Goal: Task Accomplishment & Management: Complete application form

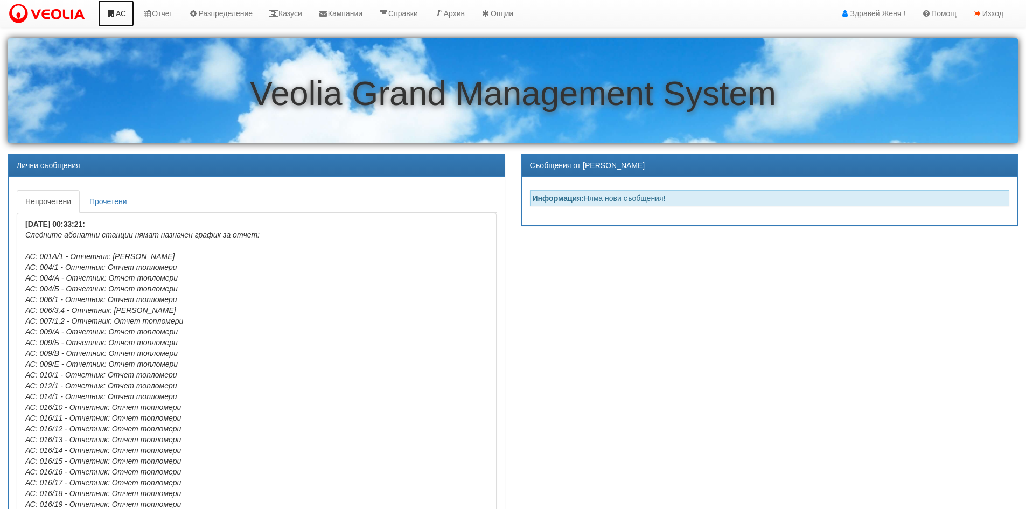
click at [123, 12] on link "АС" at bounding box center [116, 13] width 36 height 27
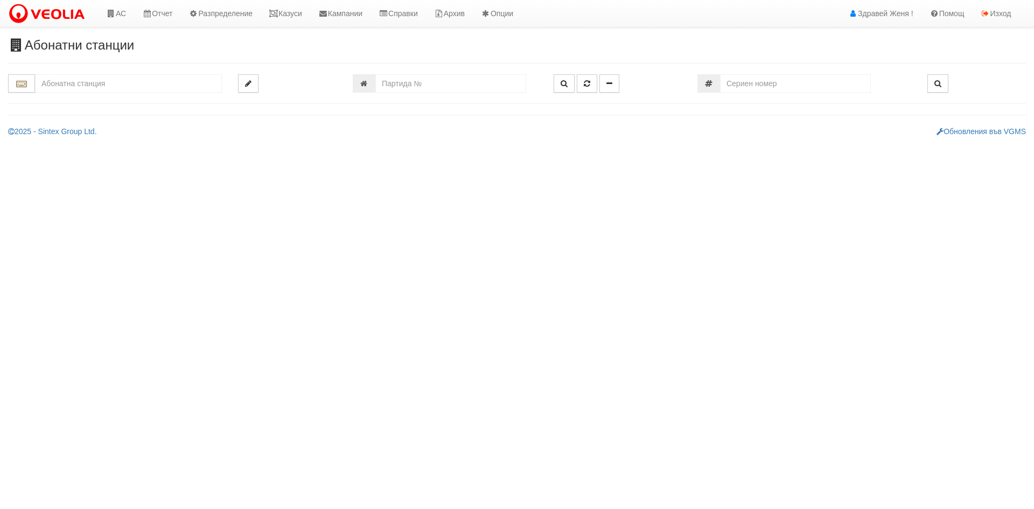
click at [135, 88] on input "text" at bounding box center [128, 83] width 187 height 18
click at [162, 103] on div "122/2 - Младост - "ВЕОЛИЯ"" at bounding box center [129, 100] width 184 height 12
type input "122/2 - Младост - "ВЕОЛИЯ""
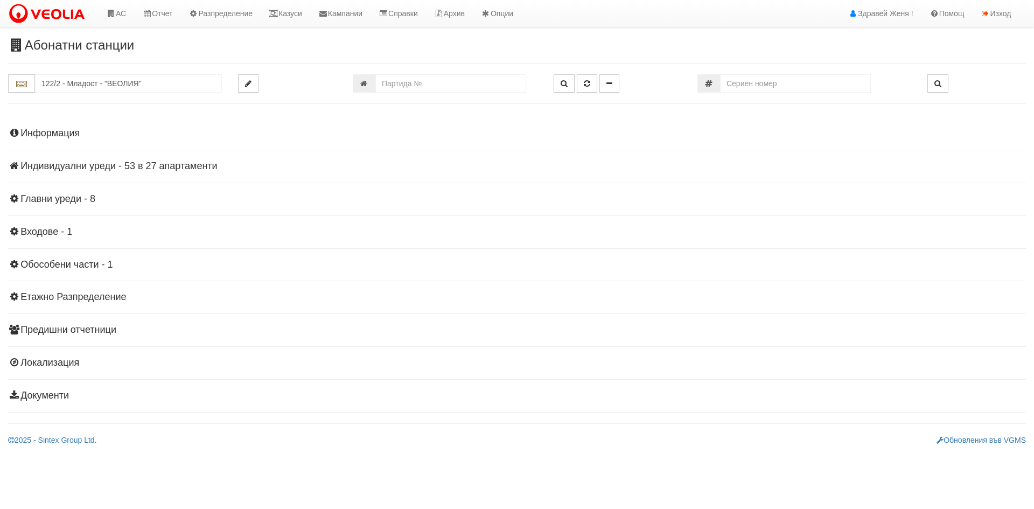
click at [165, 168] on h4 "Индивидуални уреди - 53 в 27 апартаменти" at bounding box center [517, 166] width 1018 height 11
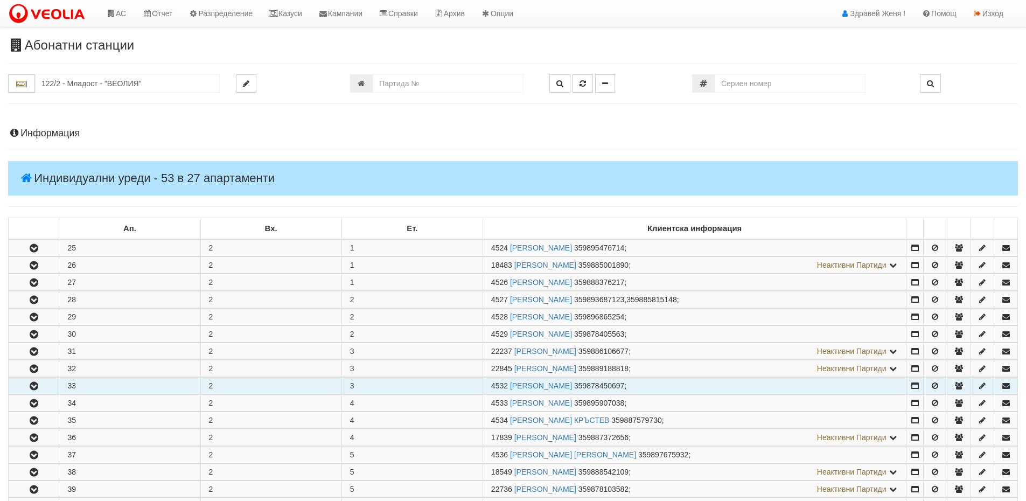
click at [32, 382] on icon "button" at bounding box center [33, 386] width 13 height 8
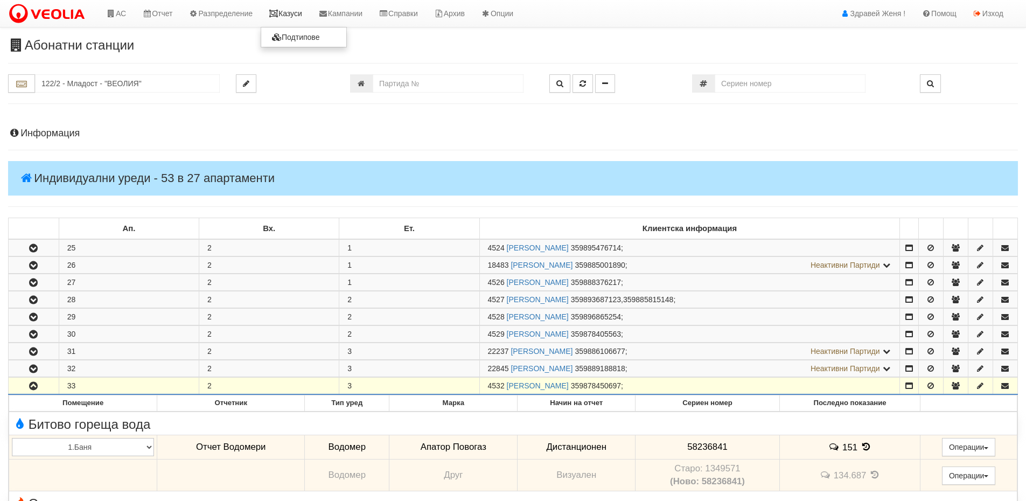
click at [287, 19] on link "Казуси" at bounding box center [286, 13] width 50 height 27
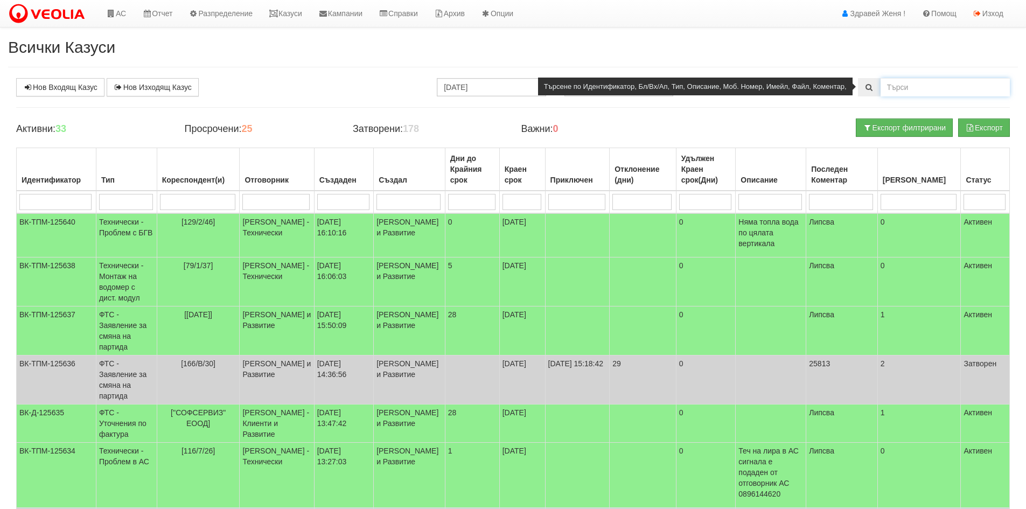
click at [898, 89] on input "text" at bounding box center [945, 87] width 129 height 18
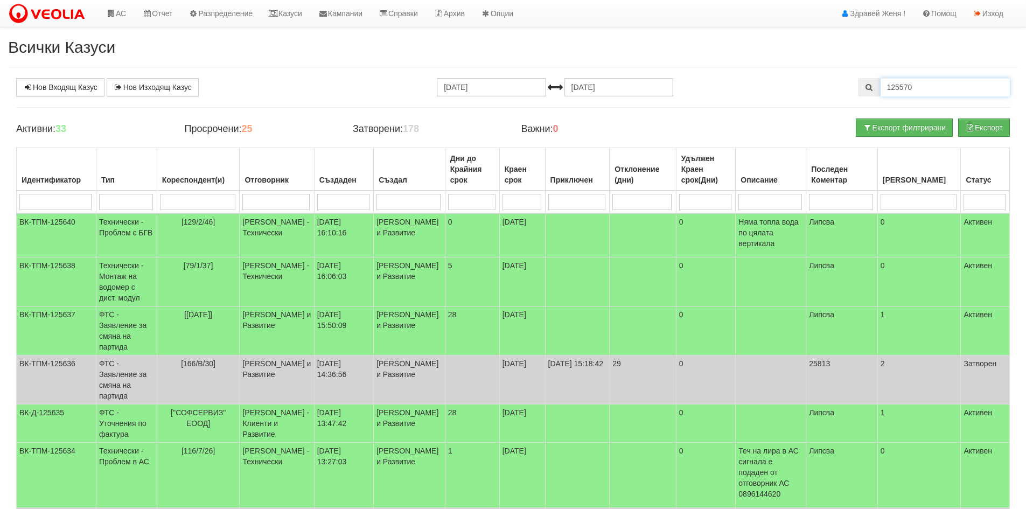
type input "125570"
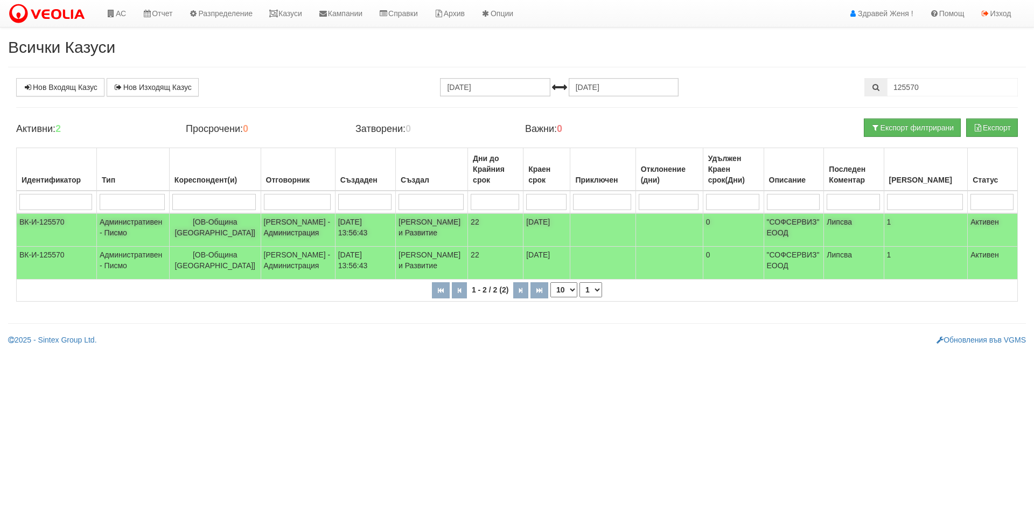
click at [288, 231] on td "[PERSON_NAME] - Администрация" at bounding box center [298, 229] width 74 height 33
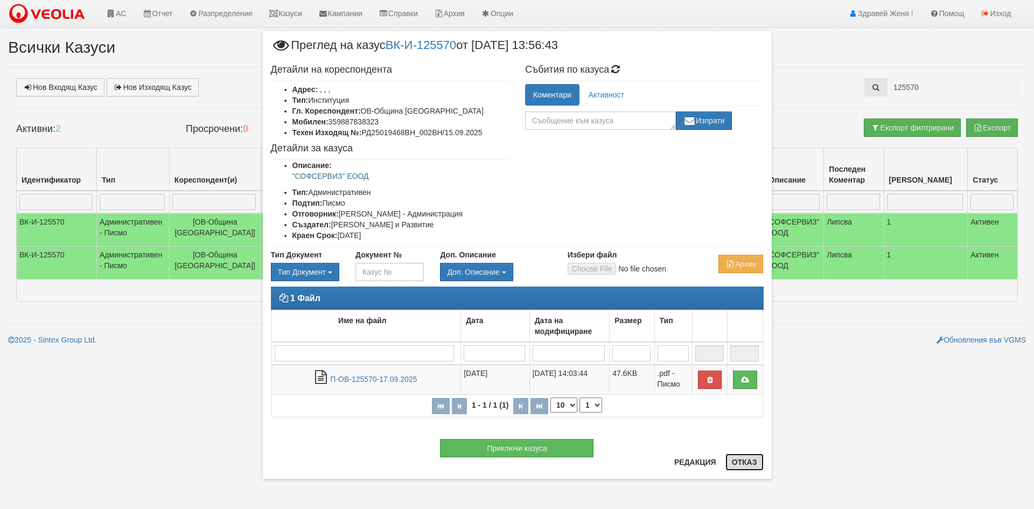
click at [737, 462] on button "Отказ" at bounding box center [745, 462] width 38 height 17
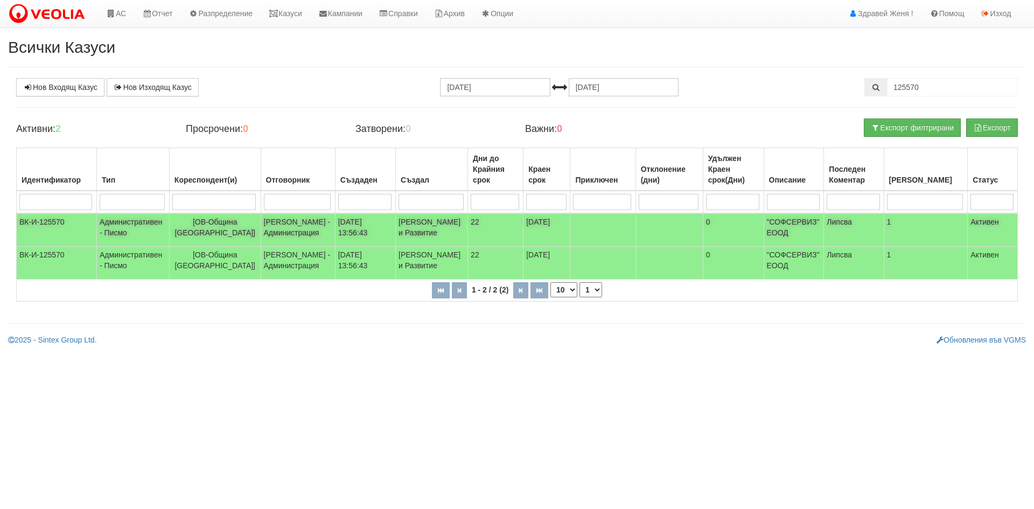
click at [795, 224] on p ""СОФСЕРВИЗ" ЕООД" at bounding box center [794, 228] width 54 height 22
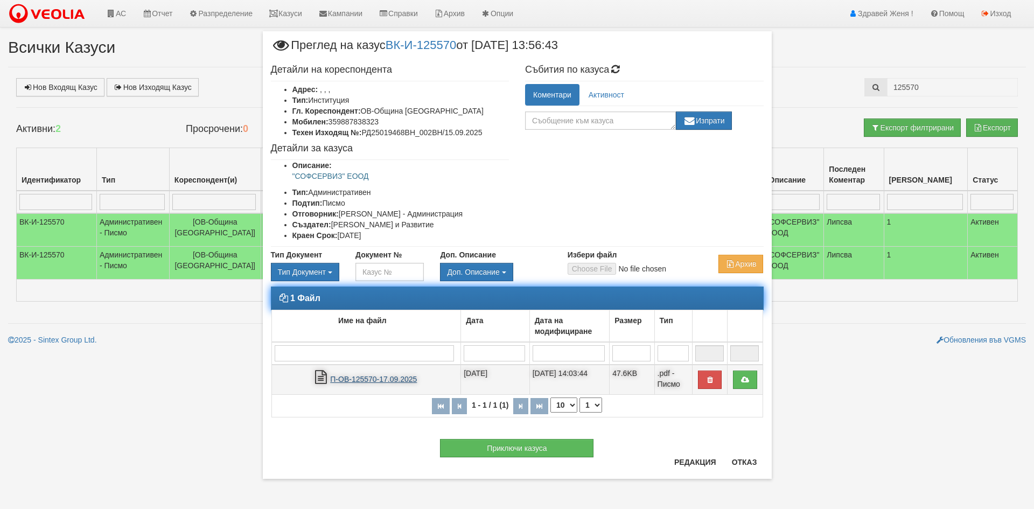
click at [360, 377] on link "П-ОВ-125570-17.09.2025" at bounding box center [373, 379] width 87 height 9
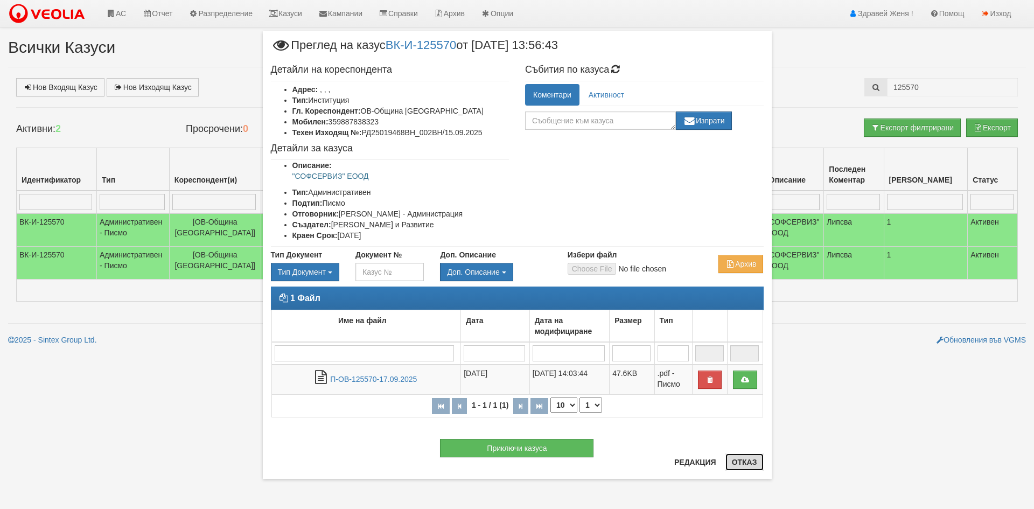
click at [733, 468] on button "Отказ" at bounding box center [745, 462] width 38 height 17
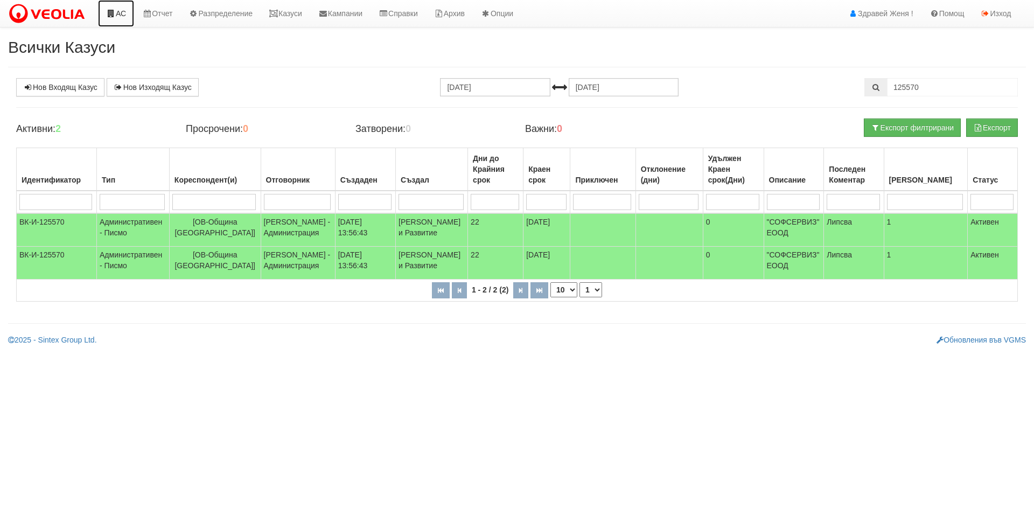
click at [119, 16] on link "АС" at bounding box center [116, 13] width 36 height 27
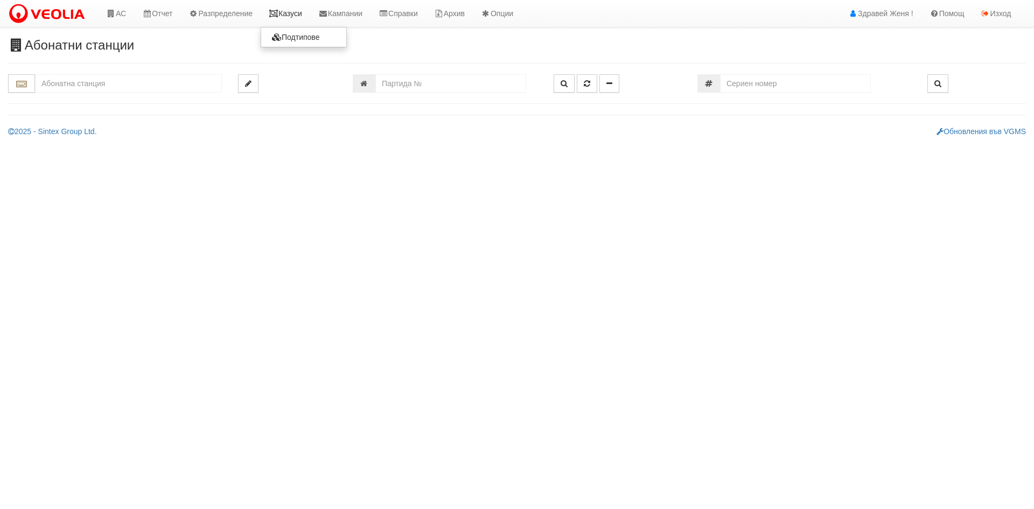
click at [302, 15] on link "Казуси" at bounding box center [286, 13] width 50 height 27
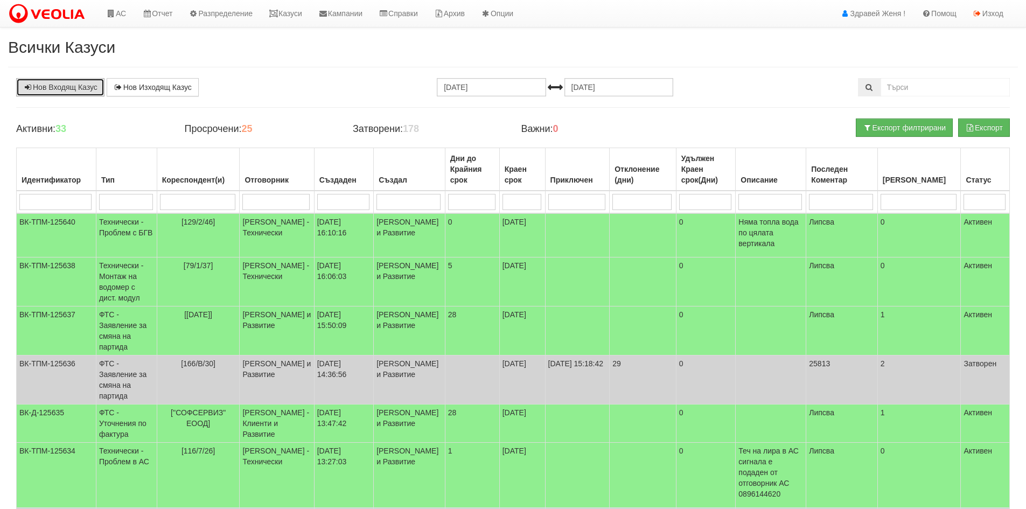
click at [78, 84] on link "Нов Входящ Казус" at bounding box center [60, 87] width 88 height 18
click at [299, 16] on link "Казуси" at bounding box center [286, 13] width 50 height 27
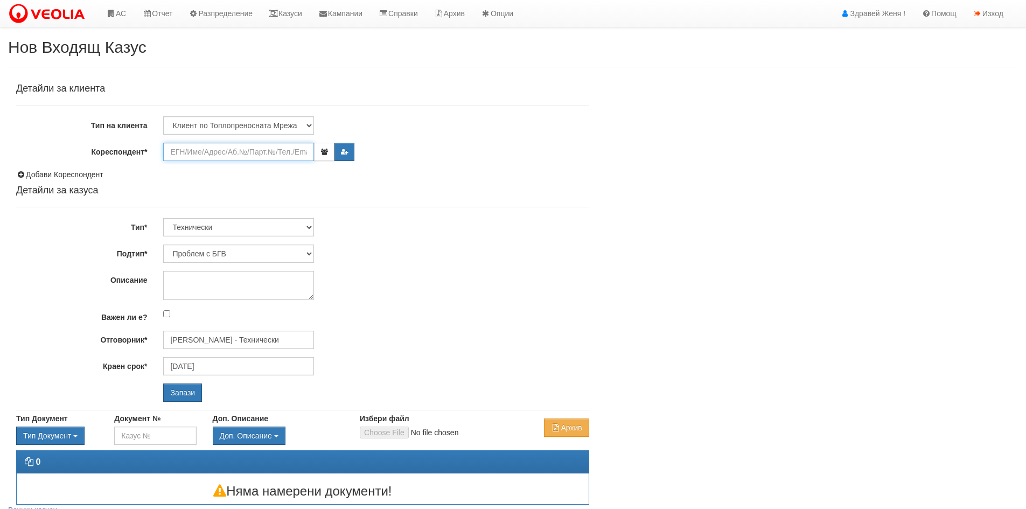
click at [183, 153] on input "Кореспондент*" at bounding box center [238, 152] width 151 height 18
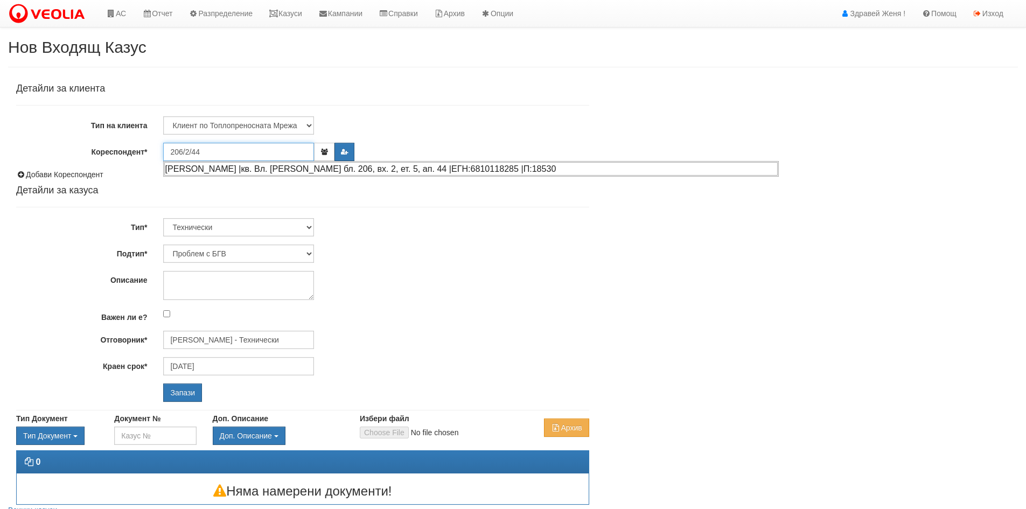
click at [288, 169] on div "СЕБАЙДИН ХАСАНОВ МУСТАФОВ |кв. Вл. Варненчик бл. 206, вх. 2, ет. 5, ап. 44 |ЕГН…" at bounding box center [471, 168] width 614 height 13
type input "СЕБАЙДИН ХАСАНОВ МУСТАФОВ"
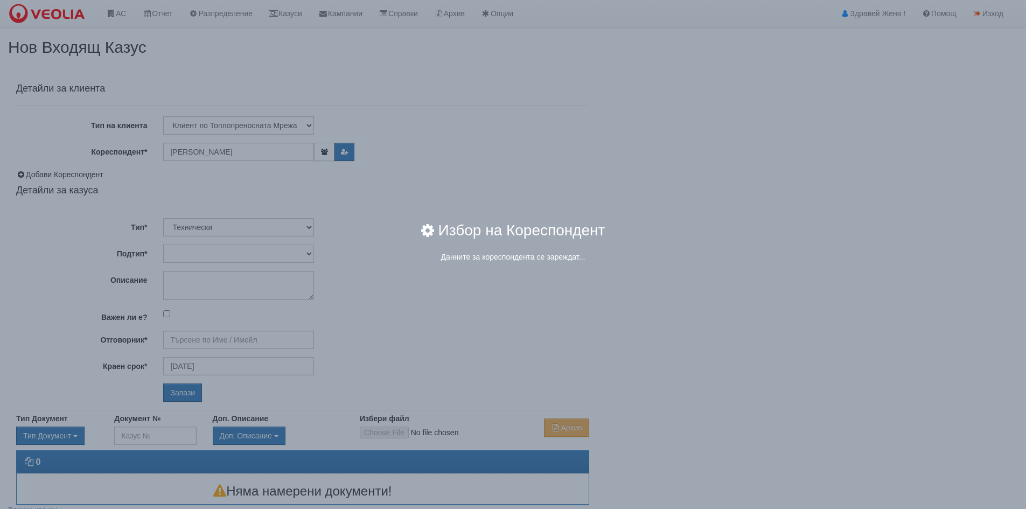
type input "[PERSON_NAME] - Технически"
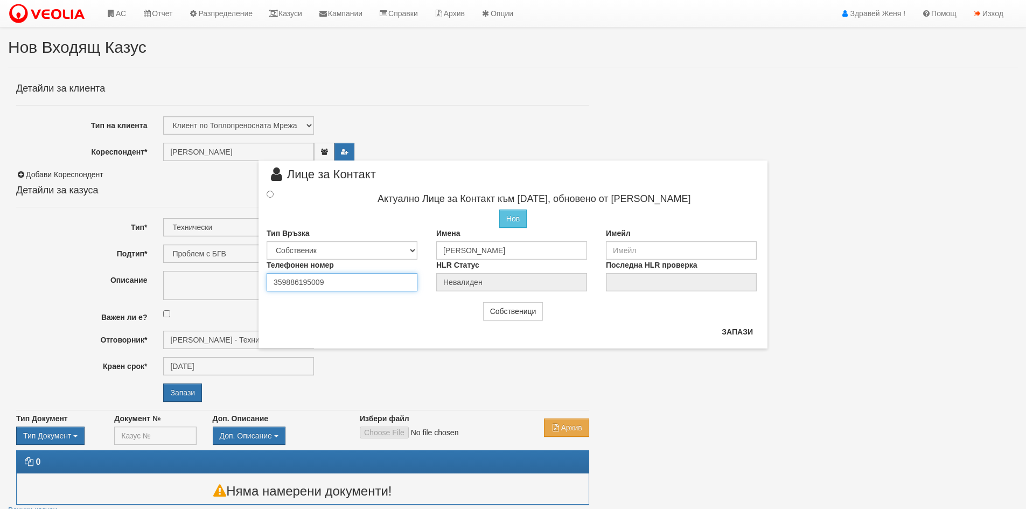
drag, startPoint x: 333, startPoint y: 287, endPoint x: 256, endPoint y: 277, distance: 78.2
click at [256, 277] on div "× Лице за Контакт Актуално Лице за Контакт към 02/09/2025, обновено от Женя Дим…" at bounding box center [513, 174] width 525 height 349
type input "0892393341"
drag, startPoint x: 574, startPoint y: 249, endPoint x: 442, endPoint y: 247, distance: 132.0
click at [442, 247] on input "СЕБАЙДИН ХАСАНОВ МУСТАФОВ" at bounding box center [511, 250] width 151 height 18
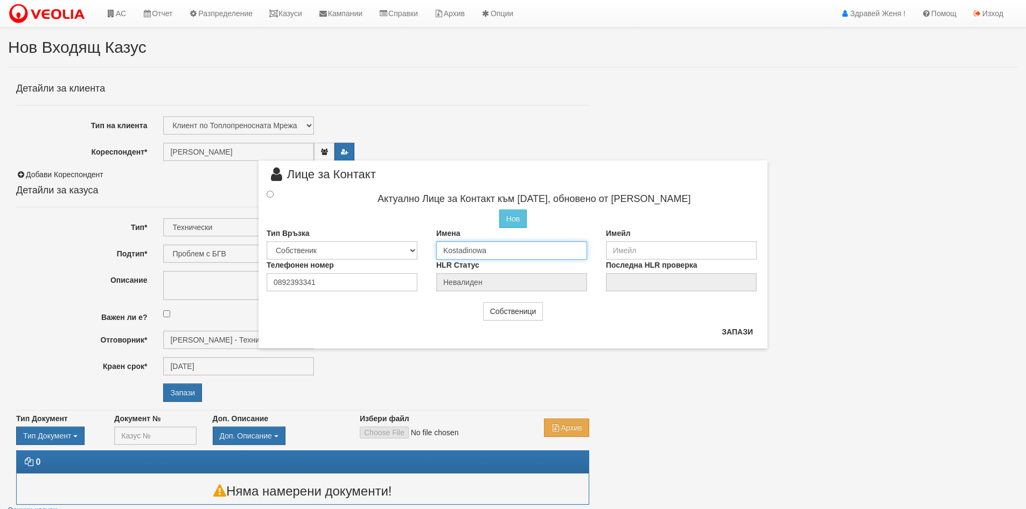
type input "Kostadinowa"
click at [415, 248] on select "Собственик Наемател Роднина Съсед Приятел" at bounding box center [342, 250] width 151 height 18
select select "1"
click at [267, 241] on select "Собственик Наемател Роднина Съсед Приятел" at bounding box center [342, 250] width 151 height 18
drag, startPoint x: 504, startPoint y: 250, endPoint x: 425, endPoint y: 249, distance: 79.7
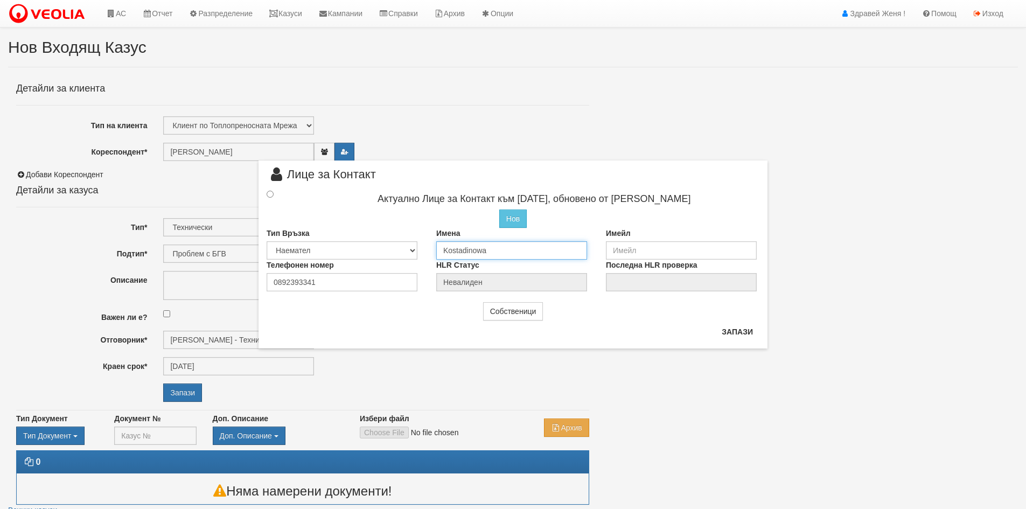
click at [425, 249] on div "Тип Връзка Собственик Наемател Роднина Съсед Приятел Имена Kostadinowa Имейл" at bounding box center [513, 244] width 509 height 32
type input "Кастадинова"
click at [272, 193] on input "radio" at bounding box center [270, 194] width 7 height 7
radio input "true"
type input "Кастадинова"
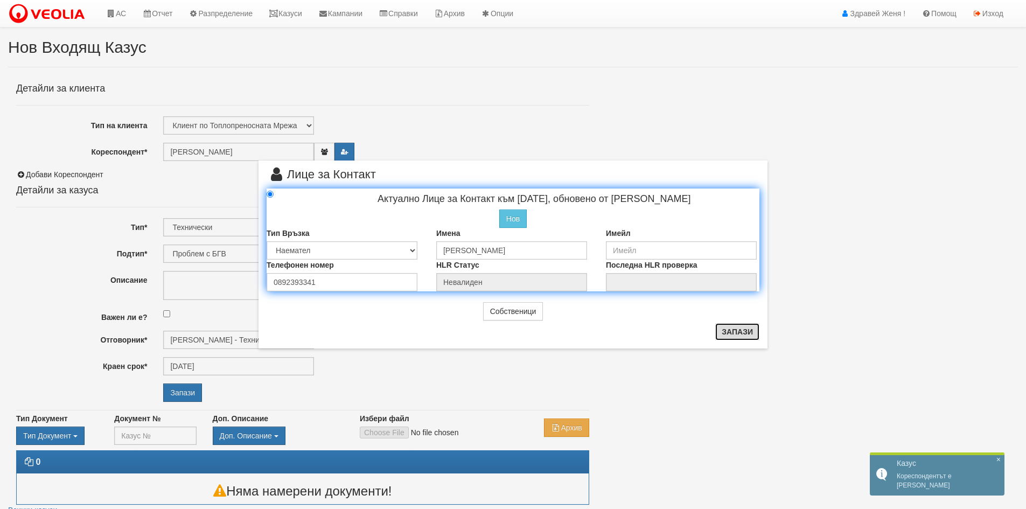
click at [742, 331] on button "Запази" at bounding box center [737, 331] width 44 height 17
radio input "true"
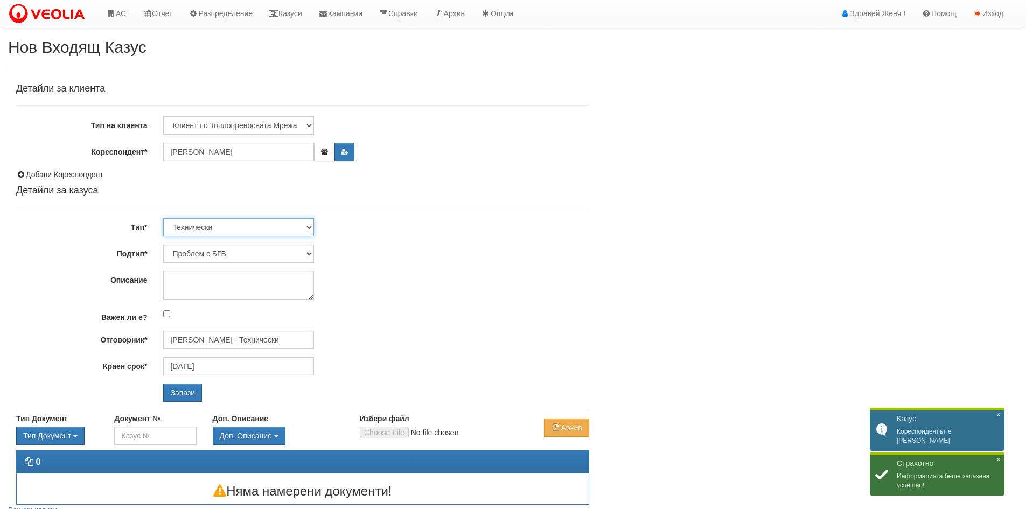
click at [309, 228] on select "Технически ФТС Търговски Административен Производствен Експлоатационен Финансов…" at bounding box center [238, 227] width 151 height 18
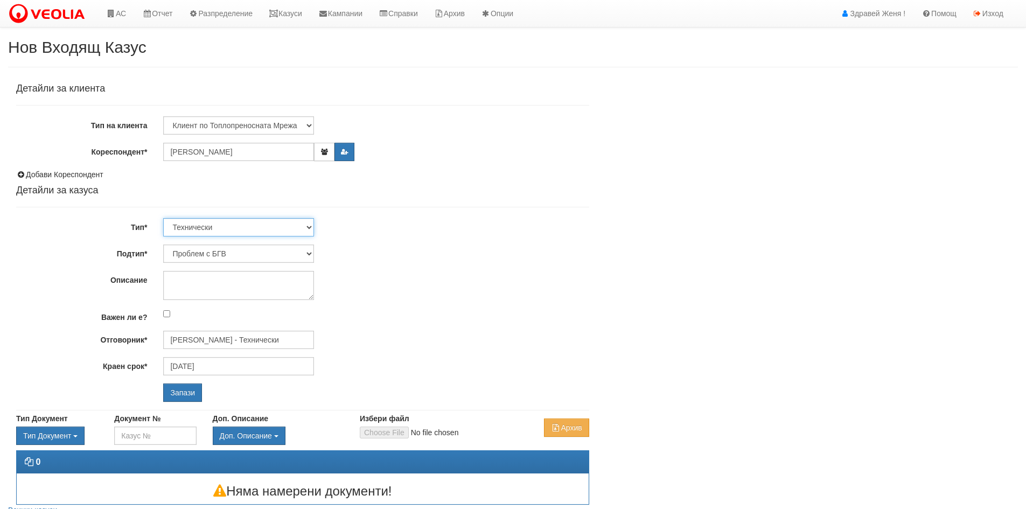
click at [163, 218] on select "Технически ФТС Търговски Административен Производствен Експлоатационен Финансов…" at bounding box center [238, 227] width 151 height 18
click at [310, 253] on select "Проблем с БГВ Теч ВОИ Теч БГВ Теч в АС Теч от водомер Проблем в АС Интервенция …" at bounding box center [238, 254] width 151 height 18
select select "Опис ВИ"
click at [163, 245] on select "Проблем с БГВ Теч ВОИ Теч БГВ Теч в АС Теч от водомер Проблем в АС Интервенция …" at bounding box center [238, 254] width 151 height 18
type input "29/09/2025"
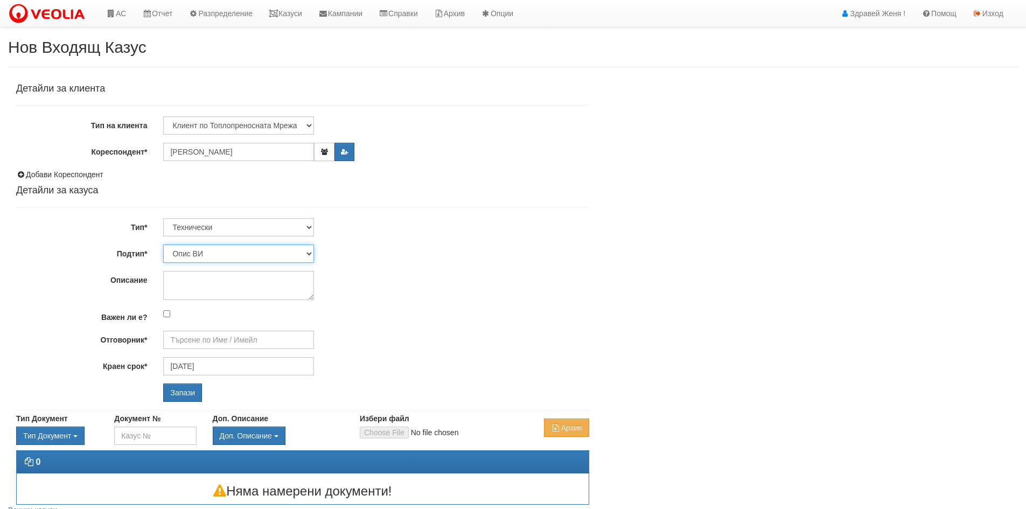
type input "[PERSON_NAME] - Технически"
click at [198, 284] on textarea "Описание" at bounding box center [238, 285] width 151 height 29
type textarea "опис на свален водомер"
click at [184, 395] on input "Запази" at bounding box center [182, 393] width 39 height 18
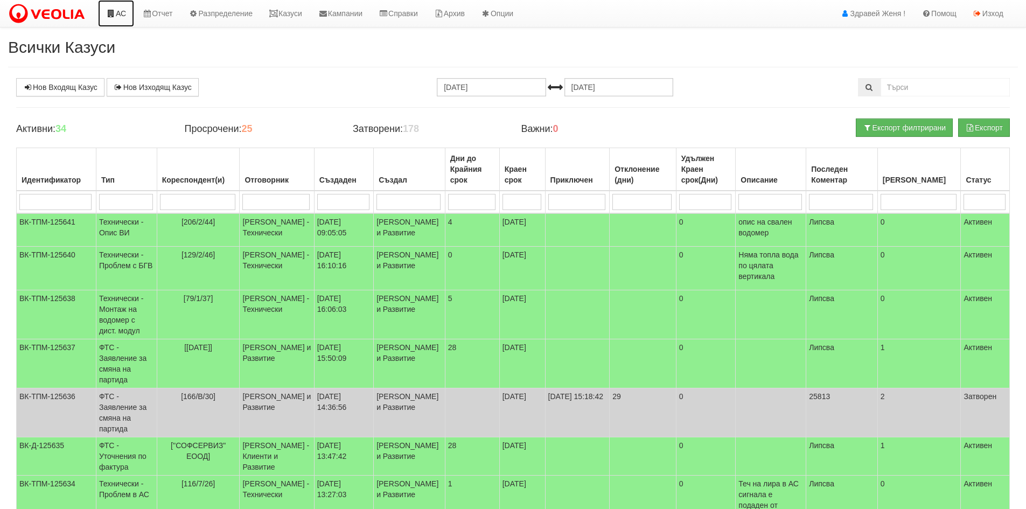
click at [121, 17] on link "АС" at bounding box center [116, 13] width 36 height 27
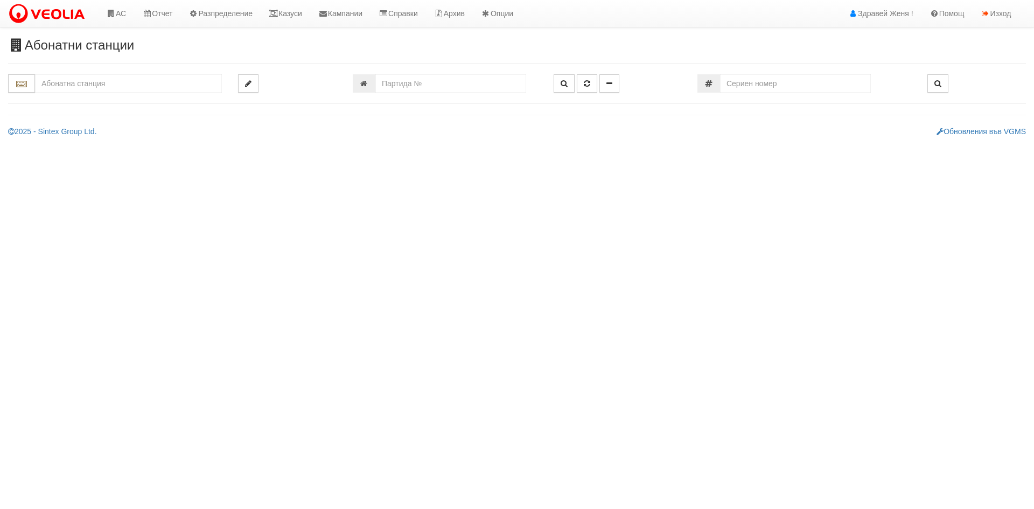
click at [68, 80] on input "text" at bounding box center [128, 83] width 187 height 18
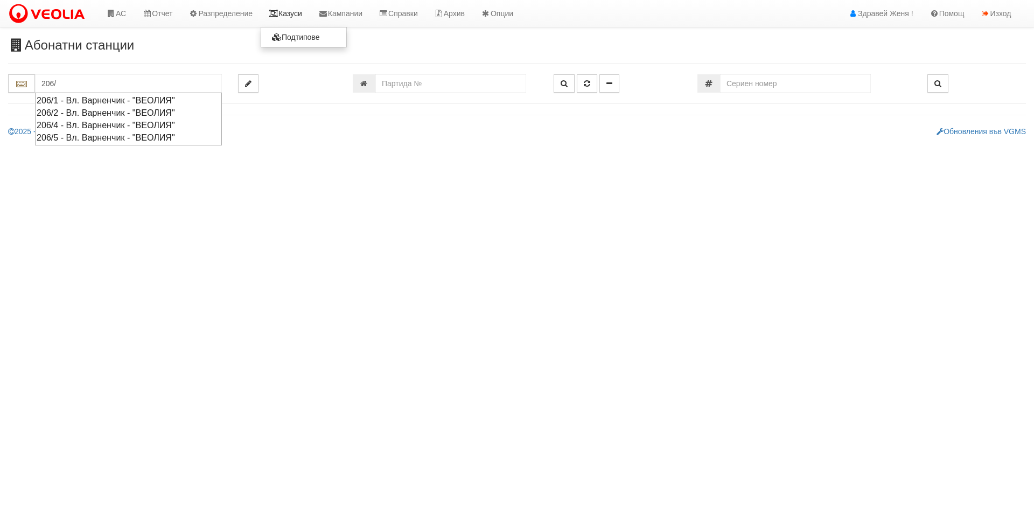
type input "206/"
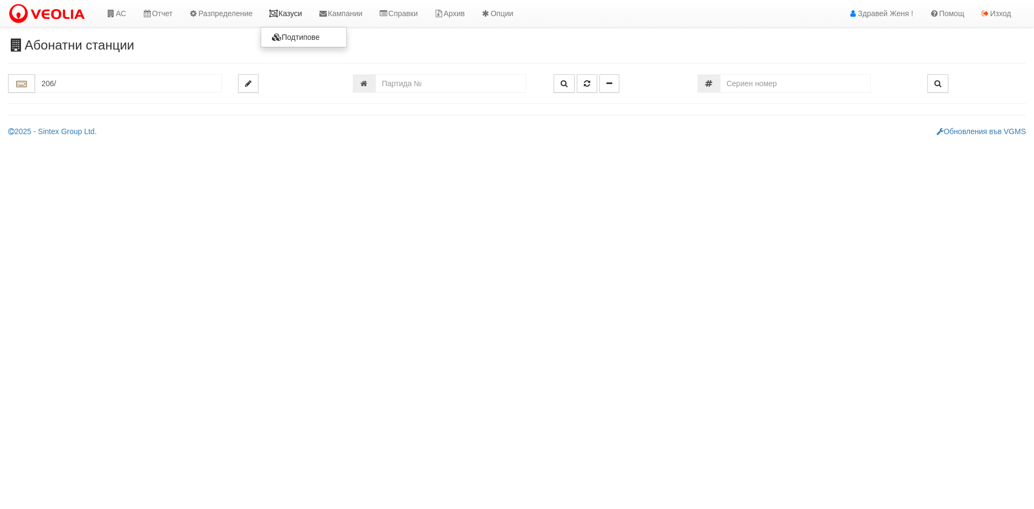
click at [290, 17] on link "Казуси" at bounding box center [286, 13] width 50 height 27
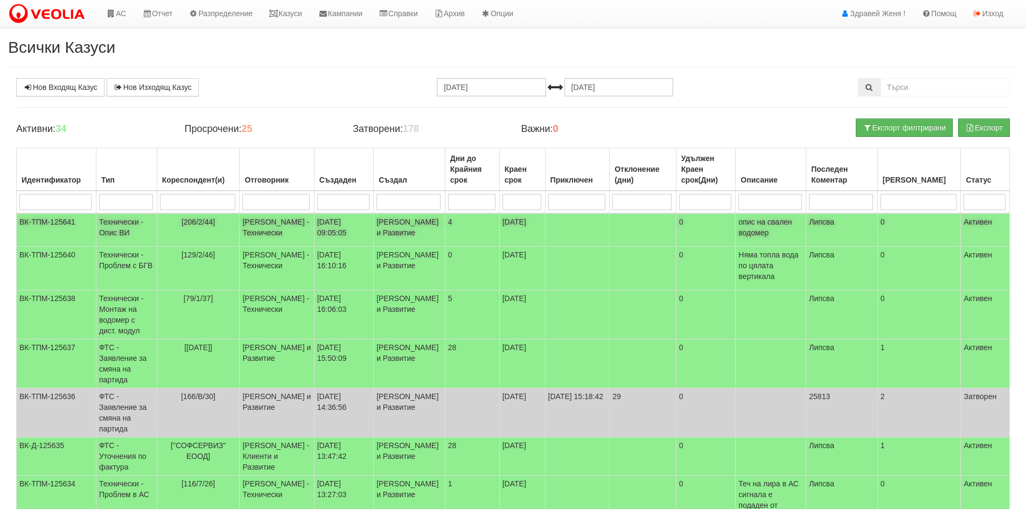
click at [401, 234] on td "[PERSON_NAME] и Развитие" at bounding box center [410, 229] width 72 height 33
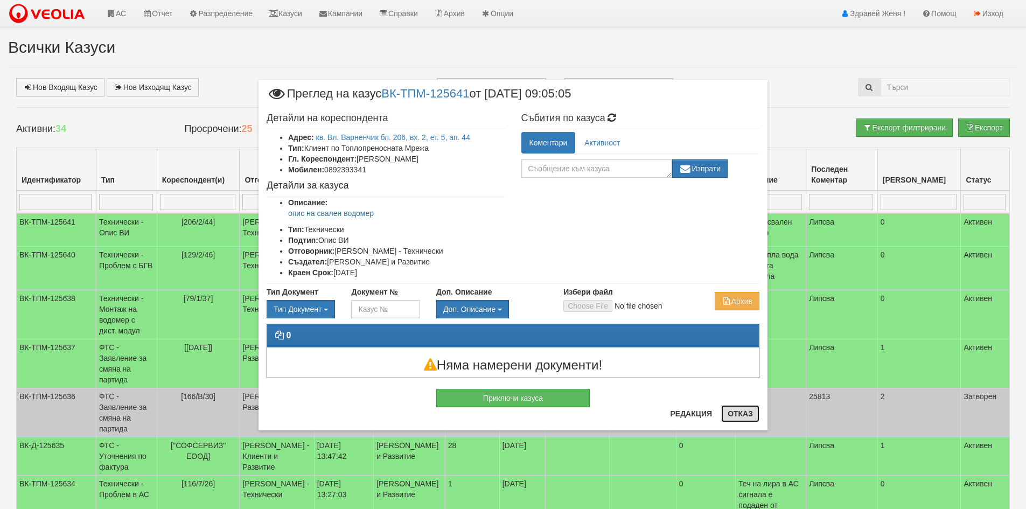
click at [754, 415] on button "Отказ" at bounding box center [740, 413] width 38 height 17
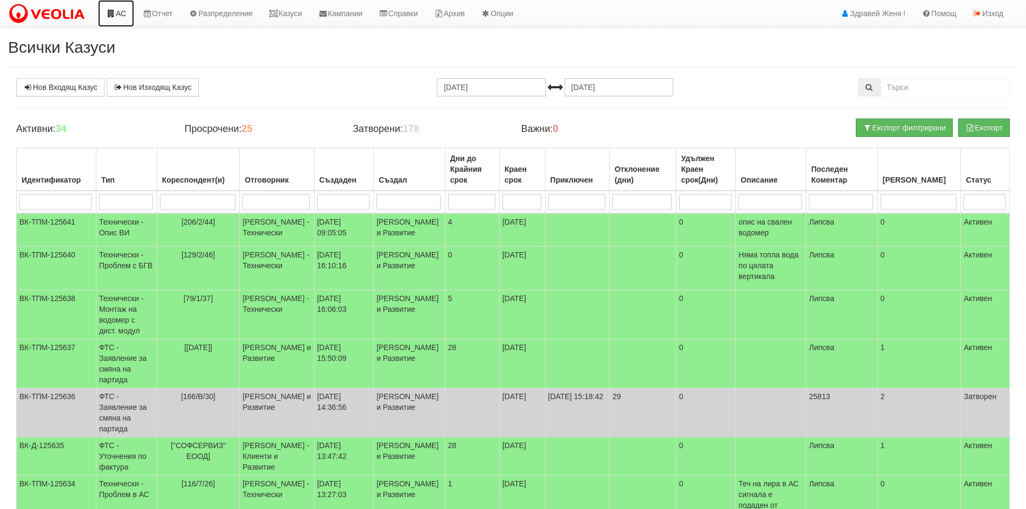
click at [126, 12] on link "АС" at bounding box center [116, 13] width 36 height 27
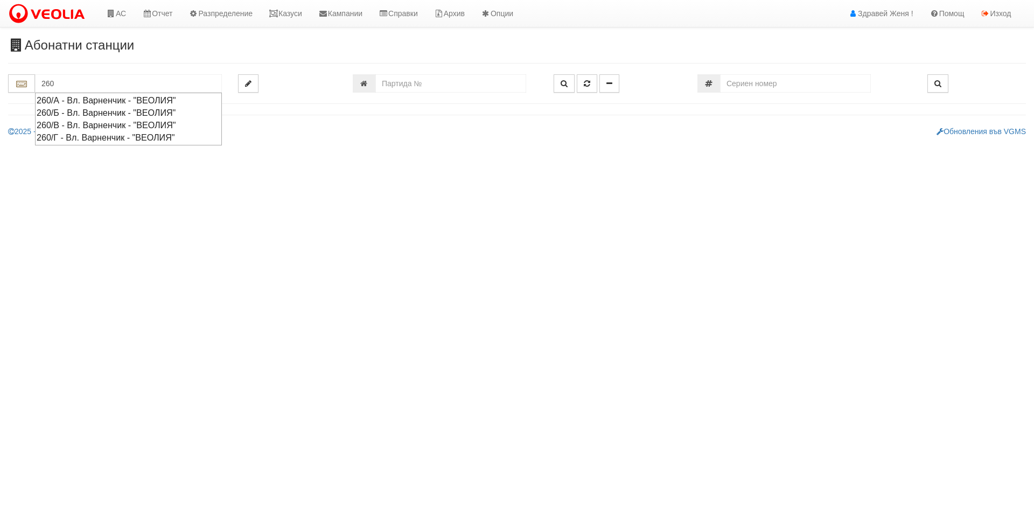
click at [150, 120] on div "260/В - Вл. Варненчик - "ВЕОЛИЯ"" at bounding box center [129, 125] width 184 height 12
type input "260/В - Вл. Варненчик - "ВЕОЛИЯ""
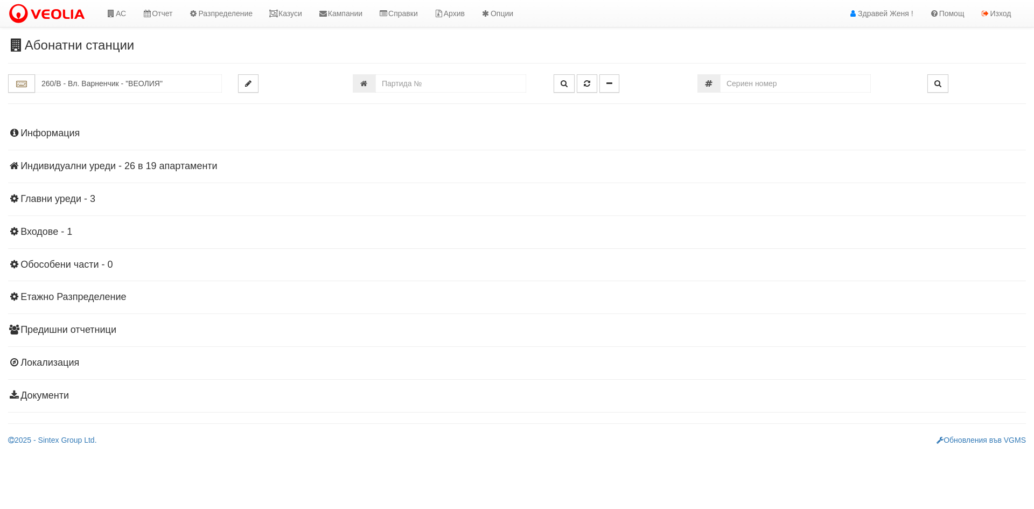
click at [147, 163] on h4 "Индивидуални уреди - 26 в 19 апартаменти" at bounding box center [517, 166] width 1018 height 11
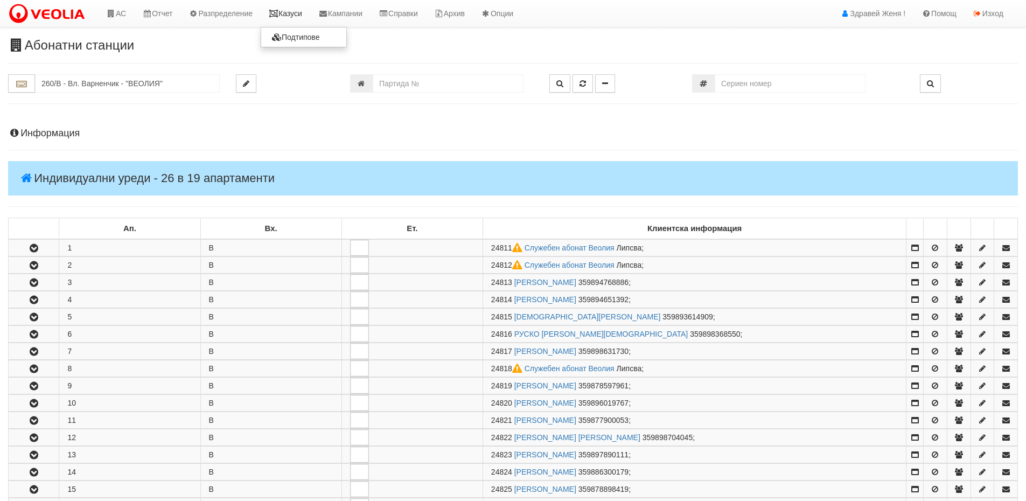
click at [305, 16] on link "Казуси" at bounding box center [286, 13] width 50 height 27
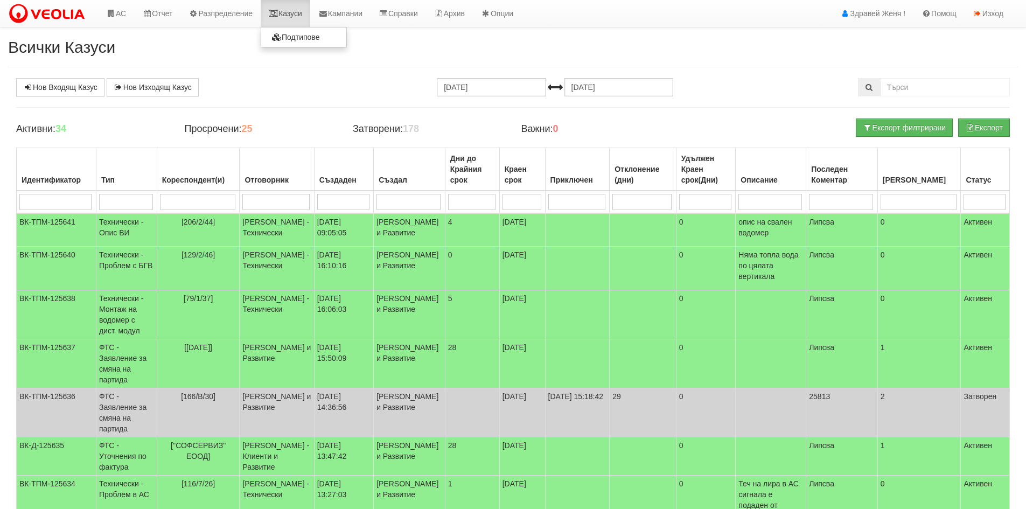
click at [286, 16] on link "Казуси" at bounding box center [286, 13] width 50 height 27
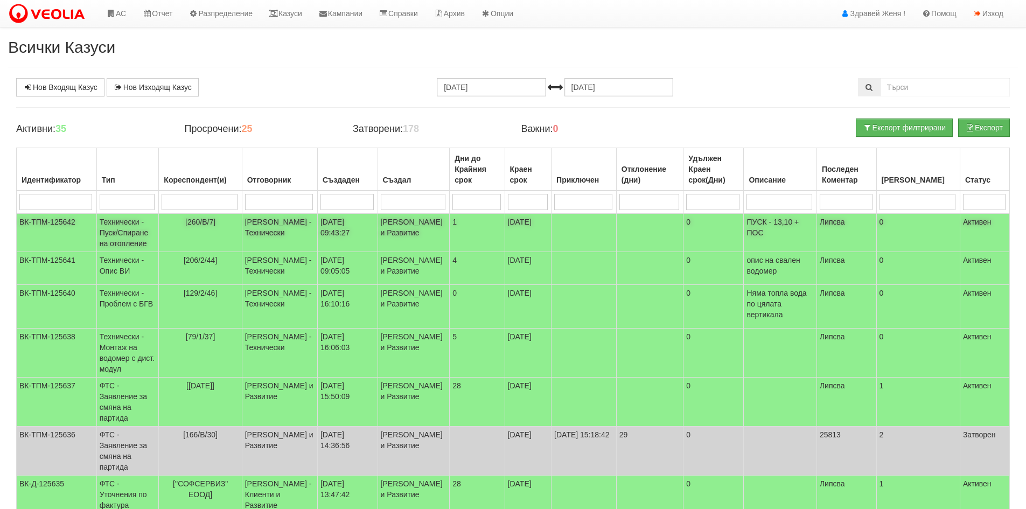
click at [276, 225] on td "[PERSON_NAME] - Технически" at bounding box center [279, 232] width 75 height 39
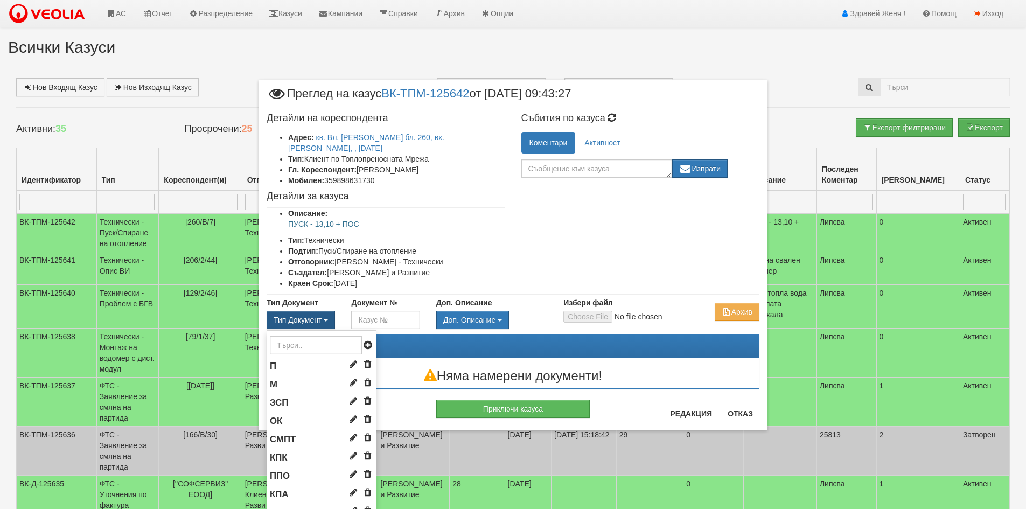
click at [325, 311] on button "Тип Документ" at bounding box center [301, 320] width 68 height 18
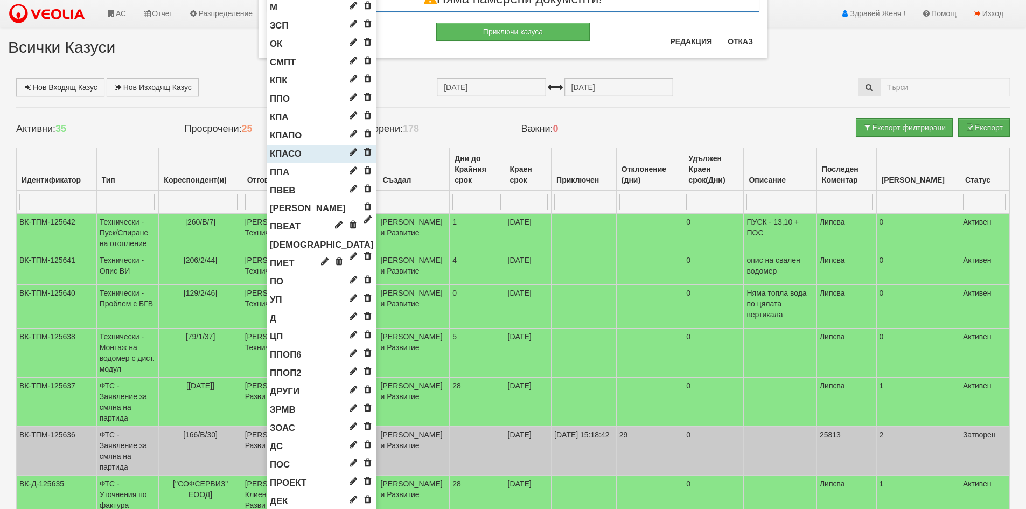
scroll to position [377, 0]
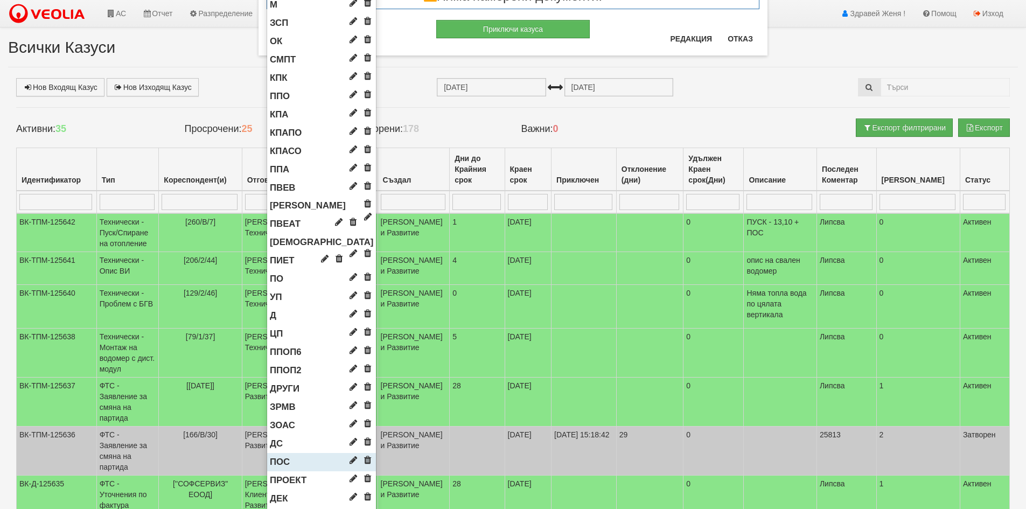
click at [275, 457] on span "ПОС" at bounding box center [280, 462] width 20 height 10
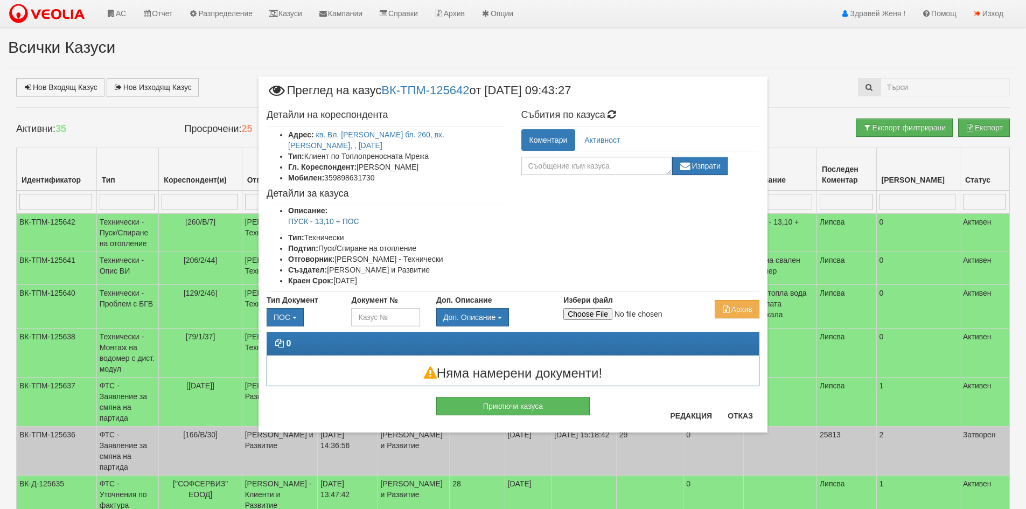
scroll to position [0, 0]
click at [594, 308] on input "Избери файл" at bounding box center [635, 314] width 143 height 12
type input "C:\fakepath\DOC150.pdf"
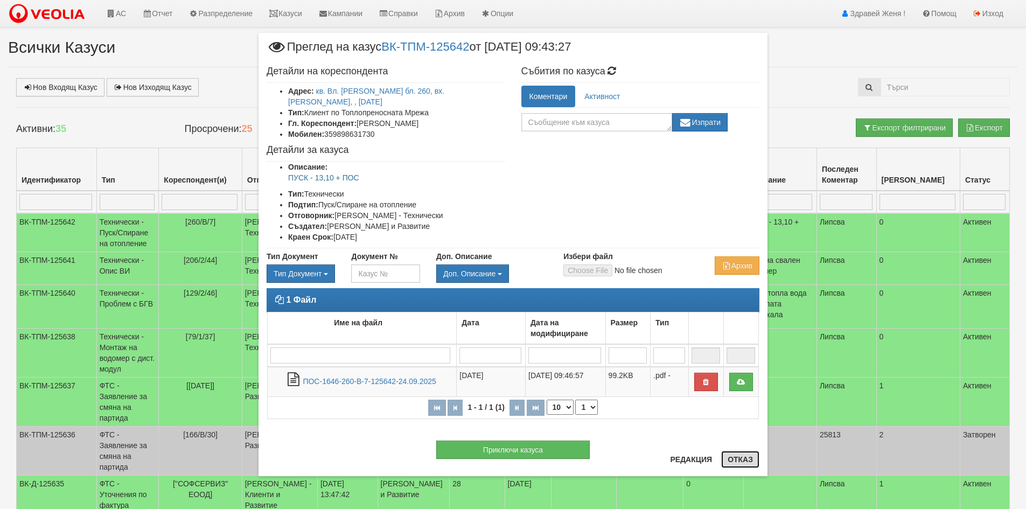
click at [747, 458] on button "Отказ" at bounding box center [740, 459] width 38 height 17
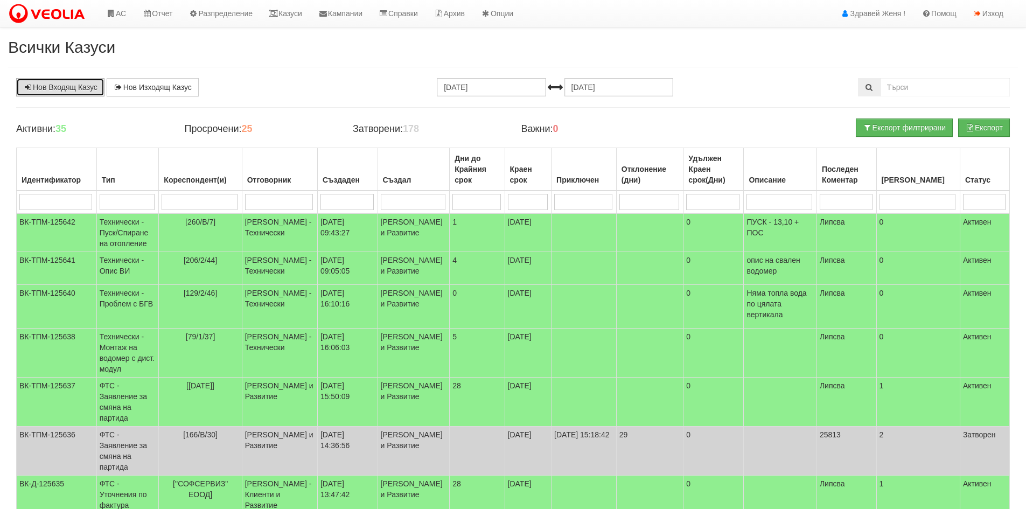
click at [79, 89] on link "Нов Входящ Казус" at bounding box center [60, 87] width 88 height 18
click at [126, 12] on link "АС" at bounding box center [116, 13] width 36 height 27
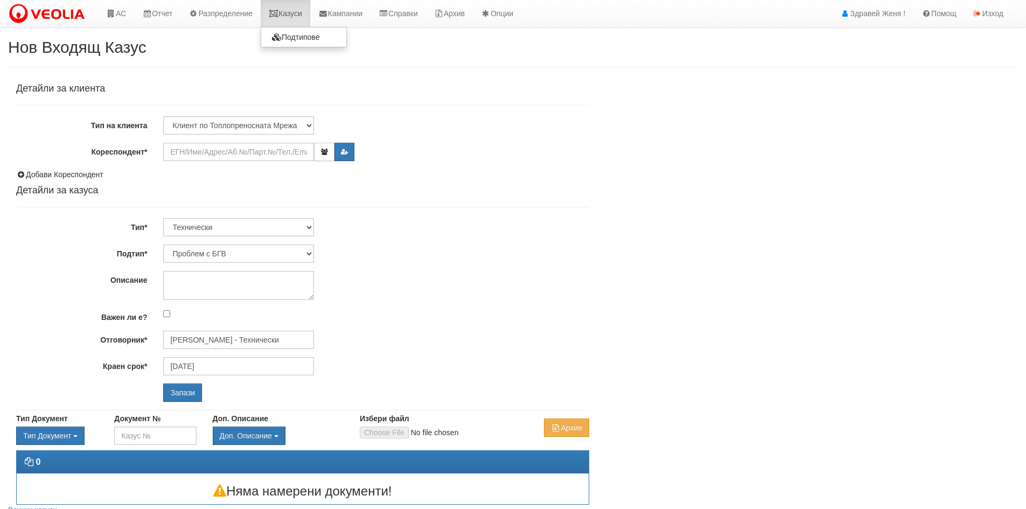
drag, startPoint x: 296, startPoint y: 11, endPoint x: 302, endPoint y: 16, distance: 7.3
click at [296, 11] on link "Казуси" at bounding box center [286, 13] width 50 height 27
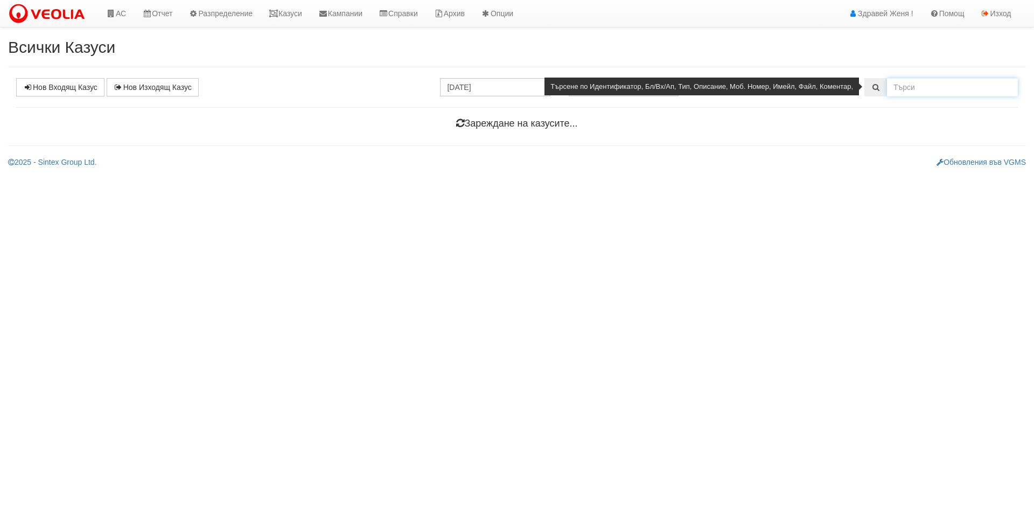
click at [891, 86] on input "text" at bounding box center [952, 87] width 131 height 18
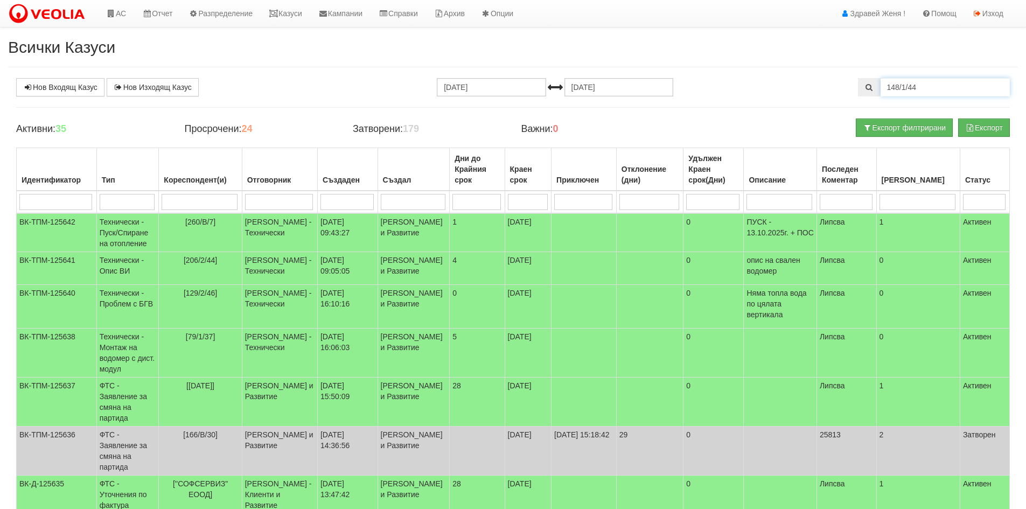
type input "148/1/44"
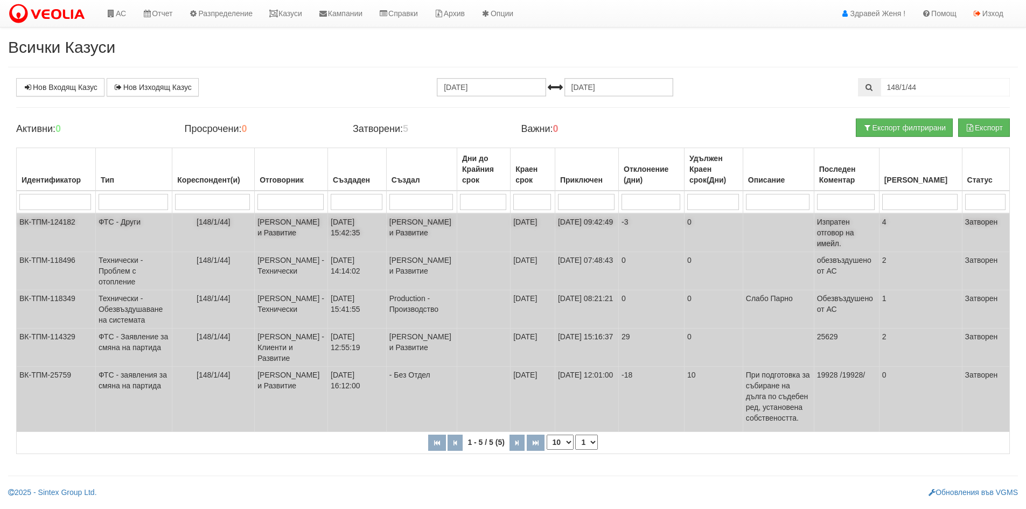
click at [854, 235] on span "Изпратен отговор на имейл." at bounding box center [835, 233] width 37 height 30
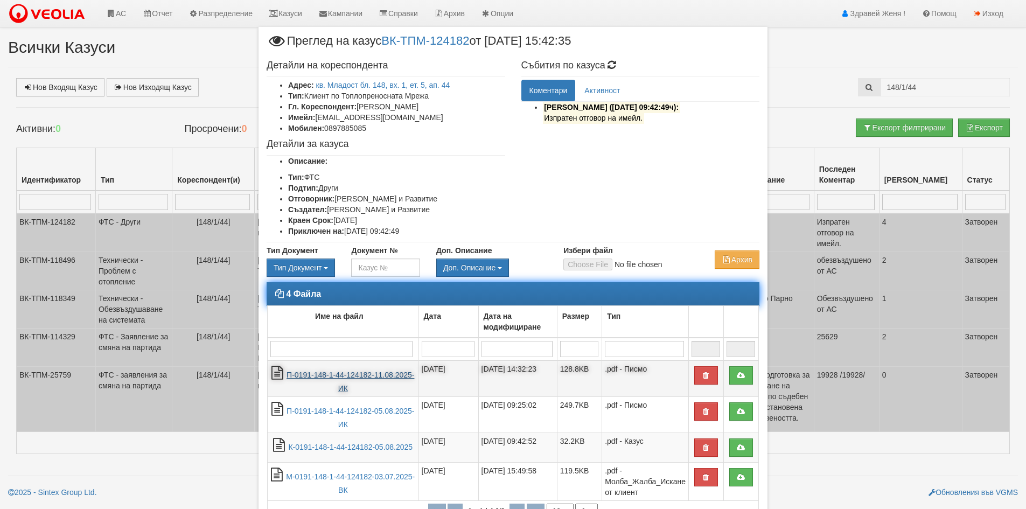
click at [359, 375] on link "П-0191-148-1-44-124182-11.08.2025-ИК" at bounding box center [351, 382] width 128 height 22
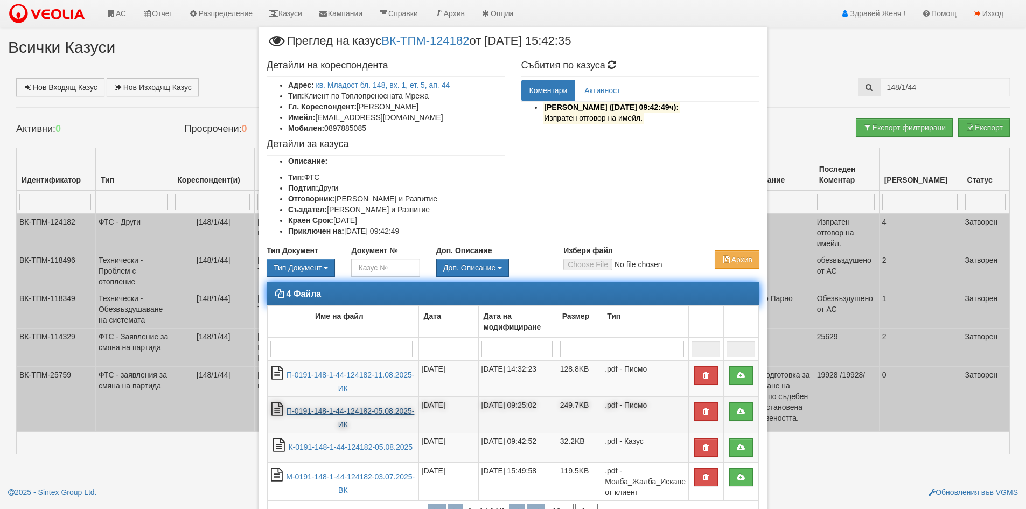
click at [354, 415] on link "П-0191-148-1-44-124182-05.08.2025-ИК" at bounding box center [351, 418] width 128 height 22
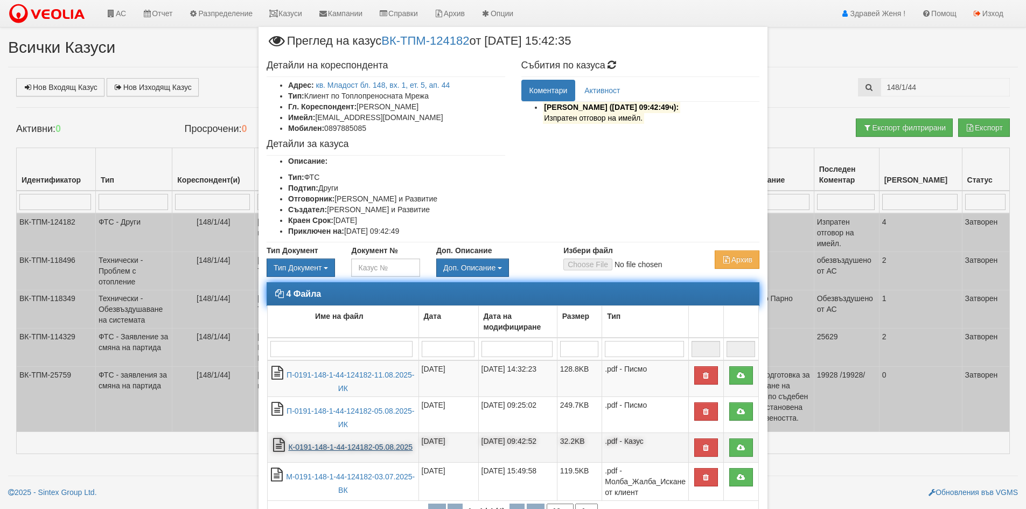
click at [344, 447] on link "К-0191-148-1-44-124182-05.08.2025" at bounding box center [350, 447] width 124 height 9
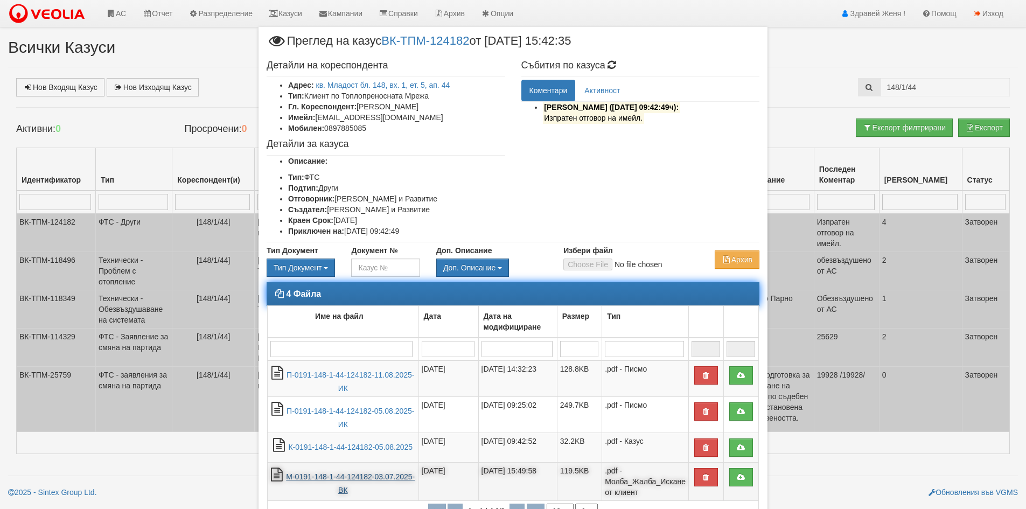
click at [371, 477] on link "М-0191-148-1-44-124182-03.07.2025-ВК" at bounding box center [350, 483] width 129 height 22
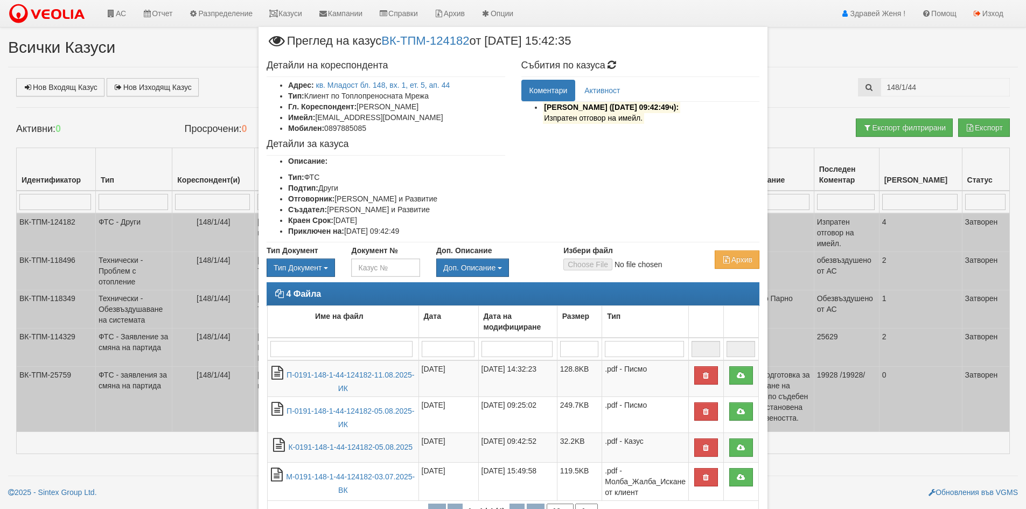
click at [123, 16] on div "× Преглед на казус ВК-ТПМ-124182 от 03/07/2025 15:42:35 Детайли на кореспондент…" at bounding box center [513, 254] width 1026 height 509
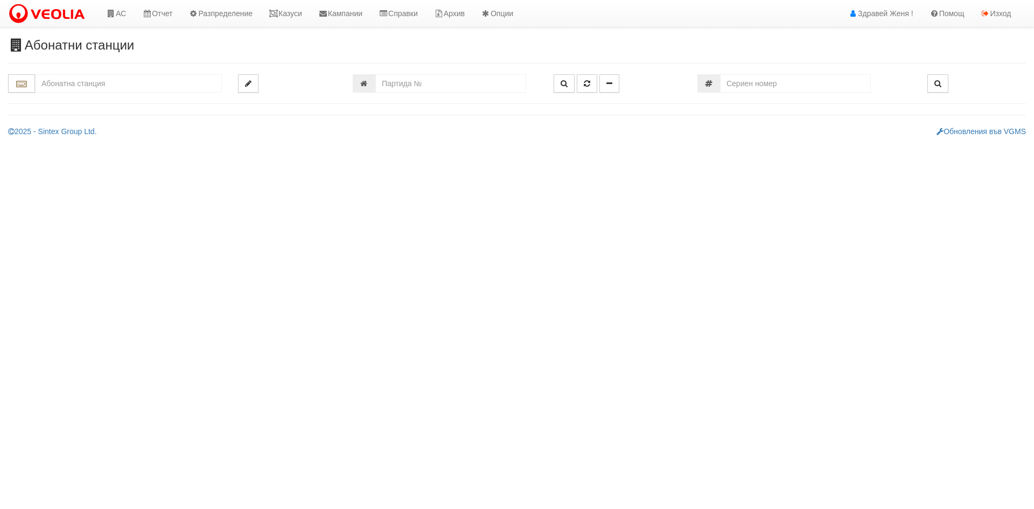
click at [74, 86] on input "text" at bounding box center [128, 83] width 187 height 18
click at [295, 13] on link "Казуси" at bounding box center [286, 13] width 50 height 27
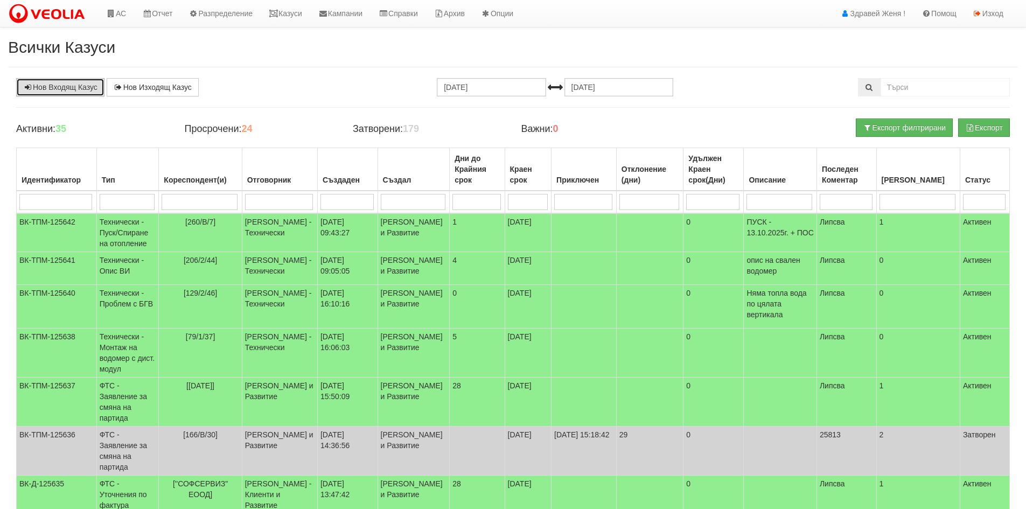
click at [52, 90] on link "Нов Входящ Казус" at bounding box center [60, 87] width 88 height 18
click at [291, 20] on link "Казуси" at bounding box center [286, 13] width 50 height 27
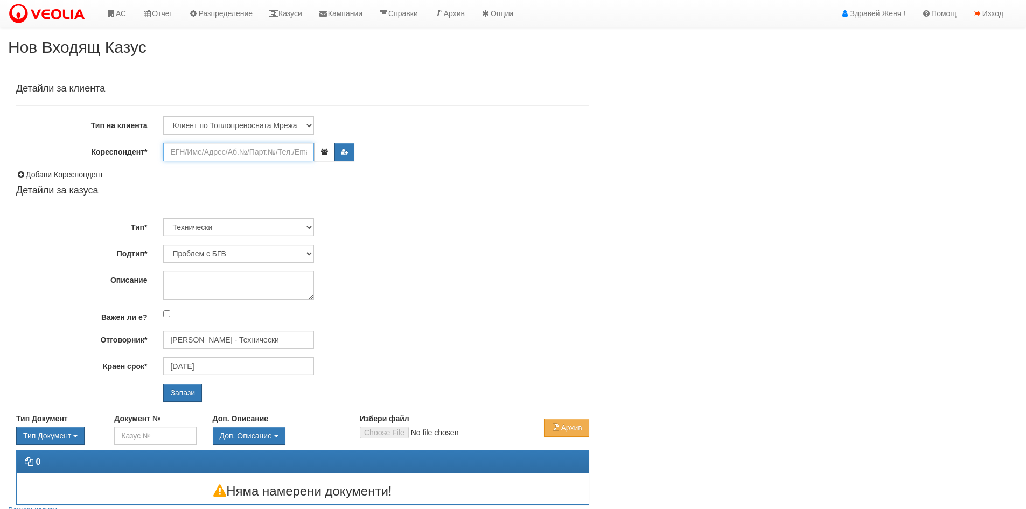
click at [201, 157] on input "Кореспондент*" at bounding box center [238, 152] width 151 height 18
click at [206, 149] on input "Кореспондент*" at bounding box center [238, 152] width 151 height 18
click at [305, 121] on select "Клиент по Топлопреносната Мрежа Институция Партньори Други" at bounding box center [238, 125] width 151 height 18
select select "Other"
click at [163, 116] on select "Клиент по Топлопреносната Мрежа Институция Партньори Други" at bounding box center [238, 125] width 151 height 18
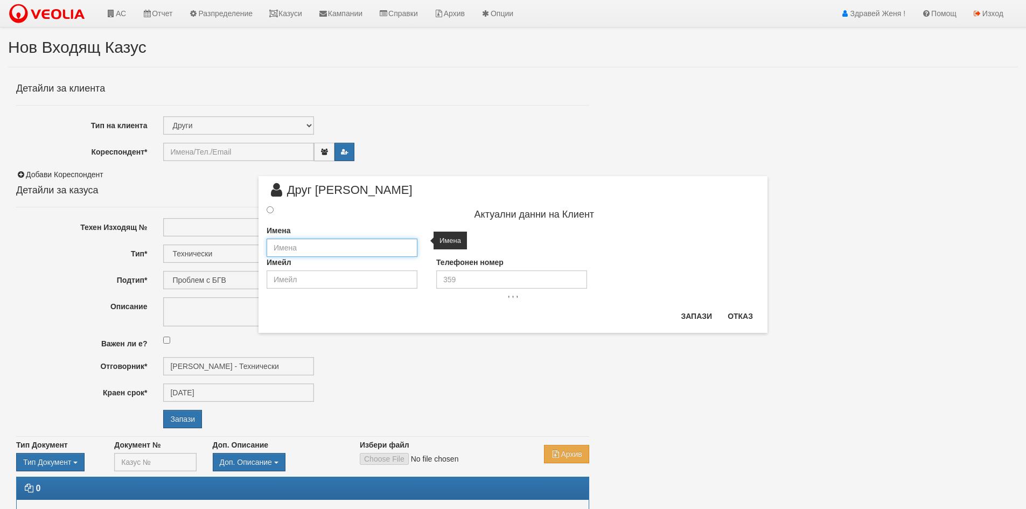
click at [304, 247] on input "text" at bounding box center [342, 248] width 151 height 18
type input "D"
click at [315, 246] on input "ДГ Златно Зрънце" at bounding box center [342, 248] width 151 height 18
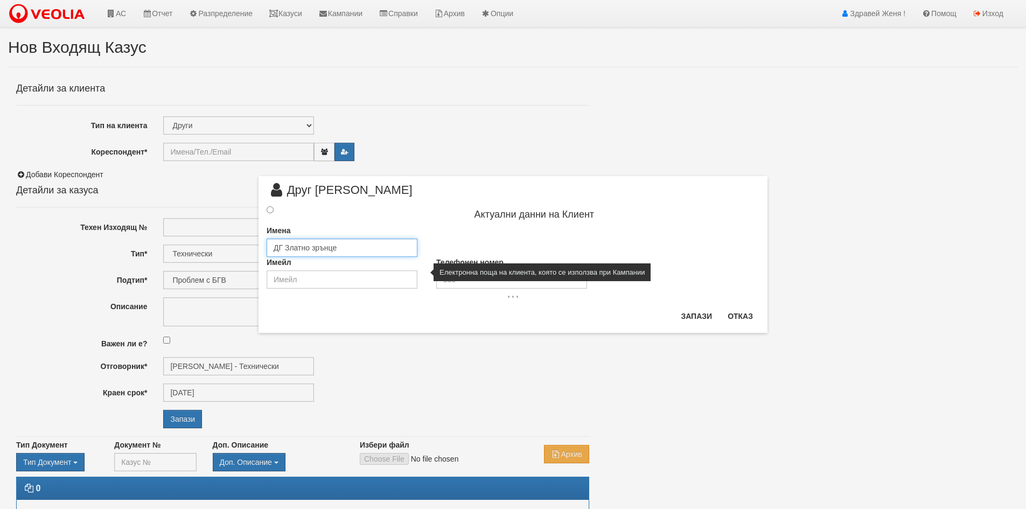
type input "ДГ Златно зрънце"
click at [345, 281] on input "email" at bounding box center [342, 279] width 151 height 18
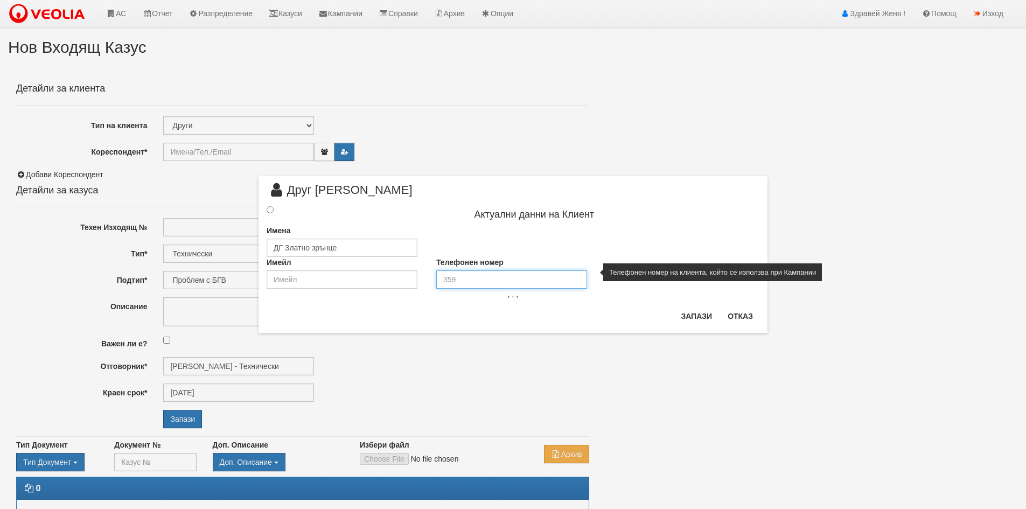
click at [469, 279] on input "tel" at bounding box center [511, 279] width 151 height 18
type input "0879236373"
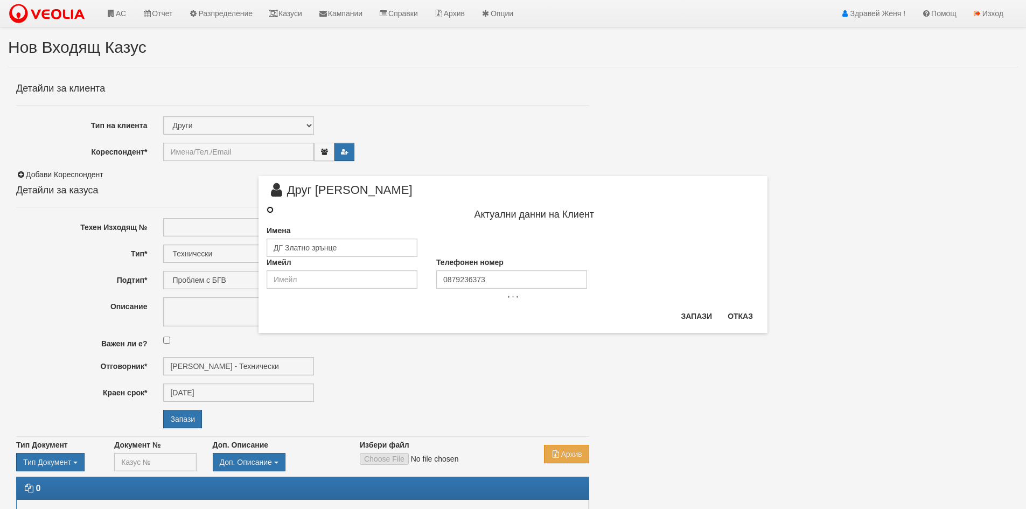
click at [270, 212] on input "radio" at bounding box center [270, 209] width 7 height 7
radio input "true"
type input "ДГ Златно зрънце"
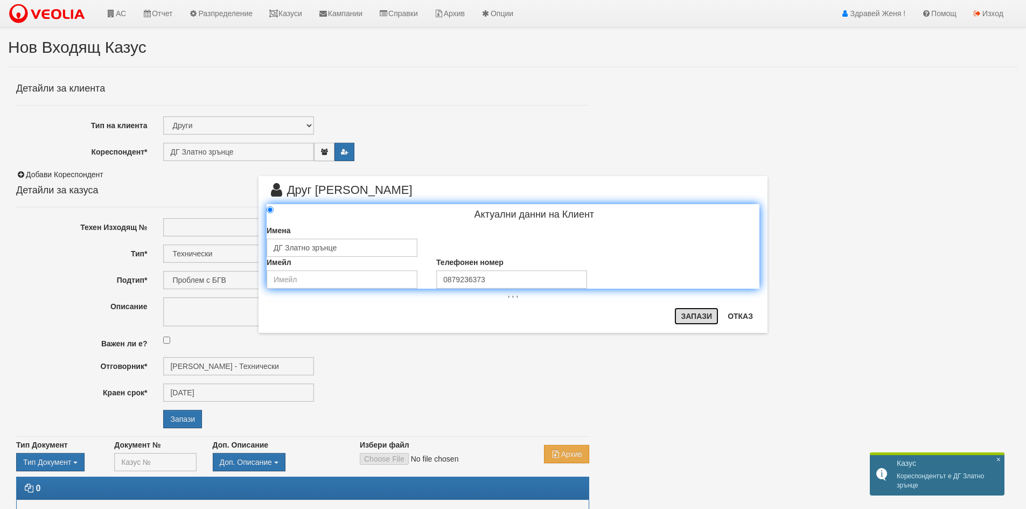
click at [707, 317] on button "Запази" at bounding box center [696, 316] width 44 height 17
radio input "true"
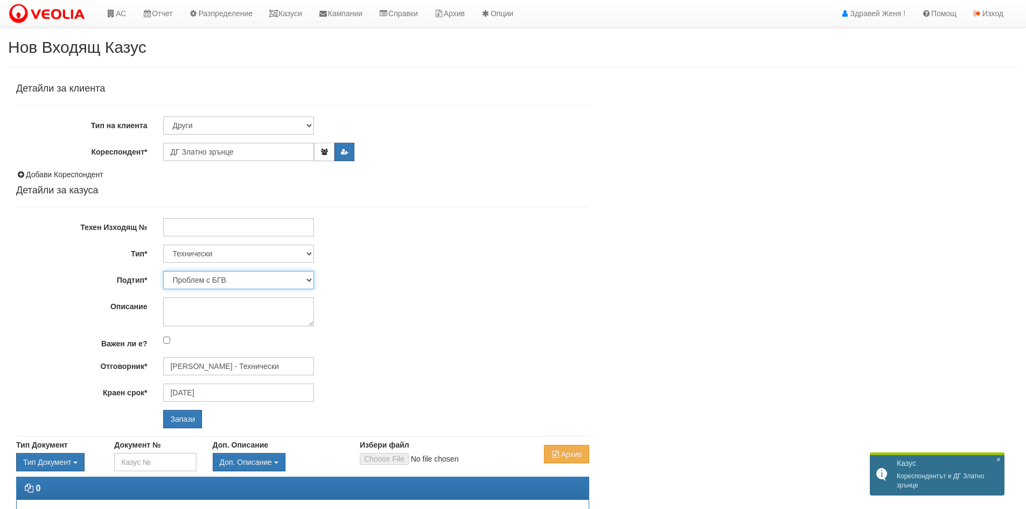
click at [306, 278] on select "Проблем с БГВ Теч ВОИ Теч БГВ Теч в АС Теч от водомер Проблем в АС Интервенция …" at bounding box center [238, 280] width 151 height 18
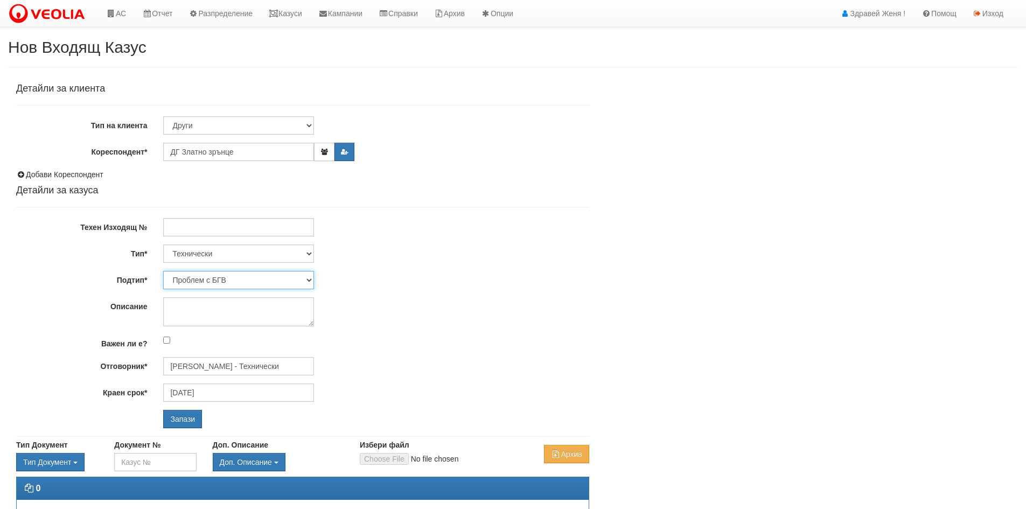
select select "Теч в [GEOGRAPHIC_DATA]"
click at [163, 271] on select "Проблем с БГВ Теч ВОИ Теч БГВ Теч в АС Теч от водомер Проблем в АС Интервенция …" at bounding box center [238, 280] width 151 height 18
type input "[DATE]"
type input "[PERSON_NAME] - Технически"
click at [186, 306] on textarea "Описание" at bounding box center [238, 311] width 151 height 29
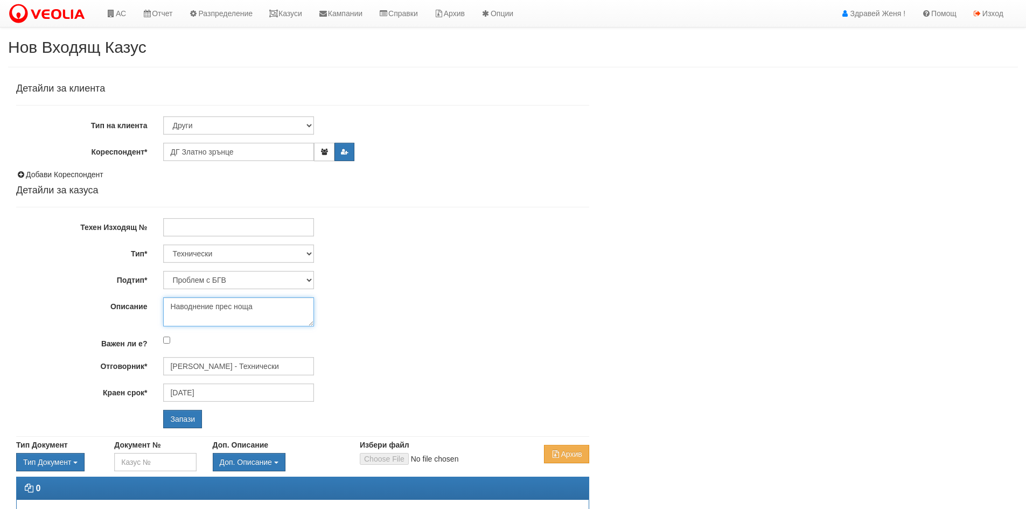
click at [232, 307] on textarea "Наводнение прес ноща" at bounding box center [238, 311] width 151 height 29
drag, startPoint x: 247, startPoint y: 297, endPoint x: 276, endPoint y: 304, distance: 30.6
click at [261, 302] on textarea "Наводнение през ноща" at bounding box center [238, 311] width 151 height 29
click at [276, 304] on textarea "Наводнение през ноща" at bounding box center [238, 311] width 151 height 29
click at [260, 305] on textarea "Наводнение през ноща" at bounding box center [238, 311] width 151 height 29
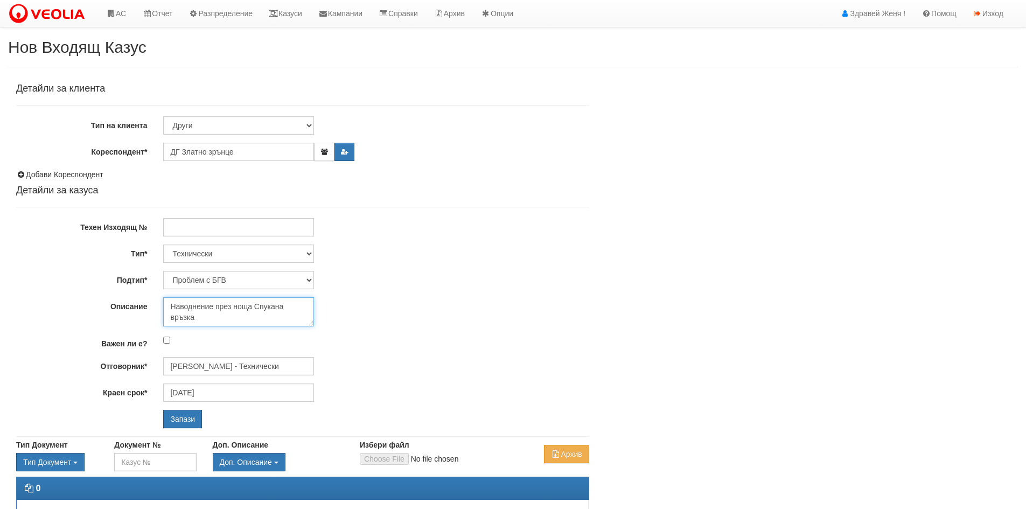
click at [254, 309] on textarea "Наводнение през ноща Спукана връзка" at bounding box center [238, 311] width 151 height 29
click at [205, 321] on textarea "Наводнение през ноща .Спукана връзка" at bounding box center [238, 311] width 151 height 29
click at [238, 321] on textarea "Наводнение през ноща .Спукана връзка в АС" at bounding box center [238, 311] width 151 height 29
type textarea "Наводнение през ноща .Спукана връзка в АС водата е спряна"
click at [181, 419] on input "Запази" at bounding box center [182, 419] width 39 height 18
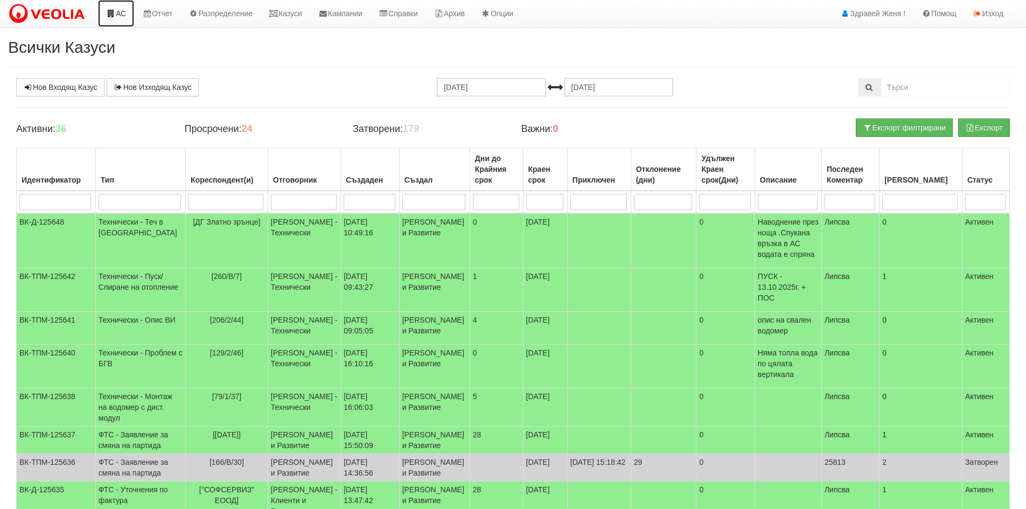
click at [116, 13] on link "АС" at bounding box center [116, 13] width 36 height 27
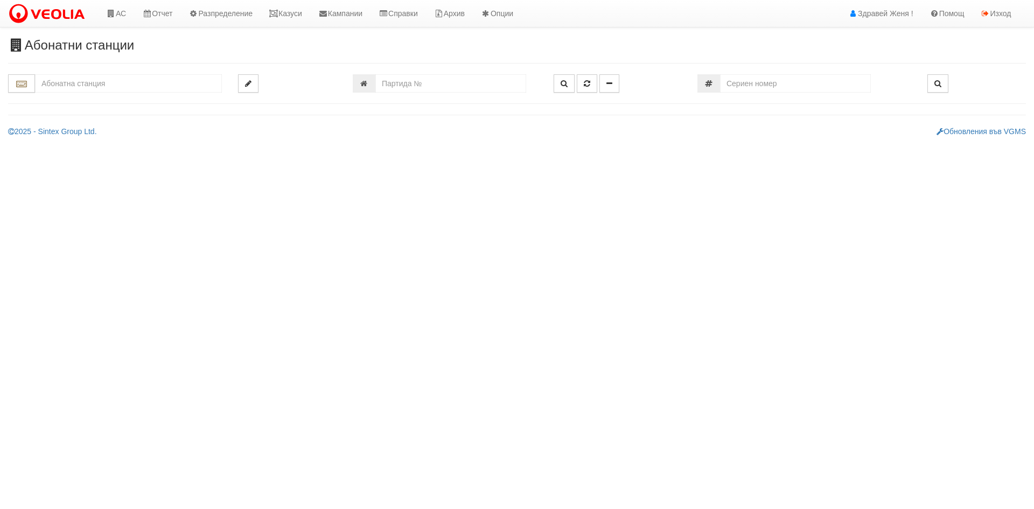
click at [89, 84] on input "text" at bounding box center [128, 83] width 187 height 18
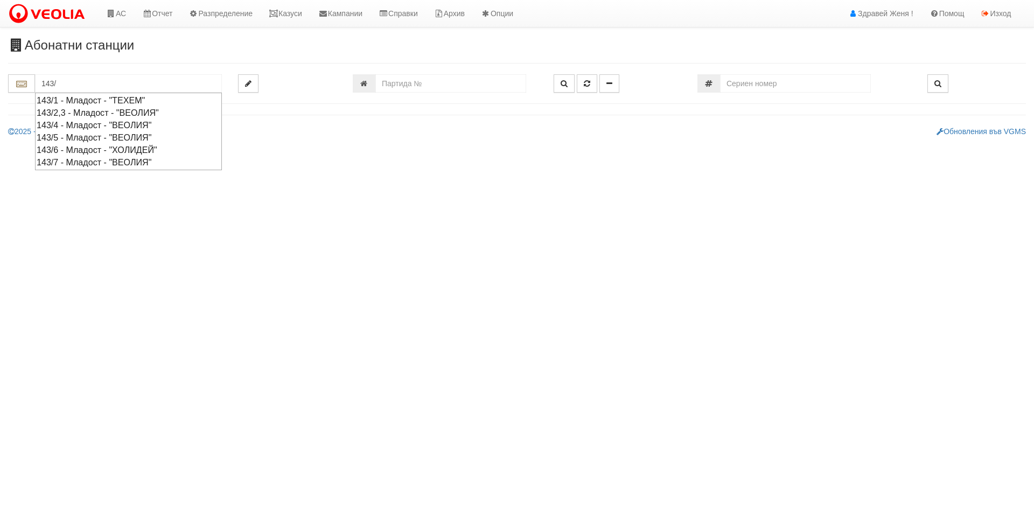
click at [112, 123] on div "143/4 - Младост - "ВЕОЛИЯ"" at bounding box center [129, 125] width 184 height 12
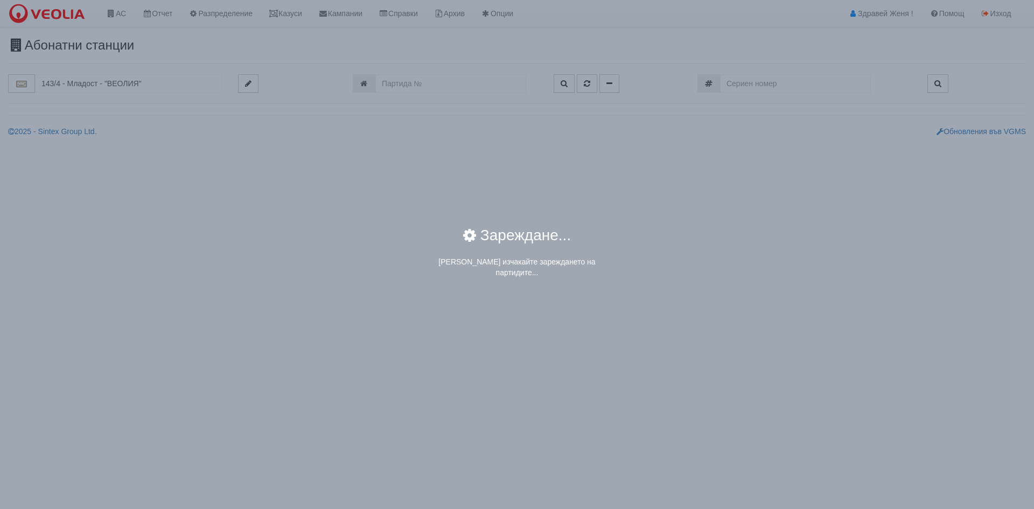
click at [163, 81] on div "× Зареждане... Моля изчакайте зареждането на партидите..." at bounding box center [517, 254] width 1034 height 509
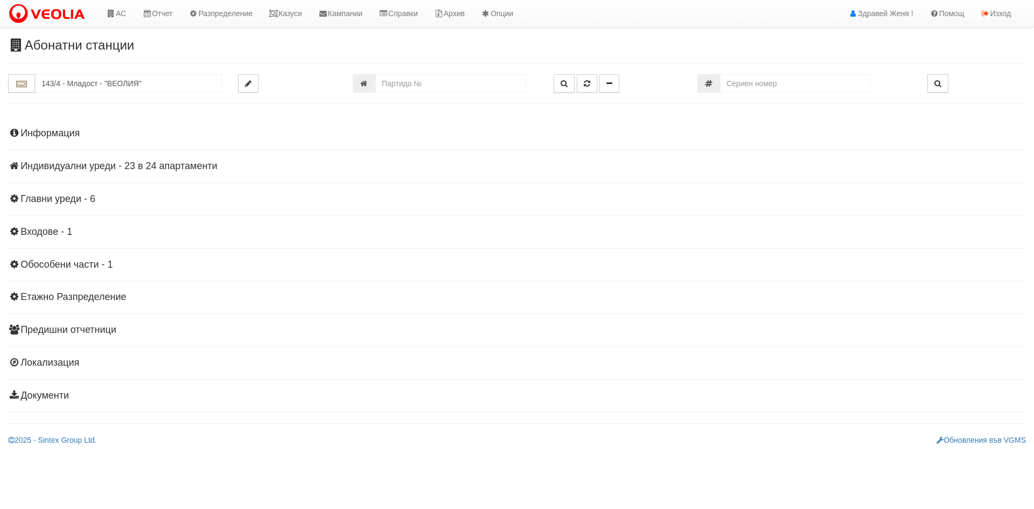
click at [42, 132] on h4 "Информация" at bounding box center [517, 133] width 1018 height 11
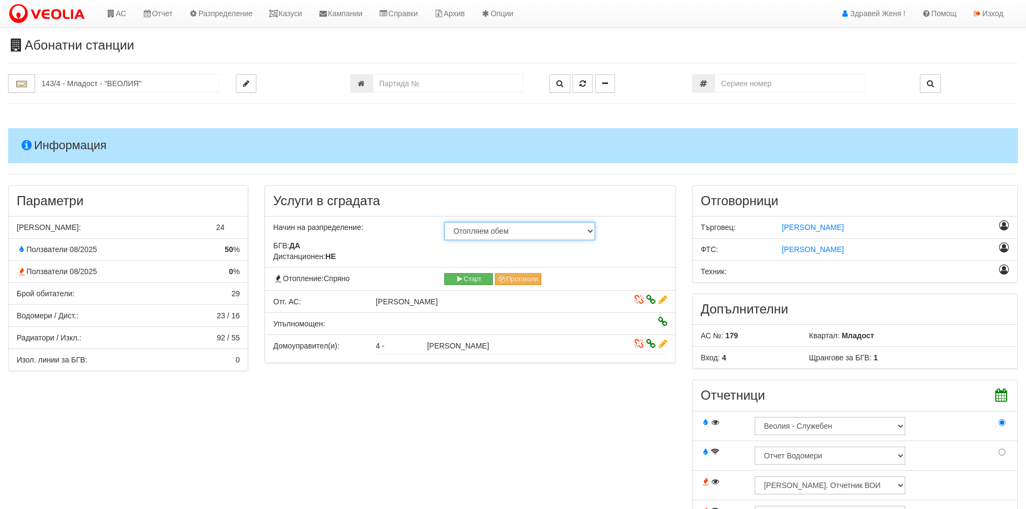
click at [591, 232] on select "Не използва отопление С УДР на дистанционен отчет С УДР на визуален отчет Отопл…" at bounding box center [519, 231] width 151 height 18
click at [444, 222] on select "Не използва отопление С УДР на дистанционен отчет С УДР на визуален отчет Отопл…" at bounding box center [519, 231] width 151 height 18
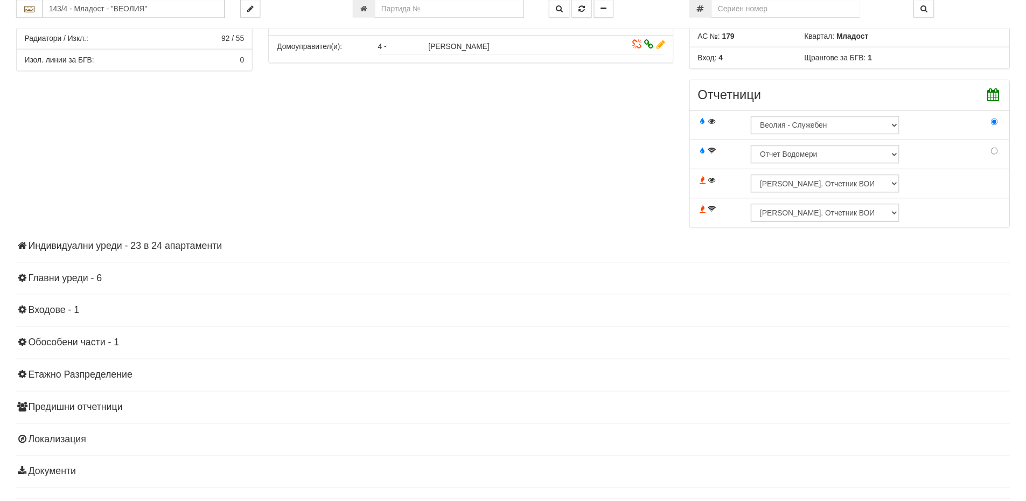
scroll to position [326, 0]
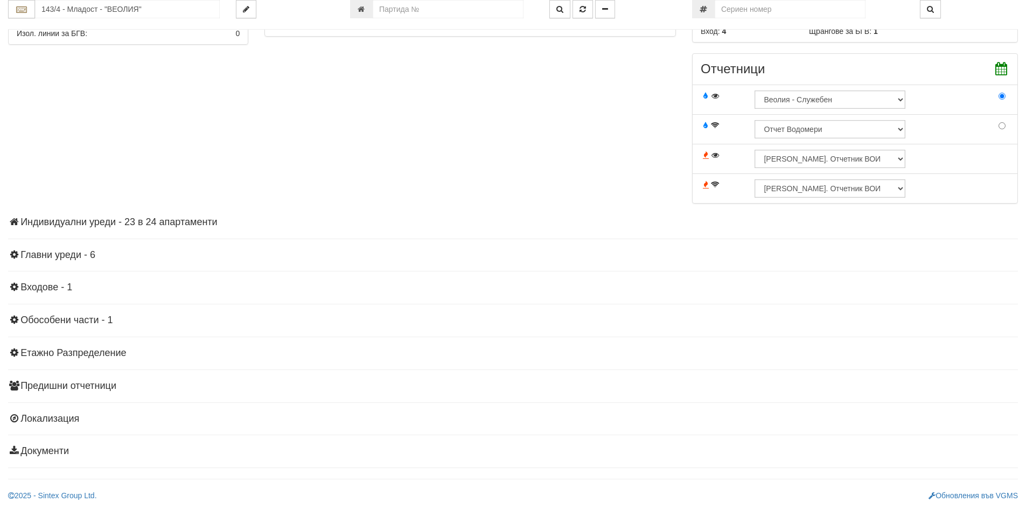
click at [164, 220] on h4 "Индивидуални уреди - 23 в 24 апартаменти" at bounding box center [513, 222] width 1010 height 11
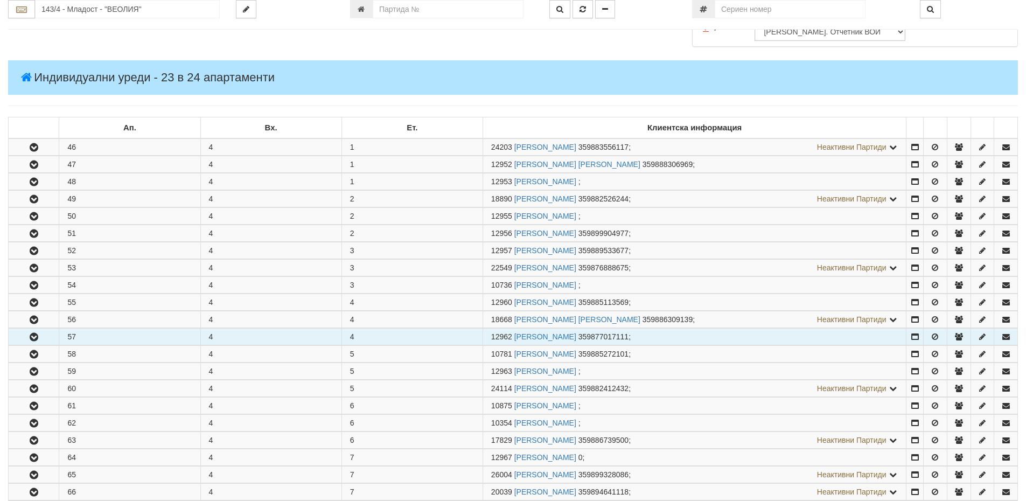
scroll to position [488, 0]
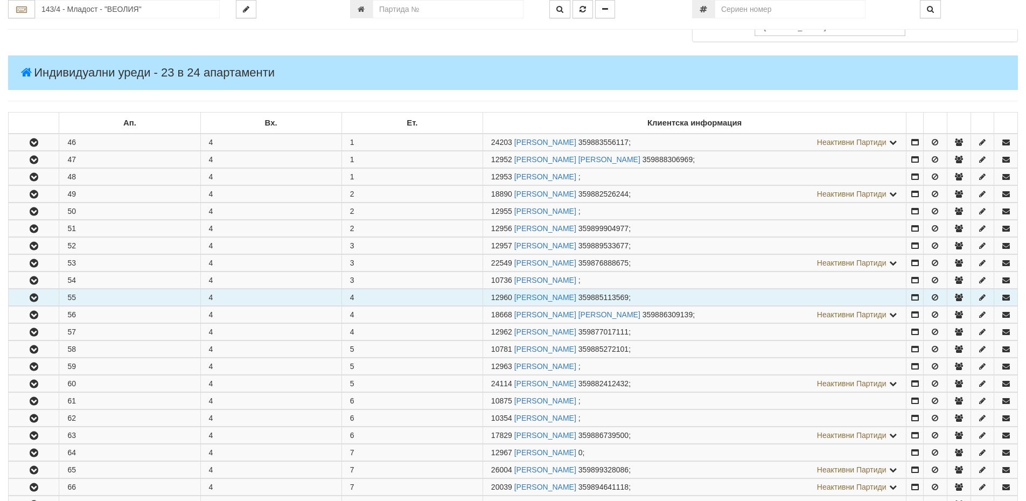
click at [53, 301] on button "button" at bounding box center [34, 297] width 50 height 16
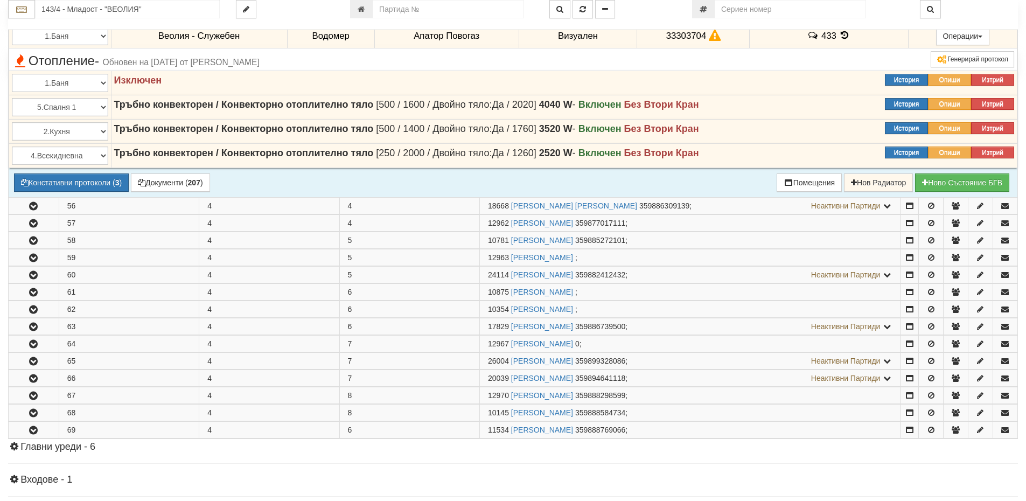
scroll to position [811, 0]
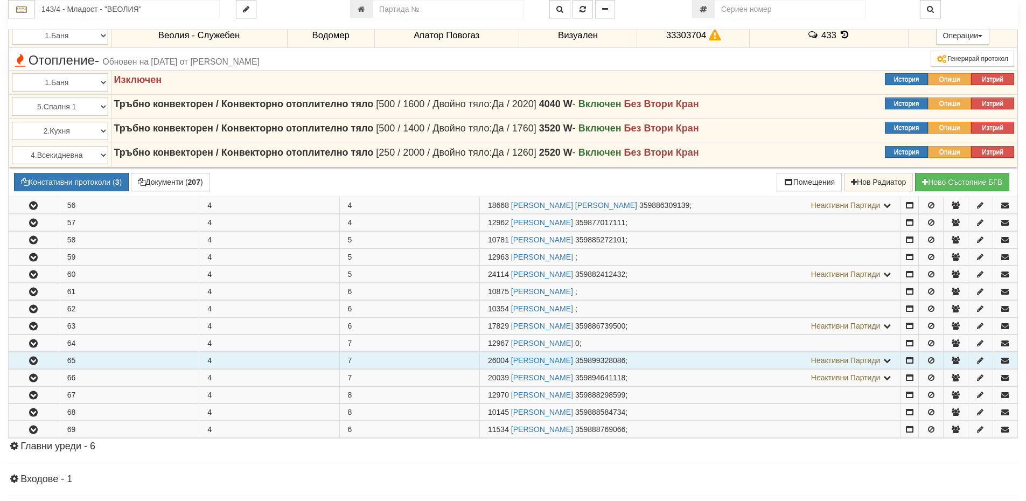
click at [54, 360] on button "button" at bounding box center [34, 360] width 50 height 16
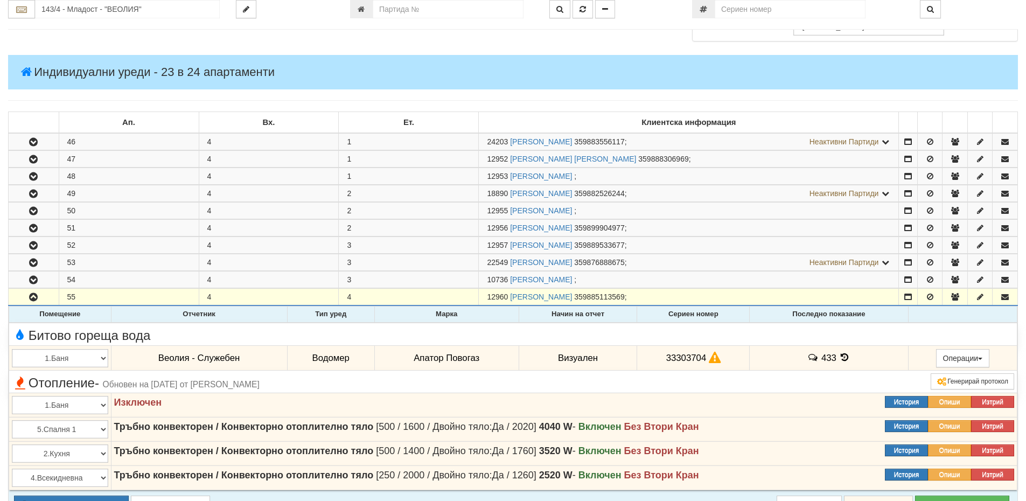
scroll to position [488, 0]
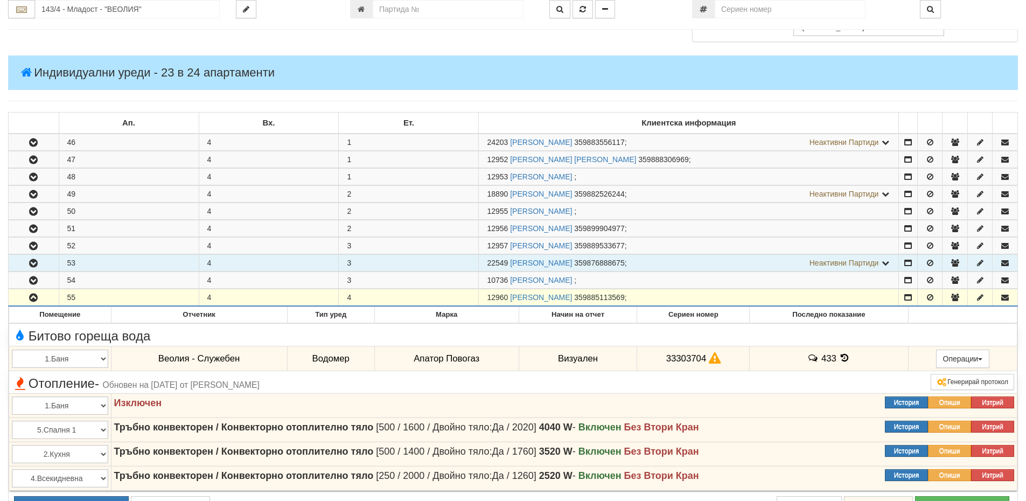
click at [53, 265] on button "button" at bounding box center [34, 263] width 50 height 16
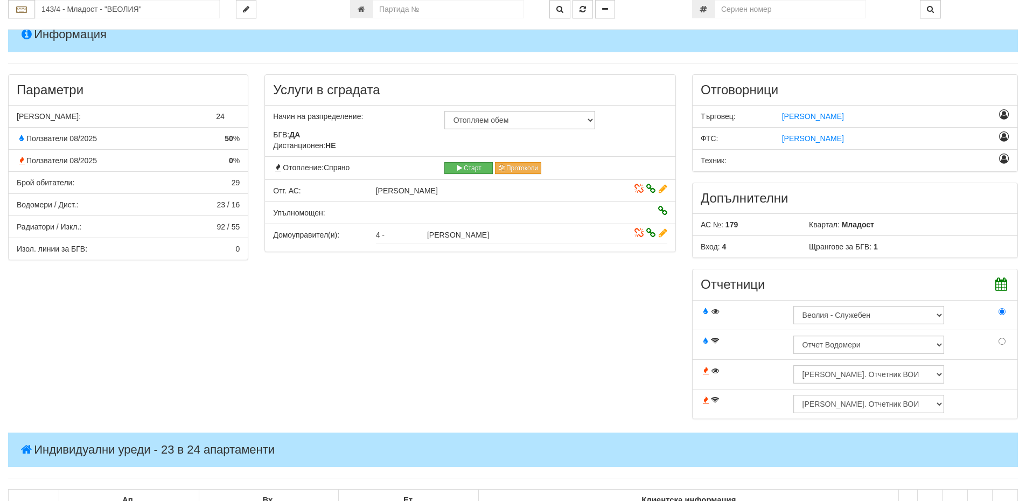
scroll to position [57, 0]
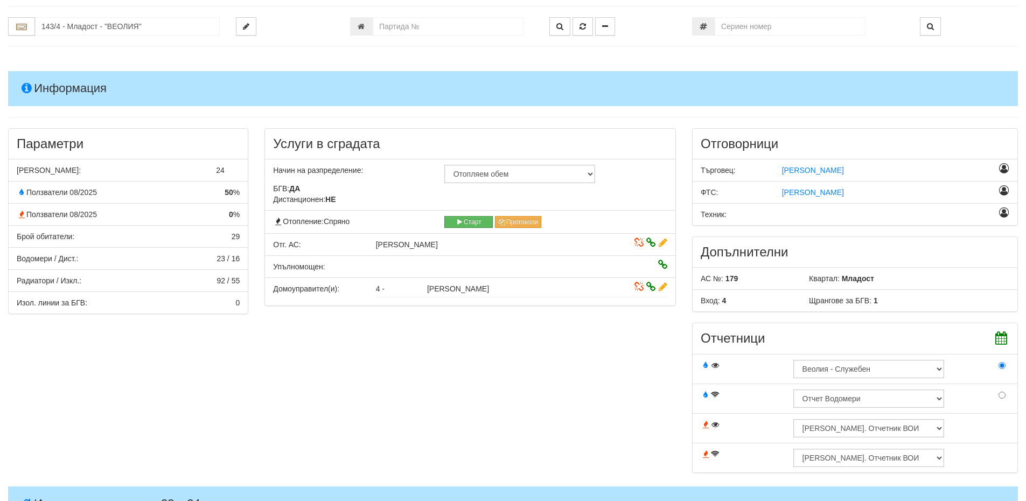
click at [666, 242] on icon at bounding box center [663, 243] width 9 height 8
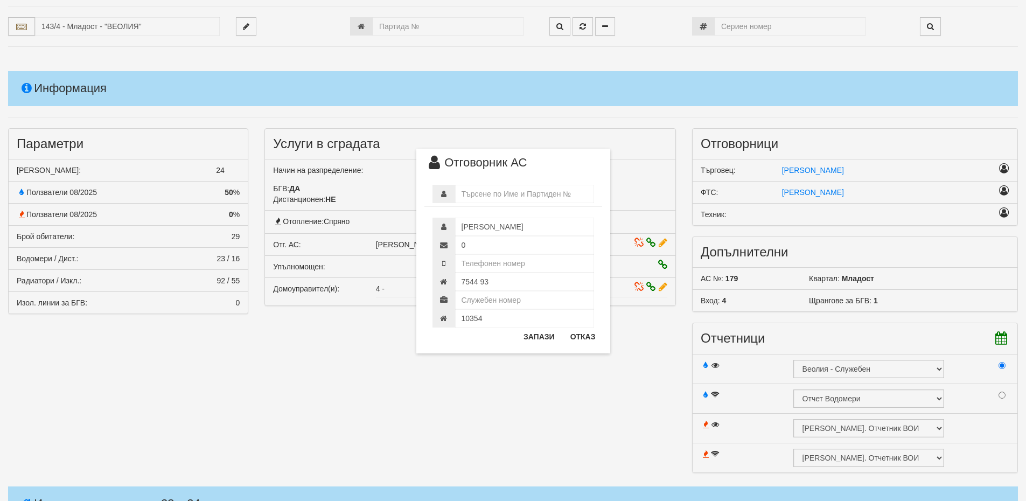
click at [644, 375] on div "× Отговорник АС АНГЕЛ ЙОРДАНОВ ДИМИТРОВ 0 7544 93 10354" at bounding box center [513, 250] width 1026 height 501
click at [586, 338] on button "Отказ" at bounding box center [583, 336] width 38 height 17
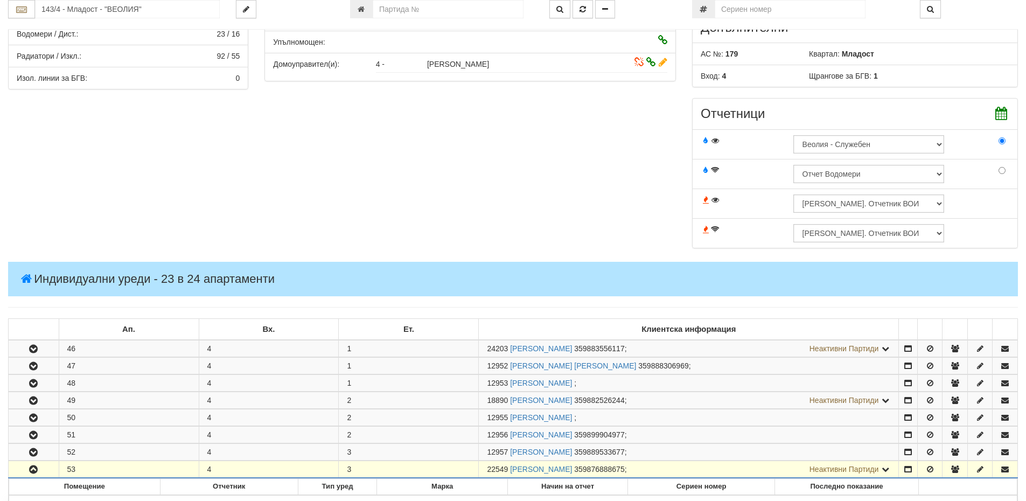
scroll to position [273, 0]
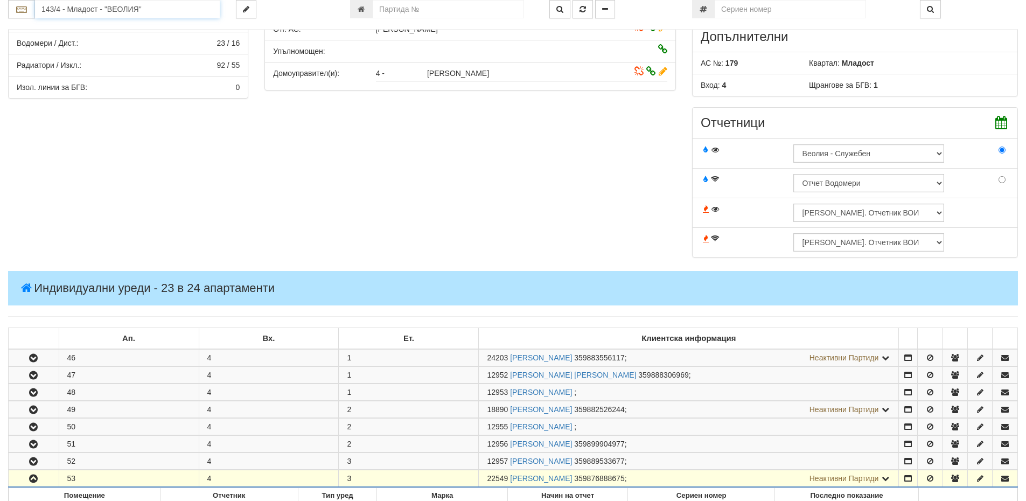
drag, startPoint x: 150, startPoint y: 8, endPoint x: 3, endPoint y: 18, distance: 148.0
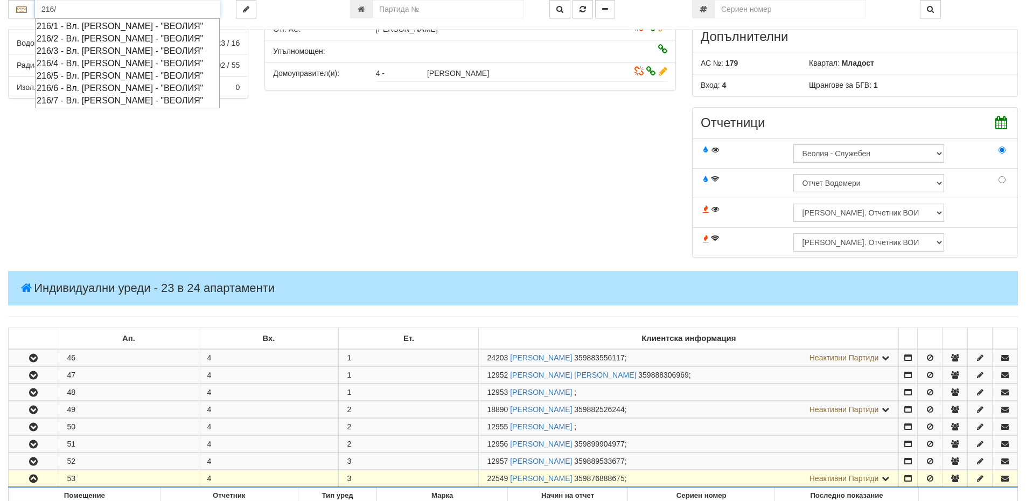
click at [76, 73] on div "216/5 - Вл. Варненчик - "ВЕОЛИЯ"" at bounding box center [128, 75] width 182 height 12
type input "216/5 - Вл. Варненчик - "ВЕОЛИЯ""
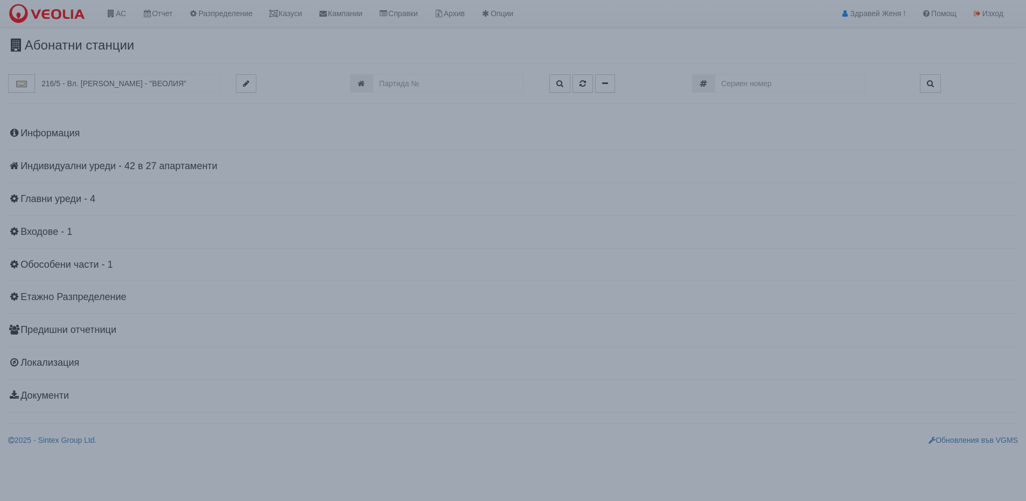
scroll to position [0, 0]
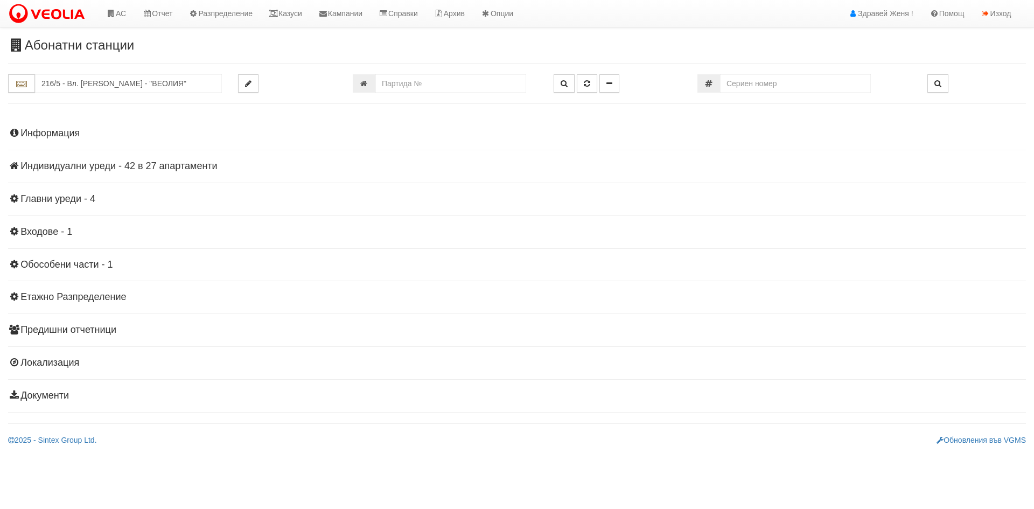
click at [184, 165] on h4 "Индивидуални уреди - 42 в 27 апартаменти" at bounding box center [517, 166] width 1018 height 11
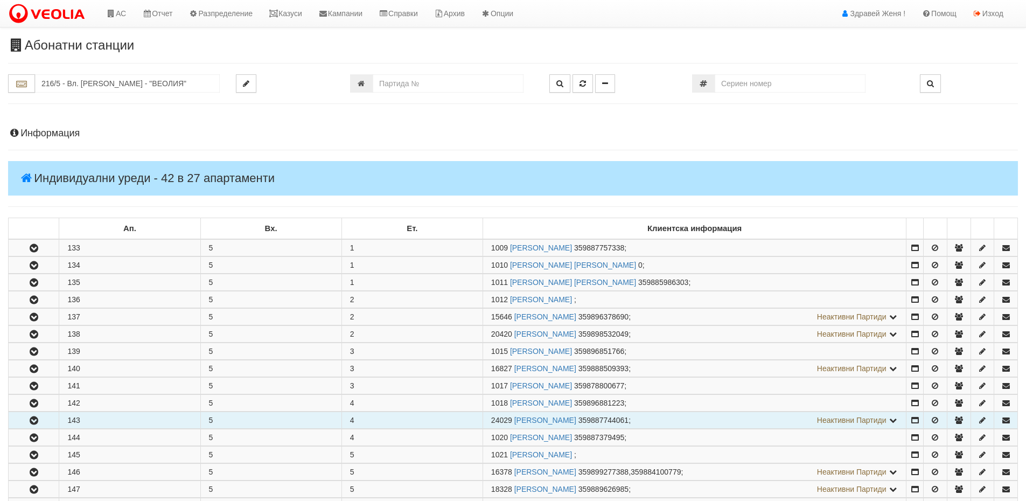
click at [44, 420] on button "button" at bounding box center [34, 420] width 50 height 16
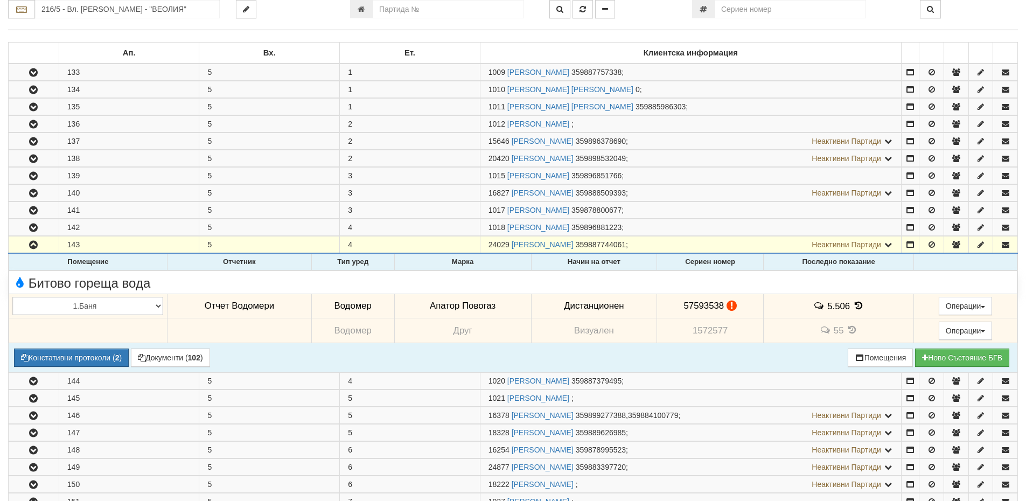
scroll to position [215, 0]
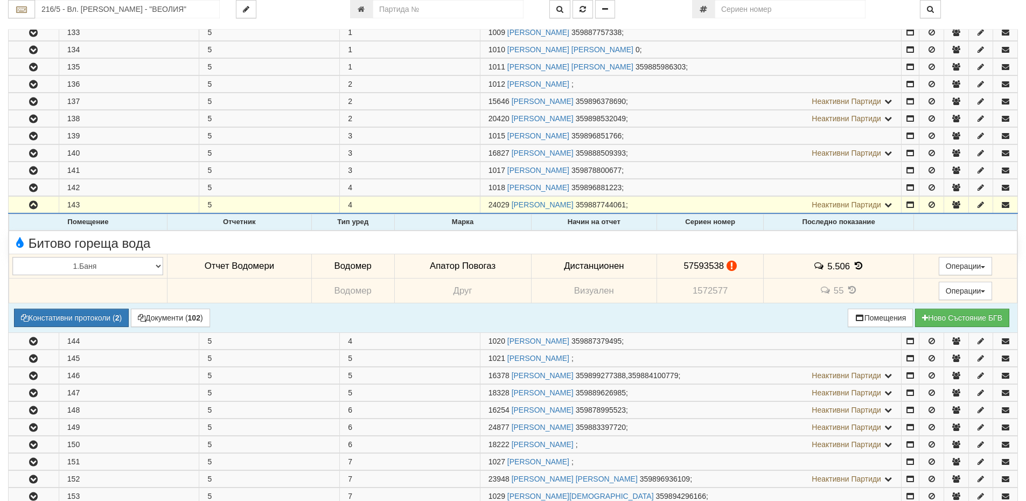
click at [858, 267] on icon at bounding box center [859, 265] width 12 height 9
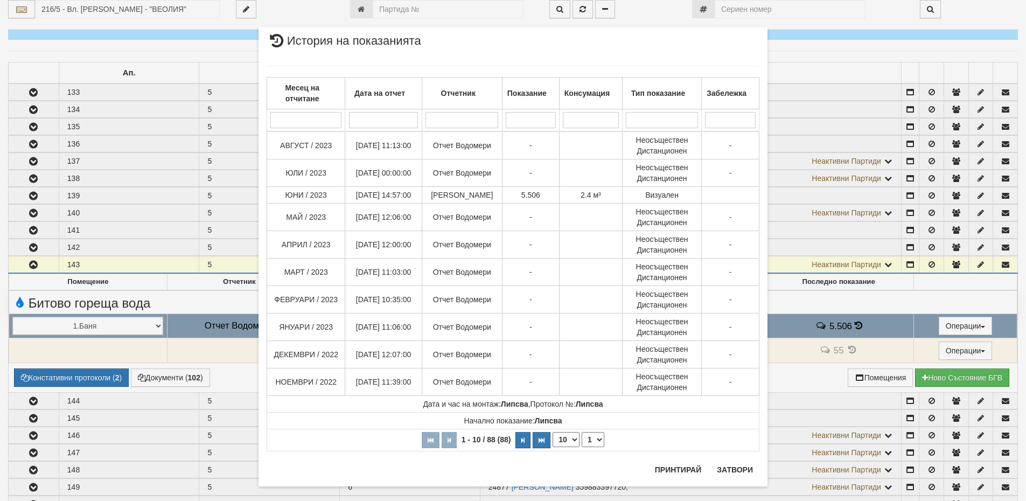
scroll to position [108, 0]
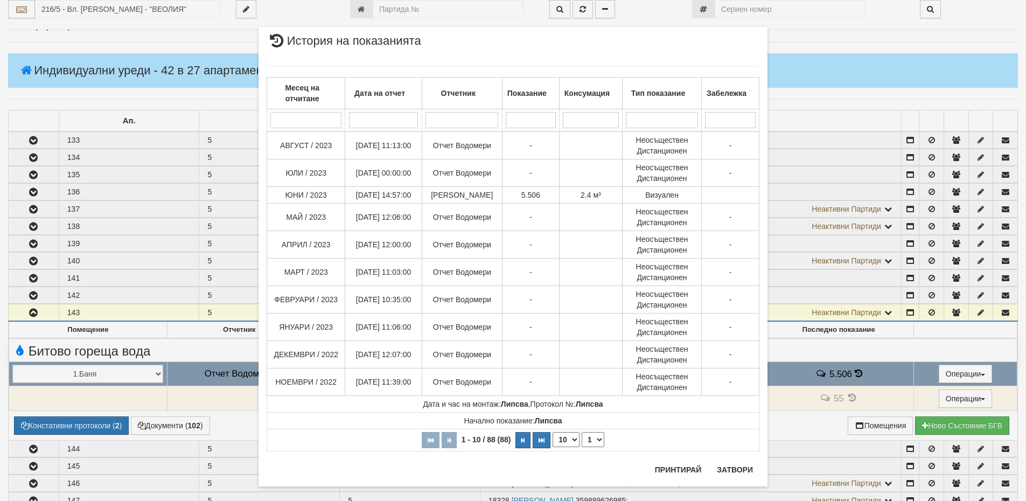
click at [203, 377] on div "× История на показанията Месец на отчитане Дата на отчет Отчетник Показание Кон…" at bounding box center [513, 256] width 630 height 513
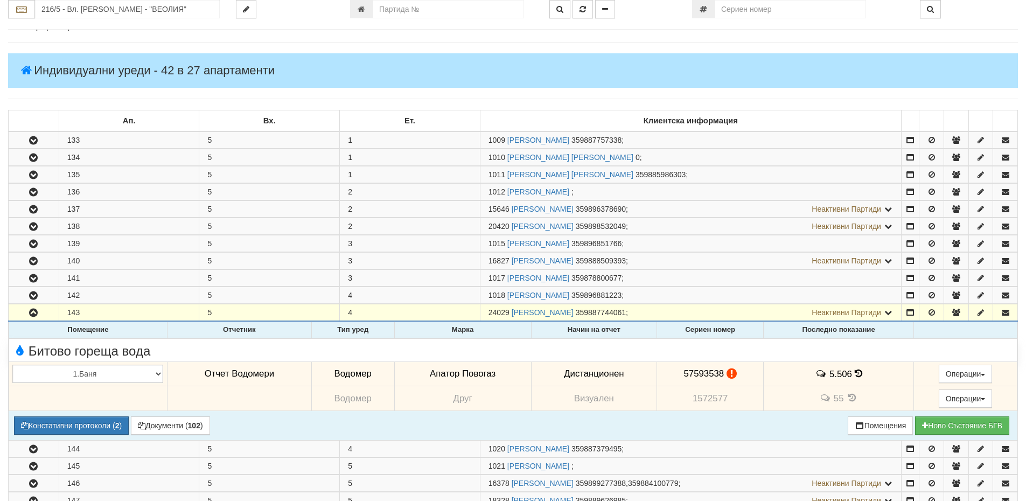
click at [729, 375] on icon at bounding box center [732, 373] width 10 height 9
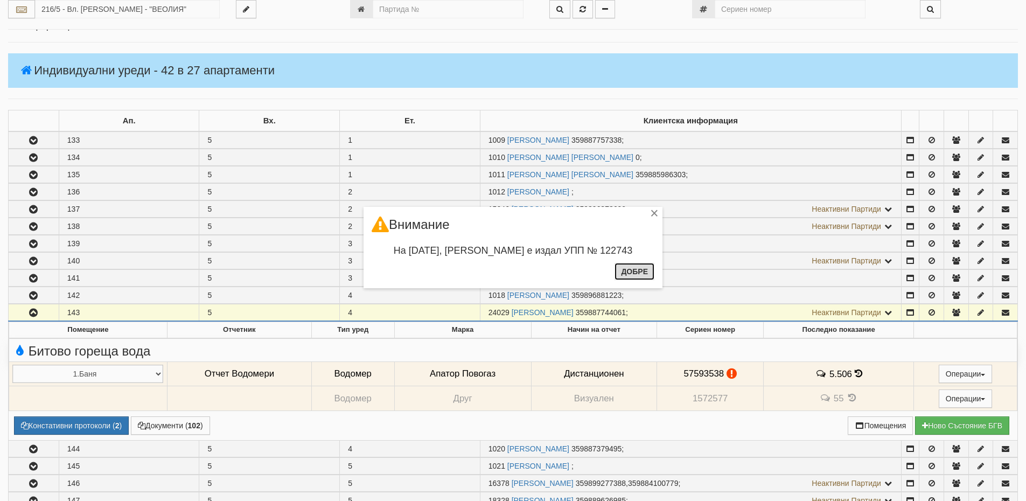
click at [631, 277] on button "Добре" at bounding box center [635, 271] width 40 height 17
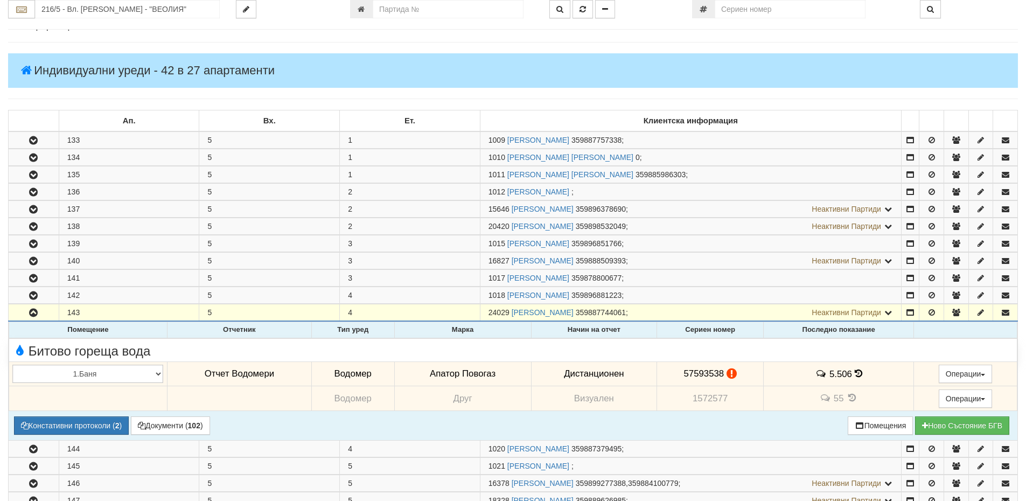
click at [856, 373] on icon at bounding box center [859, 373] width 8 height 9
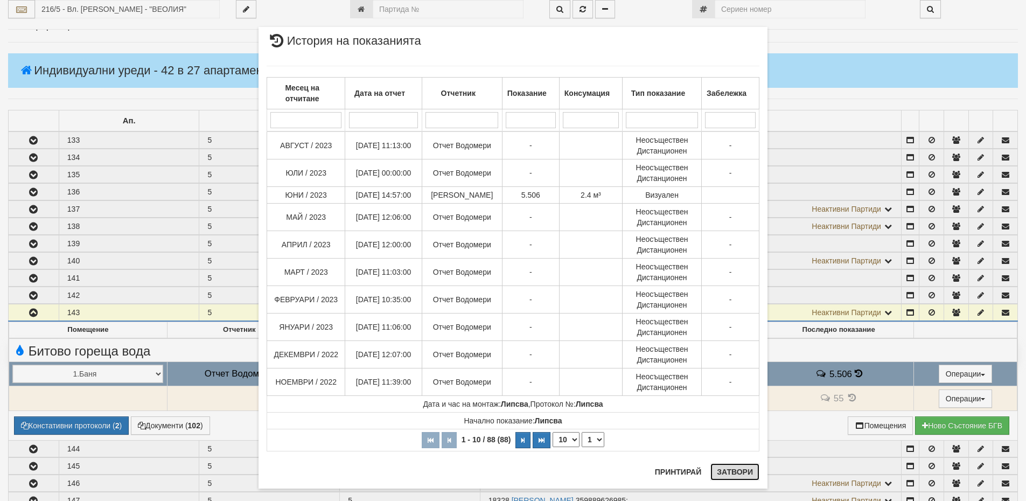
click at [731, 471] on button "Затвори" at bounding box center [735, 471] width 49 height 17
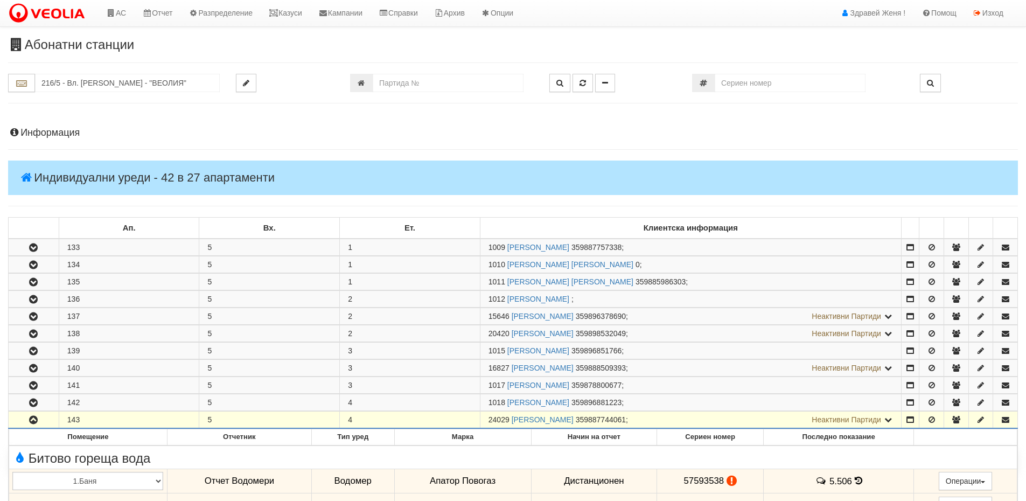
scroll to position [0, 0]
click at [59, 134] on h4 "Информация" at bounding box center [513, 133] width 1010 height 11
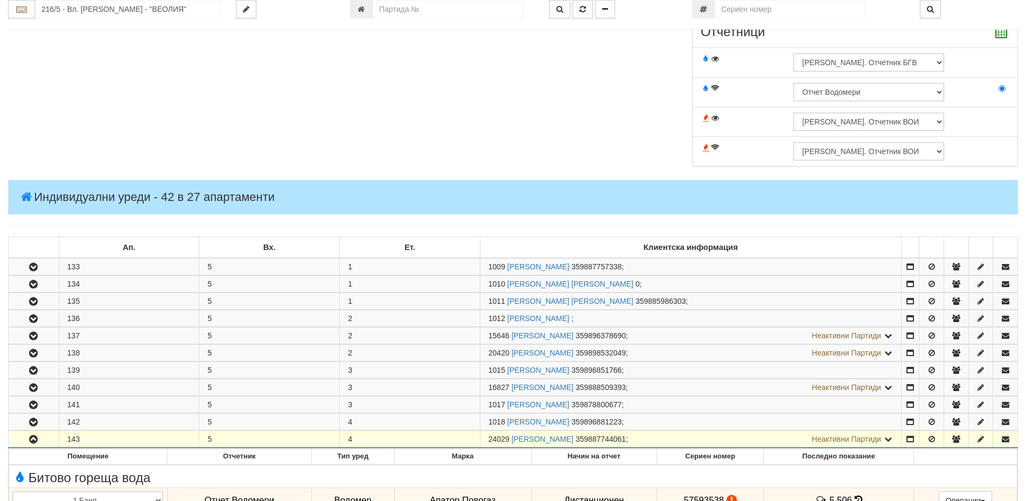
scroll to position [539, 0]
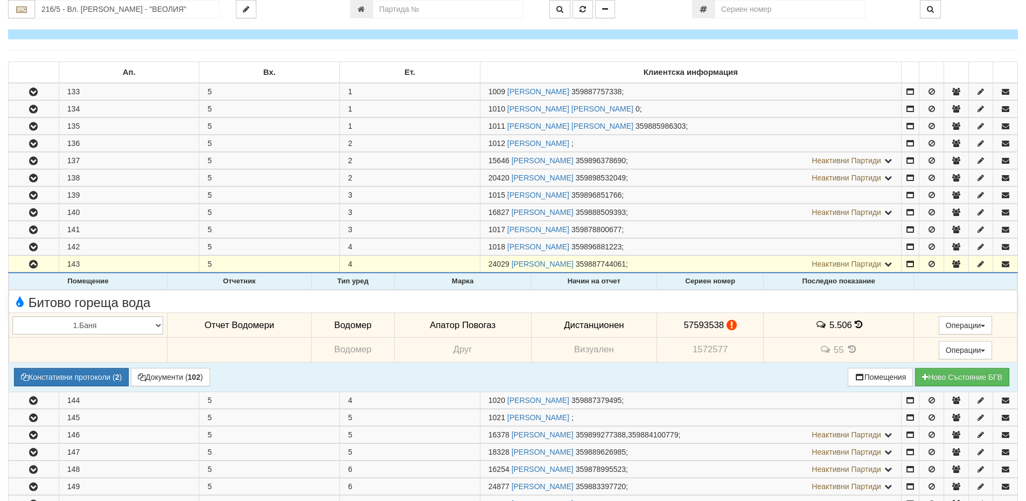
click at [855, 324] on icon at bounding box center [859, 324] width 8 height 9
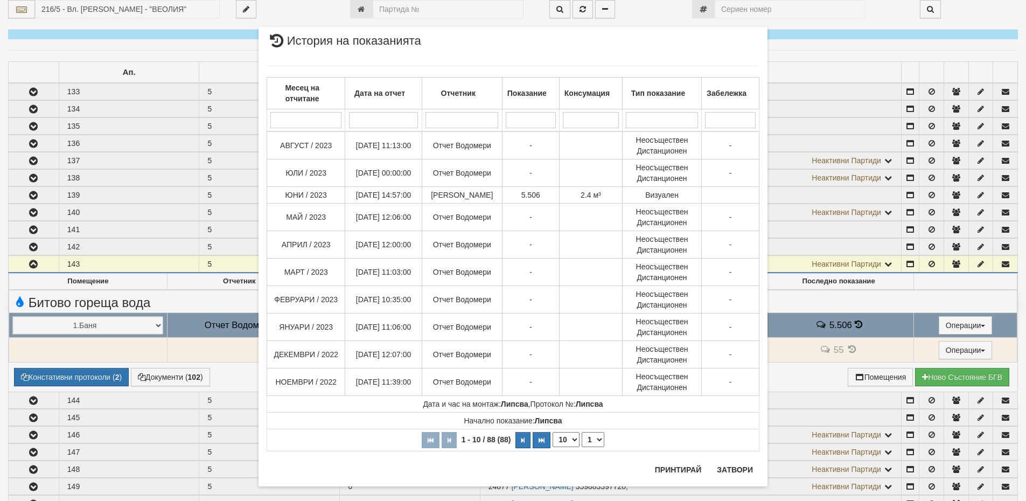
click at [121, 373] on div "× История на показанията Месец на отчитане Дата на отчет Отчетник Показание Кон…" at bounding box center [513, 250] width 1026 height 501
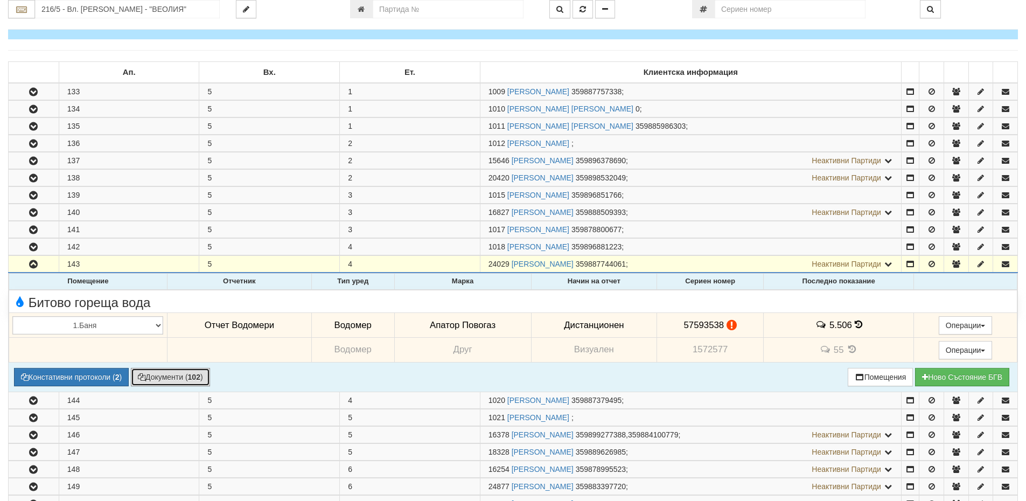
click at [197, 375] on b "102" at bounding box center [194, 377] width 12 height 9
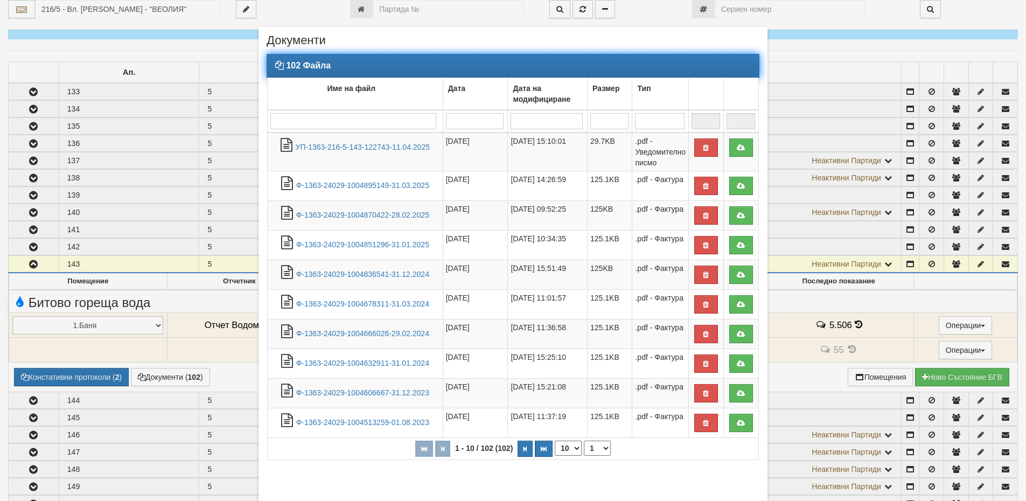
click at [324, 122] on input "search" at bounding box center [353, 121] width 166 height 16
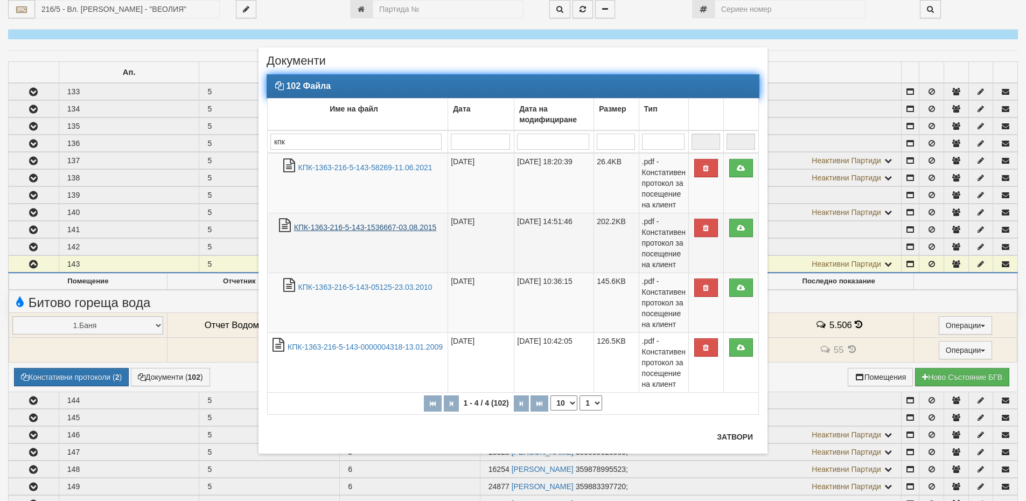
type input "кпк"
click at [339, 228] on link "КПК-1363-216-5-143-1536667-03.08.2015" at bounding box center [365, 227] width 143 height 9
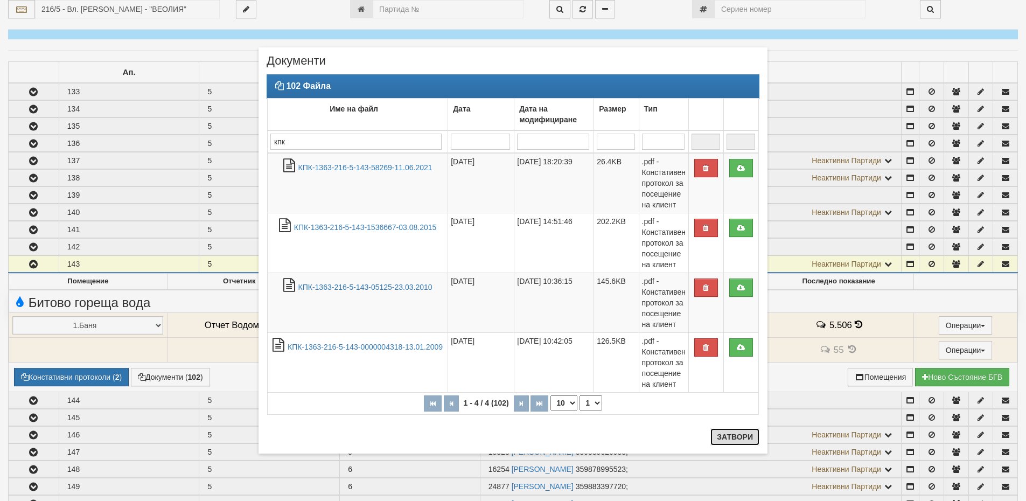
click at [739, 439] on button "Затвори" at bounding box center [735, 436] width 49 height 17
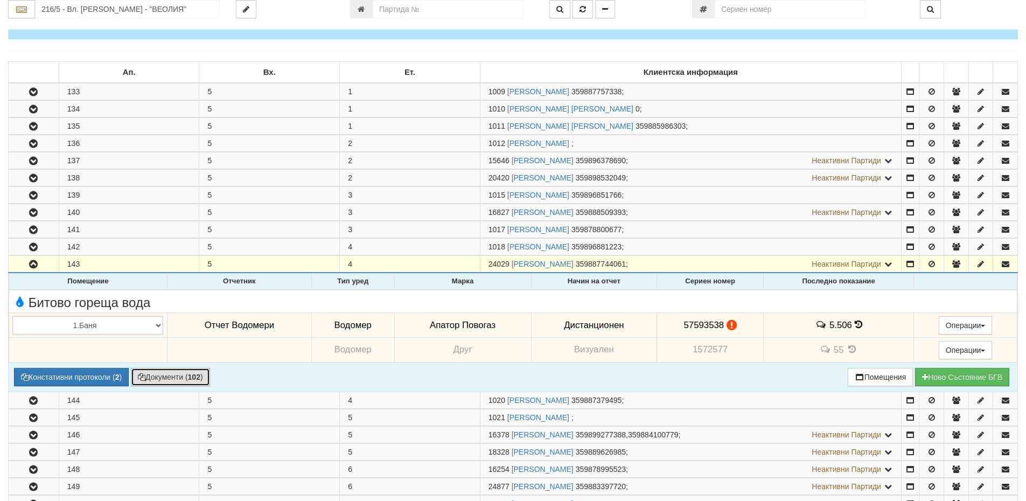
click at [190, 378] on button "Документи ( 102 )" at bounding box center [170, 377] width 79 height 18
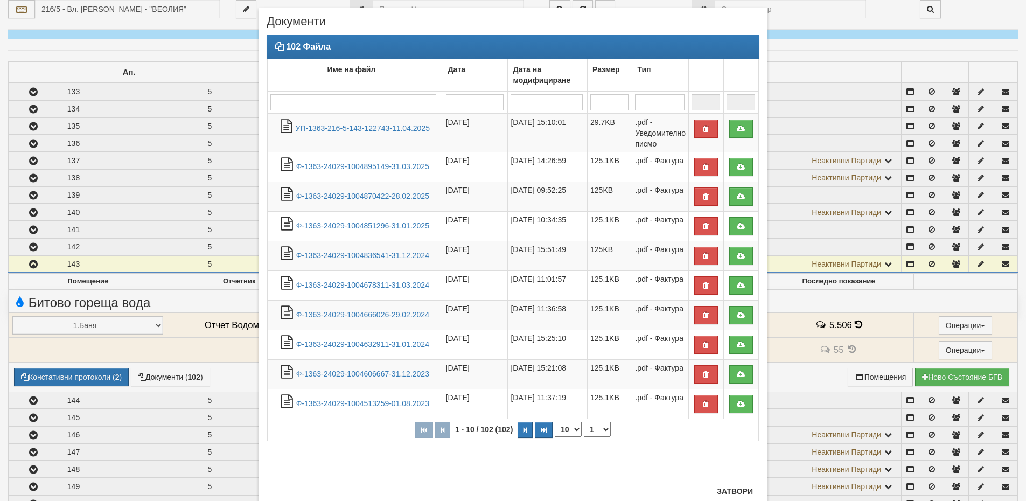
scroll to position [53, 0]
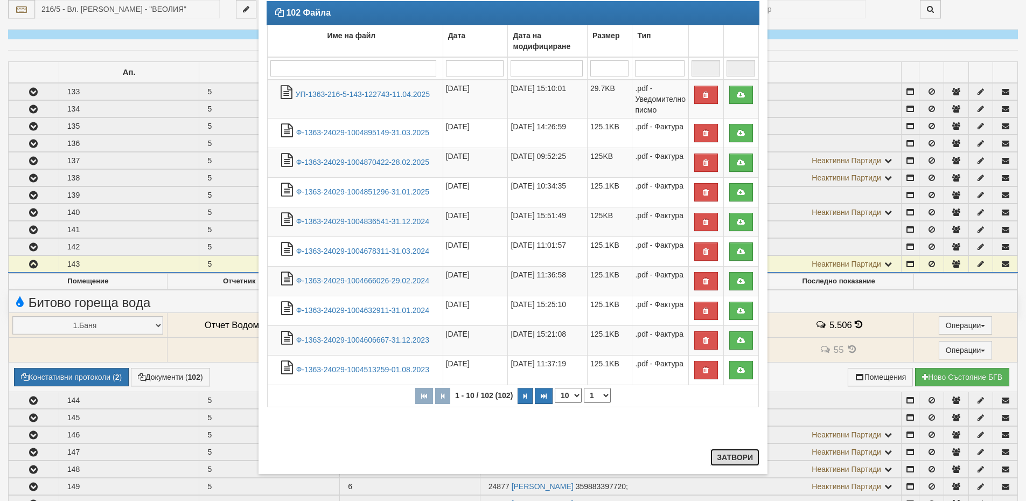
click at [741, 461] on button "Затвори" at bounding box center [735, 457] width 49 height 17
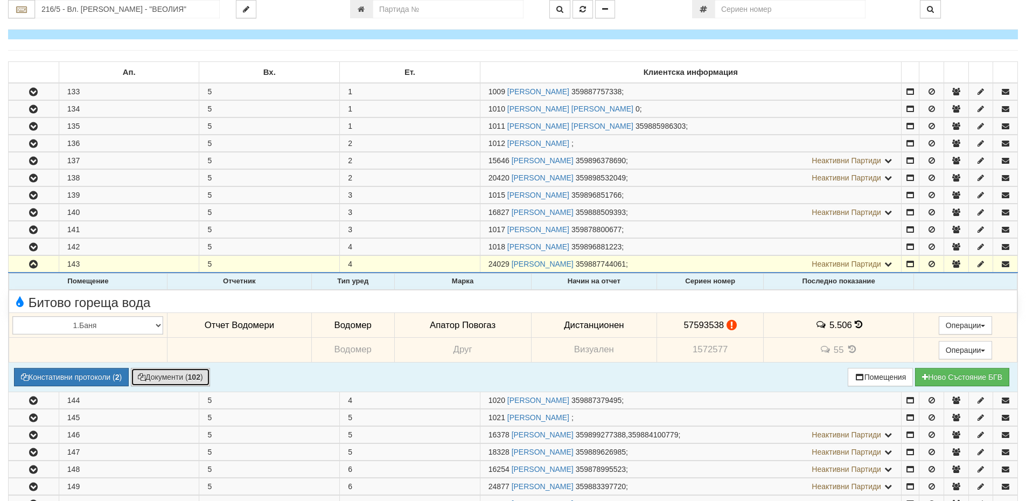
click at [199, 377] on b "102" at bounding box center [194, 377] width 12 height 9
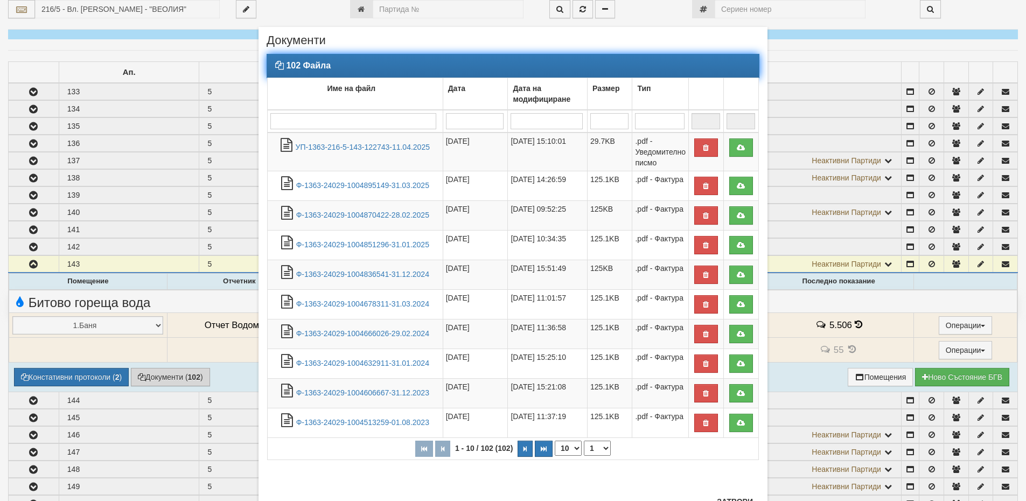
click at [283, 123] on input "search" at bounding box center [353, 121] width 166 height 16
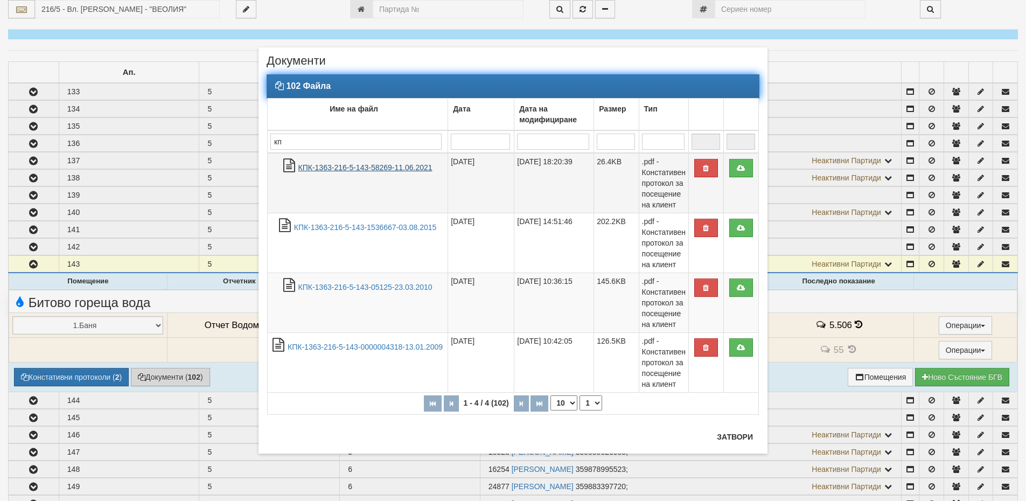
type input "кп"
click at [400, 168] on link "КПК-1363-216-5-143-58269-11.06.2021" at bounding box center [365, 167] width 134 height 9
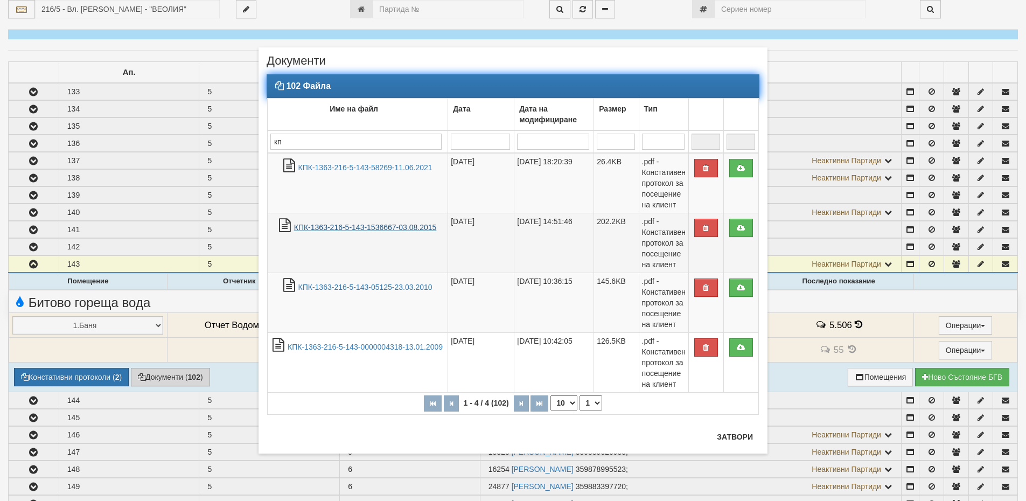
click at [339, 227] on link "КПК-1363-216-5-143-1536667-03.08.2015" at bounding box center [365, 227] width 143 height 9
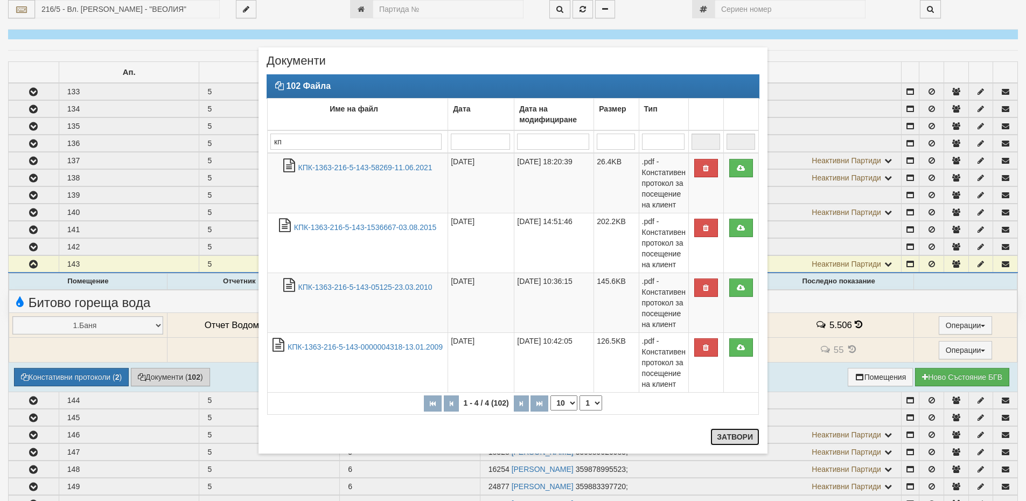
click at [741, 440] on button "Затвори" at bounding box center [735, 436] width 49 height 17
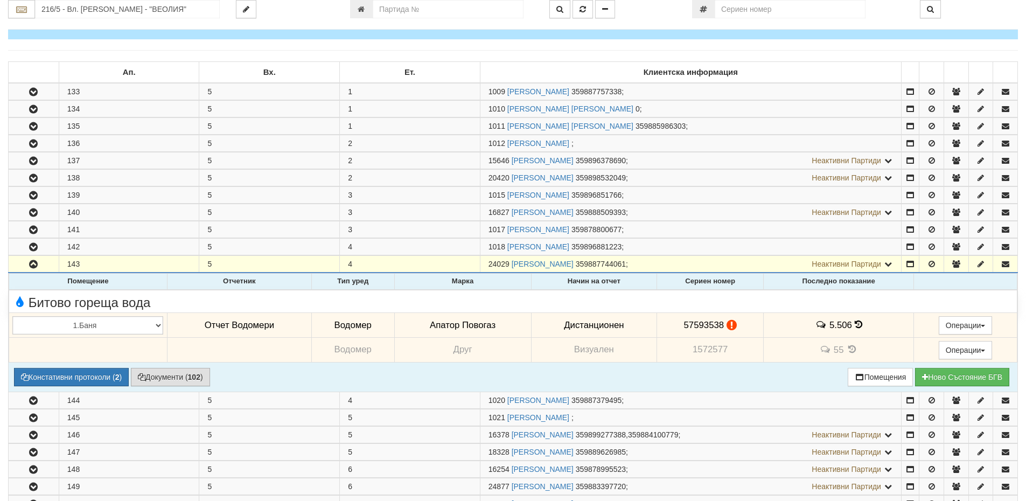
click at [855, 324] on icon at bounding box center [859, 324] width 8 height 9
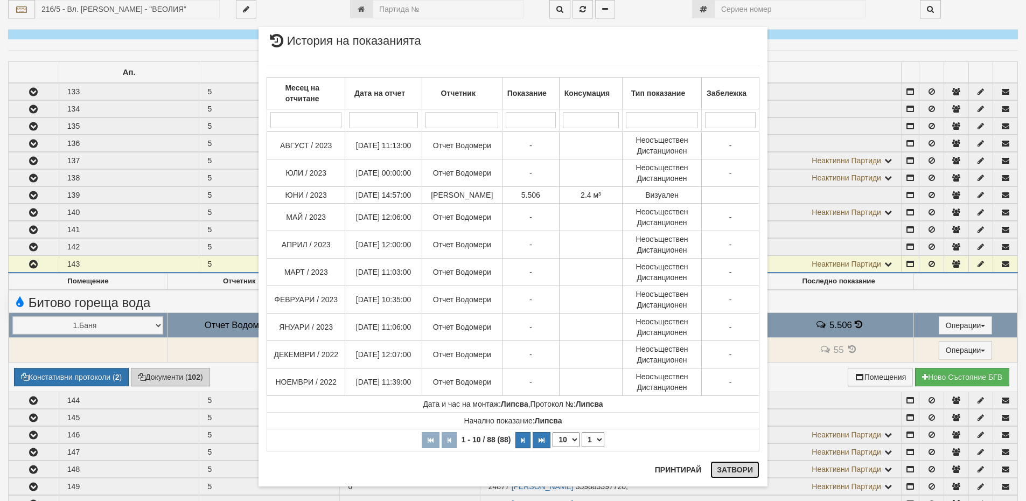
click at [735, 472] on button "Затвори" at bounding box center [735, 469] width 49 height 17
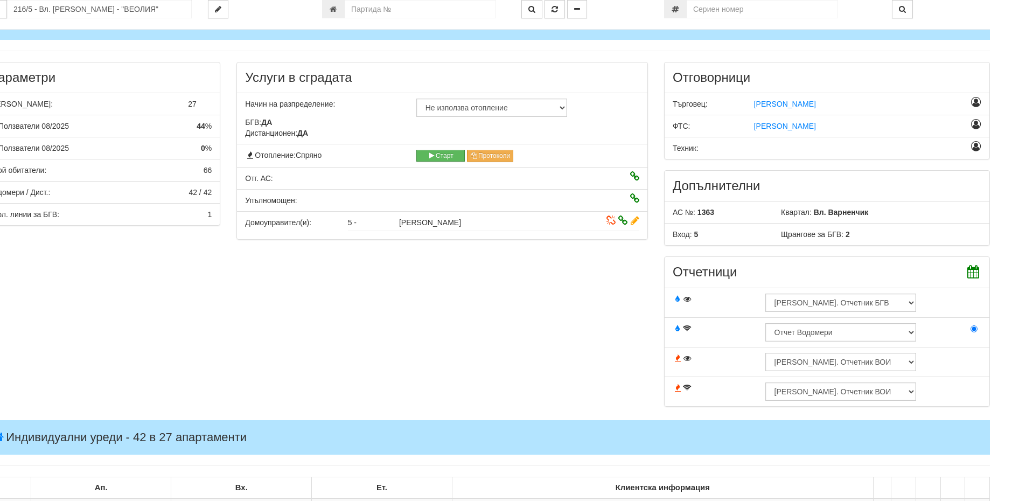
scroll to position [106, 28]
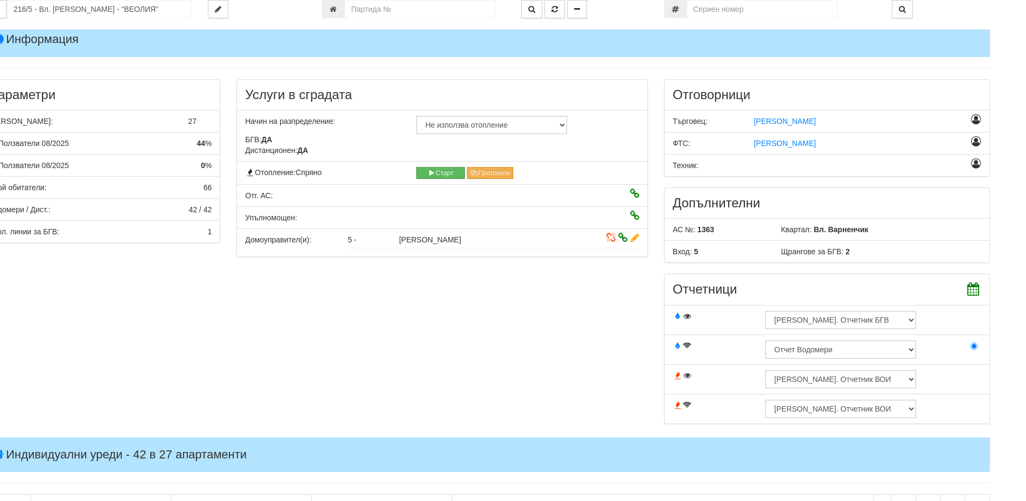
drag, startPoint x: 945, startPoint y: 237, endPoint x: 945, endPoint y: 253, distance: 16.7
click at [945, 237] on li "АС №: 1363 Квартал: Вл. Варненчик" at bounding box center [827, 229] width 326 height 23
click at [193, 421] on div "Параметри Брой Апартаменти: 27 Ползватели 08/2025 44 % 0 % 66" at bounding box center [485, 257] width 1026 height 356
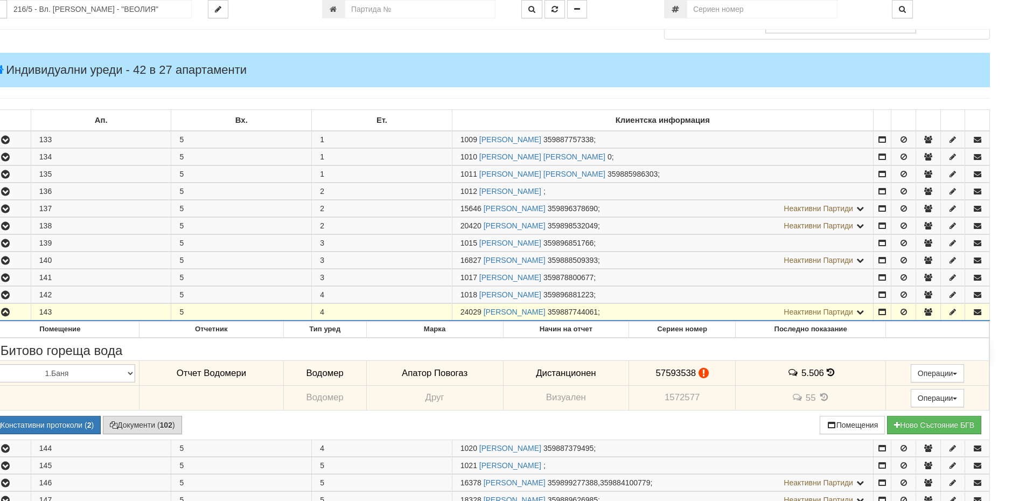
scroll to position [591, 28]
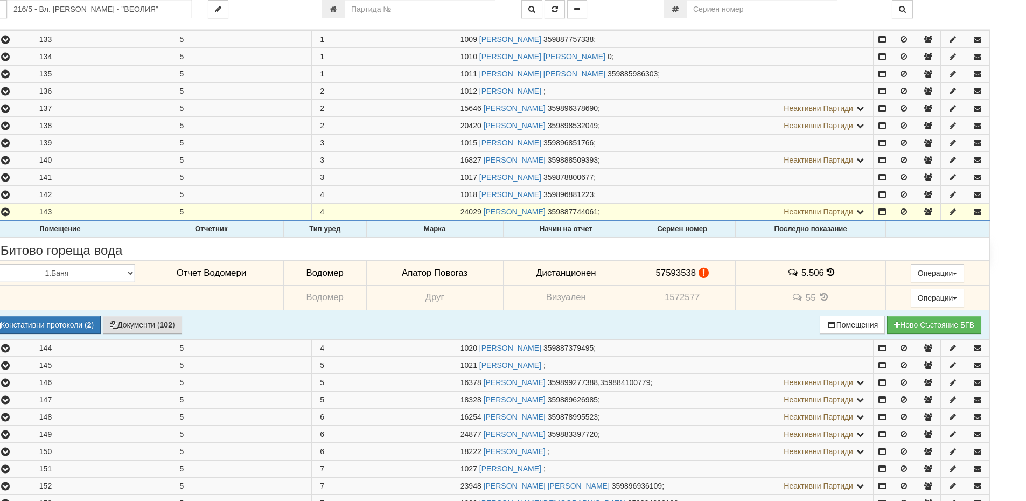
click at [827, 274] on icon at bounding box center [831, 272] width 8 height 9
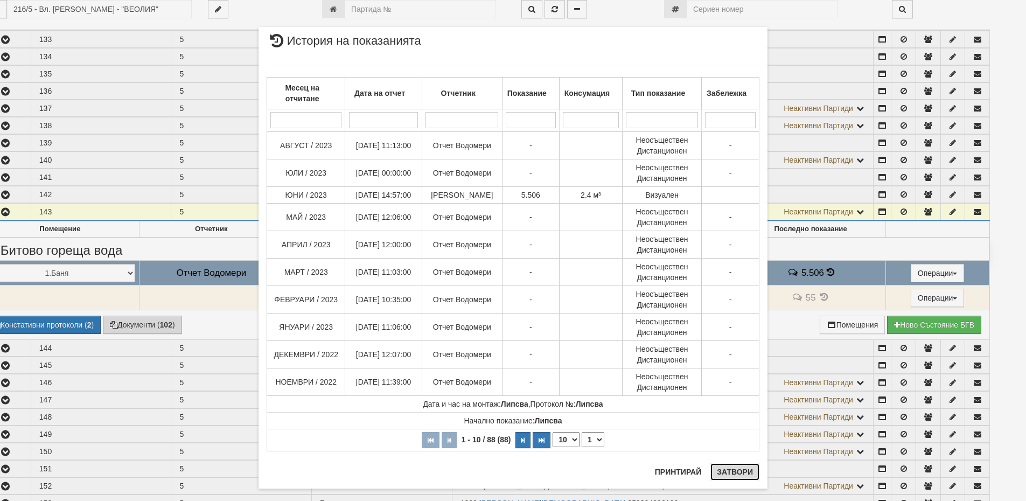
click at [731, 471] on button "Затвори" at bounding box center [735, 471] width 49 height 17
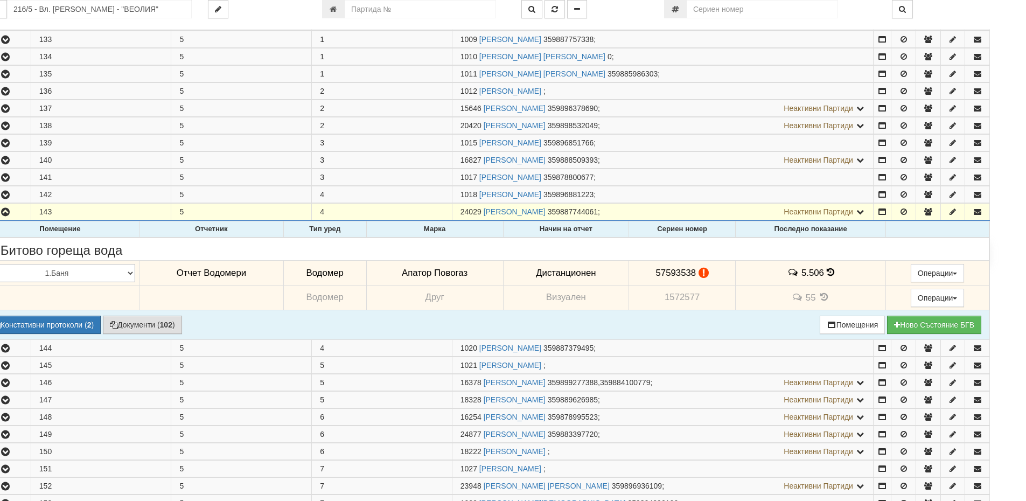
click at [699, 274] on icon at bounding box center [704, 272] width 10 height 9
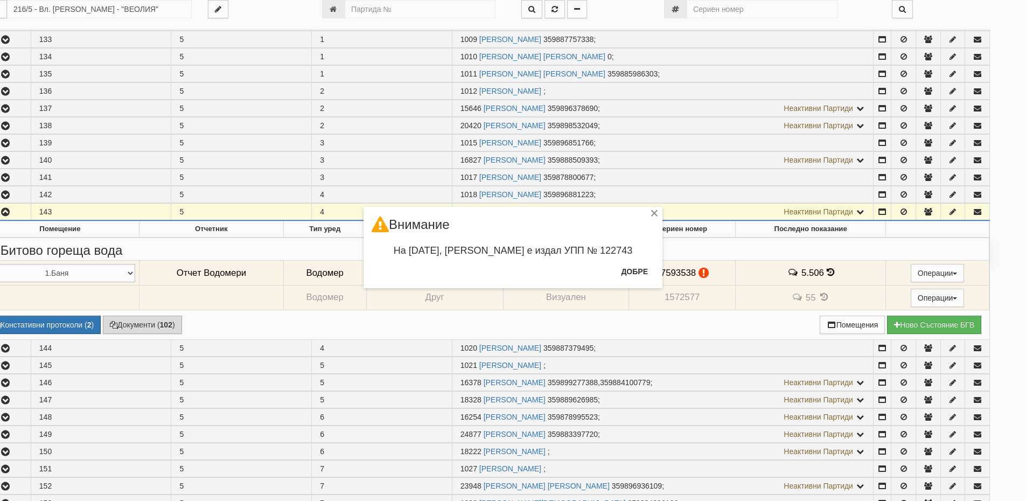
click at [829, 272] on div "× Внимание На 11/04/2025, Стефка Колева е издал УПП № 122743 Добре" at bounding box center [513, 250] width 1026 height 501
click at [652, 273] on button "Добре" at bounding box center [635, 271] width 40 height 17
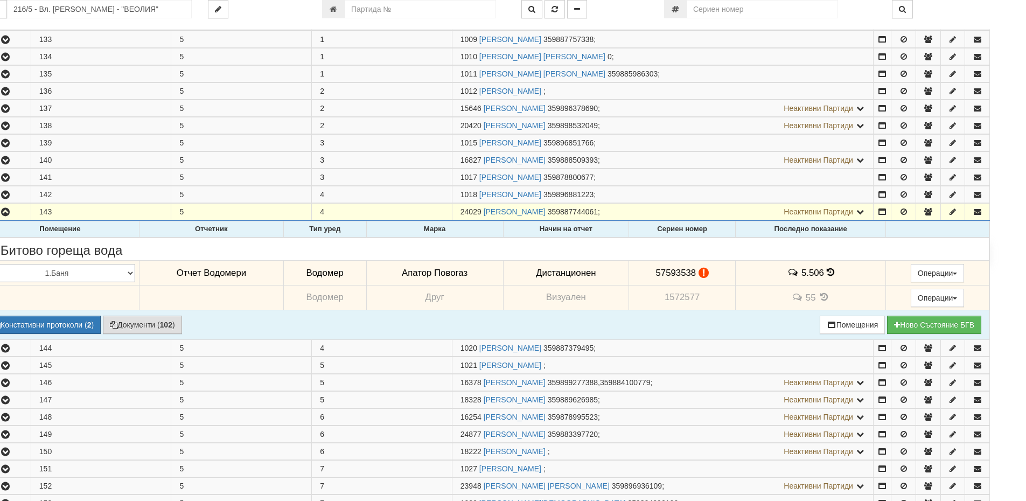
click at [828, 274] on icon at bounding box center [831, 272] width 8 height 9
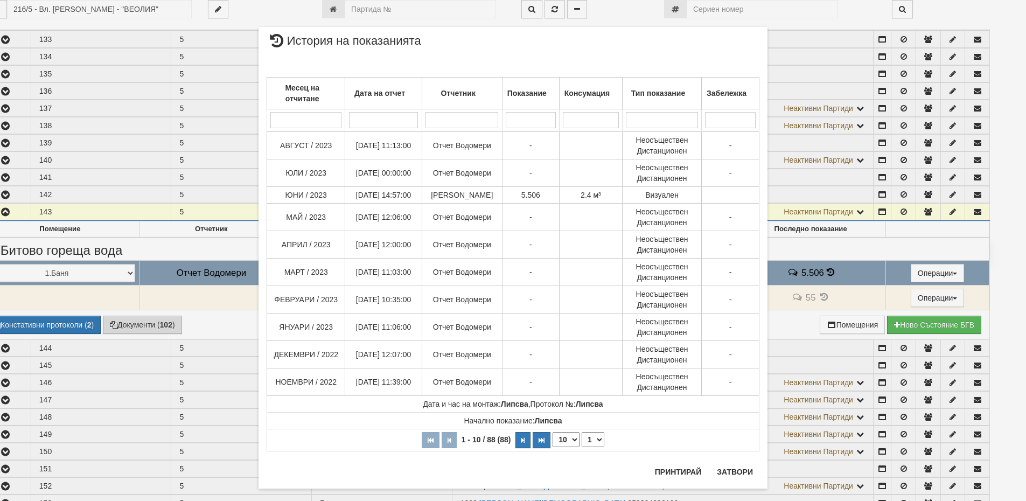
click at [137, 326] on div "× История на показанията Месец на отчитане Дата на отчет Отчетник Показание Кон…" at bounding box center [513, 250] width 1026 height 501
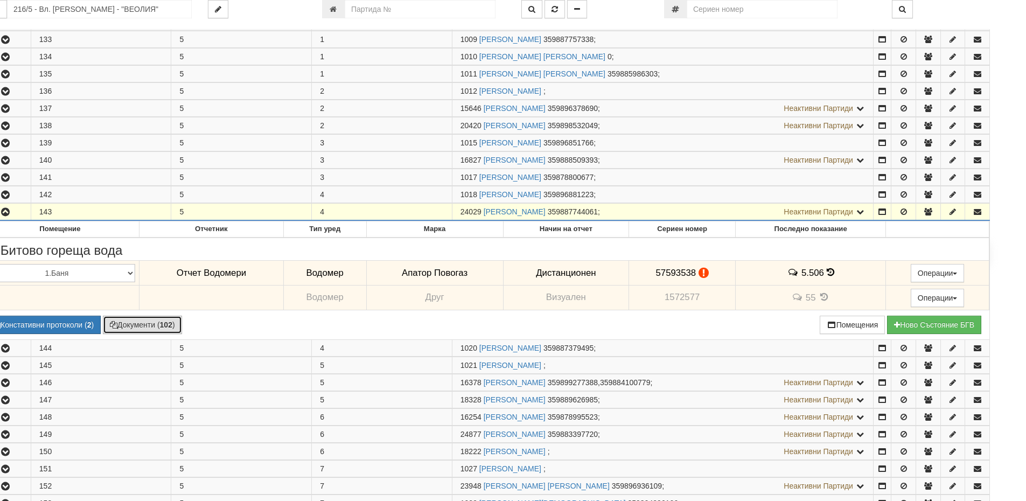
click at [135, 323] on button "Документи ( 102 )" at bounding box center [142, 325] width 79 height 18
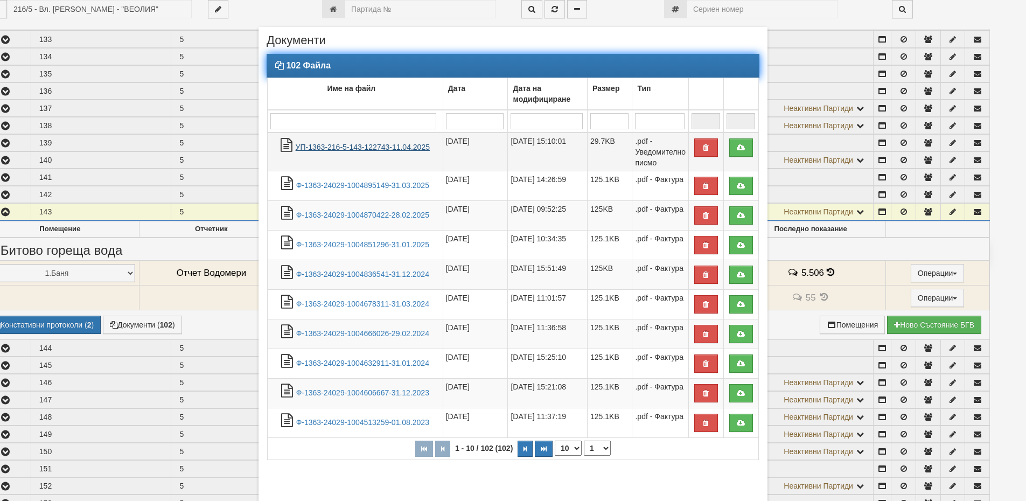
click at [322, 147] on link "УП-1363-216-5-143-122743-11.04.2025" at bounding box center [363, 147] width 134 height 9
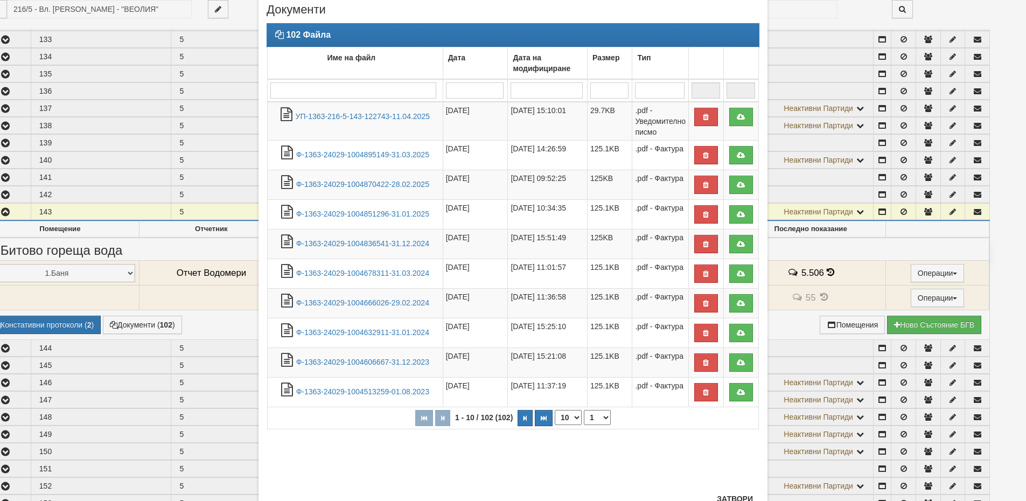
scroll to position [72, 0]
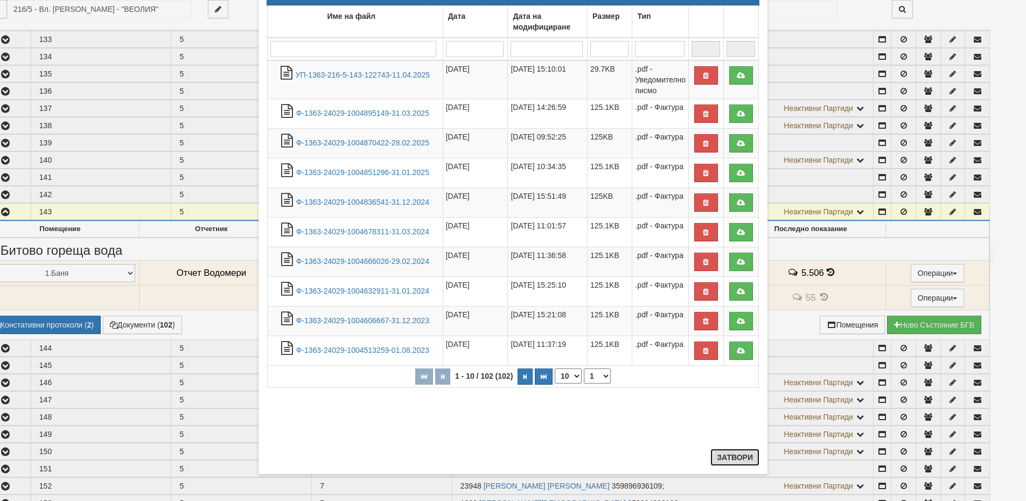
click at [743, 461] on button "Затвори" at bounding box center [735, 457] width 49 height 17
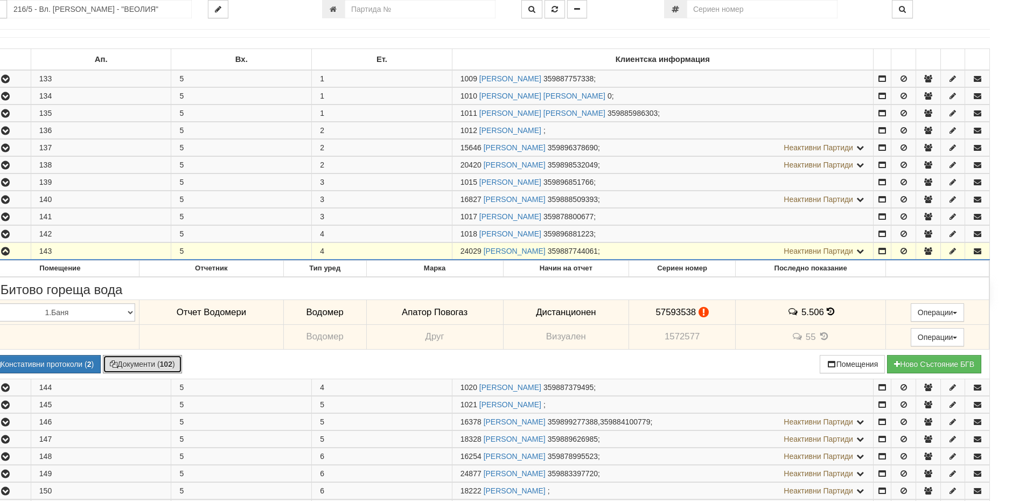
scroll to position [537, 28]
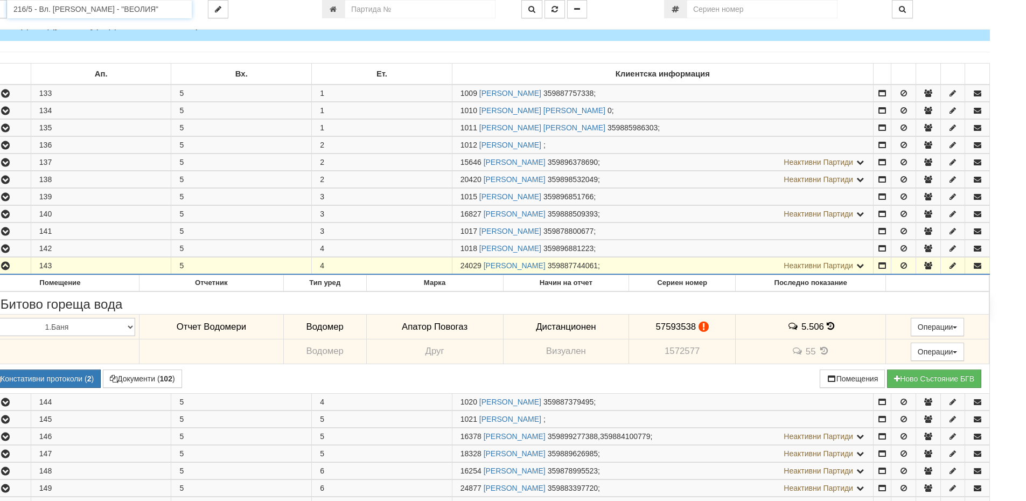
drag, startPoint x: 151, startPoint y: 8, endPoint x: 12, endPoint y: 12, distance: 138.5
click at [12, 12] on input "216/5 - Вл. Варненчик - "ВЕОЛИЯ"" at bounding box center [99, 9] width 185 height 18
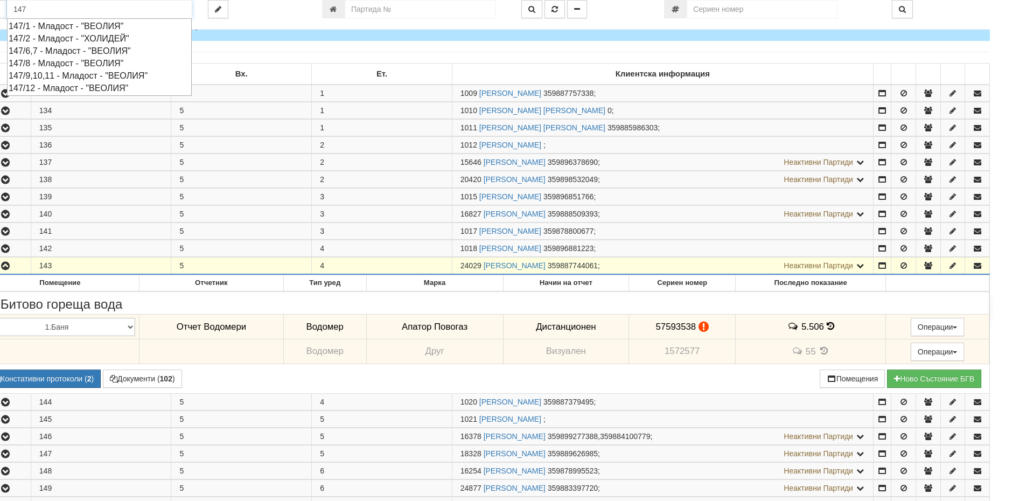
click at [62, 51] on div "147/6,7 - Младост - "ВЕОЛИЯ"" at bounding box center [100, 51] width 182 height 12
type input "147/6,7 - Младост - "ВЕОЛИЯ""
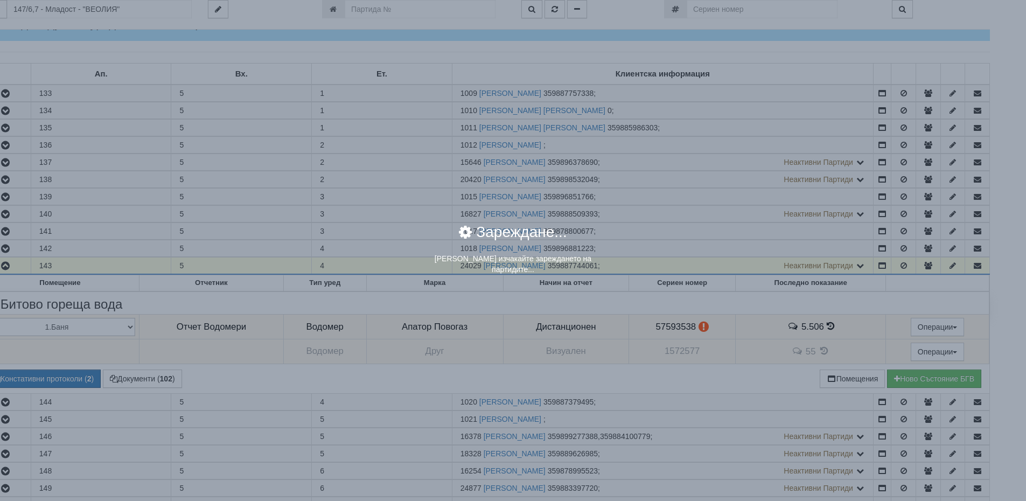
scroll to position [0, 0]
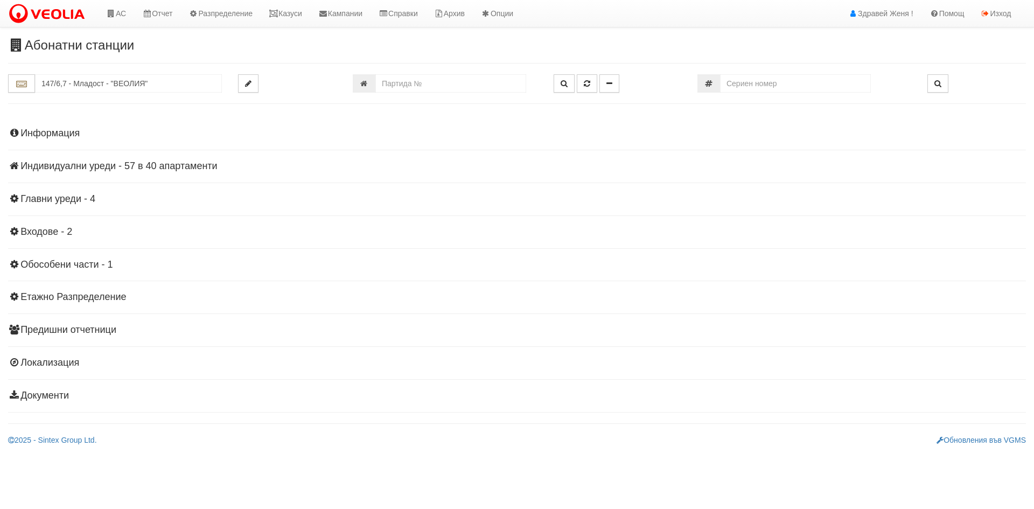
click at [180, 164] on h4 "Индивидуални уреди - 57 в 40 апартаменти" at bounding box center [517, 166] width 1018 height 11
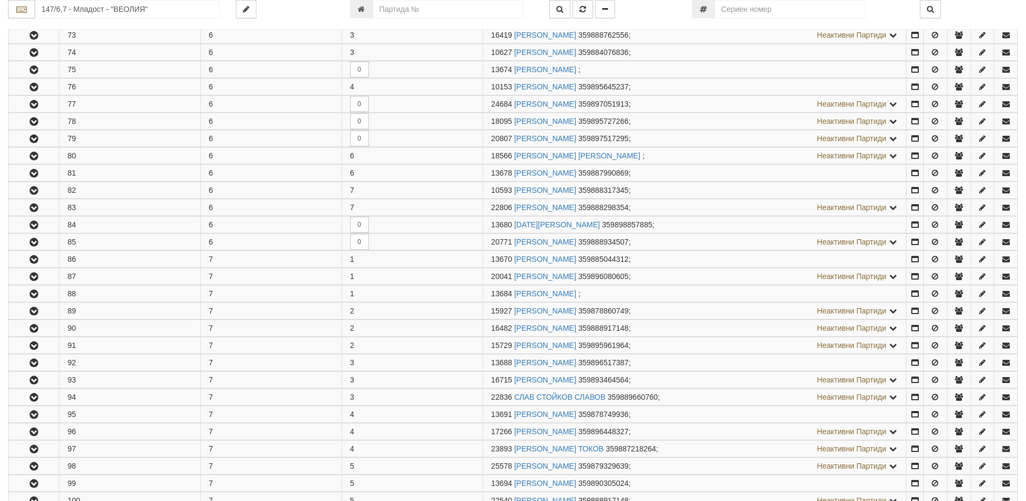
scroll to position [367, 0]
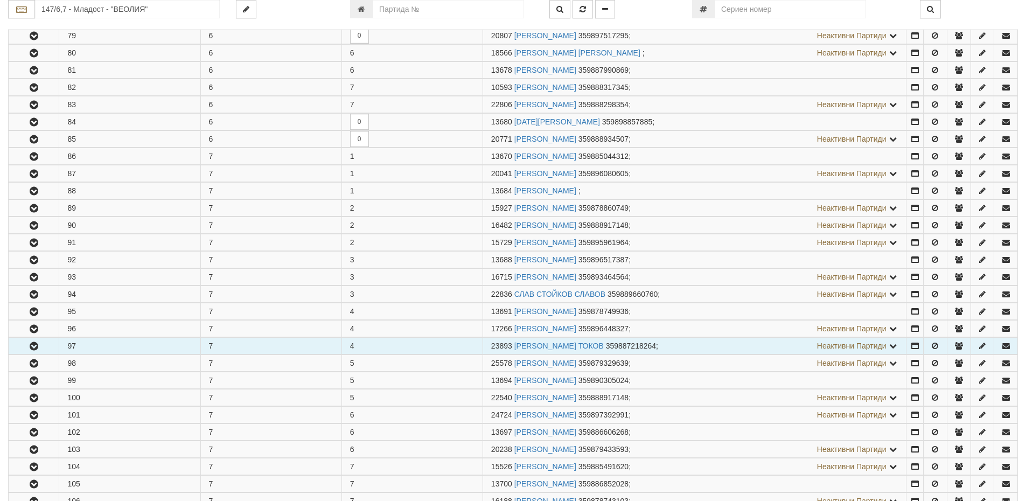
click at [48, 342] on button "button" at bounding box center [34, 346] width 50 height 16
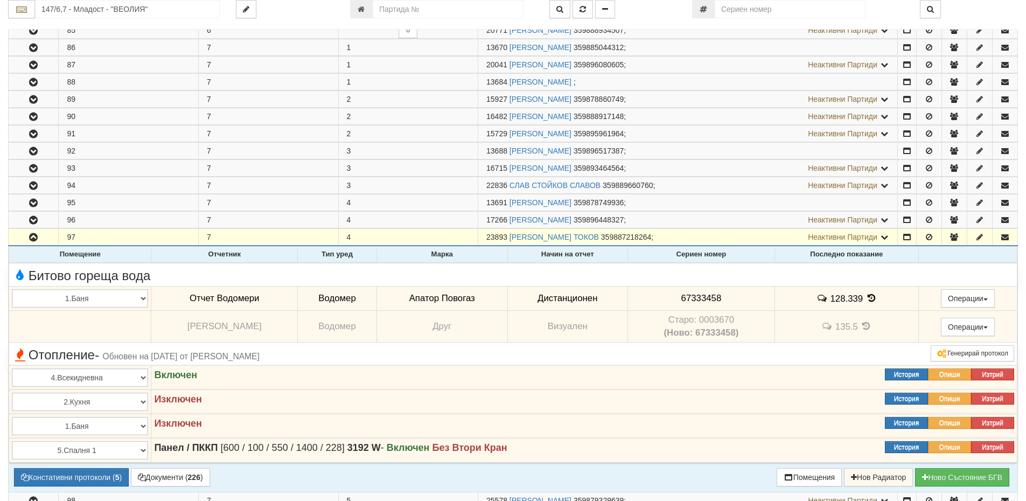
scroll to position [637, 0]
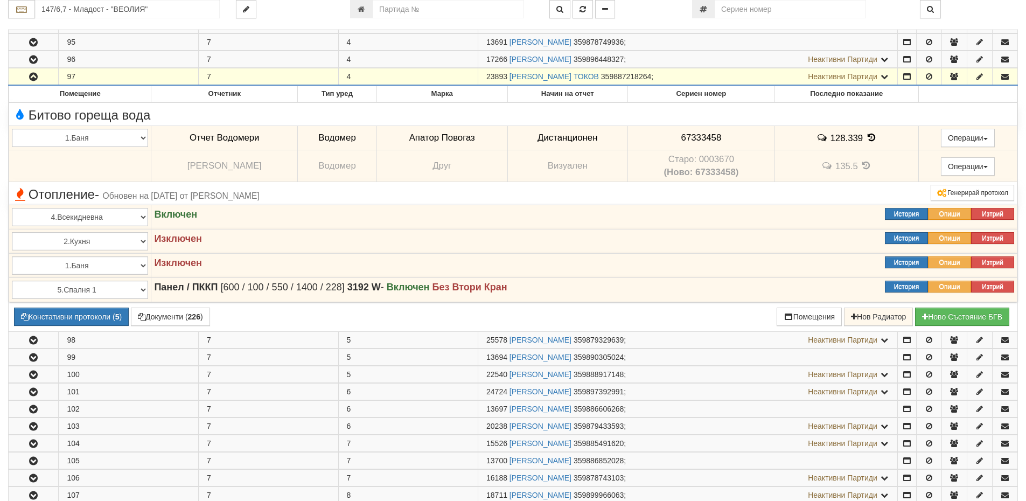
drag, startPoint x: 508, startPoint y: 76, endPoint x: 485, endPoint y: 74, distance: 22.7
click at [484, 74] on td "23893 АТАНС ДИМИТРОВ ТОКОВ 359887218264 ; Неактивни Партиди 15393 ДИМИТЪР ЯНЕВ …" at bounding box center [688, 76] width 420 height 17
copy span "23893"
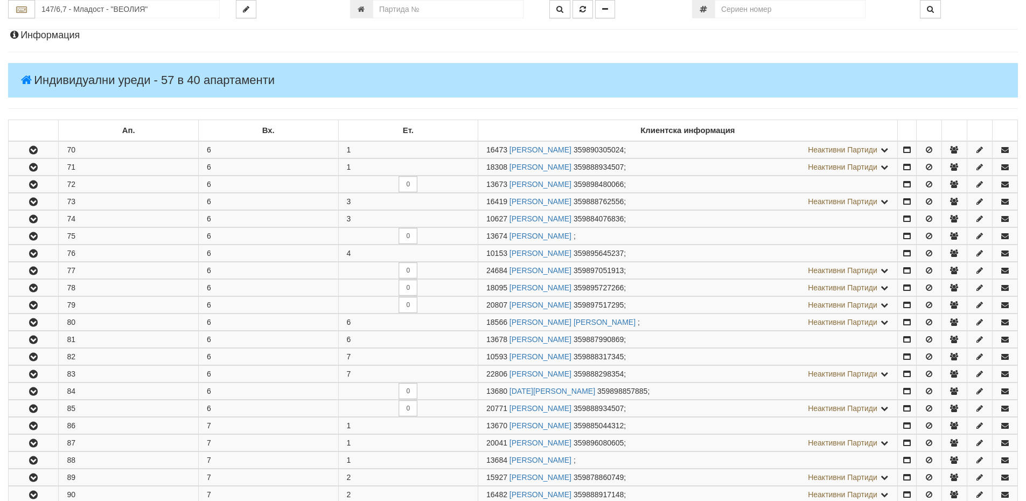
scroll to position [0, 0]
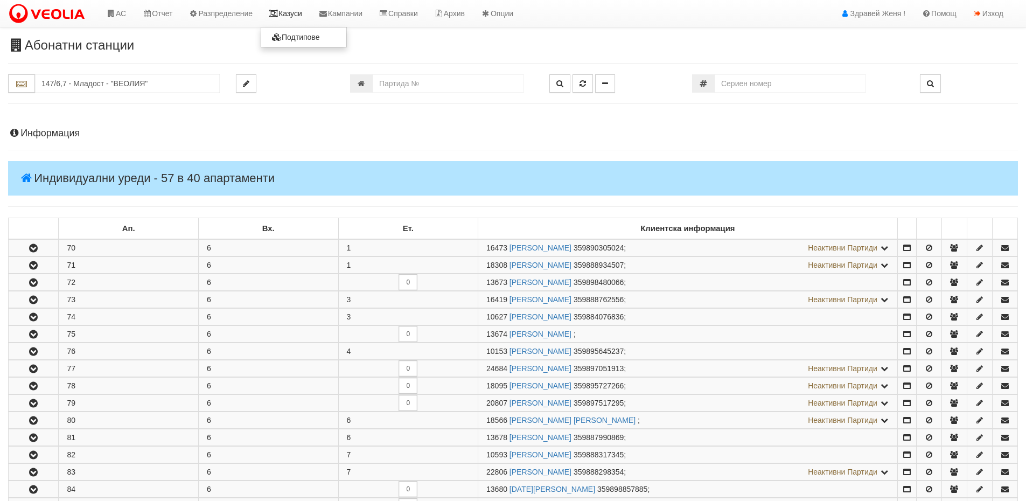
click at [297, 15] on link "Казуси" at bounding box center [286, 13] width 50 height 27
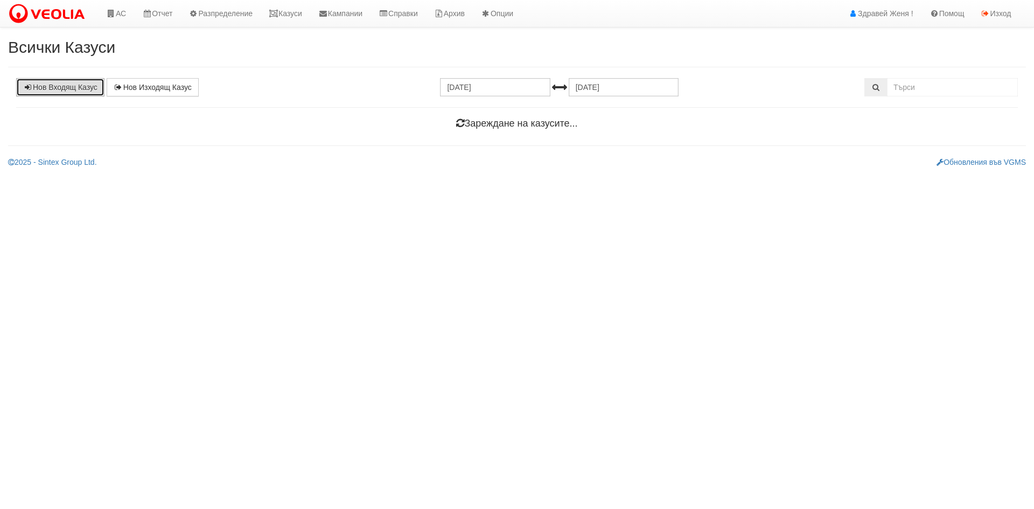
click at [52, 90] on link "Нов Входящ Казус" at bounding box center [60, 87] width 88 height 18
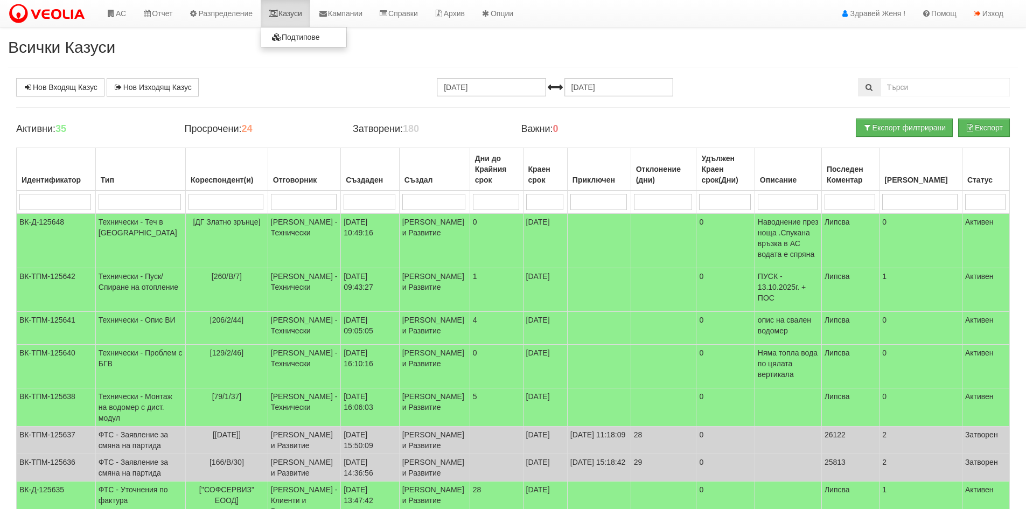
click at [292, 13] on link "Казуси" at bounding box center [286, 13] width 50 height 27
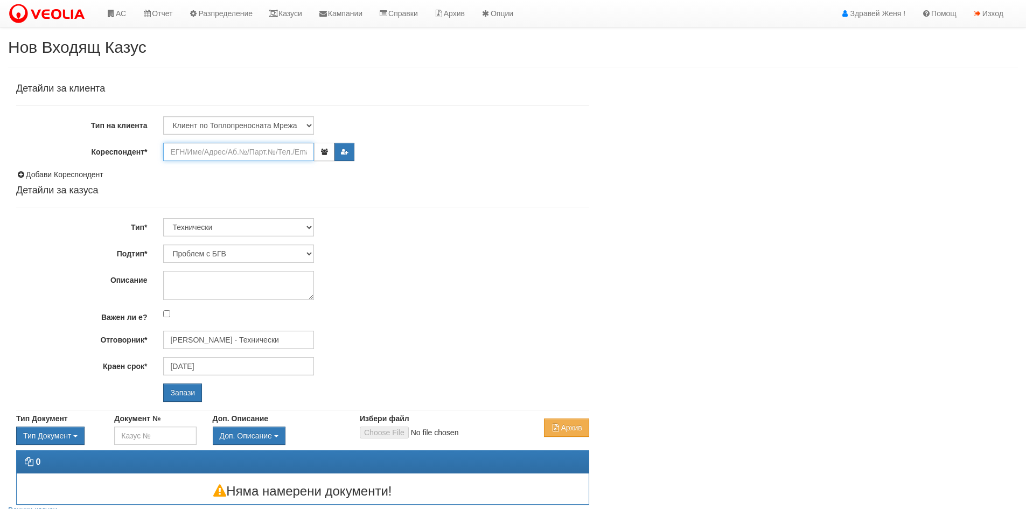
click at [221, 154] on input "Кореспондент*" at bounding box center [238, 152] width 151 height 18
paste input "23893"
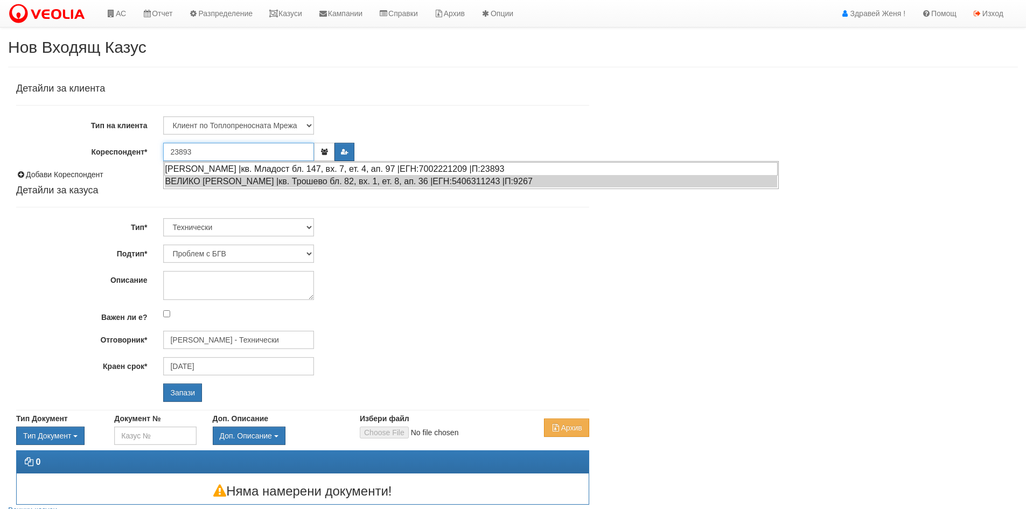
click at [277, 168] on div "[PERSON_NAME] |кв. Младост бл. 147, вх. 7, ет. 4, ап. 97 |ЕГН:7002221209 |П:238…" at bounding box center [471, 168] width 614 height 13
type input "[PERSON_NAME]"
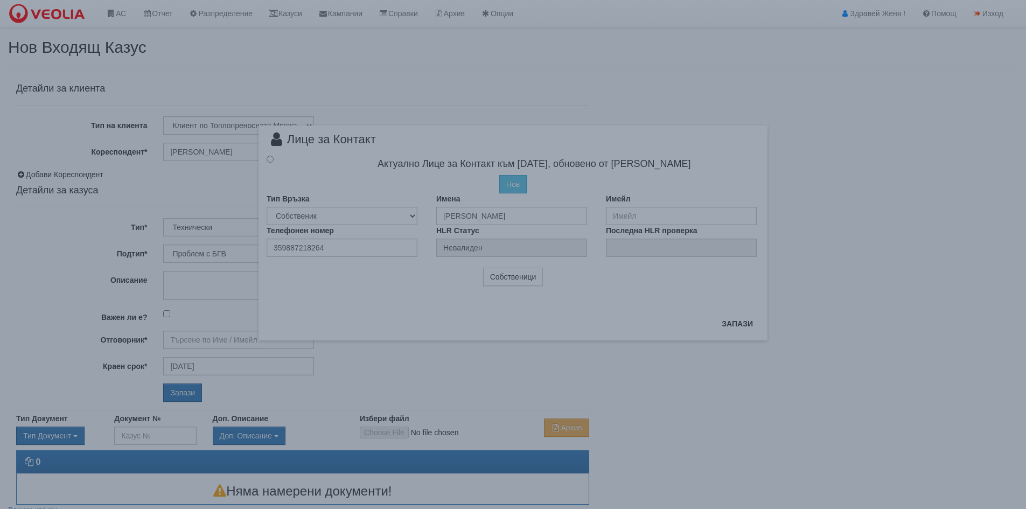
type input "[PERSON_NAME] - Технически"
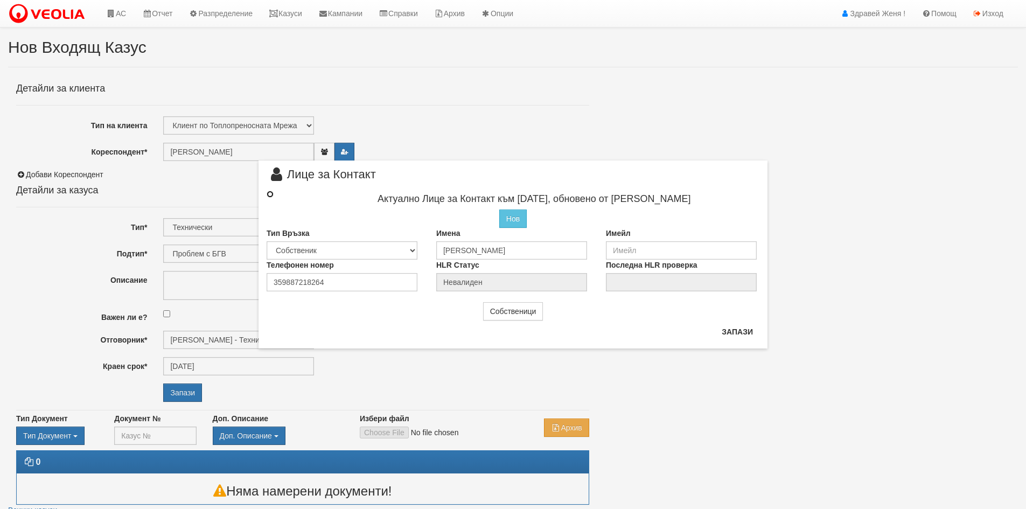
click at [268, 196] on input "radio" at bounding box center [270, 194] width 7 height 7
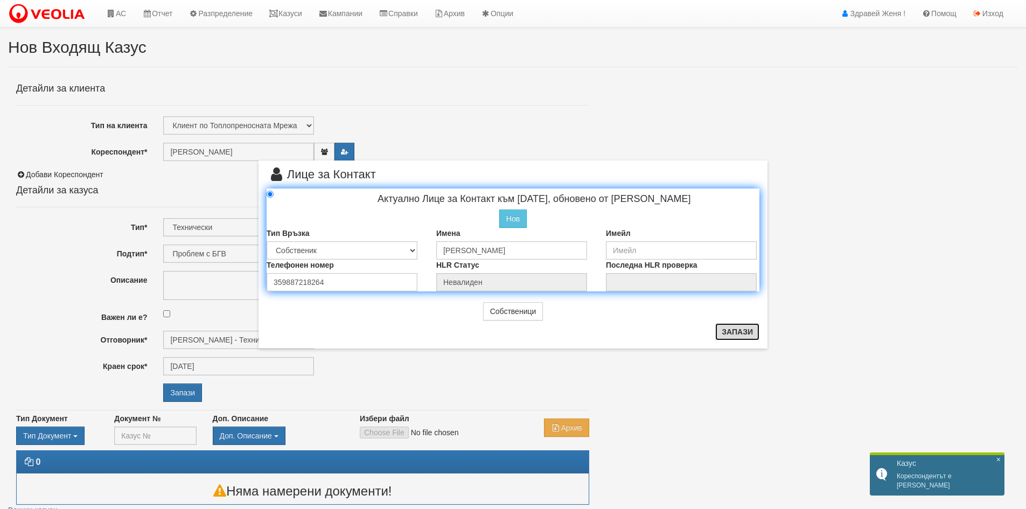
click at [733, 333] on button "Запази" at bounding box center [737, 331] width 44 height 17
radio input "true"
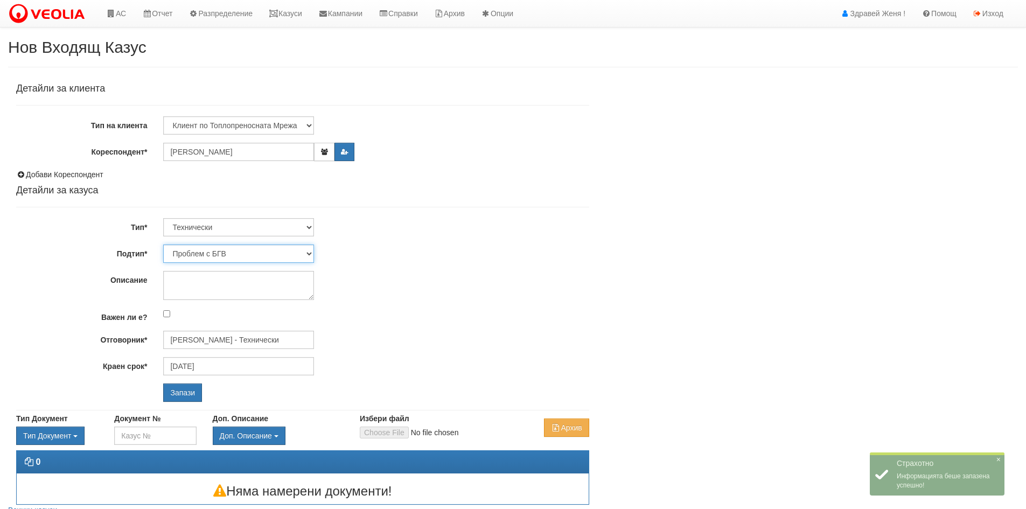
click at [312, 255] on select "Проблем с БГВ Теч ВОИ Теч БГВ Теч в АС Теч от водомер Проблем в АС Интервенция …" at bounding box center [238, 254] width 151 height 18
select select "Опис ВИ"
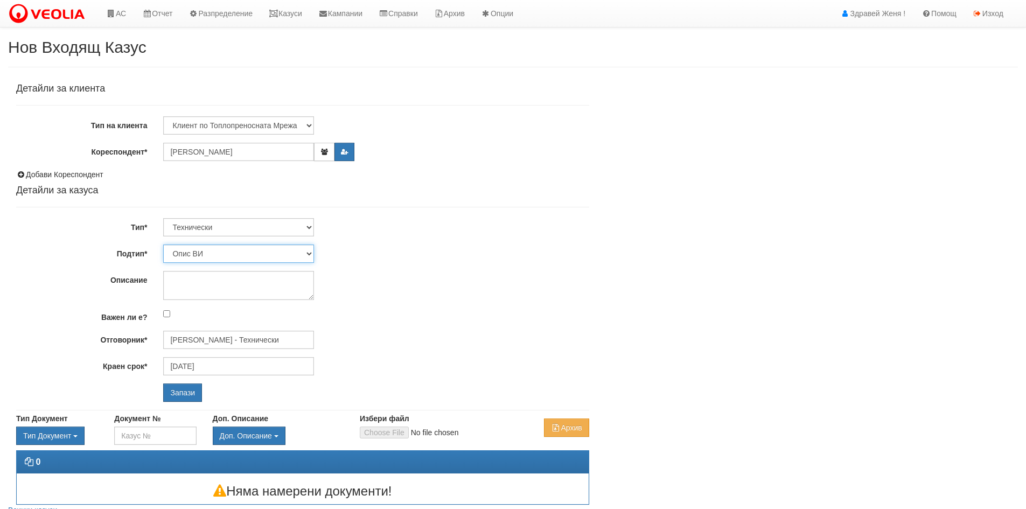
click at [163, 245] on select "Проблем с БГВ Теч ВОИ Теч БГВ Теч в АС Теч от водомер Проблем в АС Интервенция …" at bounding box center [238, 254] width 151 height 18
type input "[DATE]"
type input "[PERSON_NAME] - Технически"
click at [214, 285] on textarea "Описание" at bounding box center [238, 285] width 151 height 29
type textarea "O"
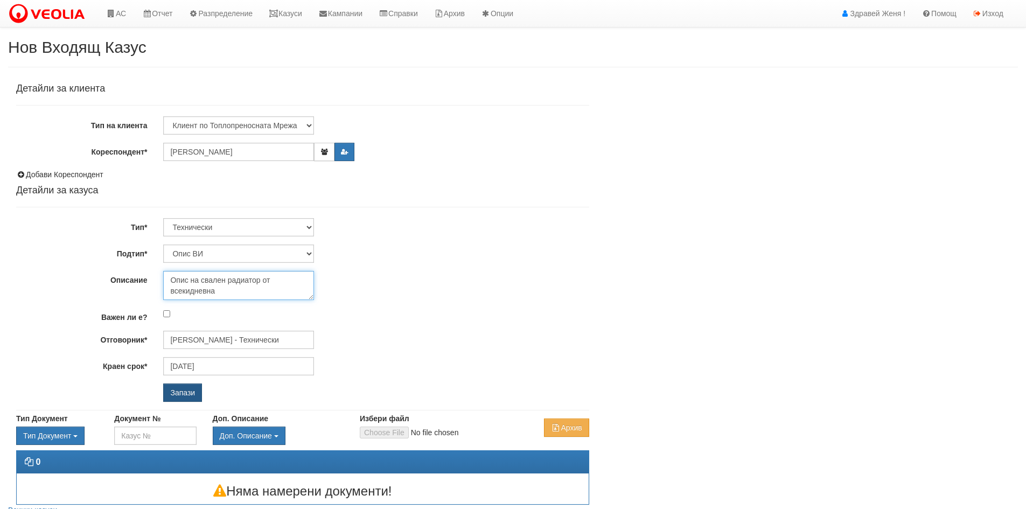
type textarea "Опис на свален радиатор от всекидневна"
click at [191, 395] on input "Запази" at bounding box center [182, 393] width 39 height 18
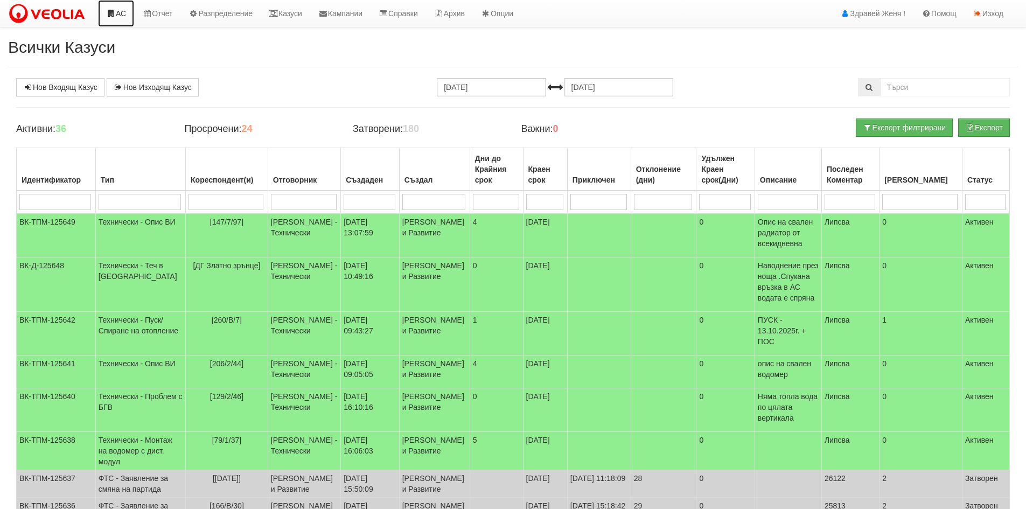
click at [121, 8] on link "АС" at bounding box center [116, 13] width 36 height 27
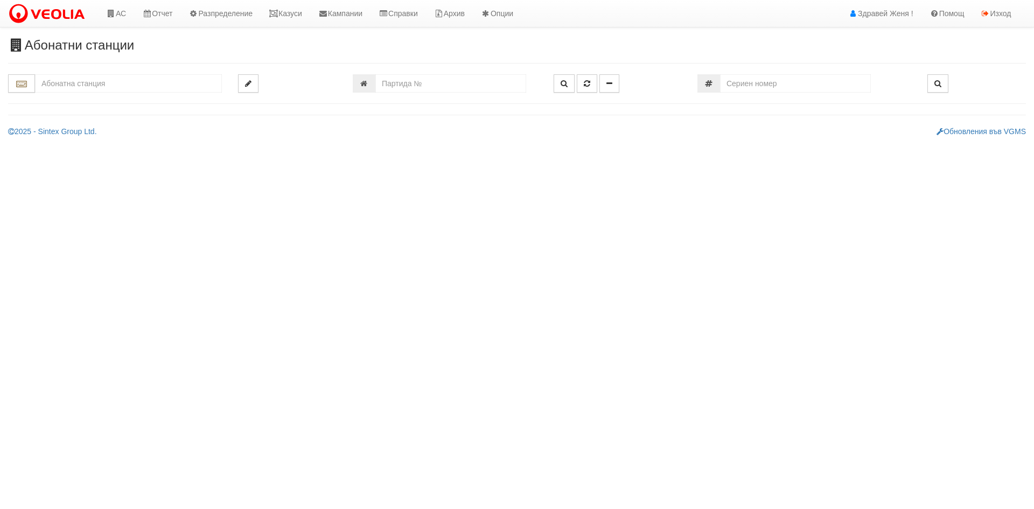
click at [91, 85] on input "text" at bounding box center [128, 83] width 187 height 18
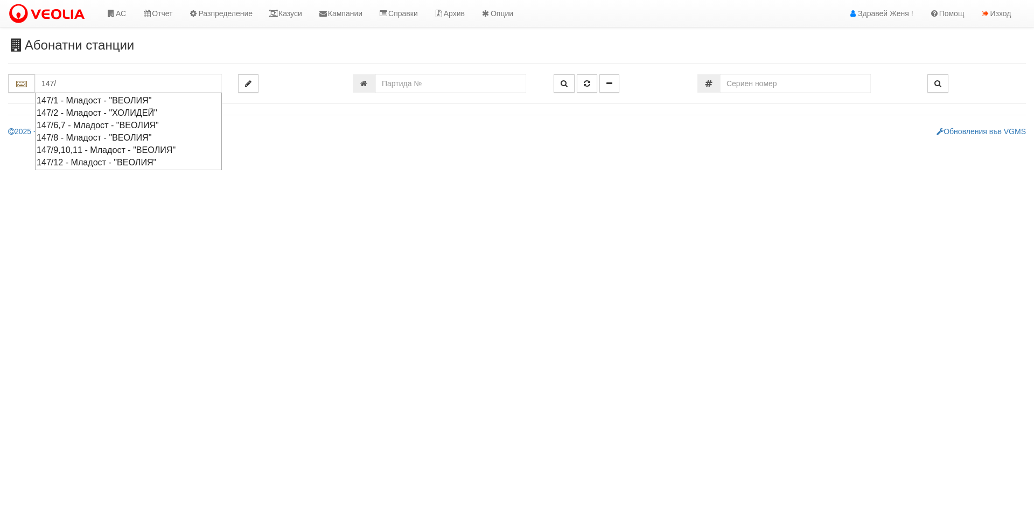
click at [93, 124] on div "147/6,7 - Младост - "ВЕОЛИЯ"" at bounding box center [129, 125] width 184 height 12
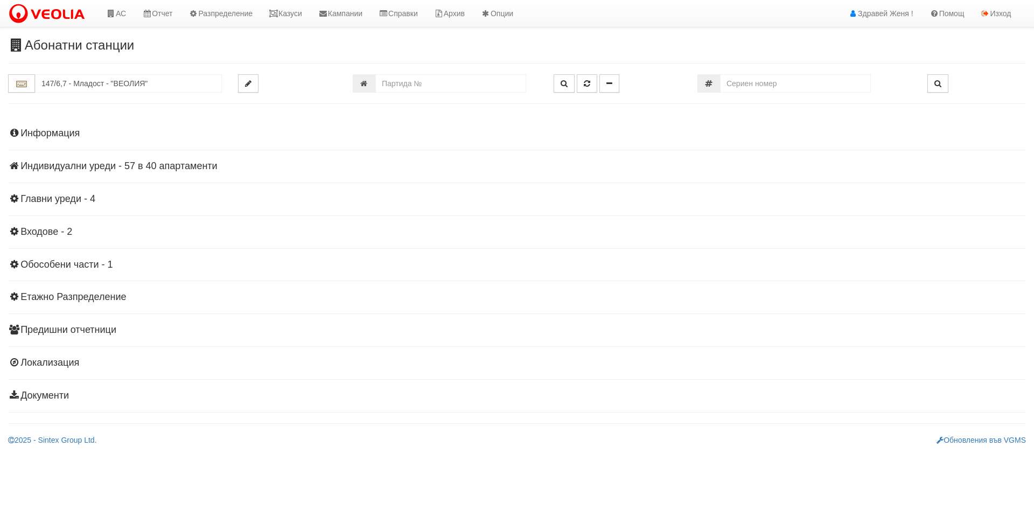
click at [64, 135] on h4 "Информация" at bounding box center [517, 133] width 1018 height 11
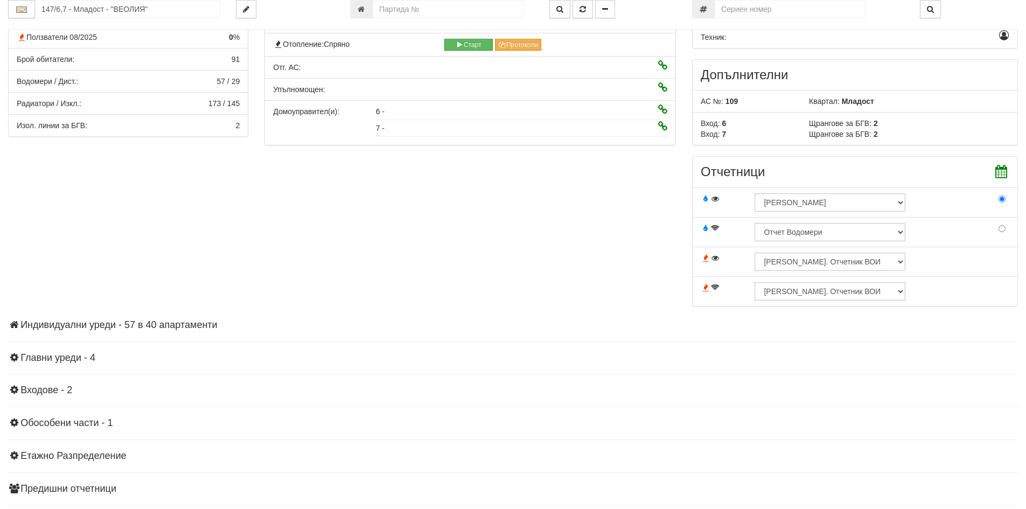
scroll to position [14, 0]
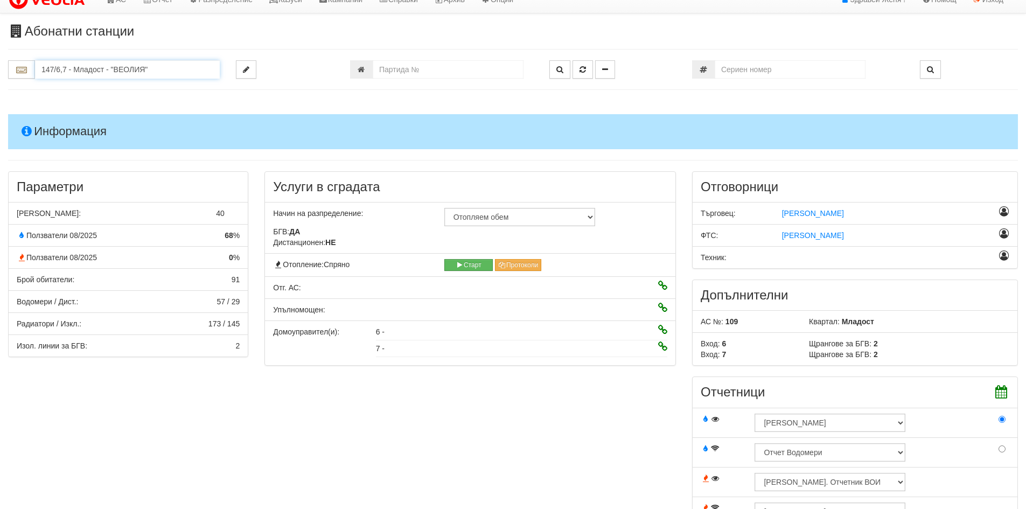
drag, startPoint x: 158, startPoint y: 73, endPoint x: 0, endPoint y: 87, distance: 158.4
click at [0, 87] on div "Абонатни станции 147/6,7 - Младост - "ВЕОЛИЯ"" at bounding box center [513, 424] width 1026 height 800
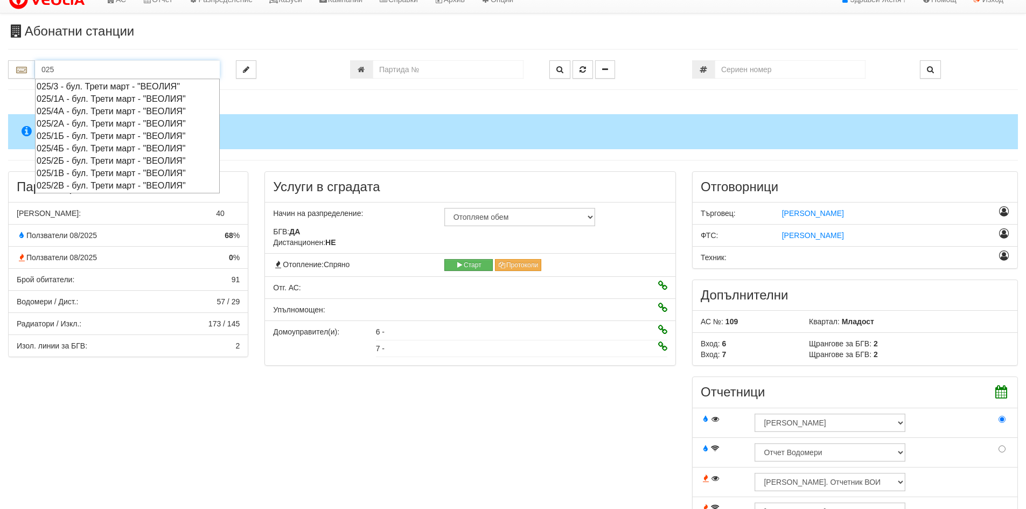
click at [72, 160] on div "025/2Б - бул. Трети март - "ВЕОЛИЯ"" at bounding box center [128, 161] width 182 height 12
type input "025/2Б - бул. Трети март - "ВЕОЛИЯ""
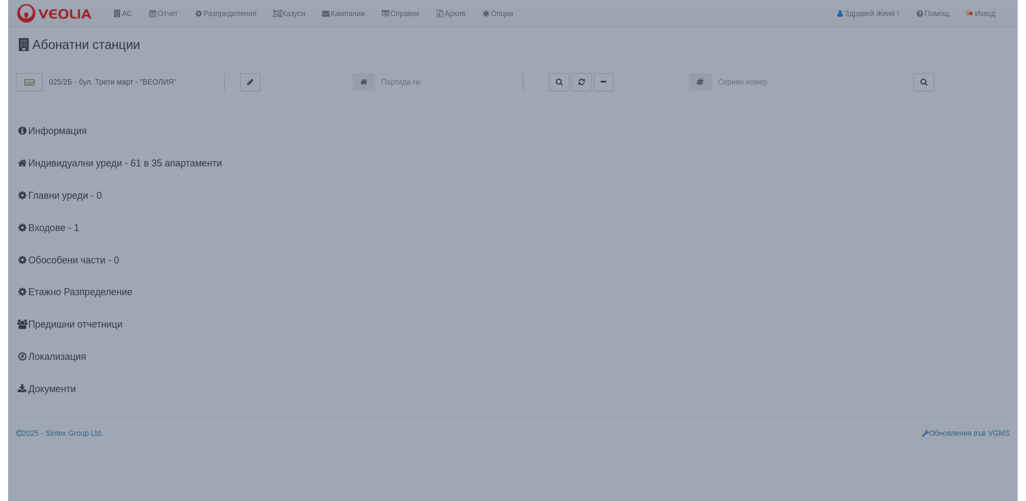
scroll to position [0, 0]
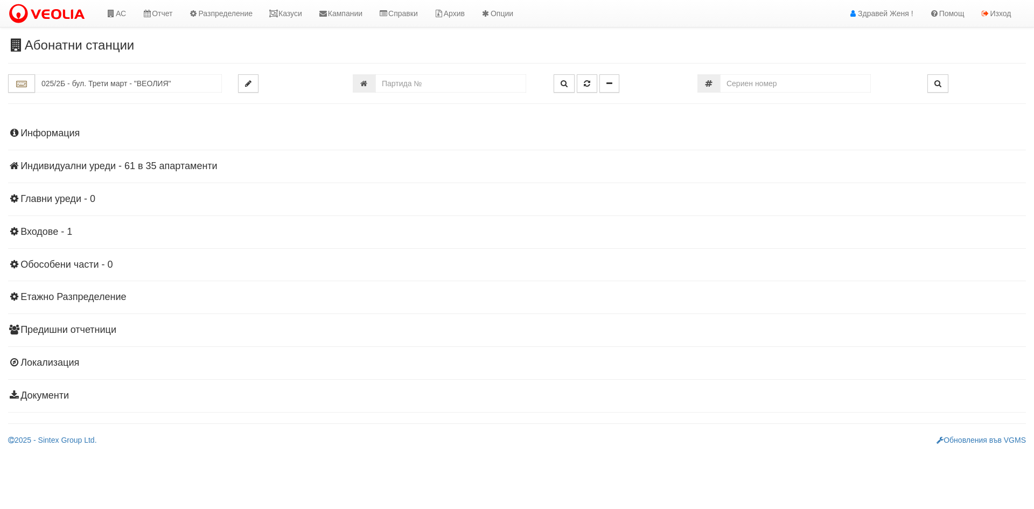
click at [155, 165] on h4 "Индивидуални уреди - 61 в 35 апартаменти" at bounding box center [517, 166] width 1018 height 11
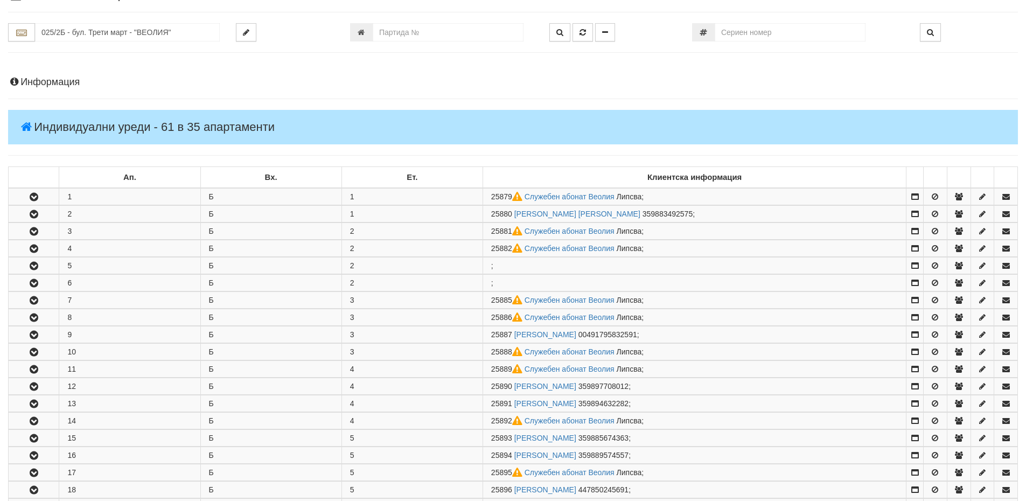
scroll to position [162, 0]
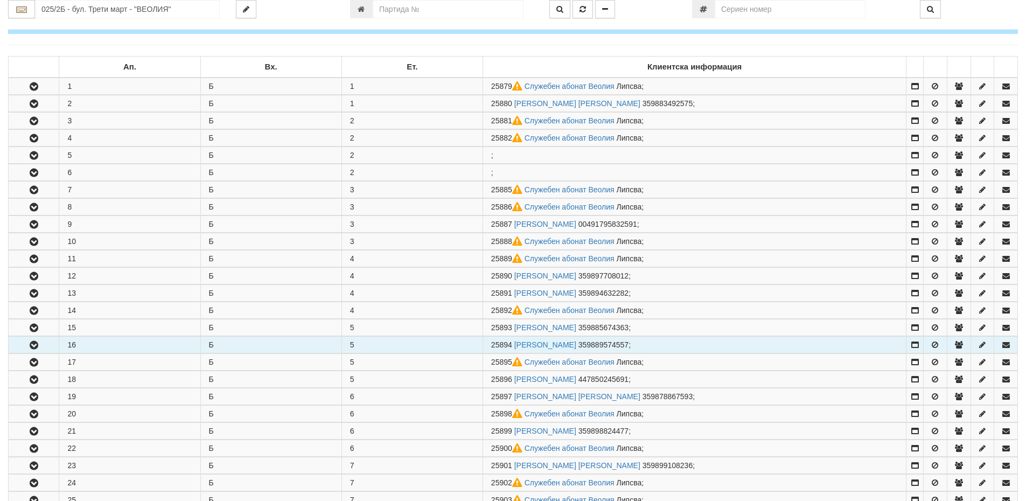
click at [39, 347] on icon "button" at bounding box center [33, 346] width 13 height 8
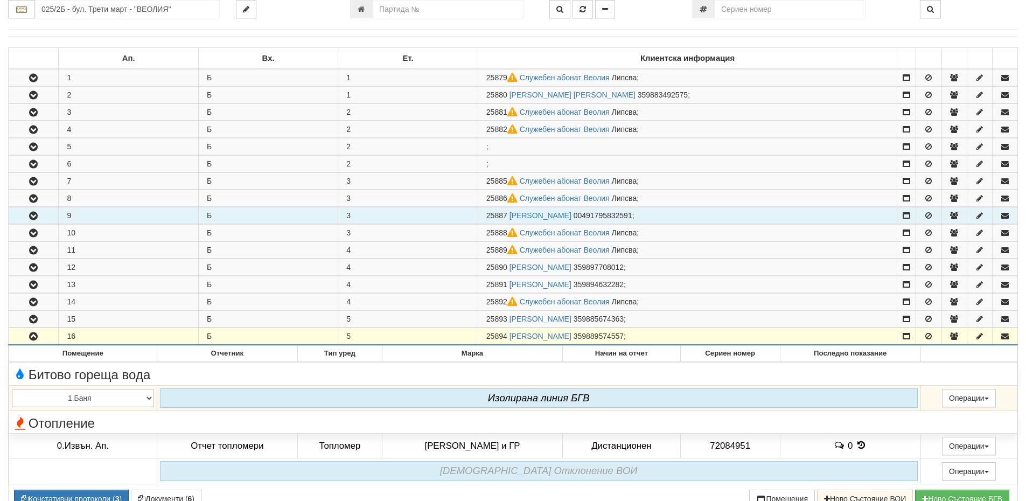
scroll to position [269, 0]
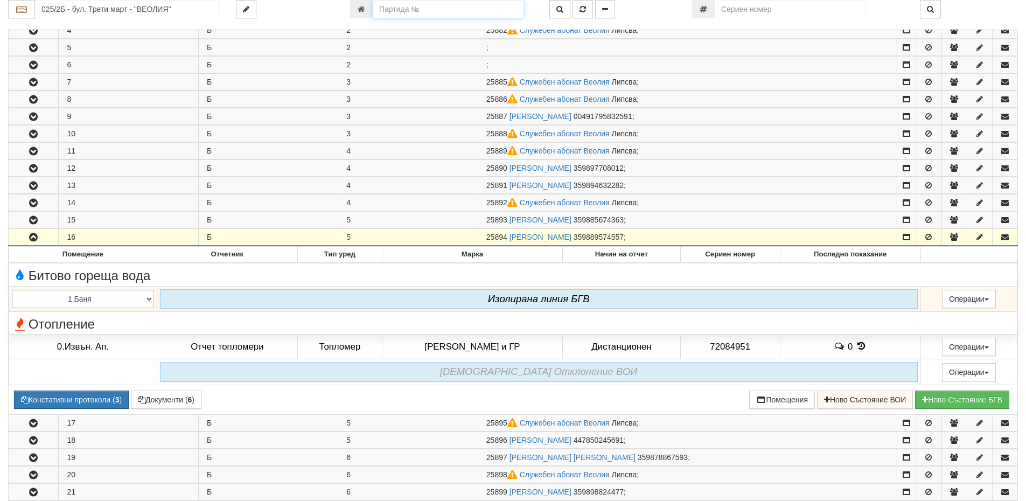
click at [415, 12] on input "number" at bounding box center [448, 9] width 151 height 18
paste input "1154"
type input "1154"
click at [553, 11] on button "button" at bounding box center [560, 9] width 21 height 18
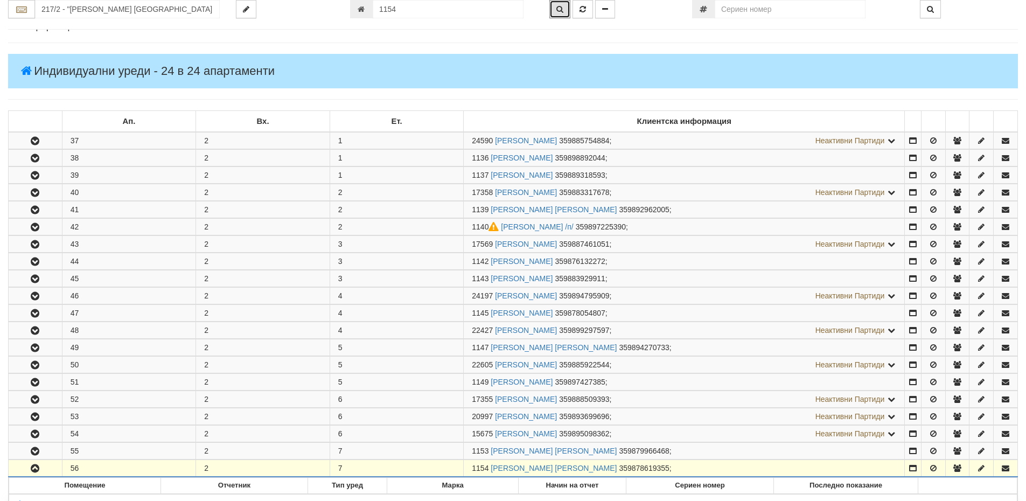
scroll to position [0, 0]
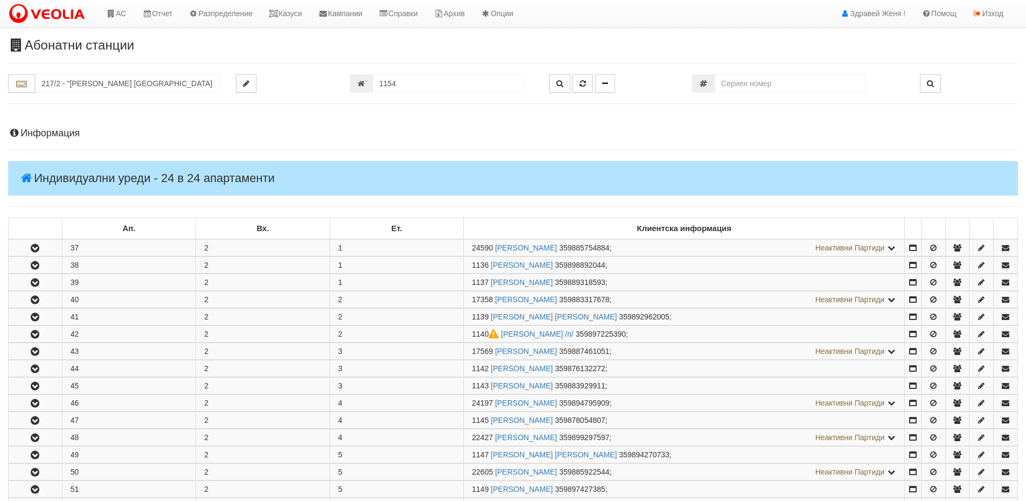
click at [57, 128] on h4 "Информация" at bounding box center [513, 133] width 1010 height 11
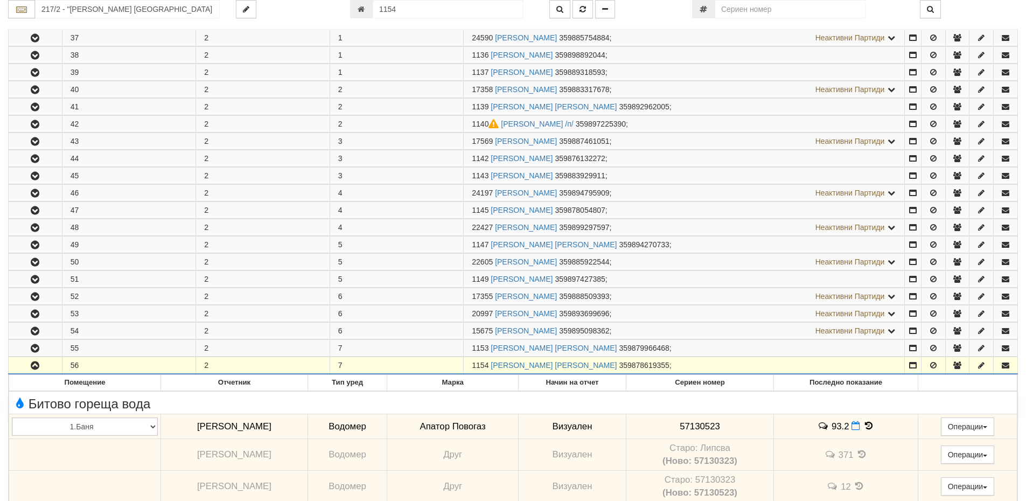
scroll to position [862, 0]
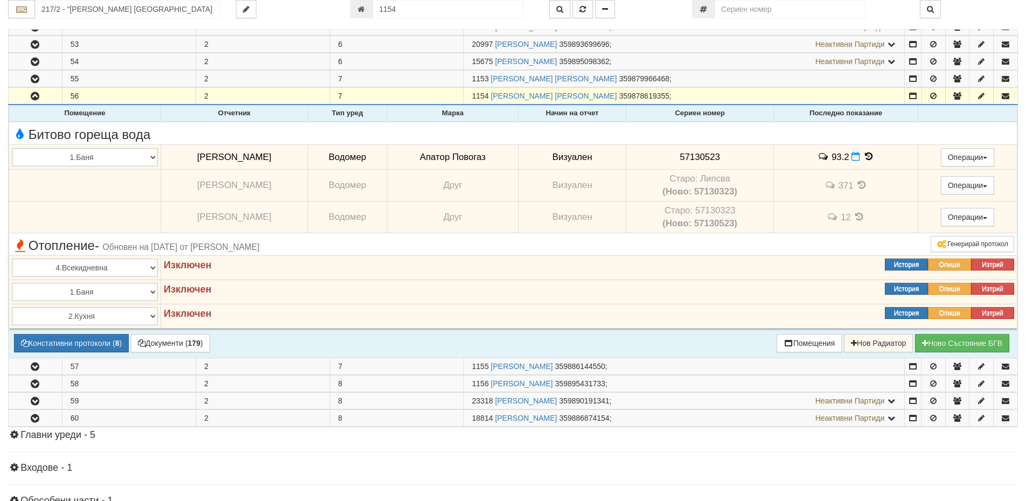
click at [866, 155] on icon at bounding box center [869, 156] width 12 height 9
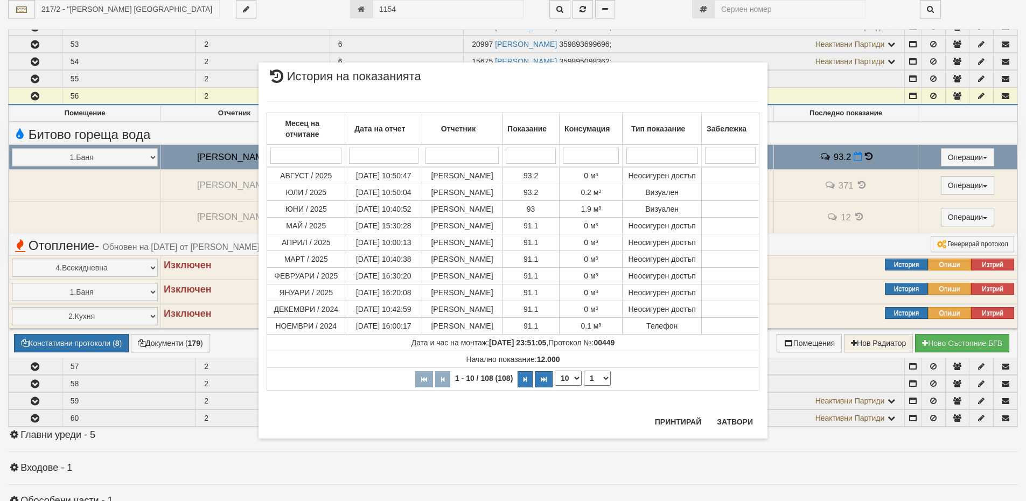
click at [743, 442] on div "× История на показанията Месец на отчитане Дата на отчет Отчетник Показание Кон…" at bounding box center [513, 232] width 525 height 465
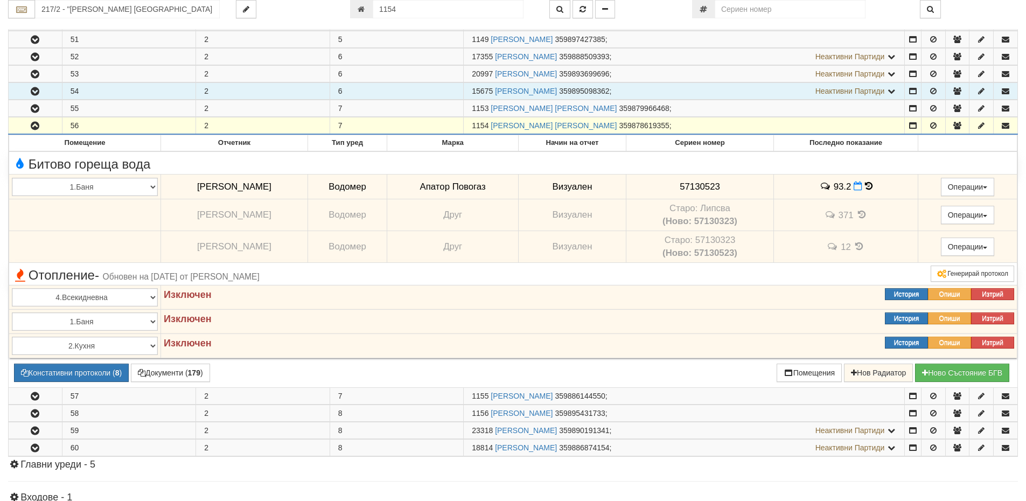
scroll to position [916, 0]
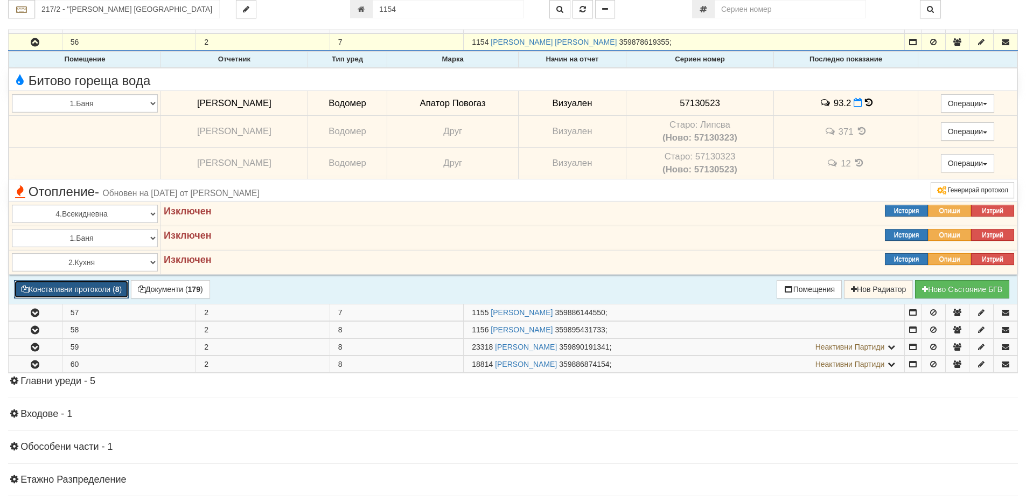
click at [102, 290] on button "Констативни протоколи ( 8 )" at bounding box center [71, 289] width 115 height 18
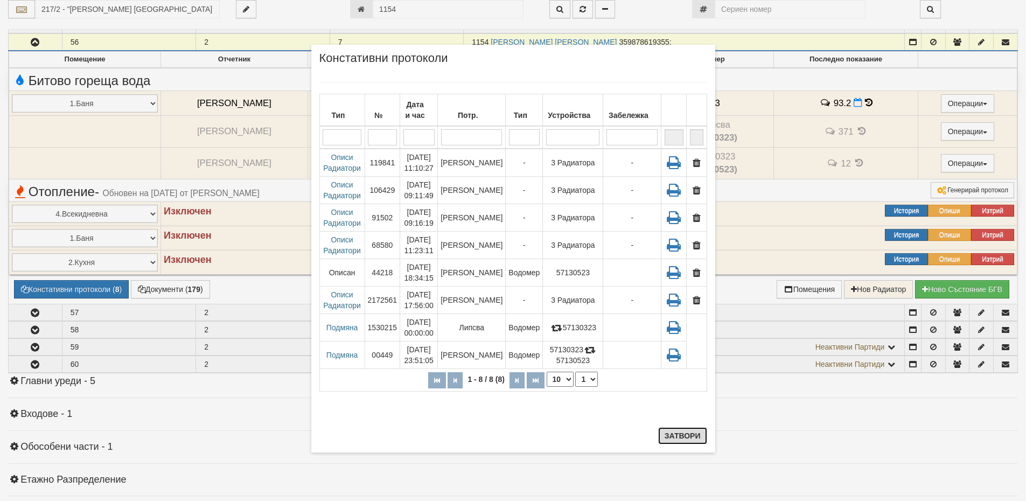
click at [690, 443] on button "Затвори" at bounding box center [682, 435] width 49 height 17
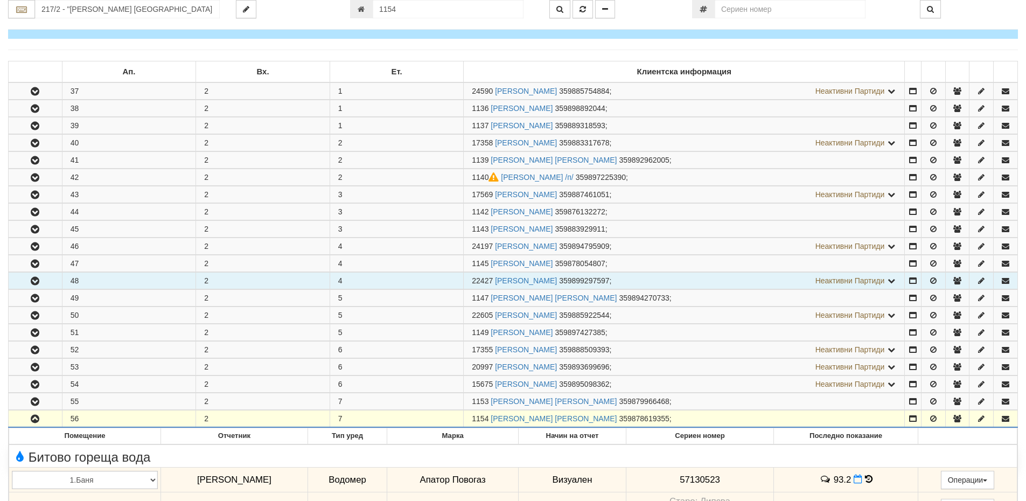
scroll to position [539, 0]
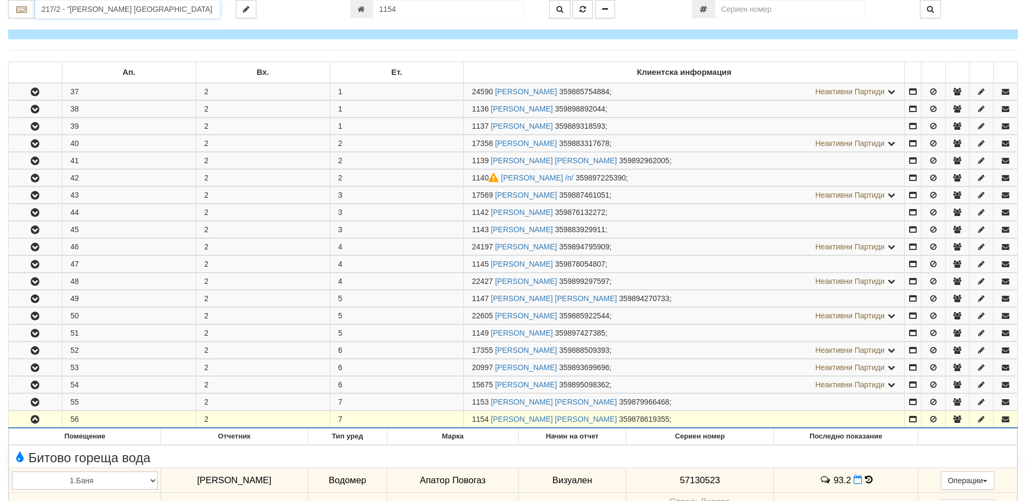
click at [93, 5] on input "217/2 - "[PERSON_NAME] [GEOGRAPHIC_DATA] " ЕАД" at bounding box center [127, 9] width 185 height 18
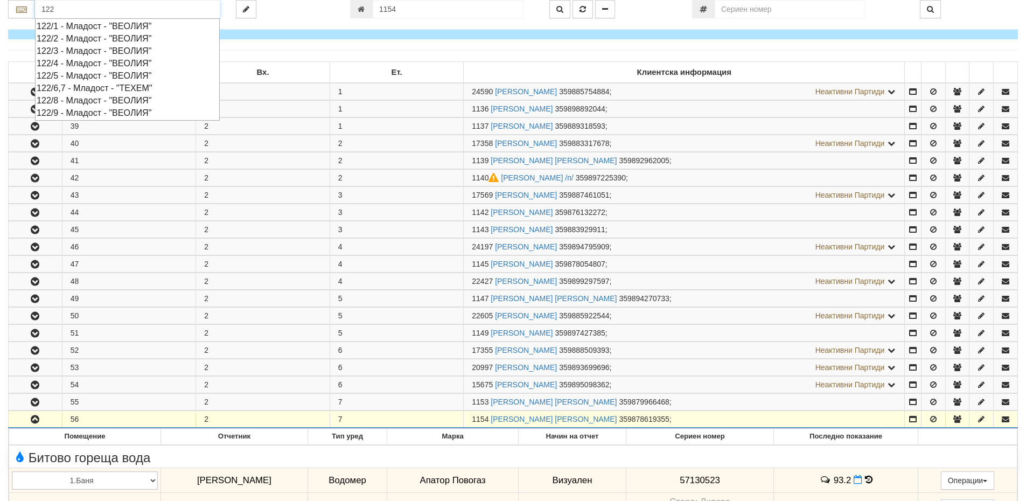
click at [85, 113] on div "122/9 - Младост - "ВЕОЛИЯ"" at bounding box center [128, 113] width 182 height 12
type input "122/9 - Младост - "ВЕОЛИЯ""
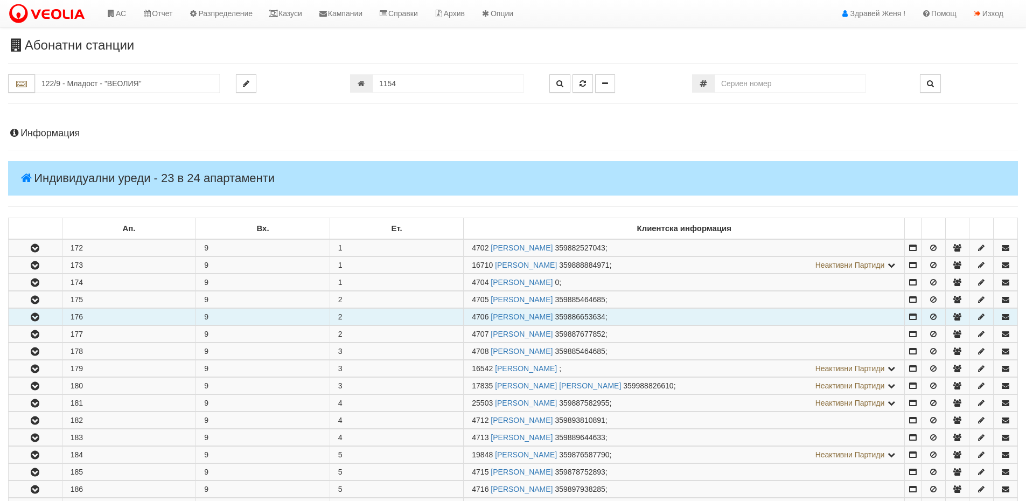
scroll to position [162, 0]
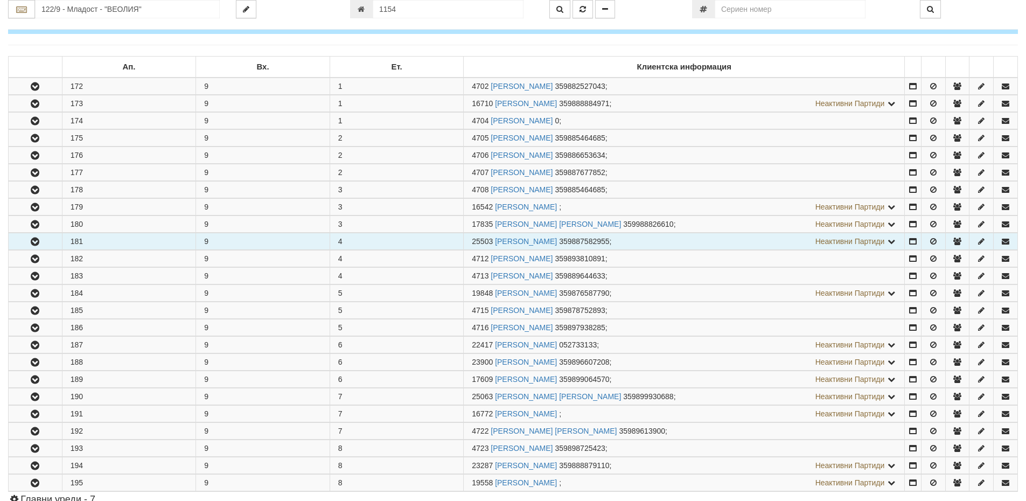
click at [32, 243] on icon "button" at bounding box center [35, 242] width 13 height 8
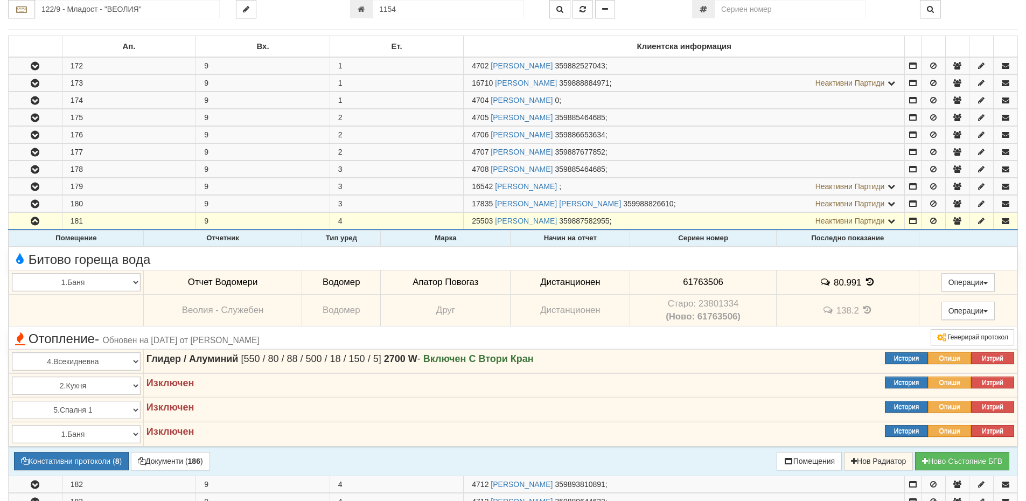
scroll to position [215, 0]
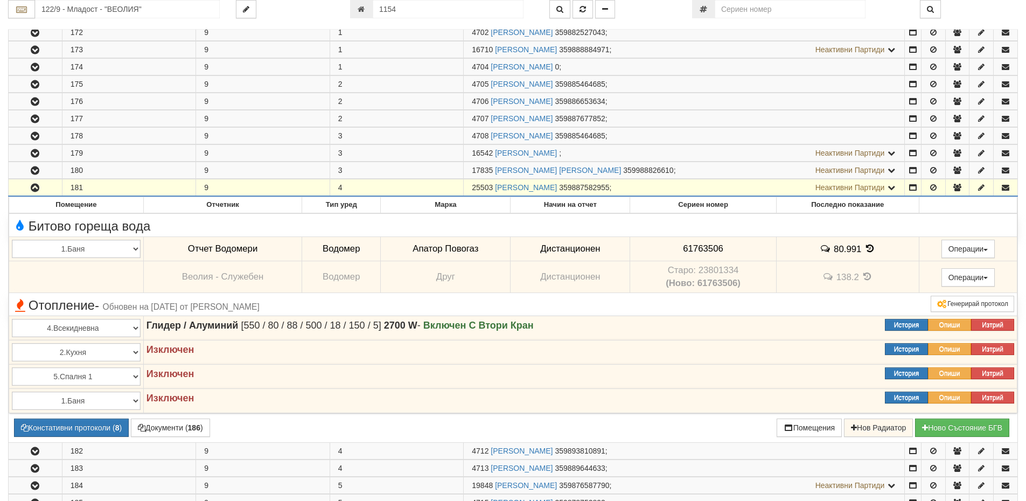
drag, startPoint x: 493, startPoint y: 187, endPoint x: 470, endPoint y: 187, distance: 23.2
click at [470, 187] on td "25503 [PERSON_NAME] 359887582955 ; Неактивни Партиди 4711 [PERSON_NAME] [PERSON…" at bounding box center [684, 187] width 441 height 17
copy span "25503"
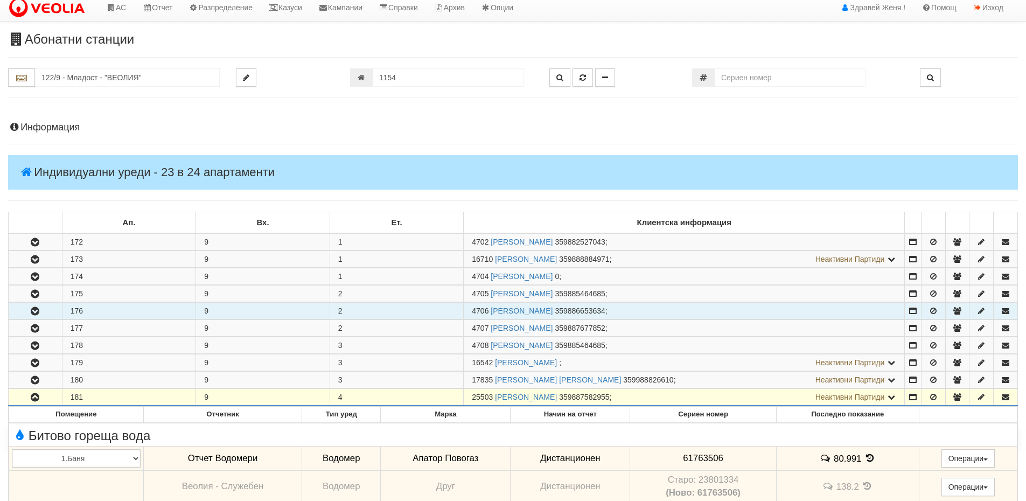
scroll to position [0, 0]
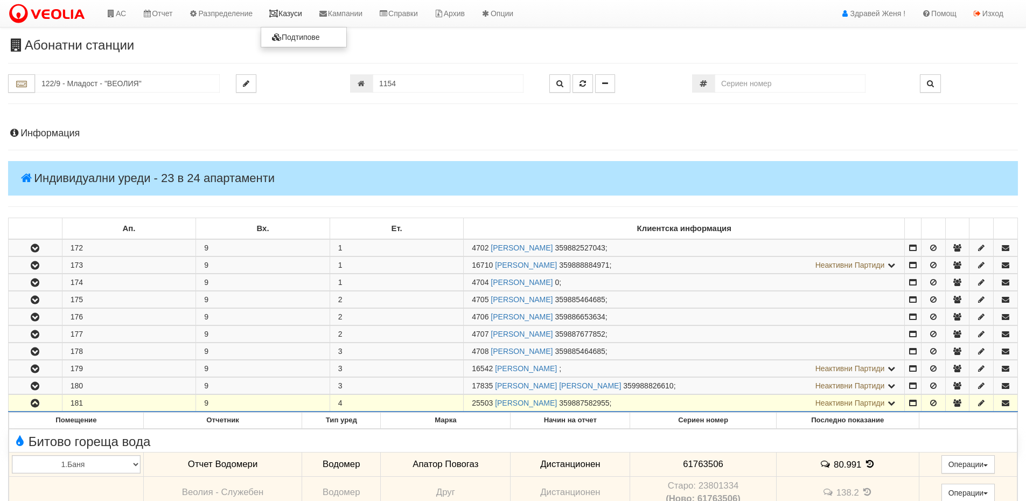
click at [285, 14] on link "Казуси" at bounding box center [286, 13] width 50 height 27
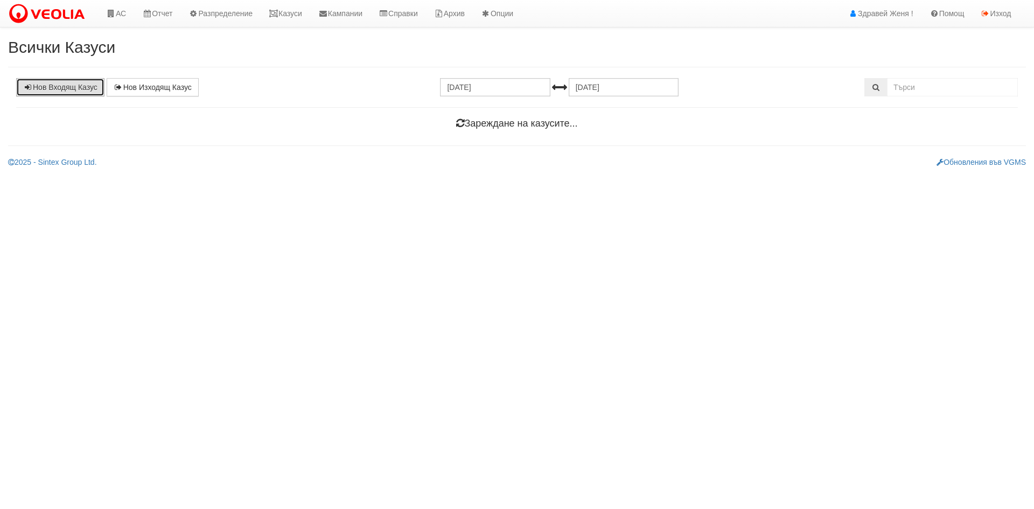
click at [76, 87] on link "Нов Входящ Казус" at bounding box center [60, 87] width 88 height 18
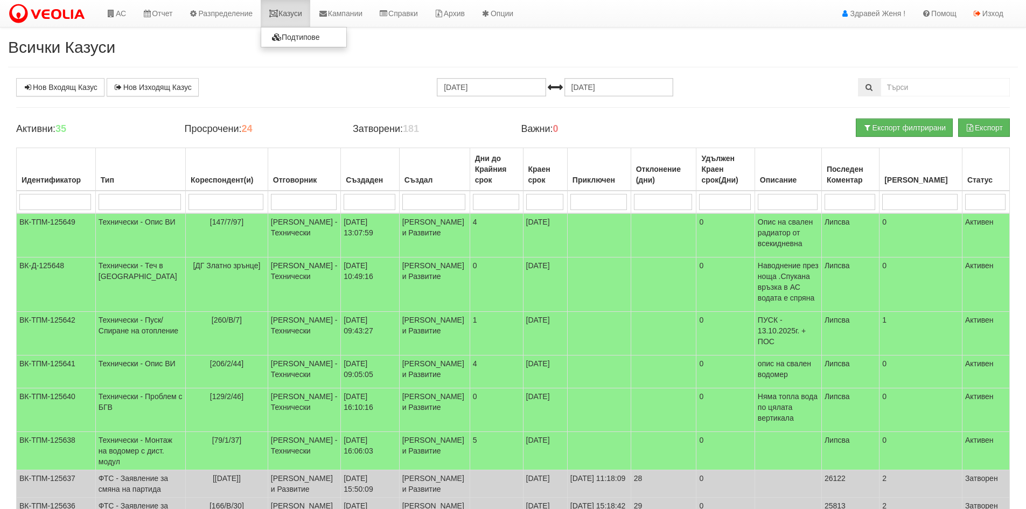
click at [279, 12] on icon at bounding box center [274, 14] width 10 height 8
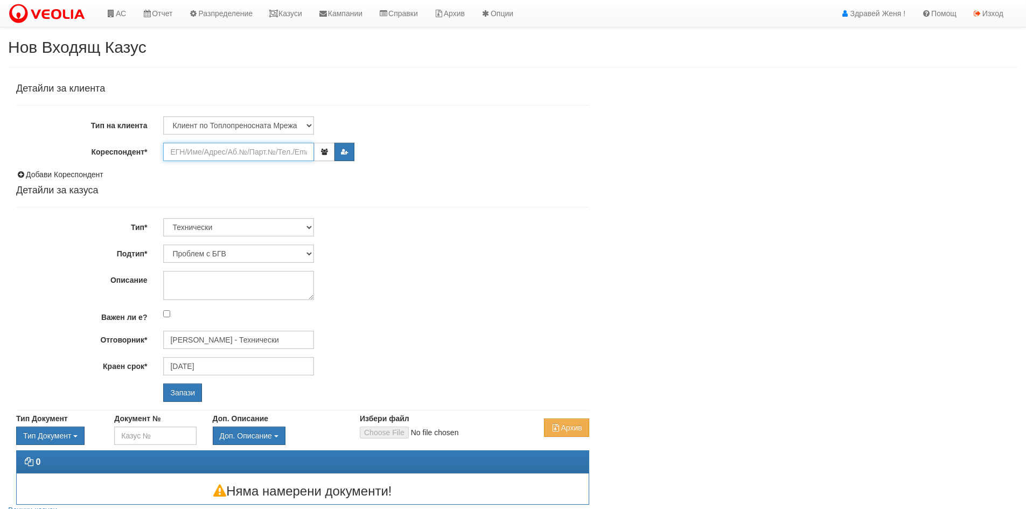
click at [186, 149] on input "Кореспондент*" at bounding box center [238, 152] width 151 height 18
paste input "25503"
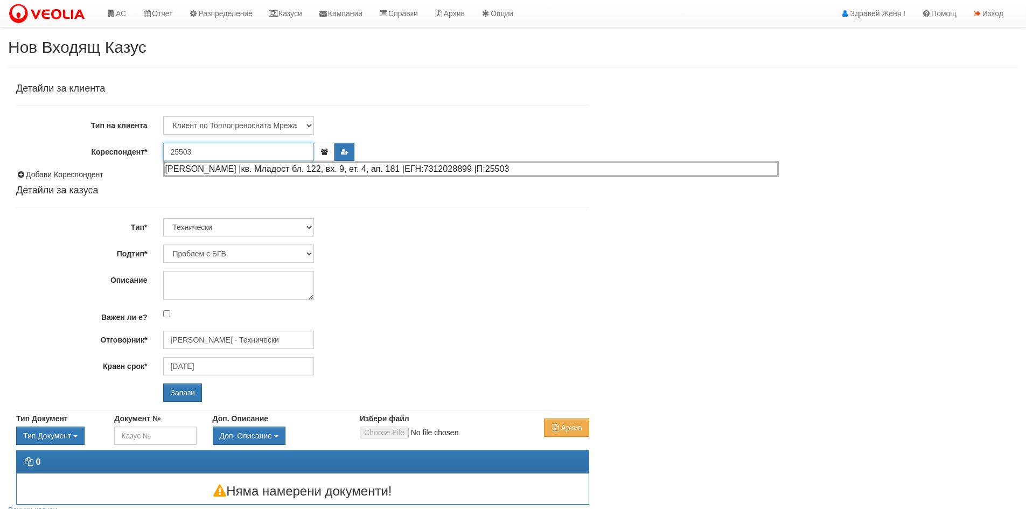
click at [252, 171] on div "[PERSON_NAME] |кв. Младост бл. 122, вх. 9, ет. 4, ап. 181 |ЕГН:7312028899 |П:25…" at bounding box center [471, 168] width 614 height 13
type input "[PERSON_NAME]"
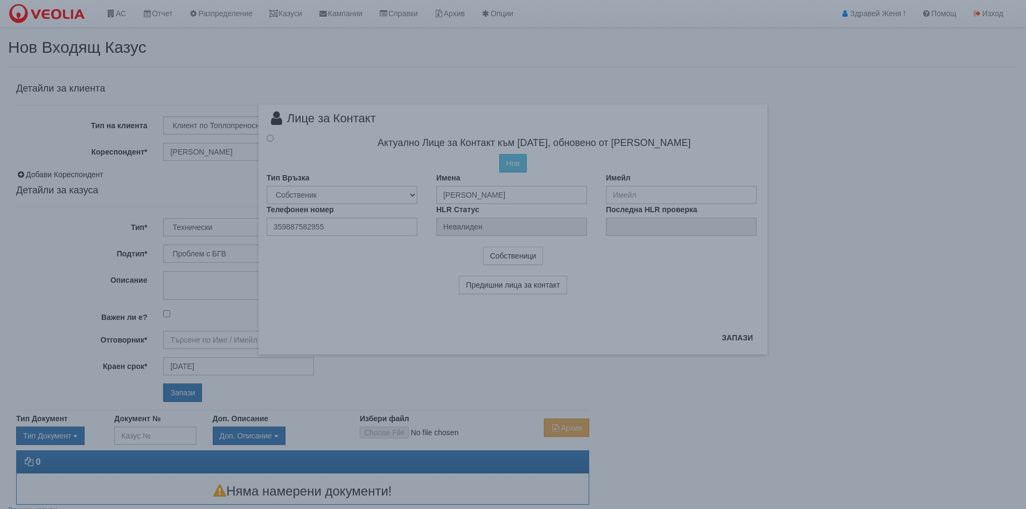
type input "[PERSON_NAME] - Технически"
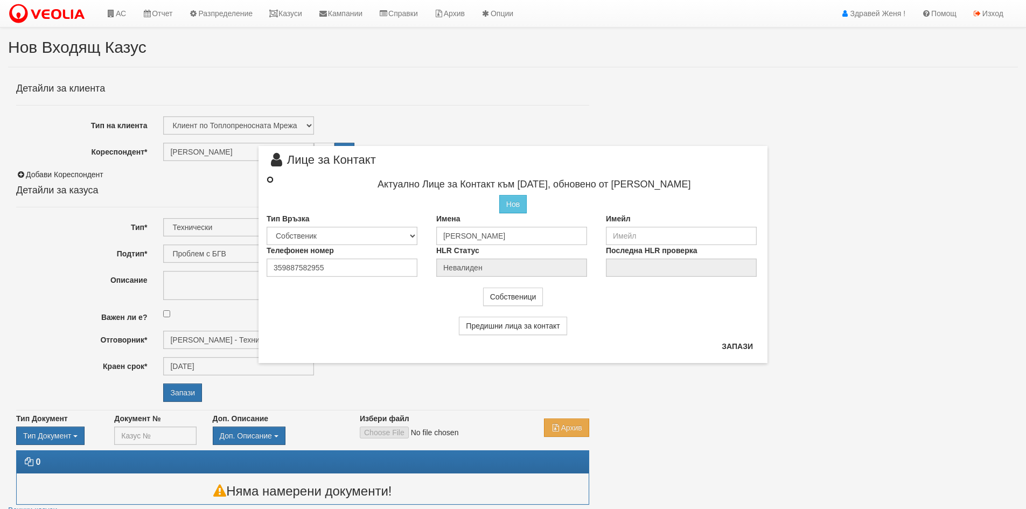
click at [270, 180] on input "radio" at bounding box center [270, 179] width 7 height 7
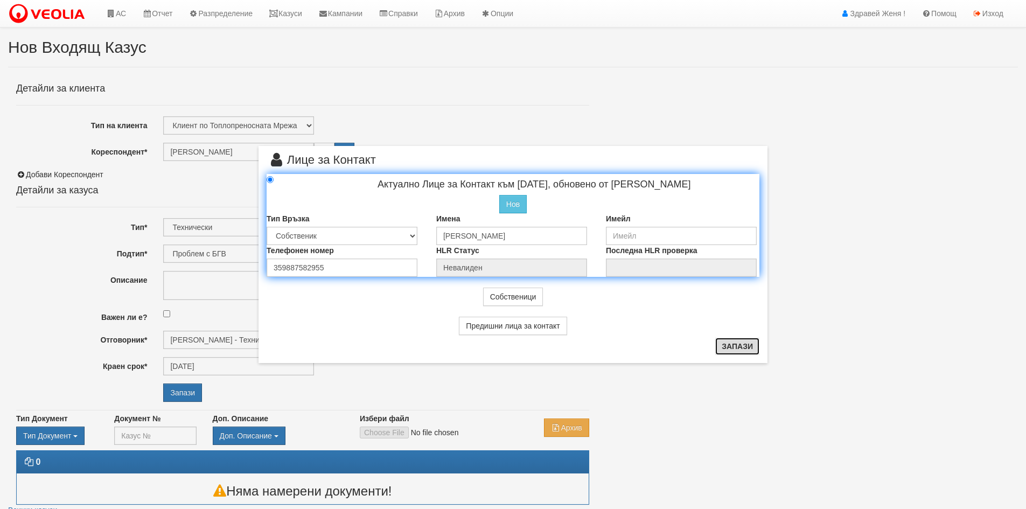
click at [746, 346] on button "Запази" at bounding box center [737, 346] width 44 height 17
radio input "true"
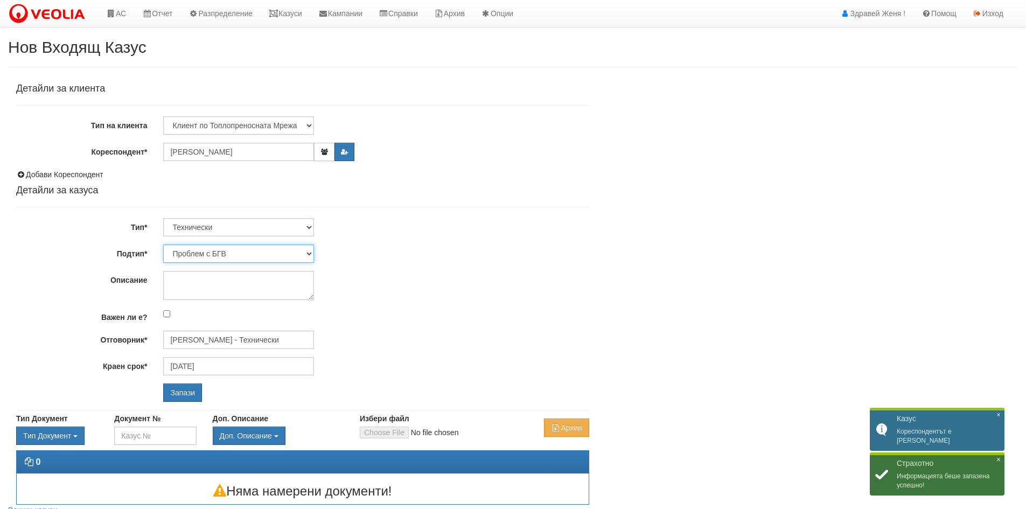
click at [310, 256] on select "Проблем с БГВ Теч ВОИ Теч БГВ Теч в АС Теч от водомер Проблем в АС Интервенция …" at bounding box center [238, 254] width 151 height 18
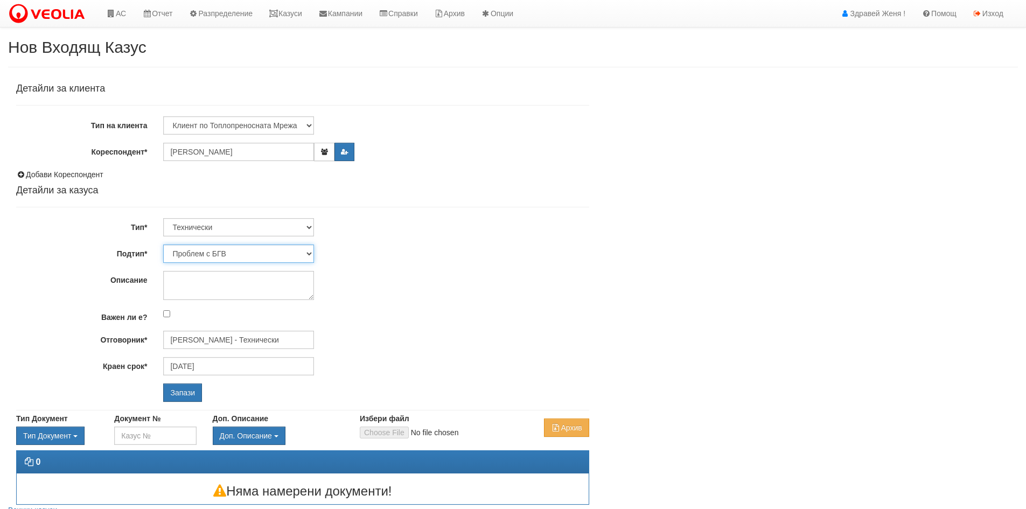
select select "Опис ВИ"
click at [163, 245] on select "Проблем с БГВ Теч ВОИ Теч БГВ Теч в АС Теч от водомер Проблем в АС Интервенция …" at bounding box center [238, 254] width 151 height 18
type input "[DATE]"
type input "[PERSON_NAME] - Технически"
click at [177, 286] on textarea "Описание" at bounding box center [238, 285] width 151 height 29
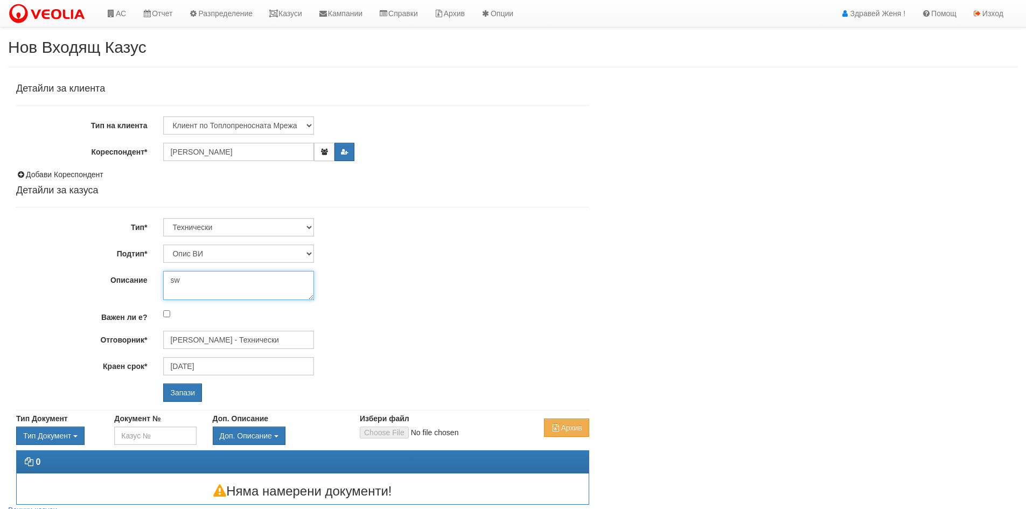
type textarea "s"
click at [176, 294] on textarea "Свален радиатор , клиентката моли да се направи предварителна уговорка ,защото …" at bounding box center [238, 285] width 151 height 29
type textarea "Свален радиатор , клиентката моли да се направи предварителна уговорка ,защото …"
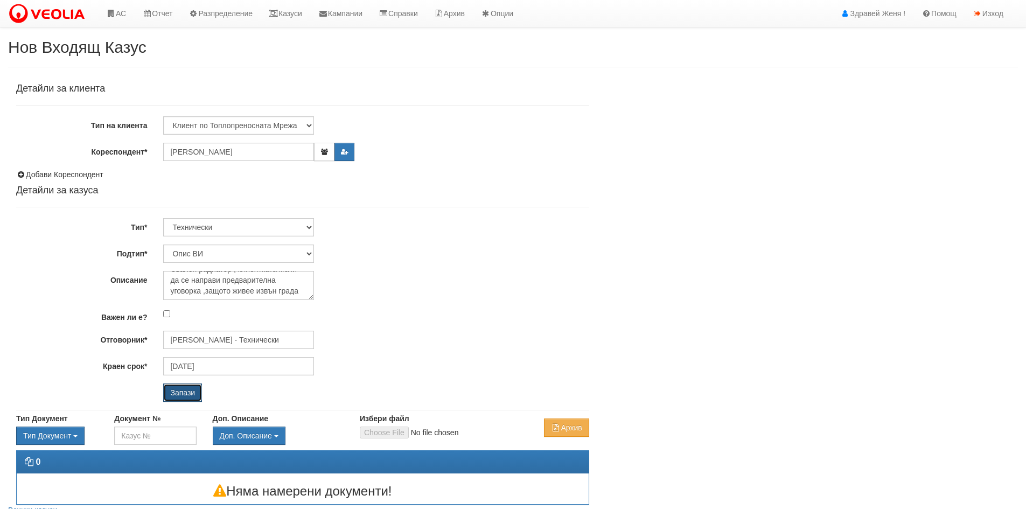
click at [179, 395] on input "Запази" at bounding box center [182, 393] width 39 height 18
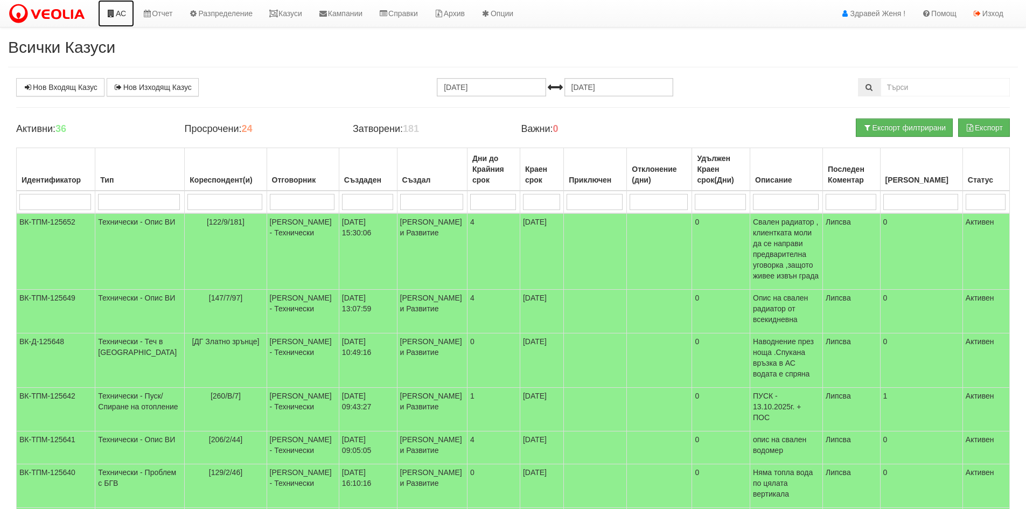
click at [117, 16] on link "АС" at bounding box center [116, 13] width 36 height 27
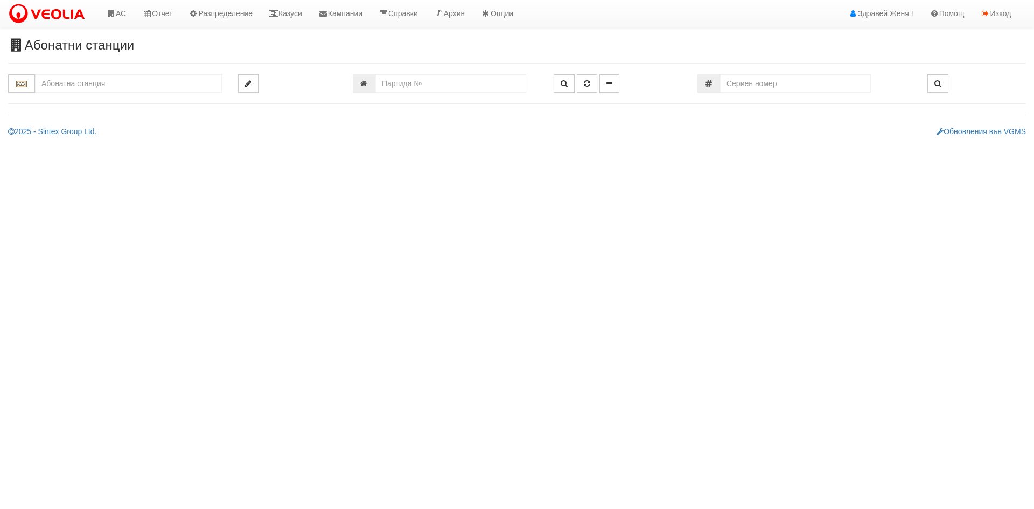
click at [78, 79] on input "text" at bounding box center [128, 83] width 187 height 18
click at [99, 100] on div "003/1 - Възраждане - "ВЕОЛИЯ"" at bounding box center [129, 100] width 184 height 12
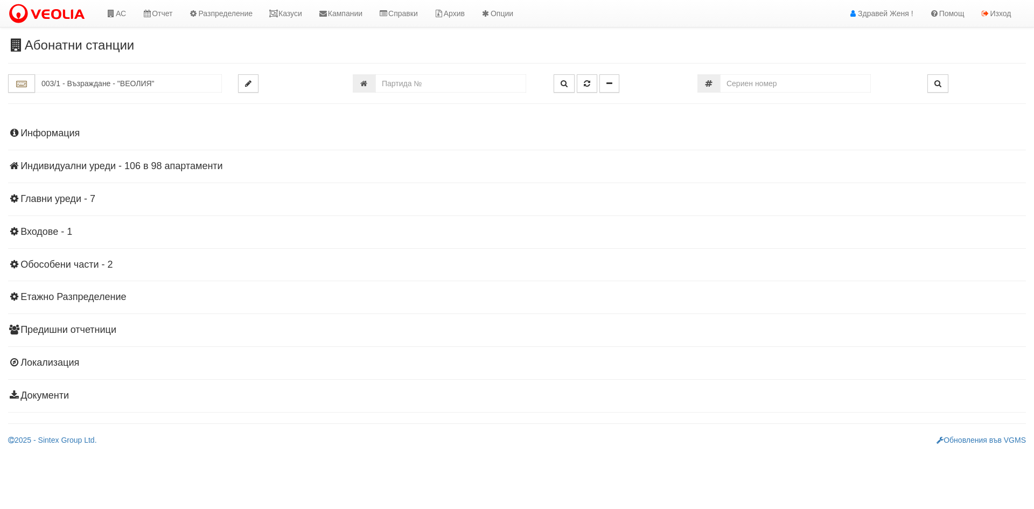
click at [146, 168] on h4 "Индивидуални уреди - 106 в 98 апартаменти" at bounding box center [517, 166] width 1018 height 11
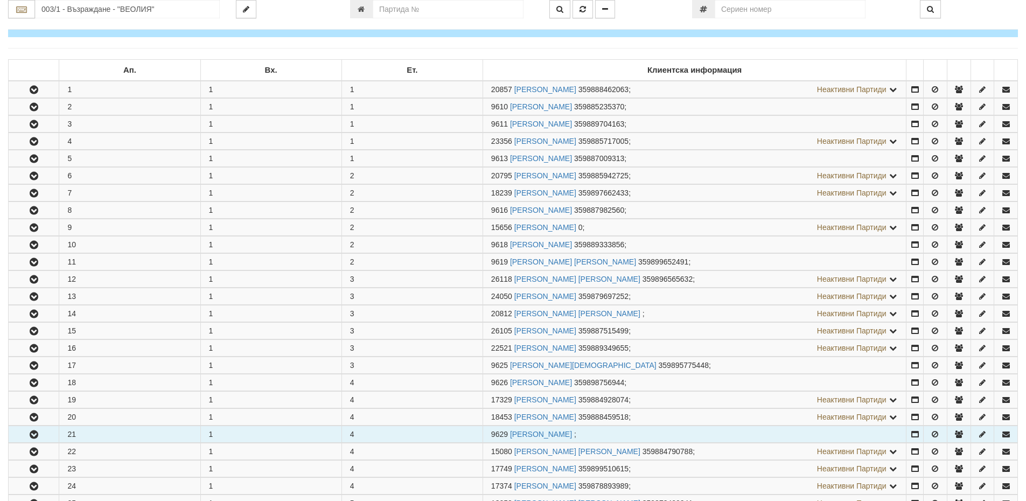
scroll to position [162, 0]
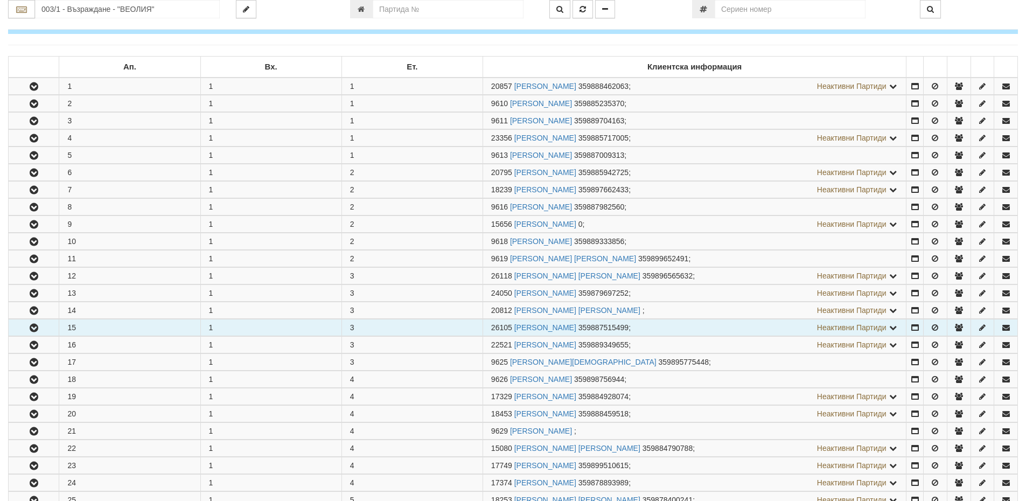
click at [39, 326] on icon "button" at bounding box center [33, 328] width 13 height 8
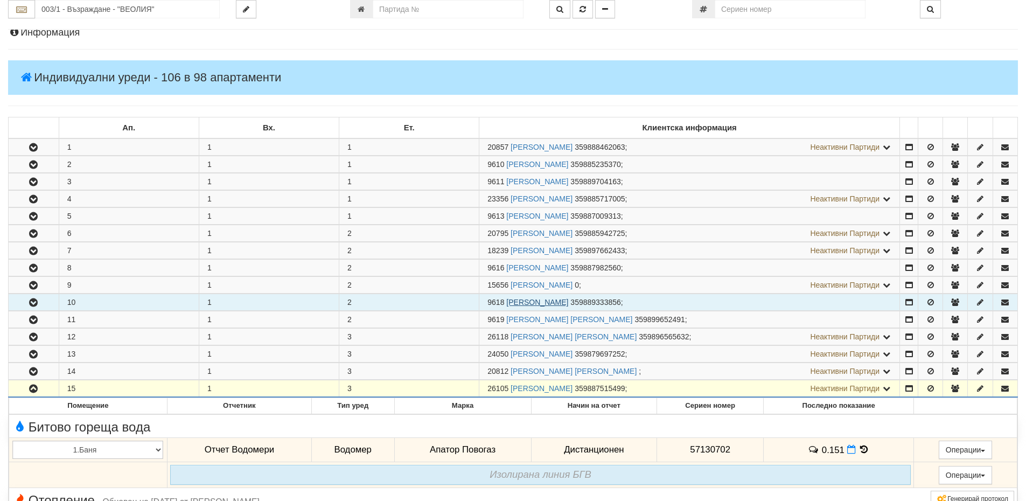
scroll to position [0, 0]
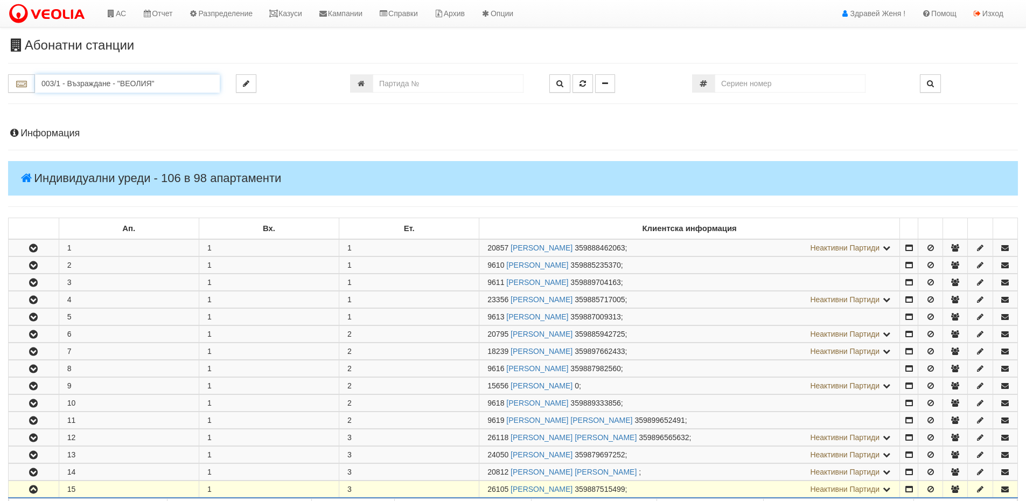
drag, startPoint x: 163, startPoint y: 80, endPoint x: 0, endPoint y: 82, distance: 162.7
click at [0, 82] on div "003/1 - Възраждане - "ВЕОЛИЯ"" at bounding box center [114, 83] width 228 height 18
click at [85, 103] on div "037/1 - Трошево - "ВЕОЛИЯ"" at bounding box center [128, 100] width 182 height 12
type input "037/1 - Трошево - "ВЕОЛИЯ""
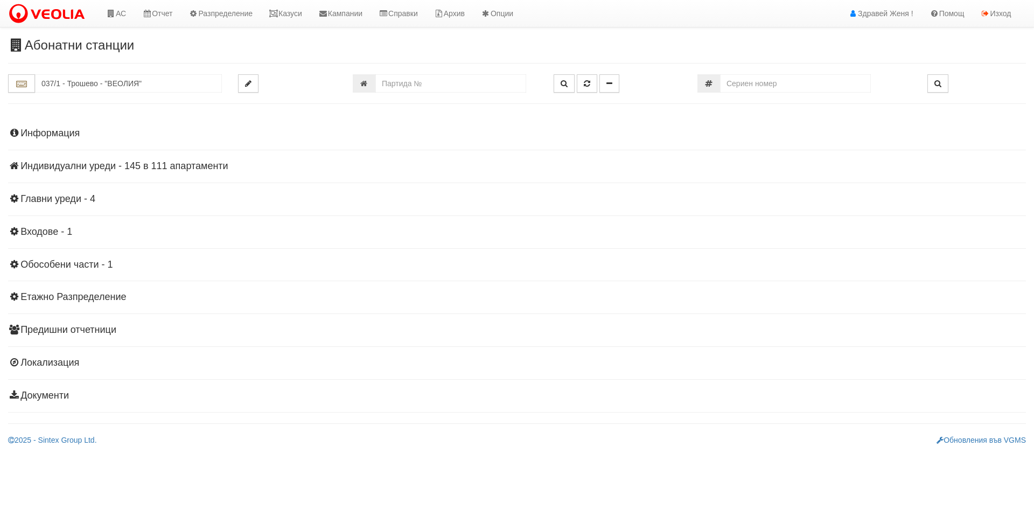
click at [85, 166] on h4 "Индивидуални уреди - 145 в 111 апартаменти" at bounding box center [517, 166] width 1018 height 11
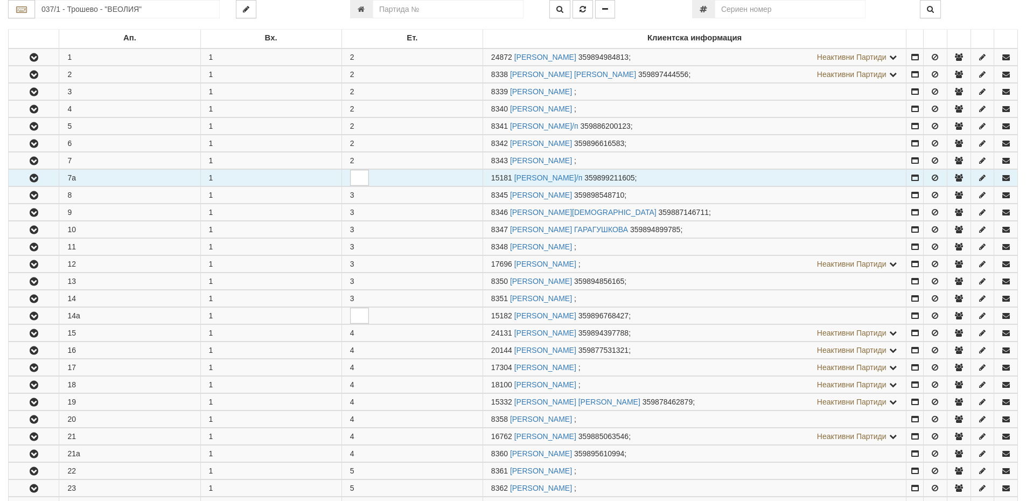
scroll to position [215, 0]
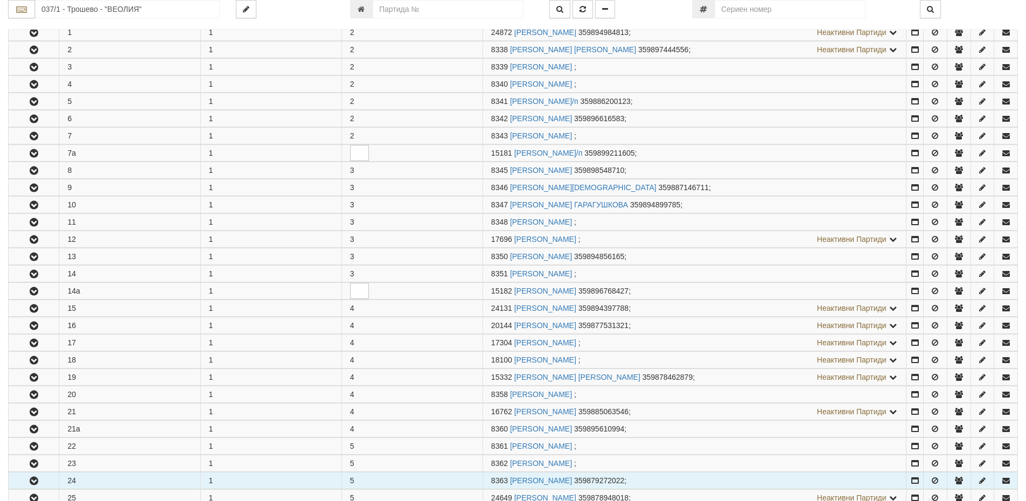
click at [41, 482] on button "button" at bounding box center [34, 480] width 50 height 16
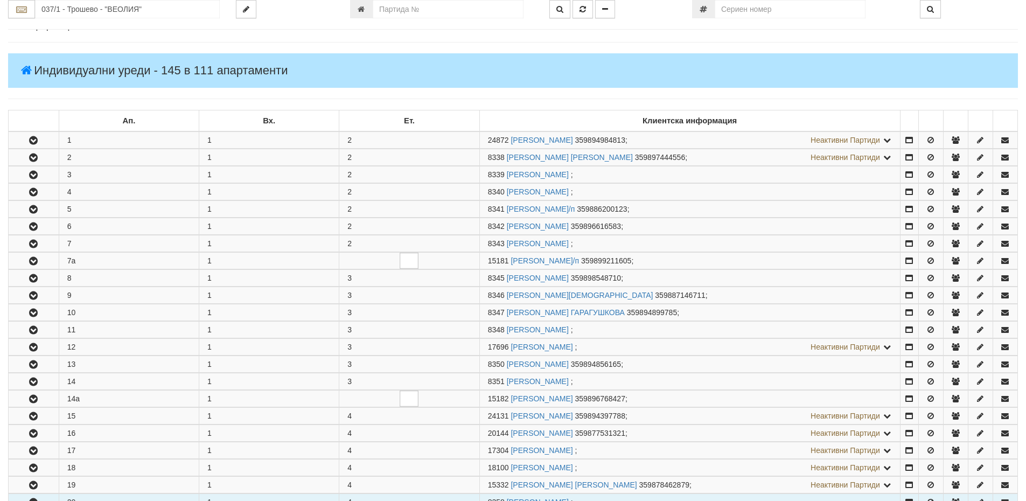
scroll to position [0, 0]
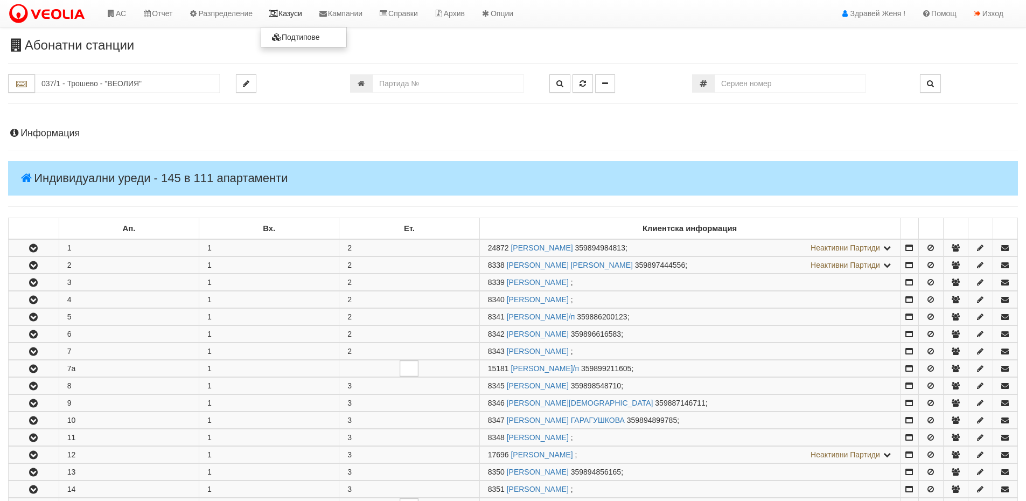
click at [305, 12] on link "Казуси" at bounding box center [286, 13] width 50 height 27
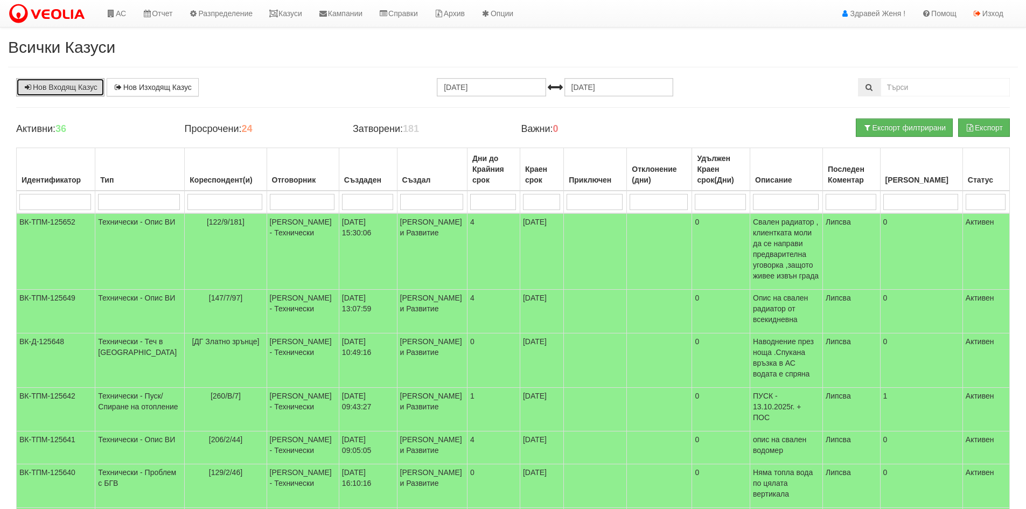
click at [43, 85] on link "Нов Входящ Казус" at bounding box center [60, 87] width 88 height 18
click at [69, 88] on link "Нов Входящ Казус" at bounding box center [60, 87] width 88 height 18
click at [299, 18] on link "Казуси" at bounding box center [286, 13] width 50 height 27
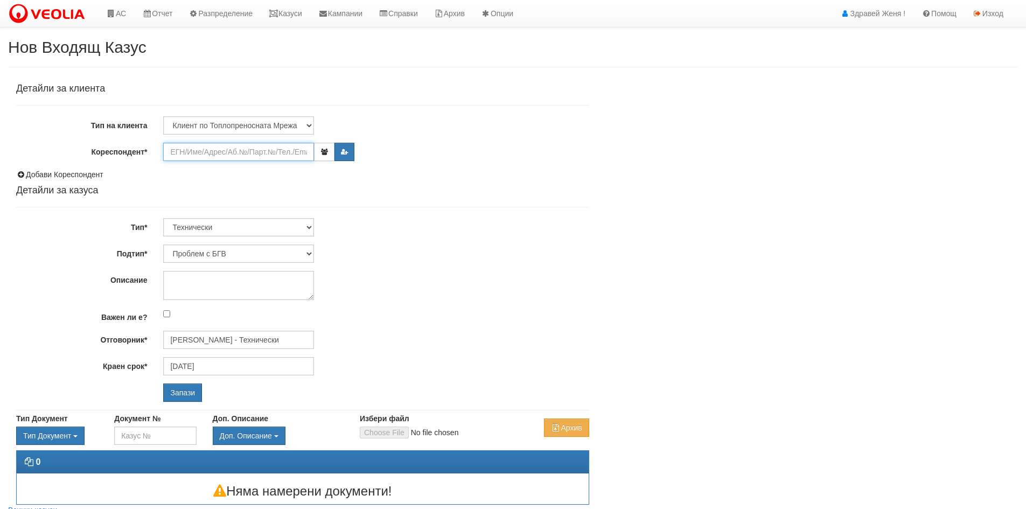
click at [216, 154] on input "Кореспондент*" at bounding box center [238, 152] width 151 height 18
click at [223, 147] on input "Кореспондент*" at bounding box center [238, 152] width 151 height 18
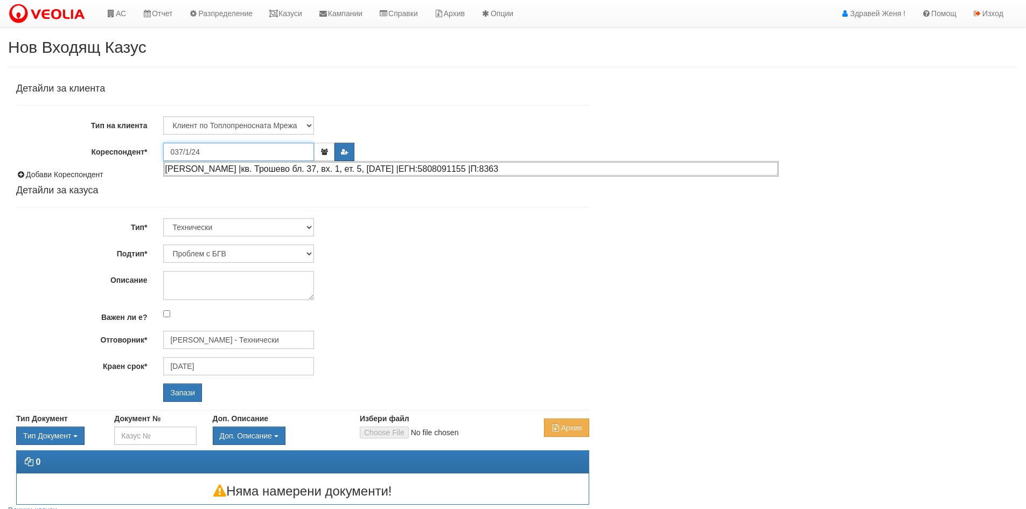
click at [244, 167] on div "[PERSON_NAME] |кв. Трошево бл. 37, вх. 1, ет. 5, [DATE] |ЕГН:5808091155 |П:8363" at bounding box center [471, 168] width 614 height 13
type input "[PERSON_NAME]"
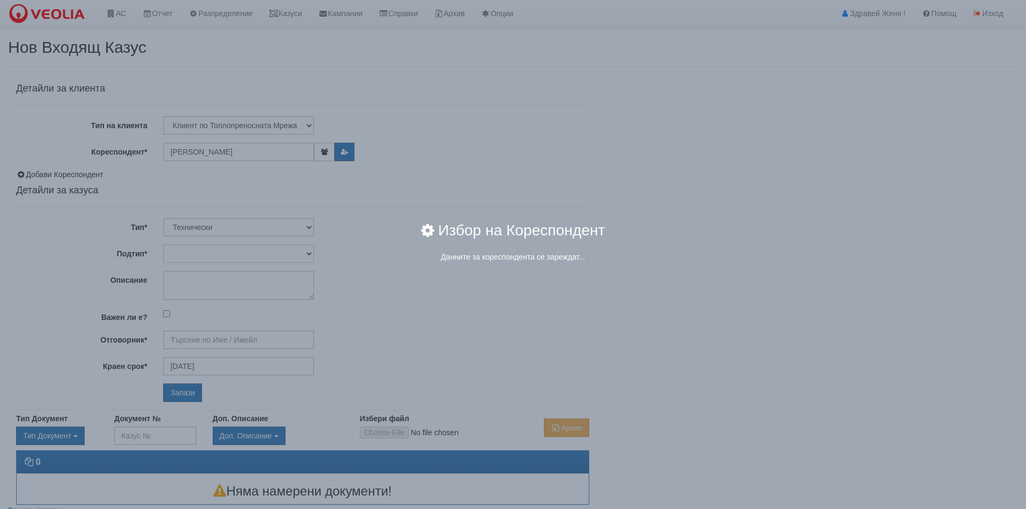
type input "[PERSON_NAME] - Технически"
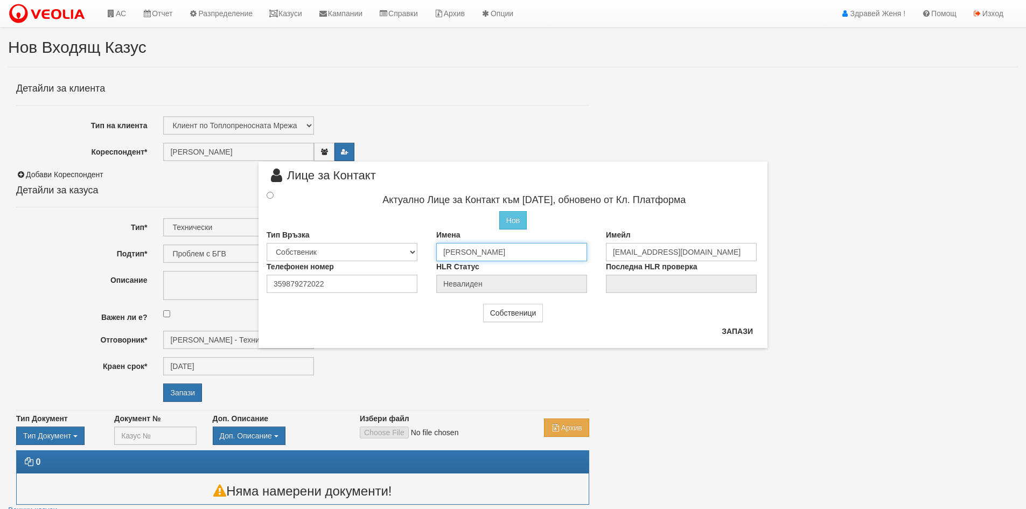
drag, startPoint x: 558, startPoint y: 250, endPoint x: 441, endPoint y: 257, distance: 117.1
click at [441, 257] on input "[PERSON_NAME]" at bounding box center [511, 252] width 151 height 18
drag, startPoint x: 719, startPoint y: 253, endPoint x: 609, endPoint y: 258, distance: 109.5
click at [609, 258] on input "[EMAIL_ADDRESS][DOMAIN_NAME]" at bounding box center [681, 252] width 151 height 18
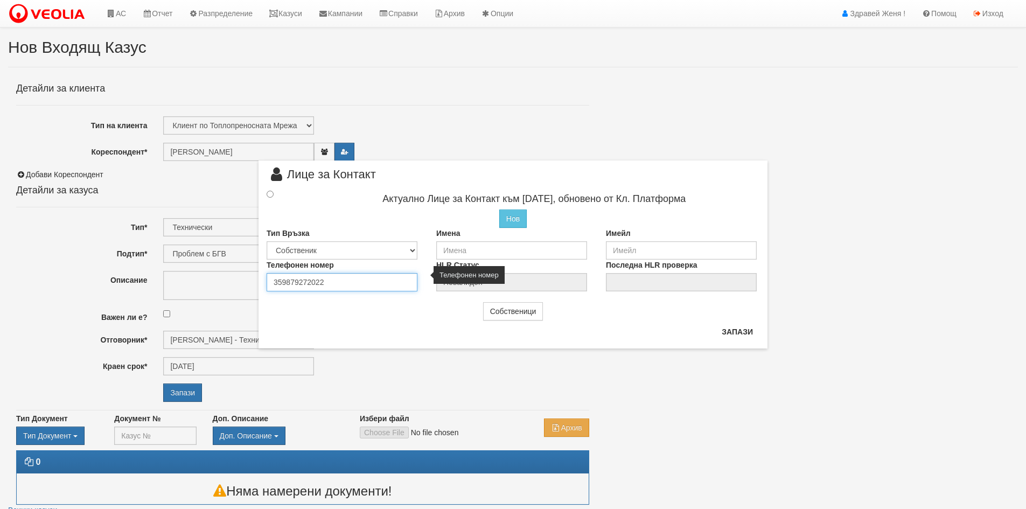
drag, startPoint x: 326, startPoint y: 284, endPoint x: 261, endPoint y: 283, distance: 65.7
click at [261, 283] on div "Телефонен номер 359879272022" at bounding box center [344, 276] width 170 height 32
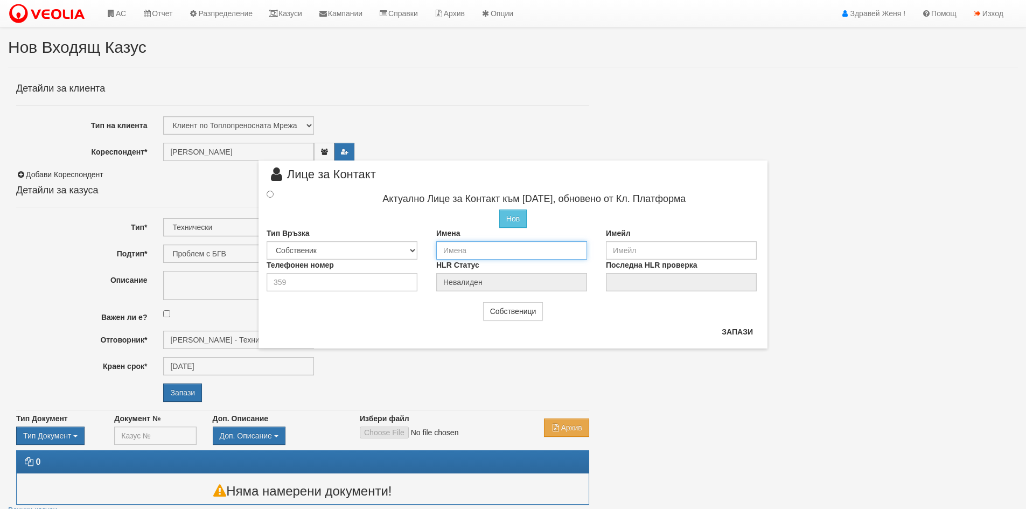
click at [464, 253] on input "text" at bounding box center [511, 250] width 151 height 18
type input "[PERSON_NAME]"
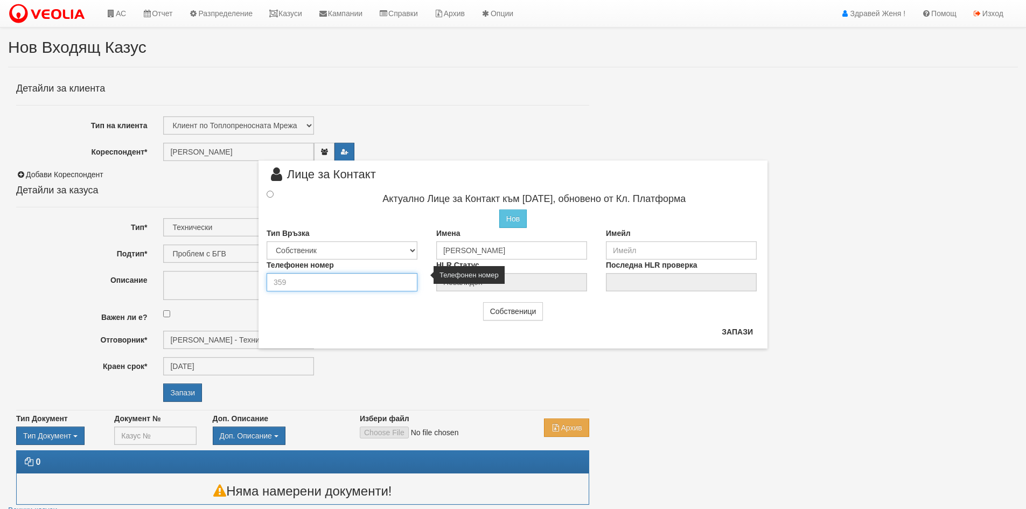
drag, startPoint x: 299, startPoint y: 288, endPoint x: 268, endPoint y: 282, distance: 31.2
click at [268, 282] on input "number" at bounding box center [342, 282] width 151 height 18
type input "0883400063"
click at [270, 193] on input "radio" at bounding box center [270, 194] width 7 height 7
radio input "true"
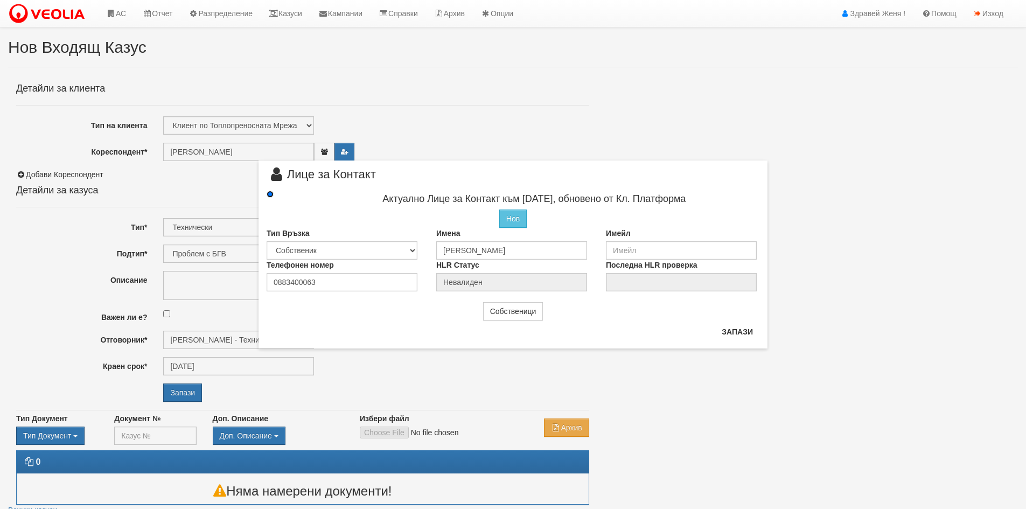
type input "[PERSON_NAME]"
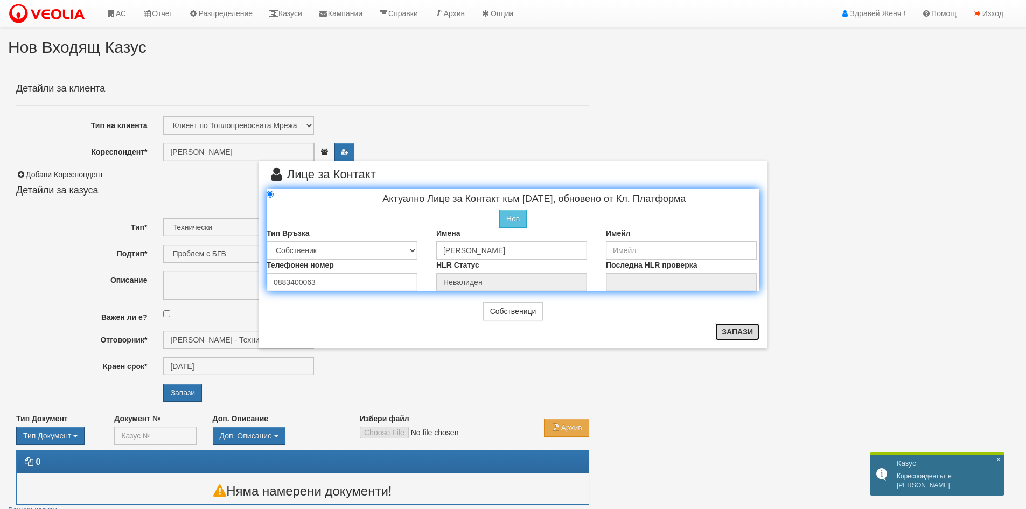
click at [728, 334] on button "Запази" at bounding box center [737, 331] width 44 height 17
radio input "true"
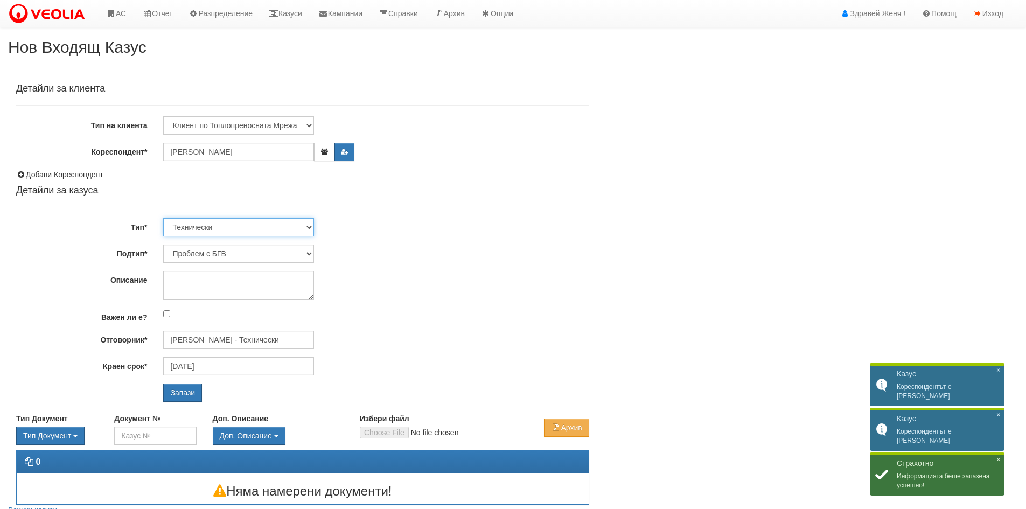
click at [309, 225] on select "Технически ФТС Търговски Административен Производствен Експлоатационен Финансов…" at bounding box center [238, 227] width 151 height 18
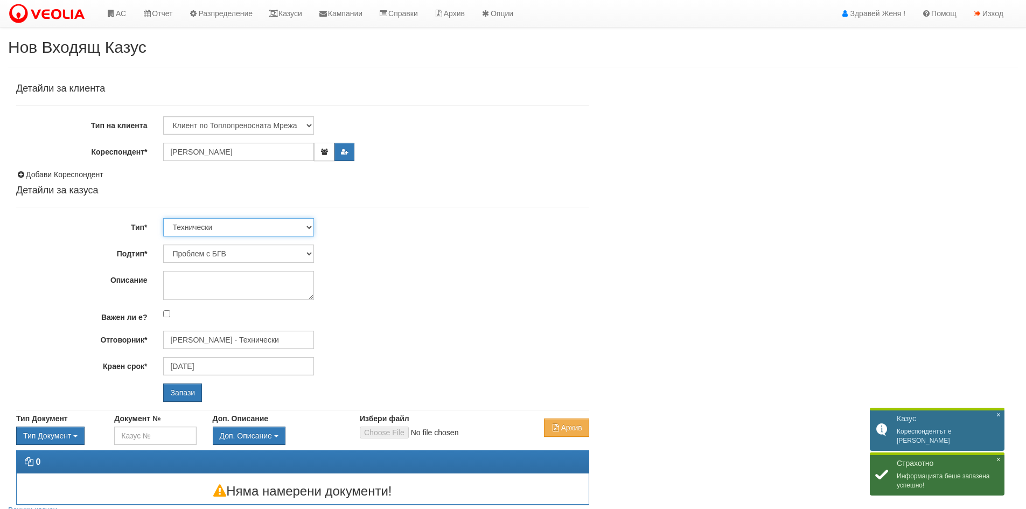
select select "1"
click at [163, 218] on select "Технически ФТС Търговски Административен Производствен Експлоатационен Финансов…" at bounding box center [238, 227] width 151 height 18
type input "[DATE]"
type input "[PERSON_NAME] и Развитие"
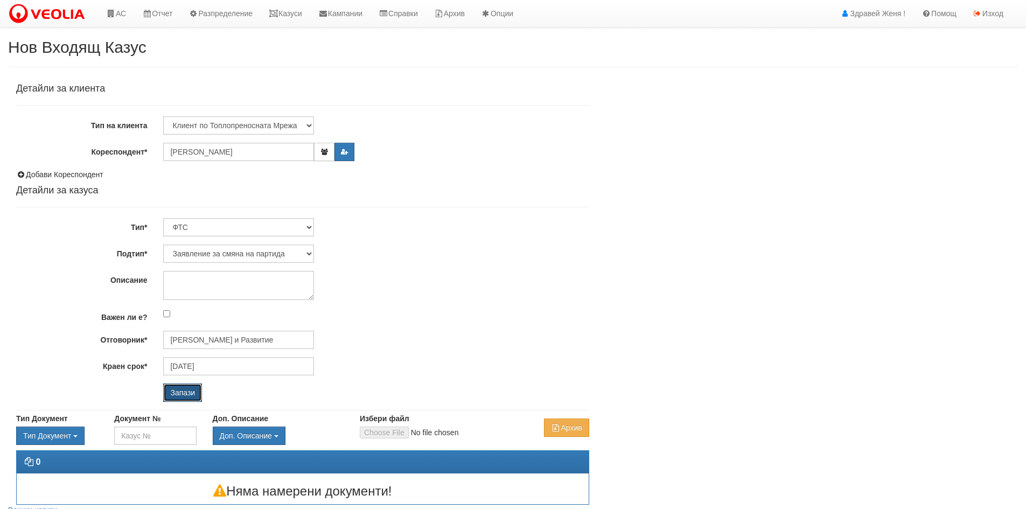
click at [184, 393] on input "Запази" at bounding box center [182, 393] width 39 height 18
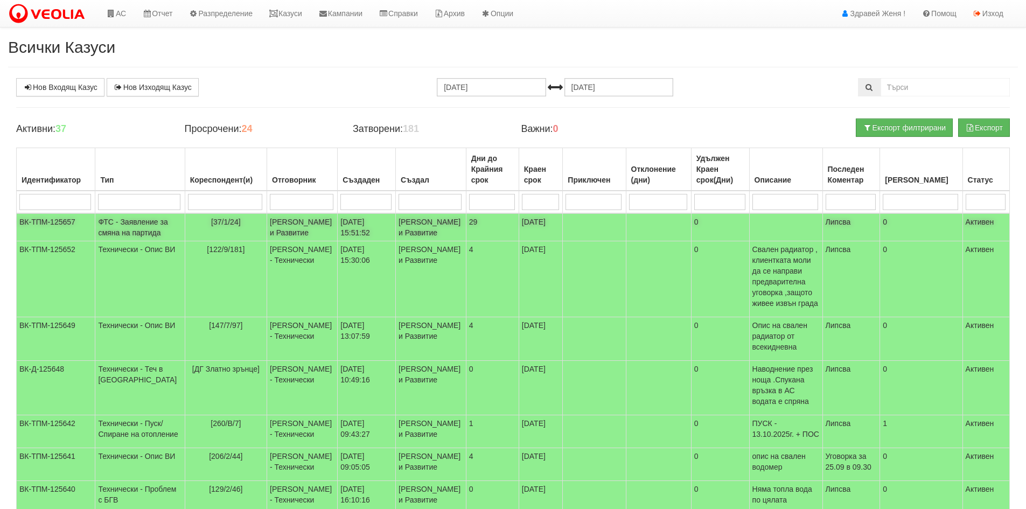
click at [117, 241] on td "ФТС - Заявление за смяна на партида" at bounding box center [139, 227] width 89 height 28
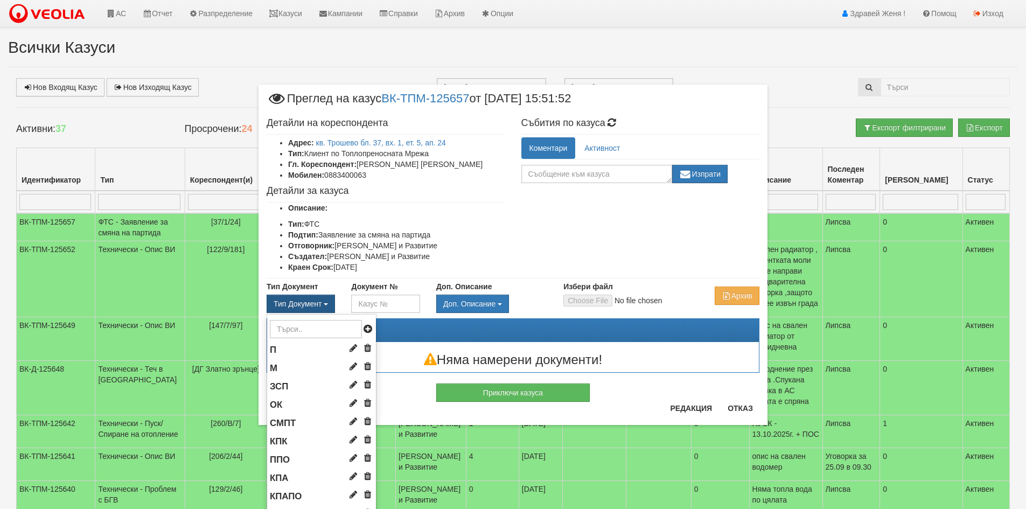
click at [331, 302] on button "Тип Документ" at bounding box center [301, 304] width 68 height 18
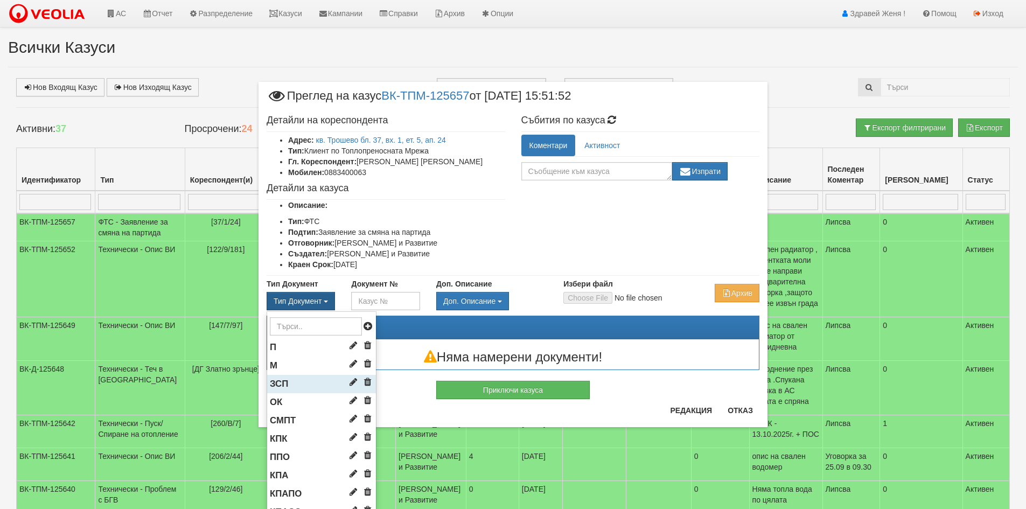
click at [287, 385] on li "ЗСП" at bounding box center [321, 384] width 109 height 18
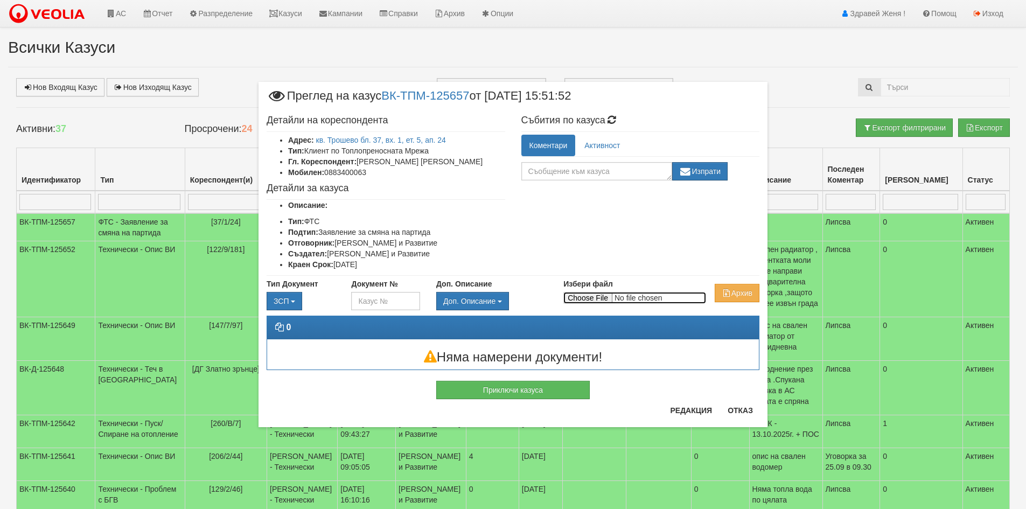
click at [576, 298] on input "Избери файл" at bounding box center [635, 298] width 143 height 12
click at [581, 298] on input "Избери файл" at bounding box center [635, 298] width 143 height 12
type input "C:\fakepath\DOC151.pdf"
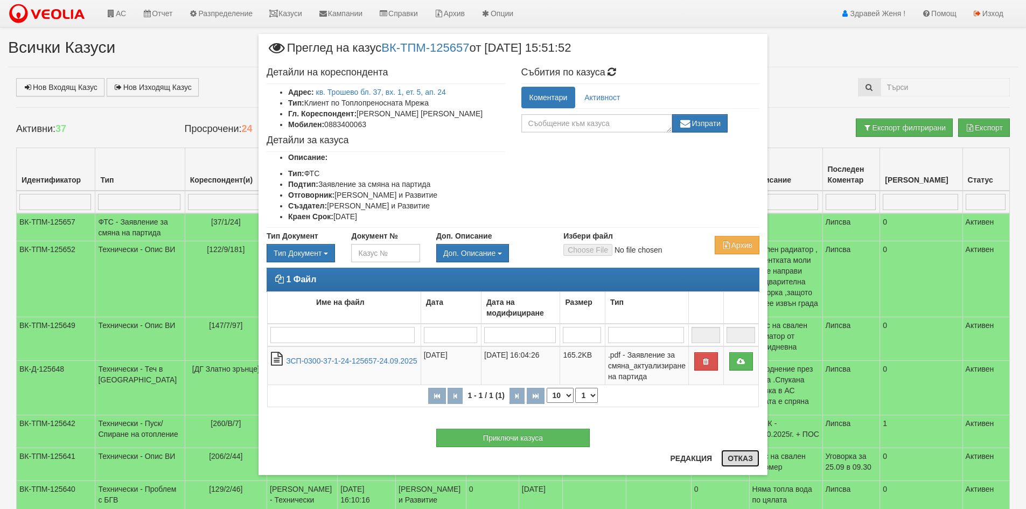
click at [735, 458] on button "Отказ" at bounding box center [740, 458] width 38 height 17
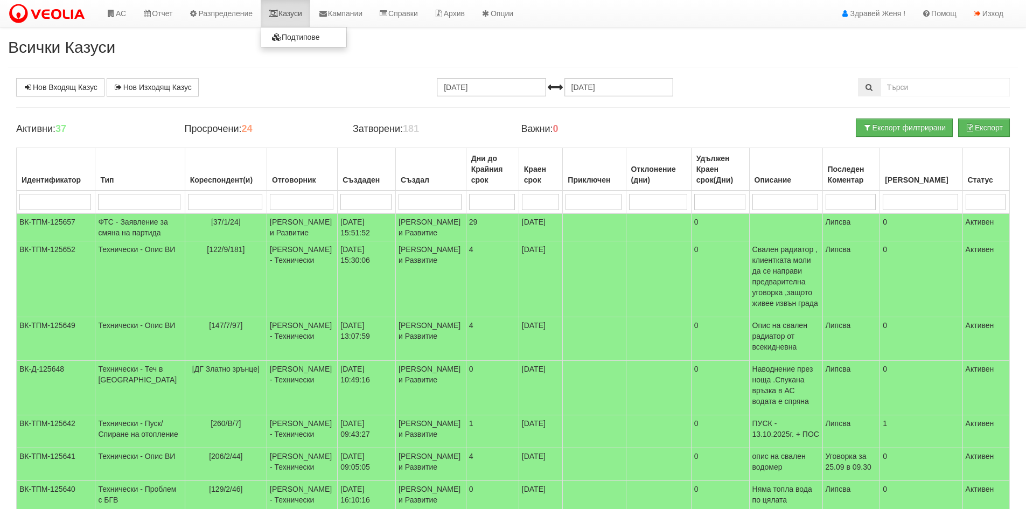
click at [291, 11] on link "Казуси" at bounding box center [286, 13] width 50 height 27
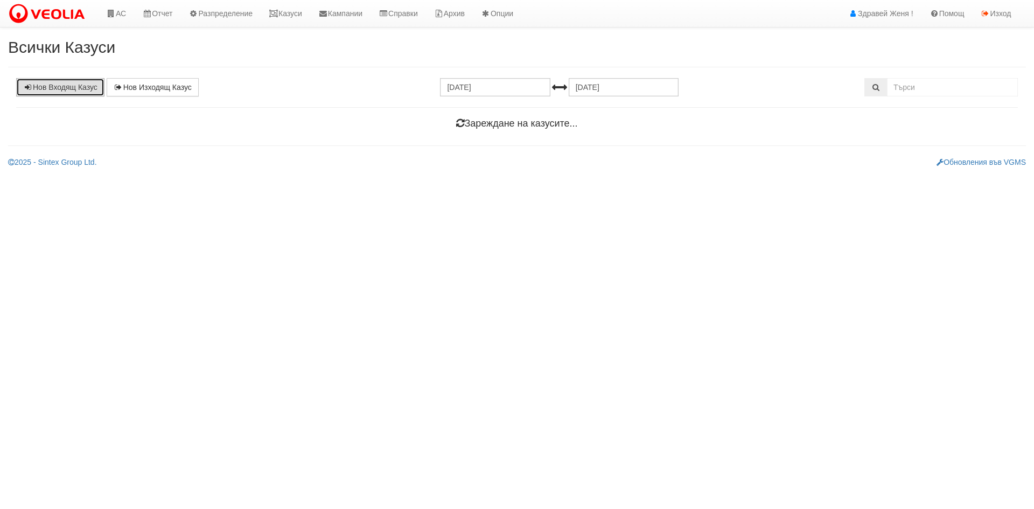
click at [63, 89] on link "Нов Входящ Казус" at bounding box center [60, 87] width 88 height 18
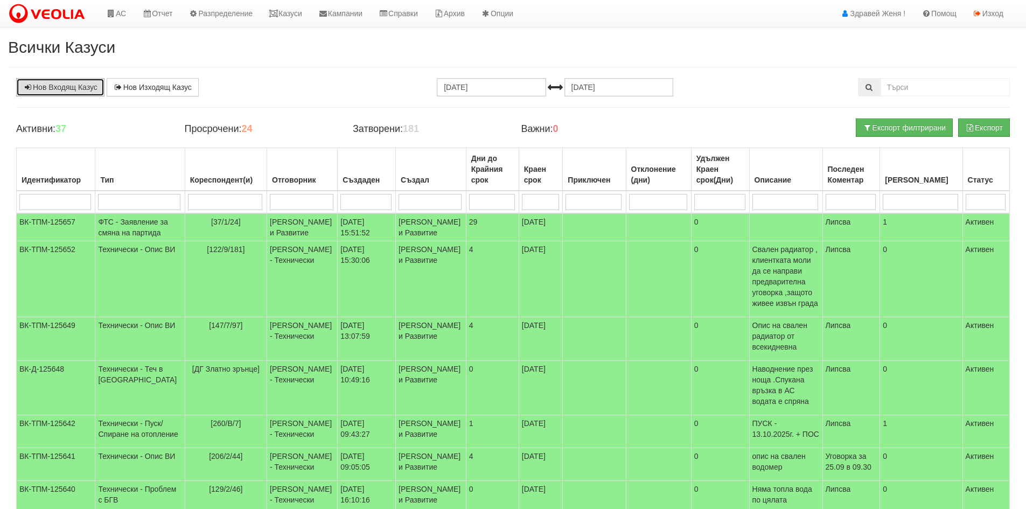
click at [91, 92] on link "Нов Входящ Казус" at bounding box center [60, 87] width 88 height 18
click at [114, 12] on icon at bounding box center [111, 14] width 10 height 8
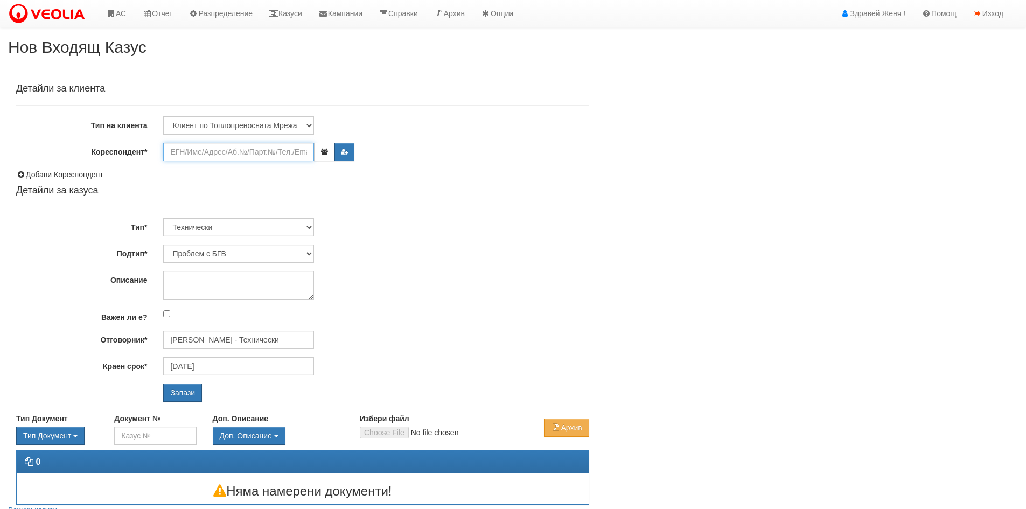
click at [194, 152] on input "Кореспондент*" at bounding box center [238, 152] width 151 height 18
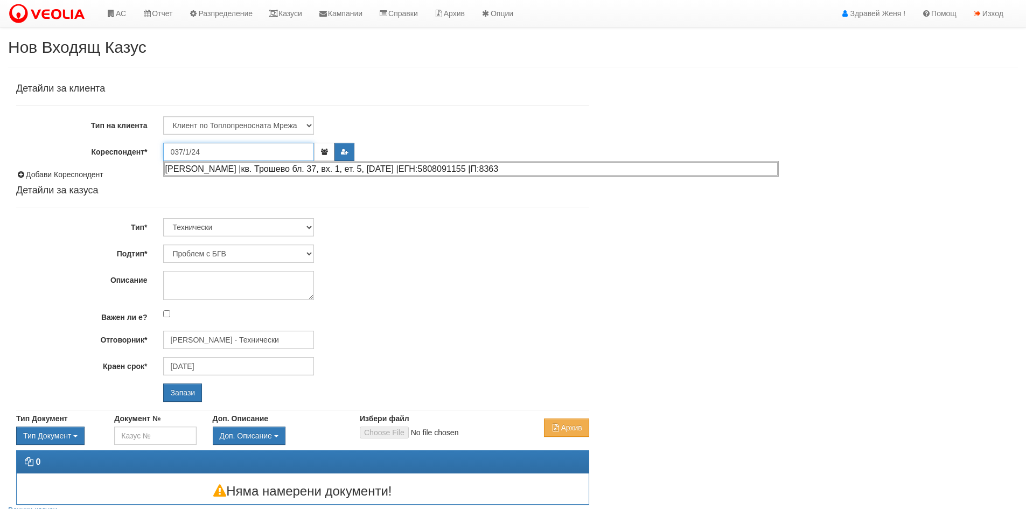
click at [345, 172] on div "ЗДРАВКА ГЕОРГИЕВА РАЧЕВА |кв. Трошево бл. 37, вх. 1, ет. 5, ап. 24 |ЕГН:5808091…" at bounding box center [471, 168] width 614 height 13
type input "Таня Йовчева Йовева"
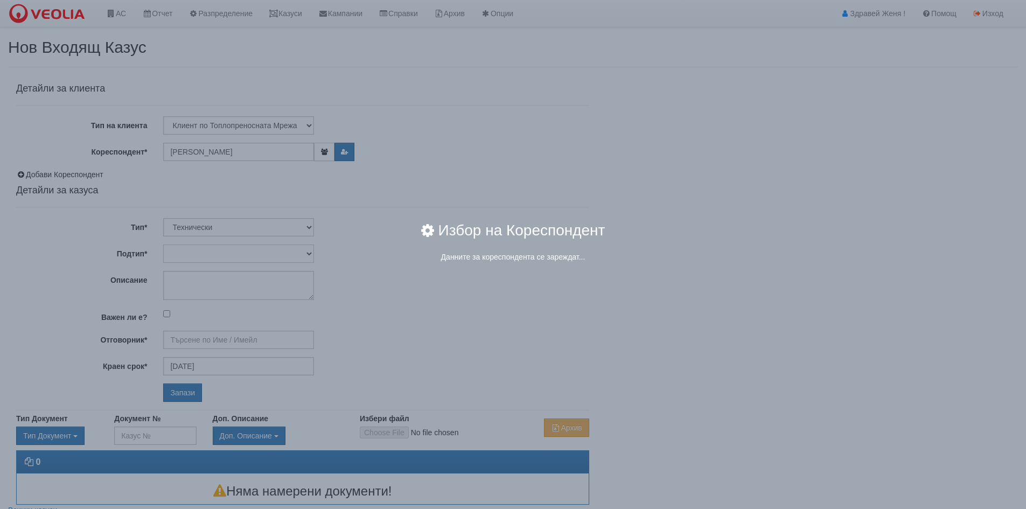
type input "Дончо Дончев - Технически"
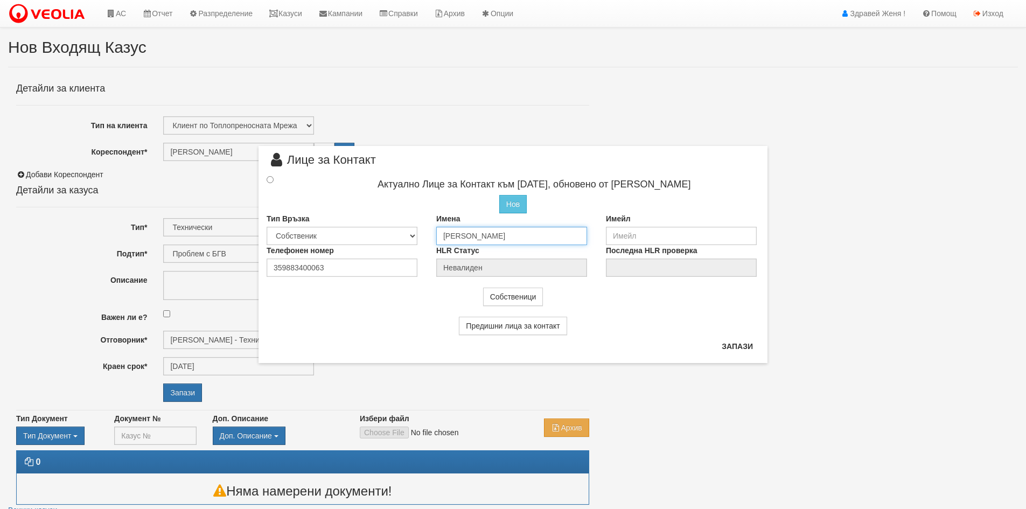
drag, startPoint x: 529, startPoint y: 235, endPoint x: 537, endPoint y: 240, distance: 9.4
click at [537, 240] on input "Таня Йовчева Йовева" at bounding box center [511, 236] width 151 height 18
click at [271, 179] on input "radio" at bounding box center [270, 179] width 7 height 7
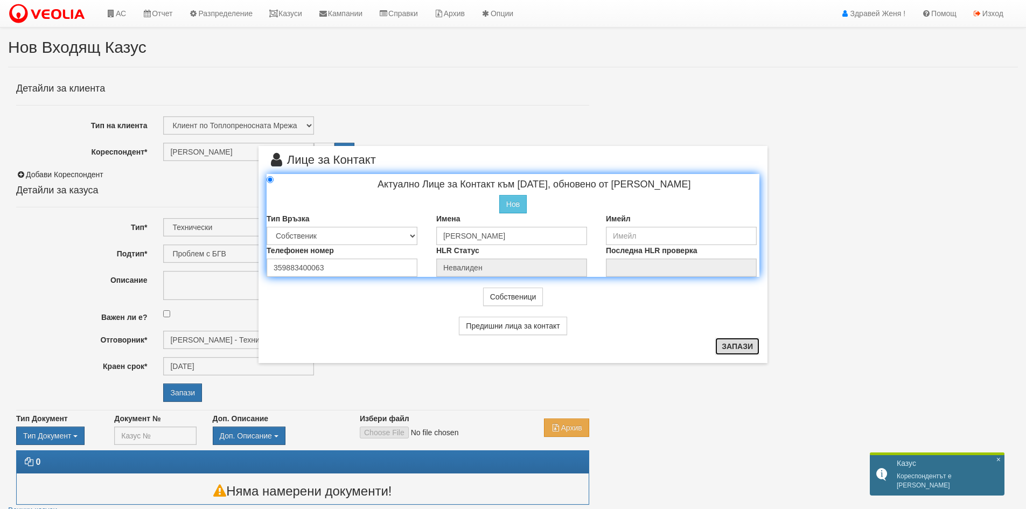
click at [754, 346] on button "Запази" at bounding box center [737, 346] width 44 height 17
radio input "true"
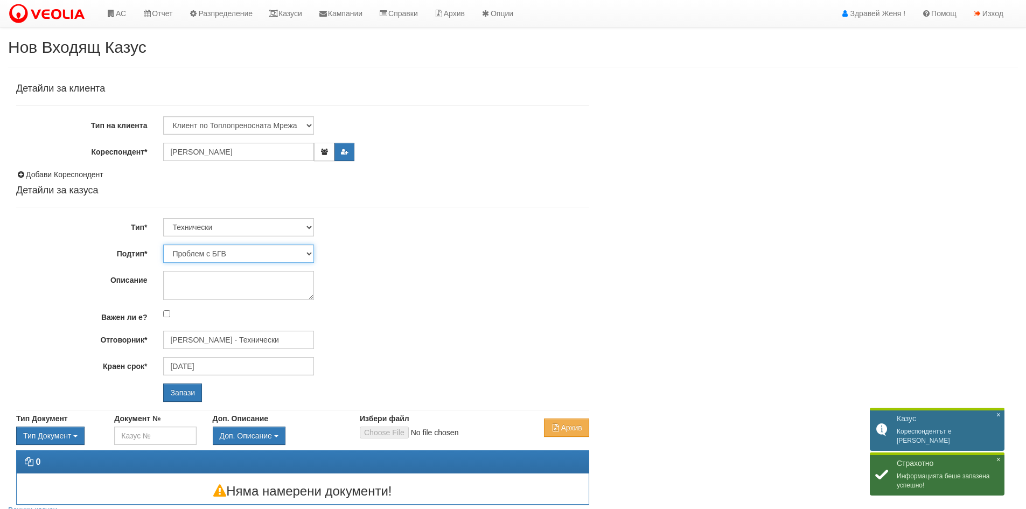
click at [309, 249] on select "Проблем с БГВ Теч ВОИ Теч БГВ Теч в АС Теч от водомер Проблем в АС Интервенция …" at bounding box center [238, 254] width 151 height 18
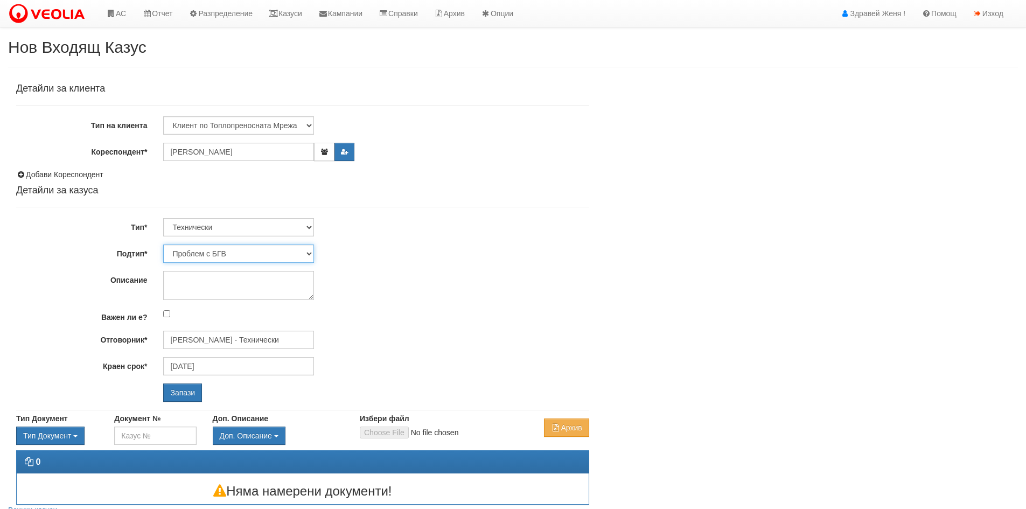
select select "Опис ВИ"
click at [163, 245] on select "Проблем с БГВ Теч ВОИ Теч БГВ Теч в АС Теч от водомер Проблем в АС Интервенция …" at bounding box center [238, 254] width 151 height 18
type input "29/09/2025"
type input "Дончо Дончев - Технически"
click at [196, 280] on textarea "Описание" at bounding box center [238, 285] width 151 height 29
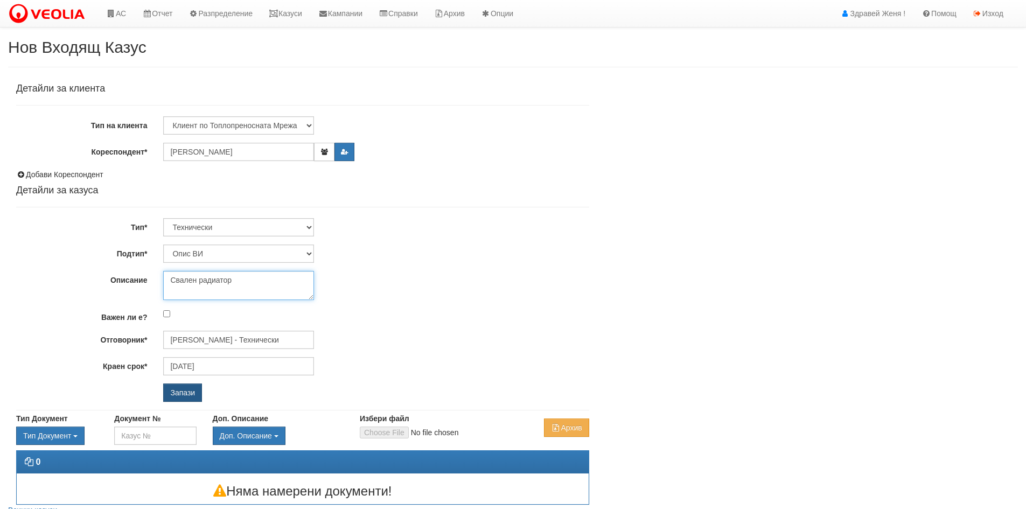
type textarea "Свален радиатор"
click at [175, 393] on input "Запази" at bounding box center [182, 393] width 39 height 18
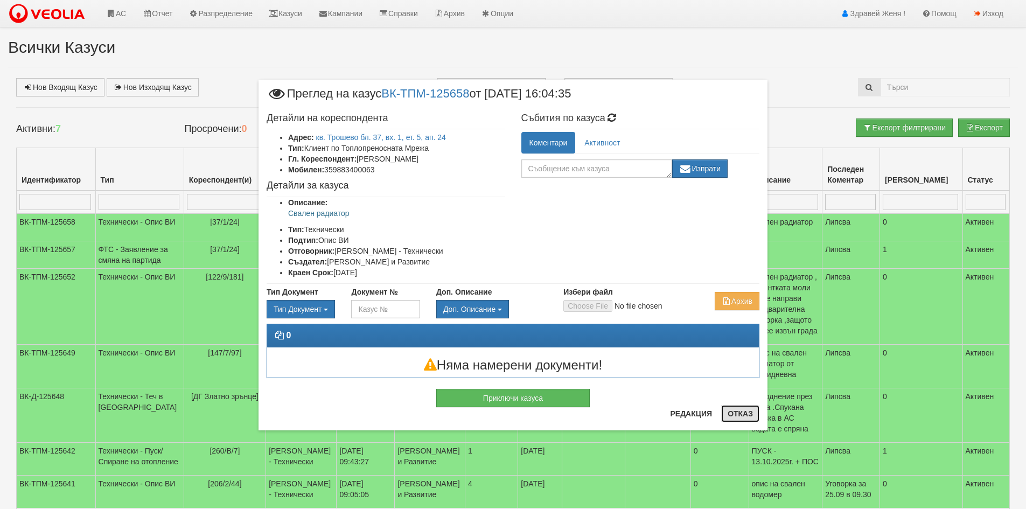
drag, startPoint x: 735, startPoint y: 414, endPoint x: 745, endPoint y: 418, distance: 10.9
click at [735, 414] on button "Отказ" at bounding box center [740, 413] width 38 height 17
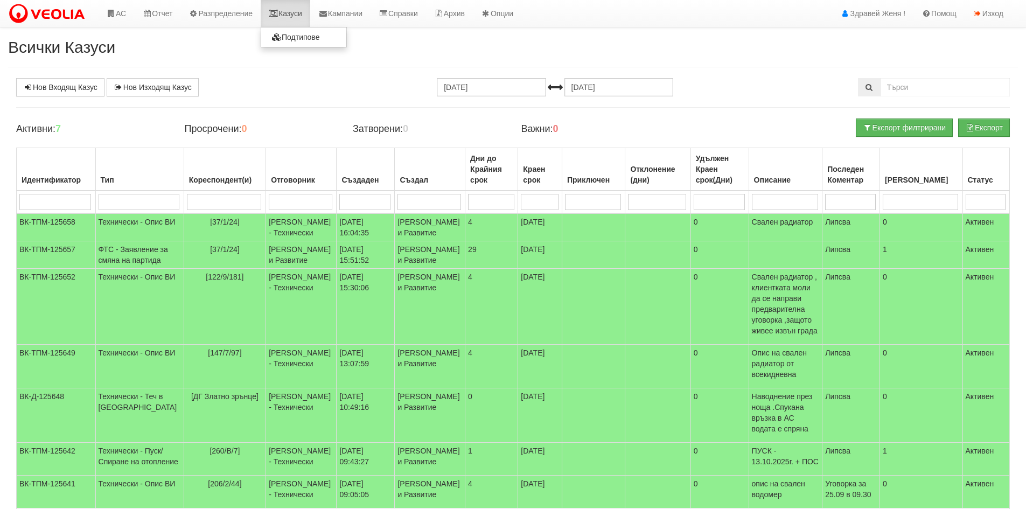
click at [302, 13] on link "Казуси" at bounding box center [286, 13] width 50 height 27
click at [291, 22] on link "Казуси" at bounding box center [286, 13] width 50 height 27
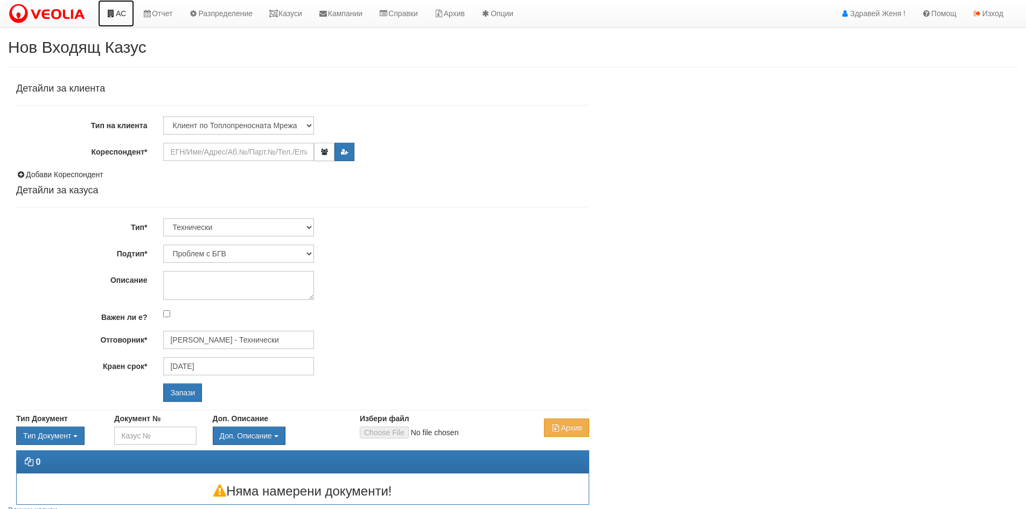
click at [123, 12] on link "АС" at bounding box center [116, 13] width 36 height 27
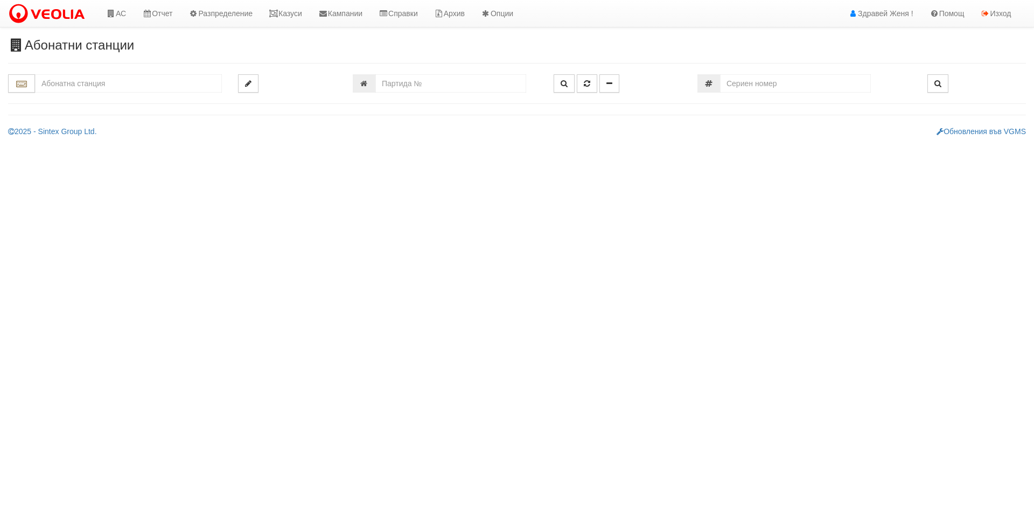
click at [107, 80] on input "text" at bounding box center [128, 83] width 187 height 18
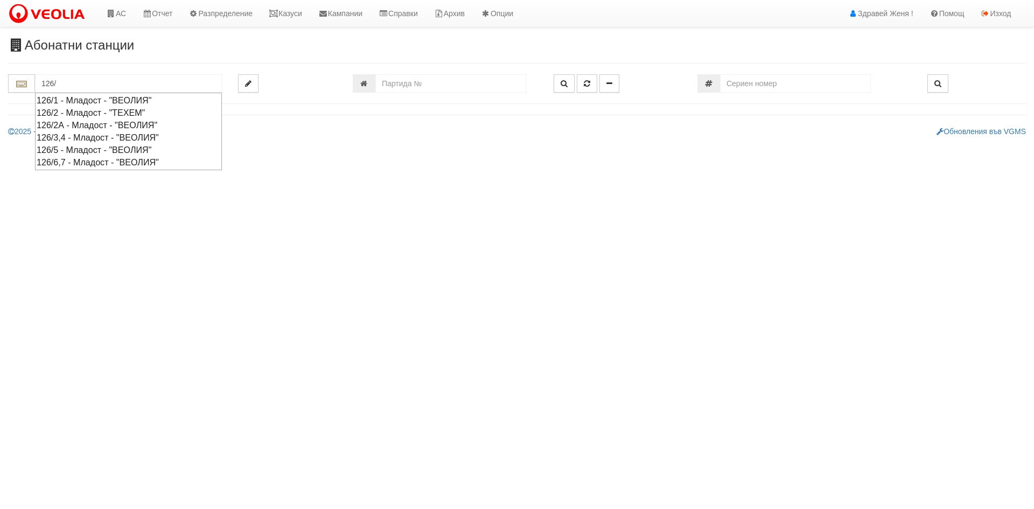
click at [96, 135] on div "126/3,4 - Младост - "ВЕОЛИЯ"" at bounding box center [129, 137] width 184 height 12
type input "126/3,4 - Младост - "ВЕОЛИЯ""
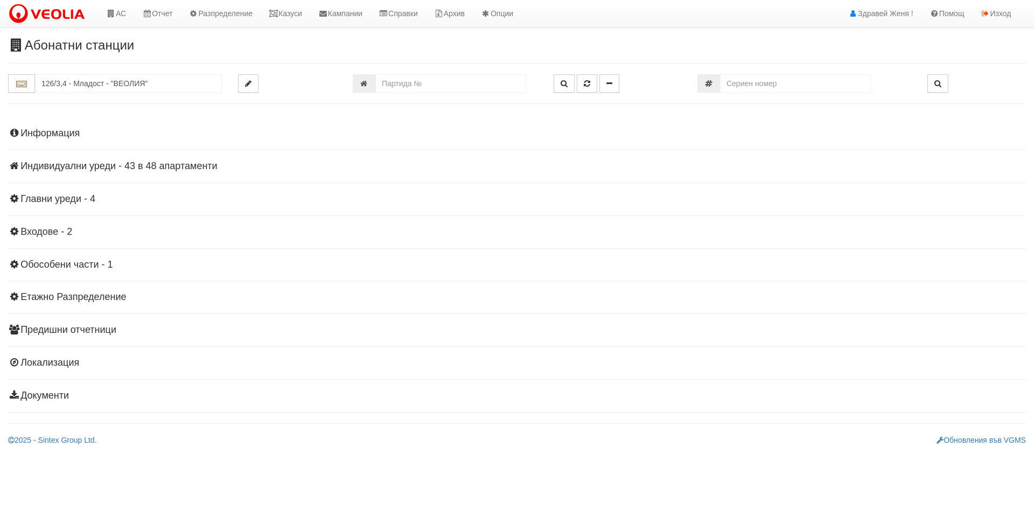
click at [78, 130] on h4 "Информация" at bounding box center [517, 133] width 1018 height 11
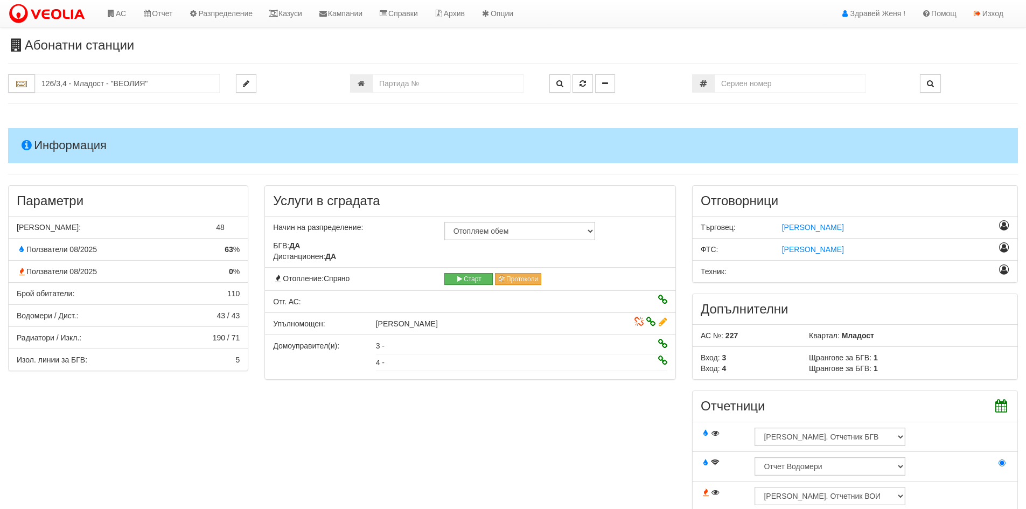
click at [741, 112] on div "Абонатни станции 126/3,4 - Младост - "ВЕОЛИЯ"" at bounding box center [513, 438] width 1026 height 800
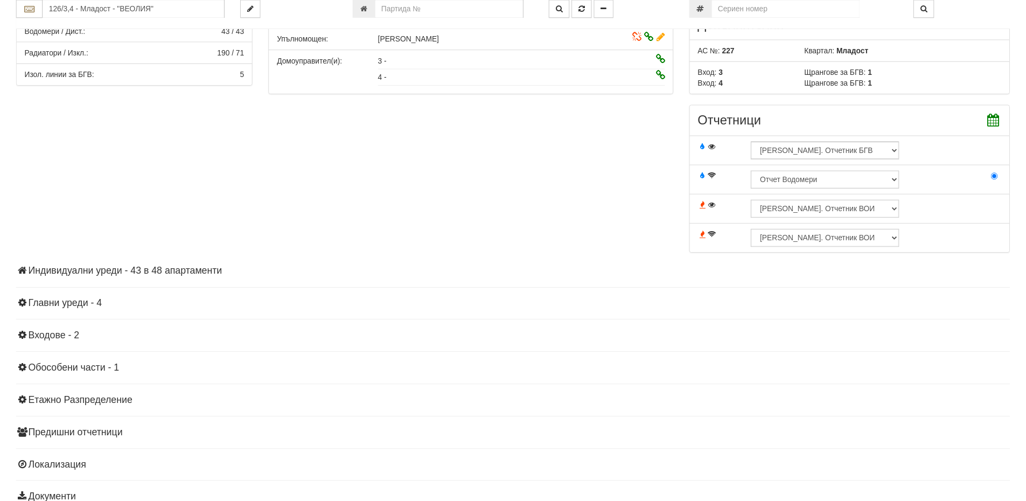
scroll to position [337, 0]
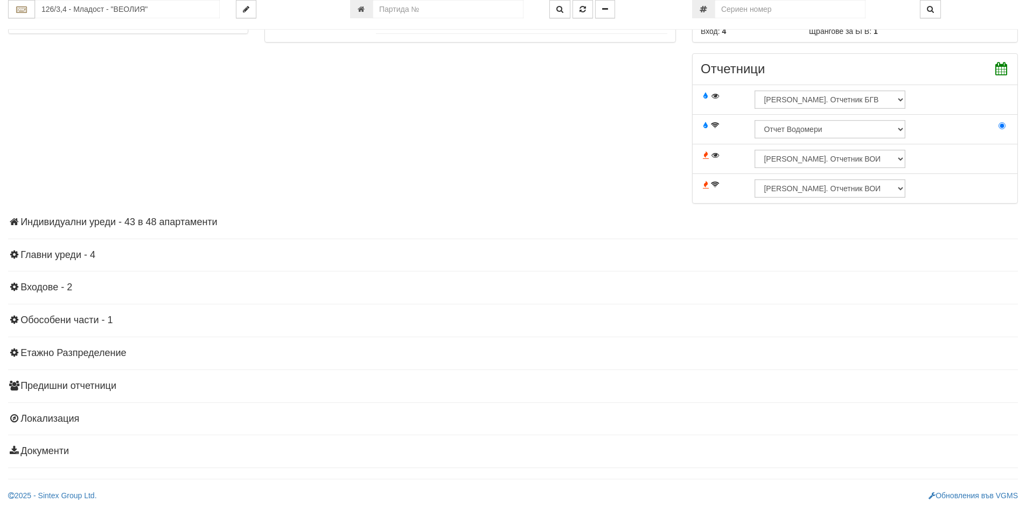
click at [142, 217] on h4 "Индивидуални уреди - 43 в 48 апартаменти" at bounding box center [513, 222] width 1010 height 11
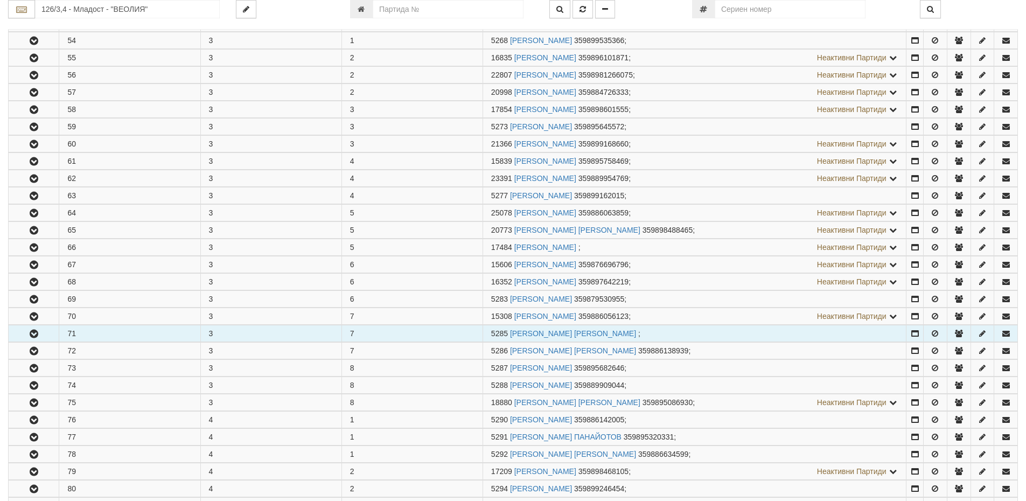
scroll to position [822, 0]
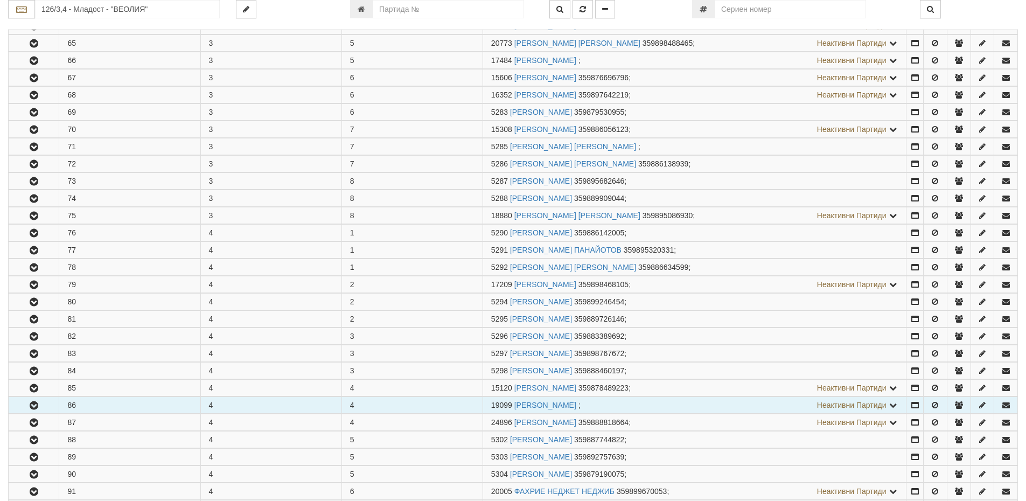
click at [48, 405] on button "button" at bounding box center [34, 405] width 50 height 16
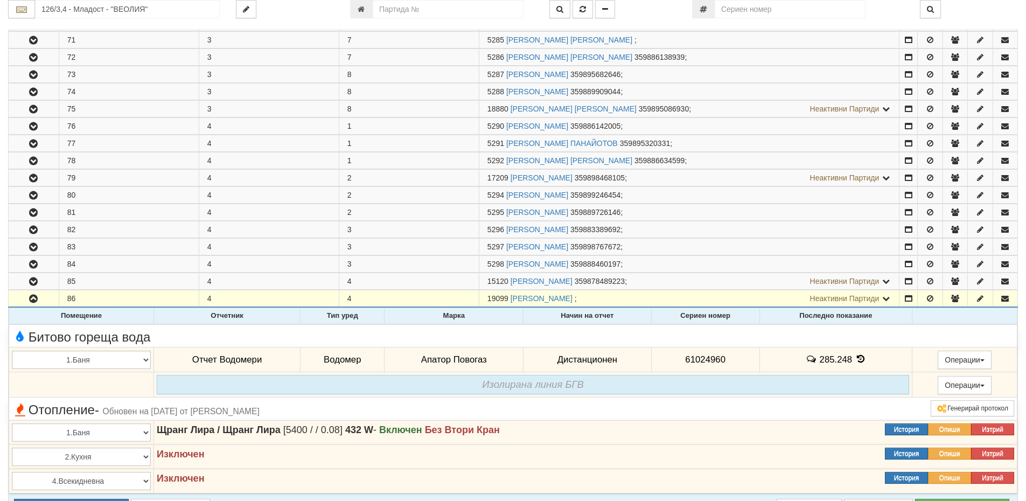
scroll to position [930, 0]
click at [858, 358] on icon at bounding box center [861, 357] width 12 height 9
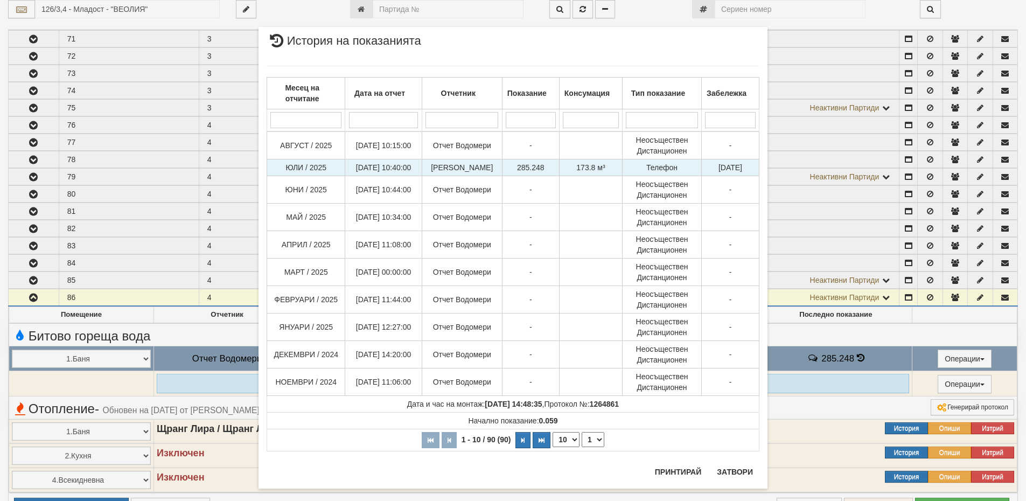
click at [623, 172] on td "Телефон" at bounding box center [662, 167] width 79 height 17
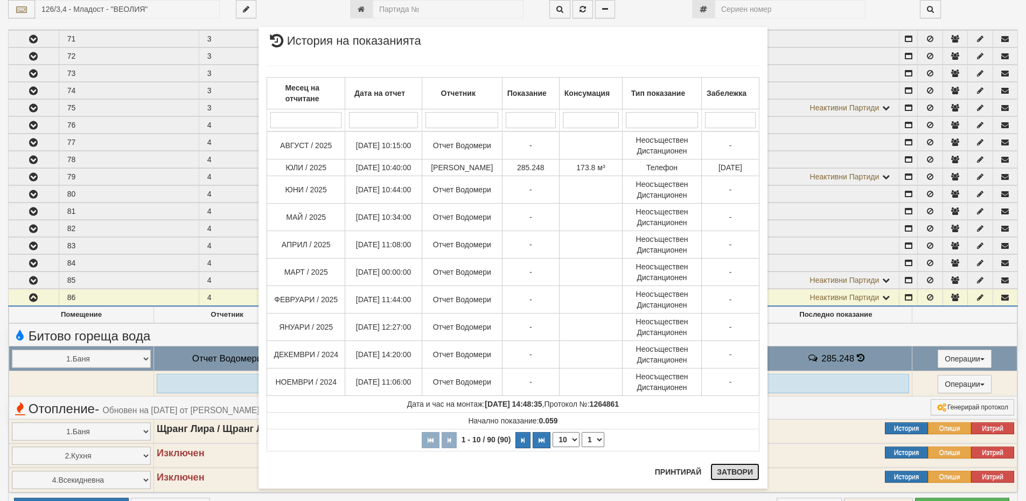
click at [743, 477] on button "Затвори" at bounding box center [735, 471] width 49 height 17
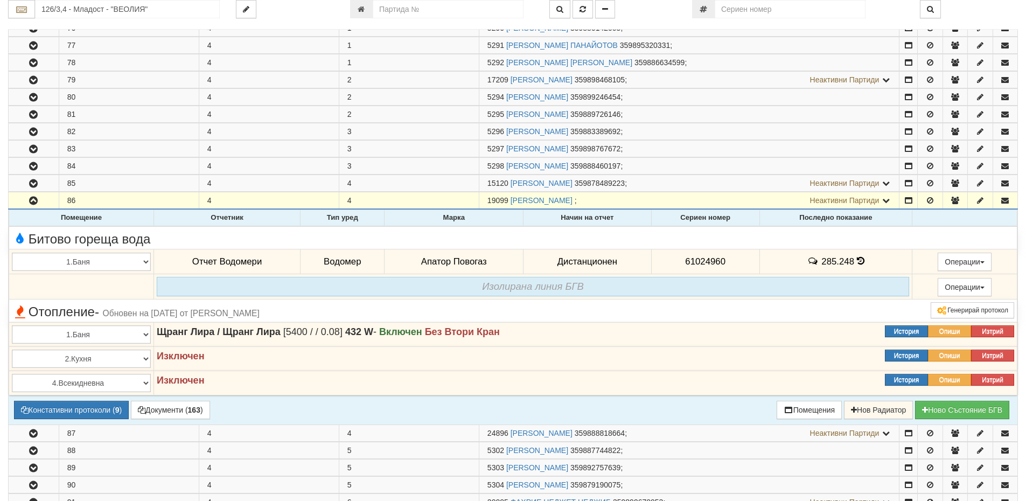
scroll to position [1038, 0]
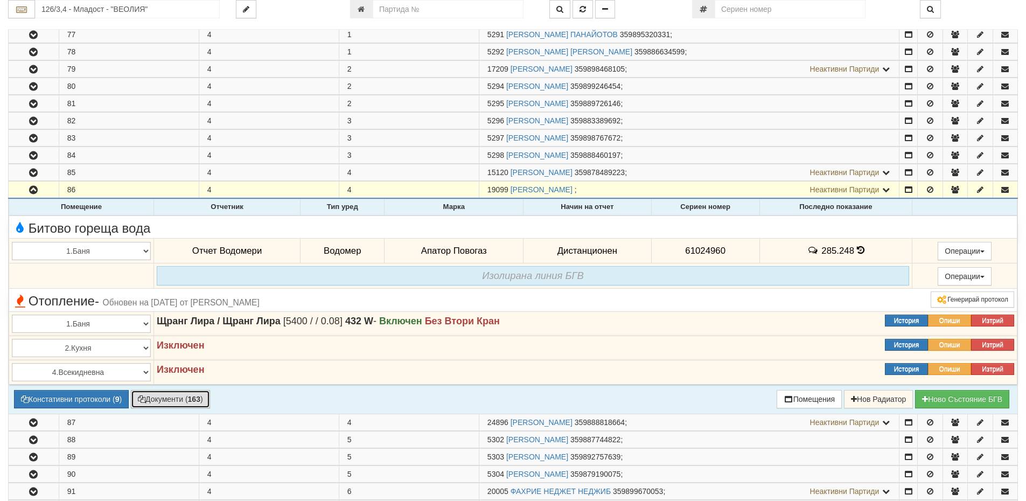
click at [178, 399] on button "Документи ( 163 )" at bounding box center [170, 399] width 79 height 18
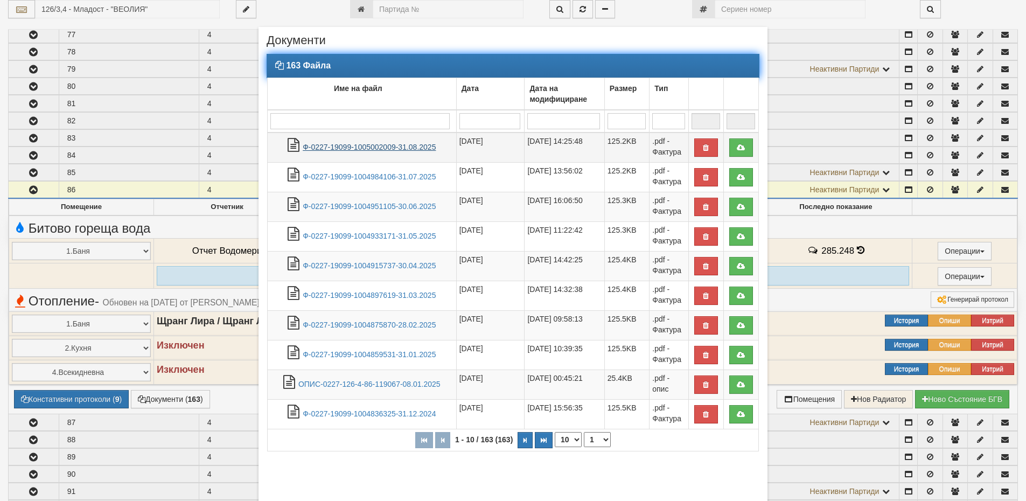
click at [333, 144] on link "Ф-0227-19099-1005002009-31.08.2025" at bounding box center [369, 147] width 133 height 9
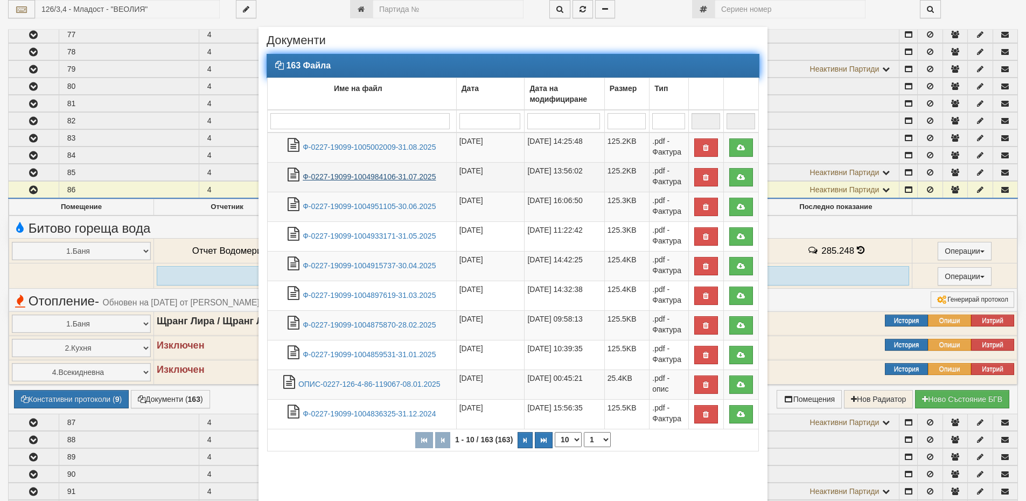
click at [395, 175] on link "Ф-0227-19099-1004984106-31.07.2025" at bounding box center [369, 176] width 133 height 9
click at [355, 206] on link "Ф-0227-19099-1004951105-30.06.2025" at bounding box center [369, 206] width 133 height 9
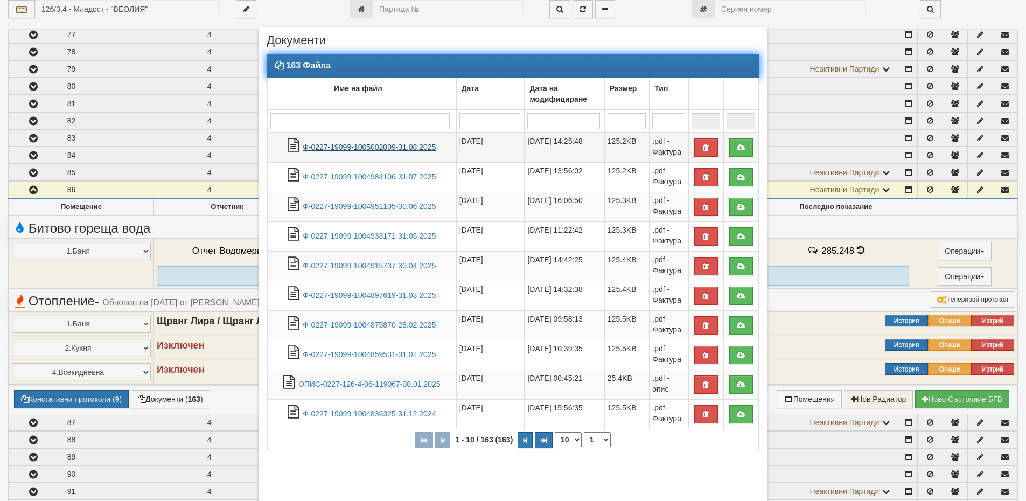
click at [382, 149] on link "Ф-0227-19099-1005002009-31.08.2025" at bounding box center [369, 147] width 133 height 9
click at [364, 207] on link "Ф-0227-19099-1004951105-30.06.2025" at bounding box center [369, 206] width 133 height 9
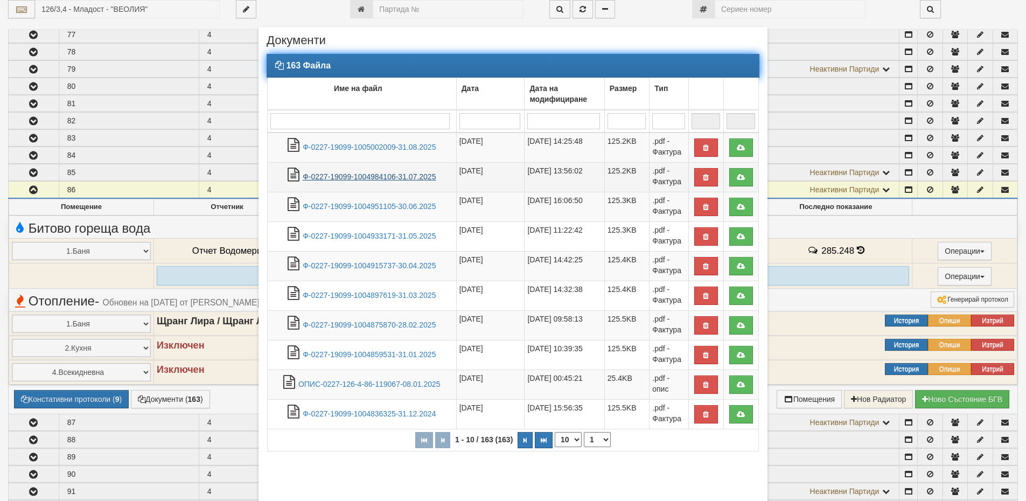
click at [372, 175] on link "Ф-0227-19099-1004984106-31.07.2025" at bounding box center [369, 176] width 133 height 9
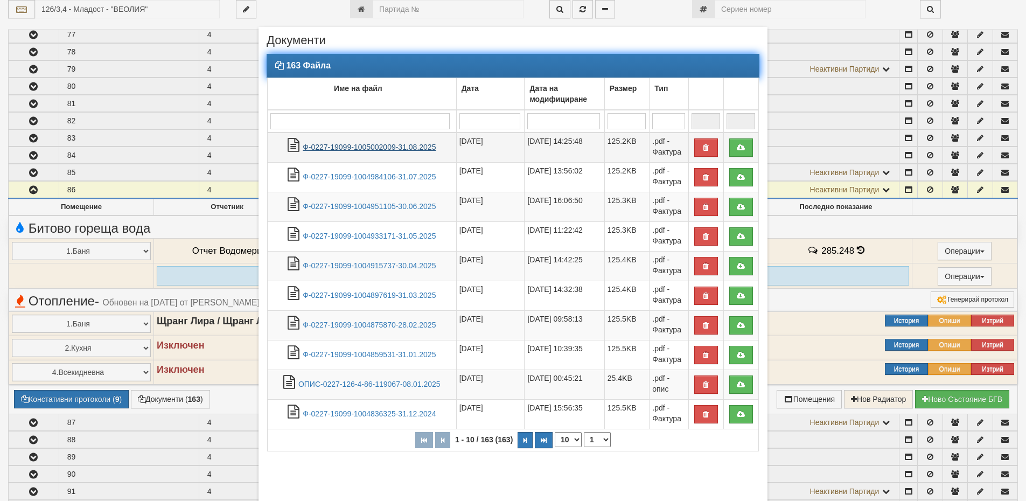
click at [366, 143] on link "Ф-0227-19099-1005002009-31.08.2025" at bounding box center [369, 147] width 133 height 9
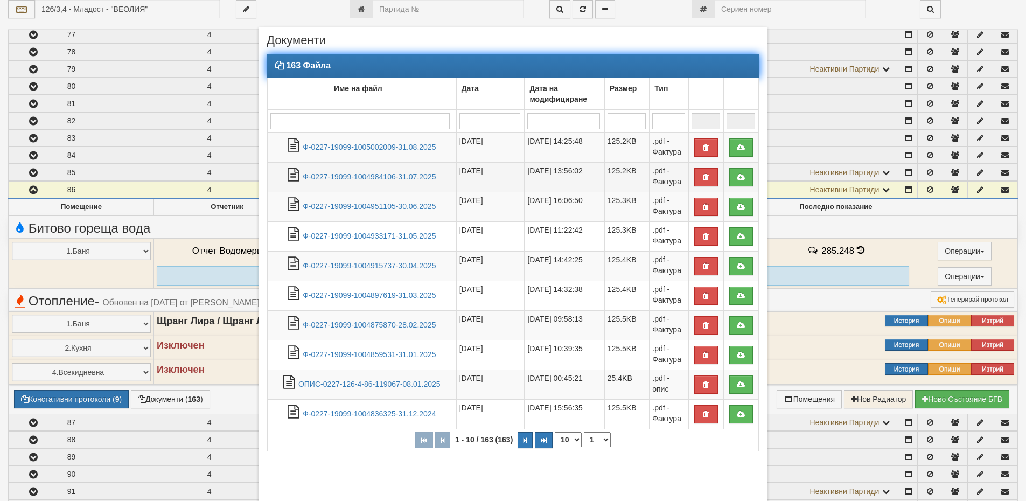
click at [385, 183] on td "Ф-0227-19099-1004984106-31.07.2025" at bounding box center [362, 177] width 189 height 30
click at [398, 180] on link "Ф-0227-19099-1004984106-31.07.2025" at bounding box center [369, 176] width 133 height 9
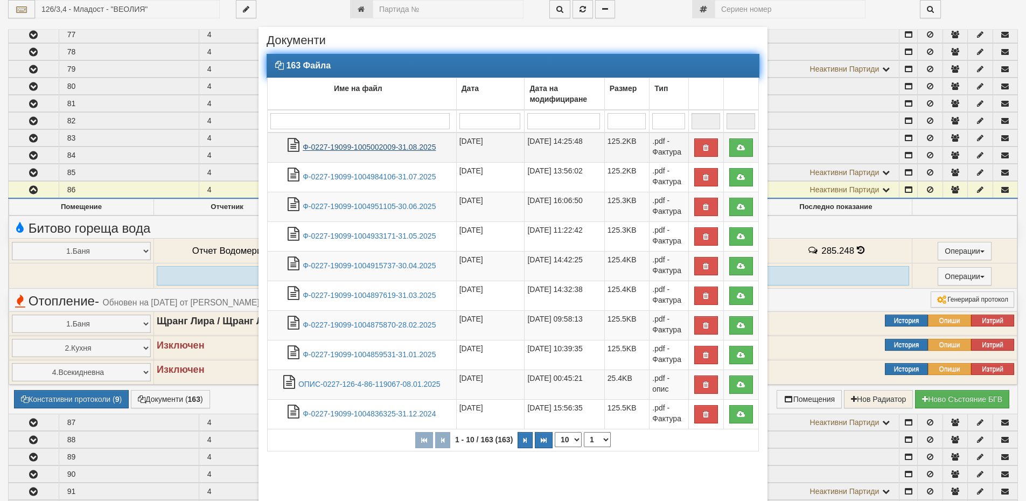
click at [371, 145] on link "Ф-0227-19099-1005002009-31.08.2025" at bounding box center [369, 147] width 133 height 9
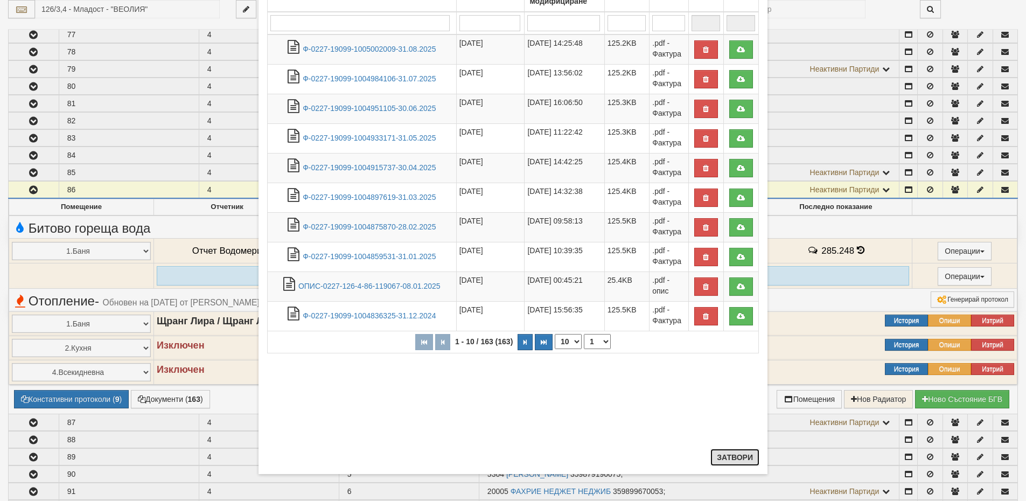
click at [746, 454] on button "Затвори" at bounding box center [735, 457] width 49 height 17
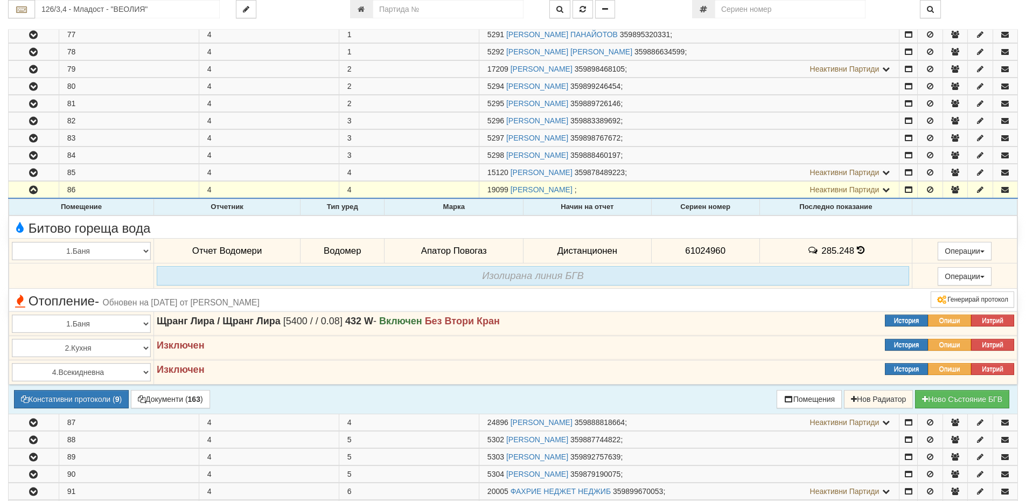
click at [857, 249] on icon at bounding box center [861, 250] width 8 height 9
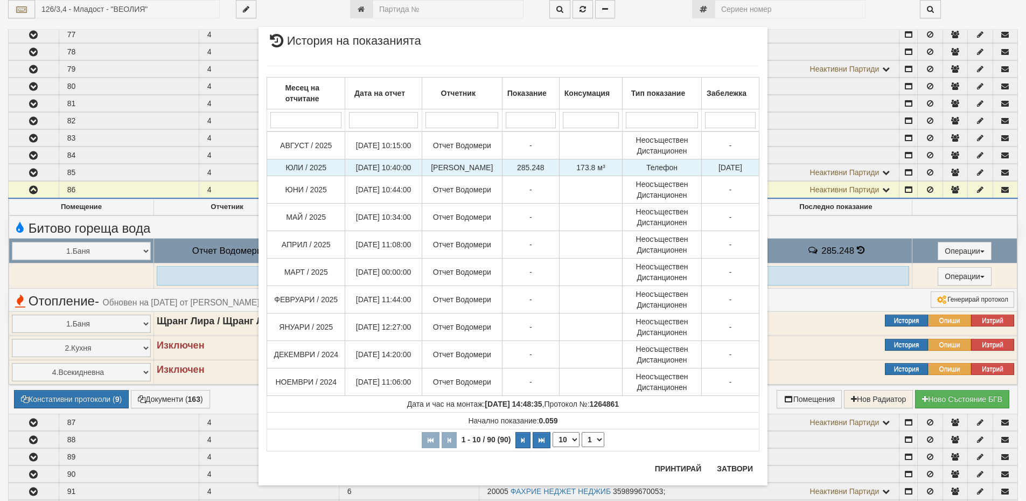
click at [517, 165] on span "285.248" at bounding box center [530, 167] width 27 height 9
click at [534, 168] on span "285.248" at bounding box center [530, 167] width 27 height 9
click at [581, 167] on span "173.8 м³" at bounding box center [590, 167] width 29 height 9
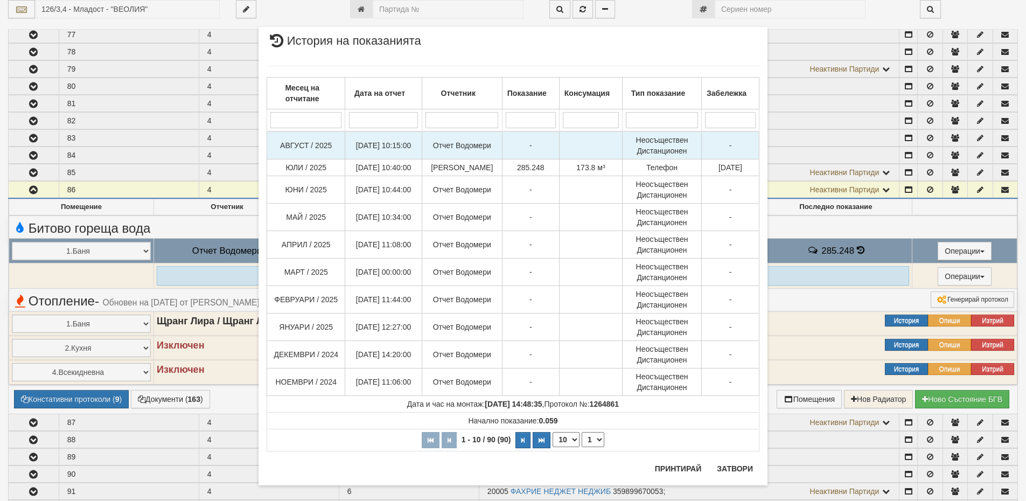
click at [483, 147] on td "Отчет Водомери" at bounding box center [462, 145] width 80 height 28
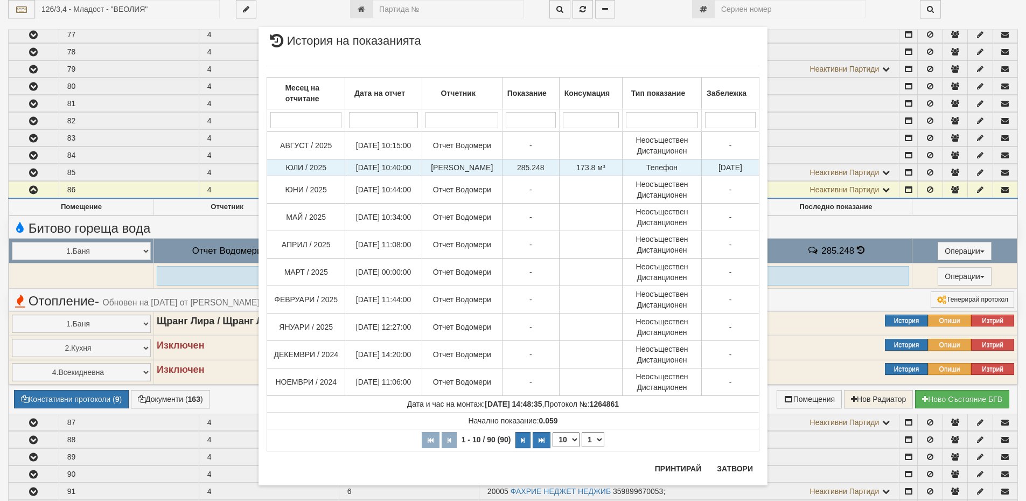
click at [534, 168] on span "285.248" at bounding box center [530, 167] width 27 height 9
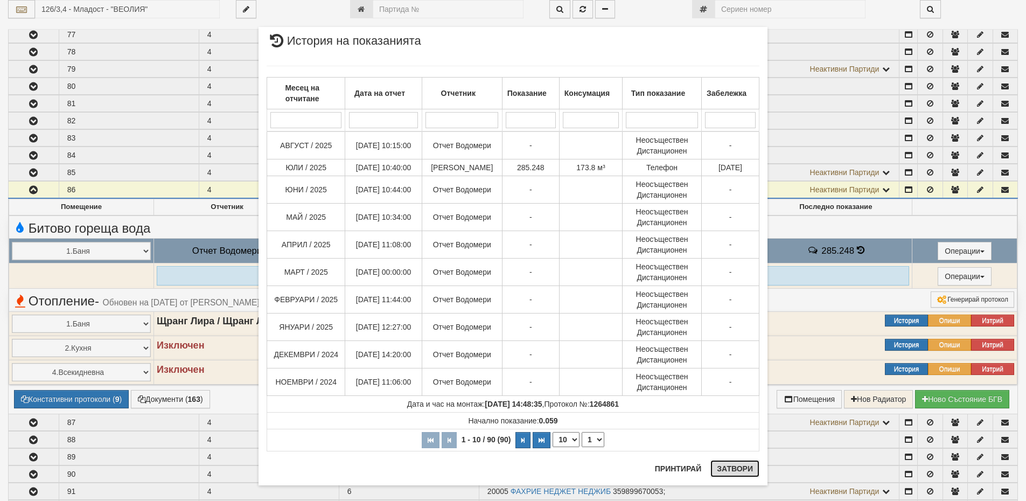
click at [742, 470] on button "Затвори" at bounding box center [735, 468] width 49 height 17
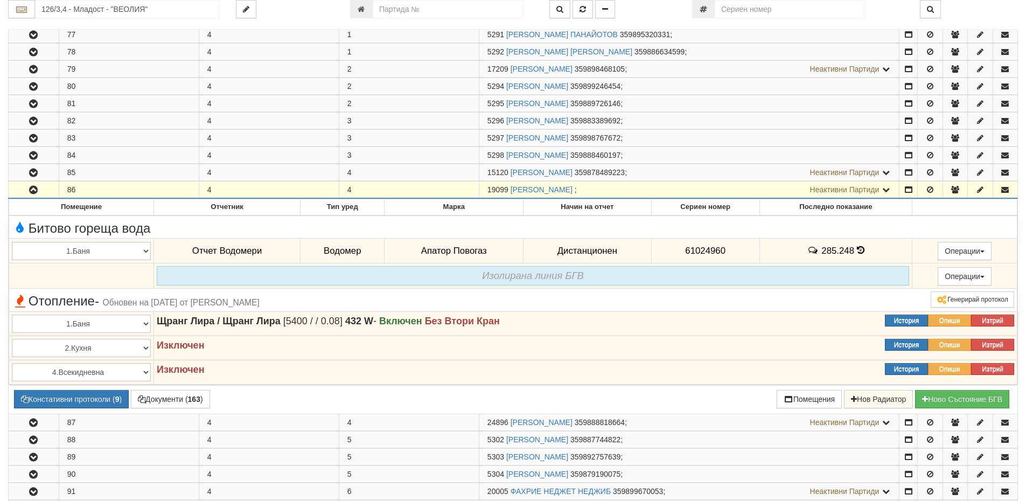
click at [889, 190] on icon at bounding box center [886, 190] width 10 height 8
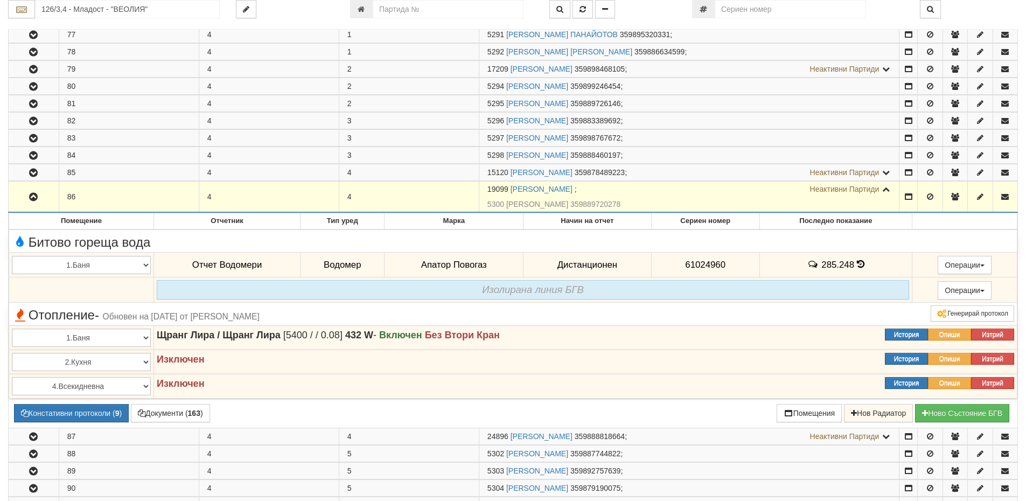
click at [886, 190] on icon at bounding box center [886, 189] width 10 height 8
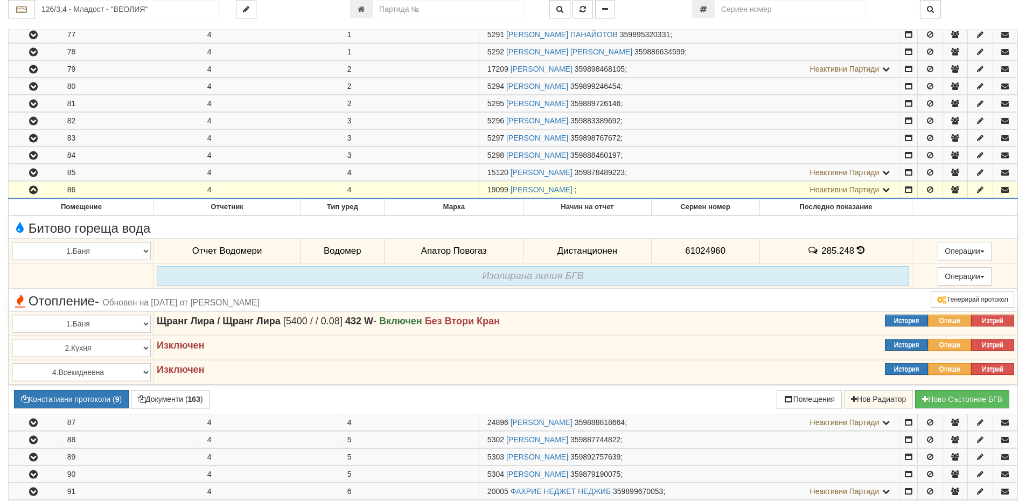
drag, startPoint x: 508, startPoint y: 186, endPoint x: 486, endPoint y: 184, distance: 21.7
click at [486, 184] on td "19099 КАТЯ БОГДАНОВА НЕДЕЛЧЕВА ; Неактивни Партиди 5300 БОГДАН ДИМИТРОВ КАРАКАШ…" at bounding box center [689, 189] width 420 height 17
copy span "19099"
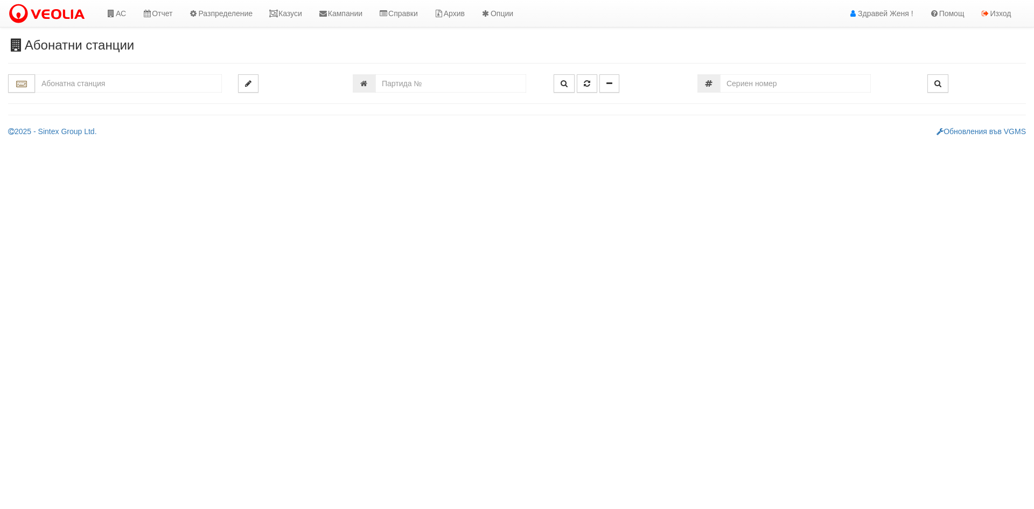
click at [70, 84] on input "text" at bounding box center [128, 83] width 187 height 18
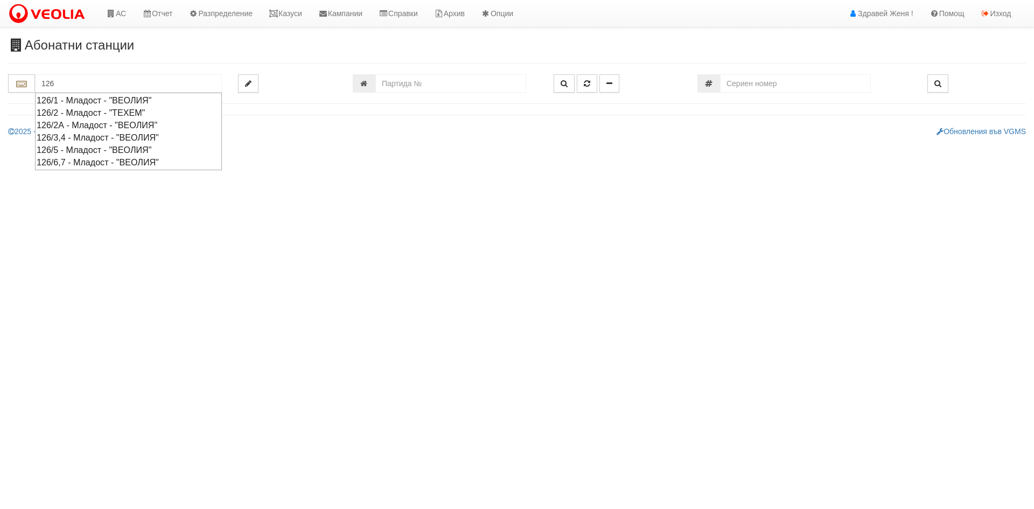
click at [66, 133] on div "126/3,4 - Младост - "ВЕОЛИЯ"" at bounding box center [129, 137] width 184 height 12
type input "126/3,4 - Младост - "ВЕОЛИЯ""
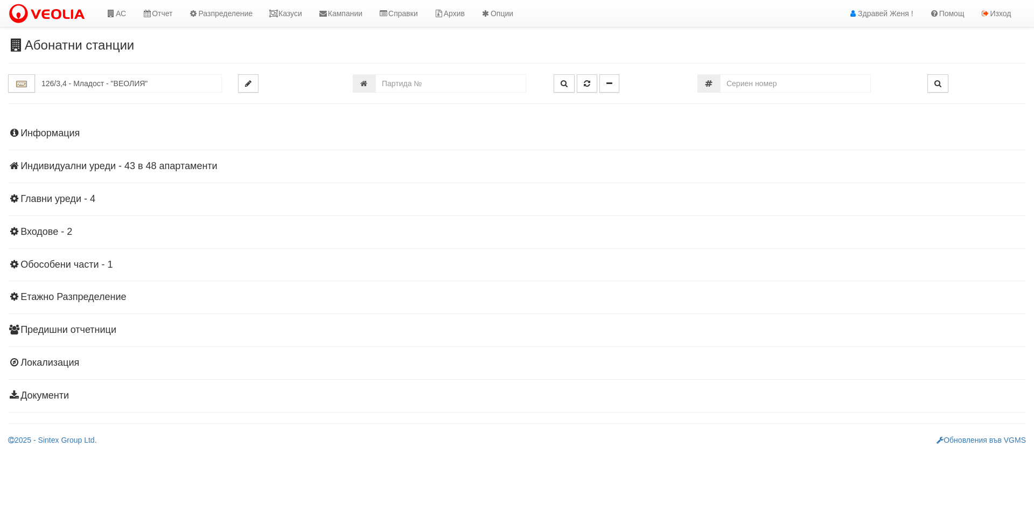
click at [191, 168] on h4 "Индивидуални уреди - 43 в 48 апартаменти" at bounding box center [517, 166] width 1018 height 11
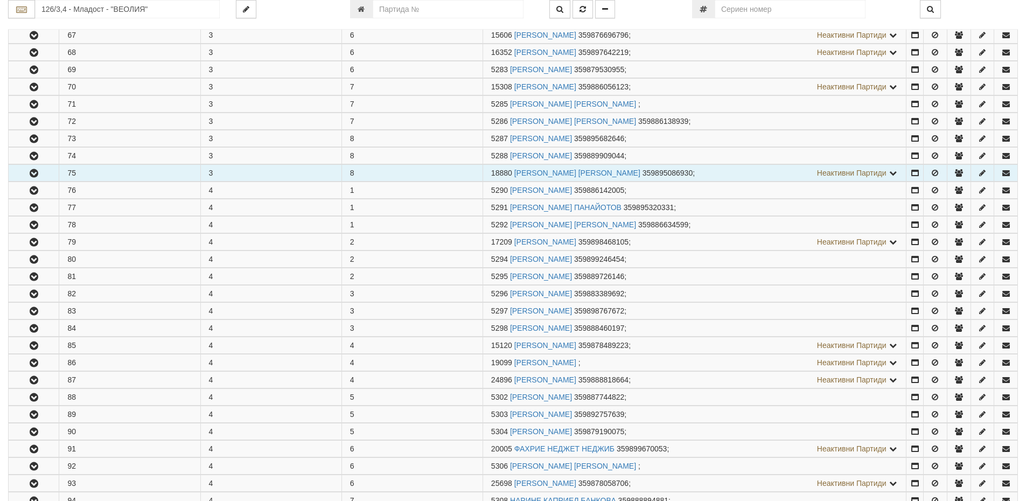
scroll to position [485, 0]
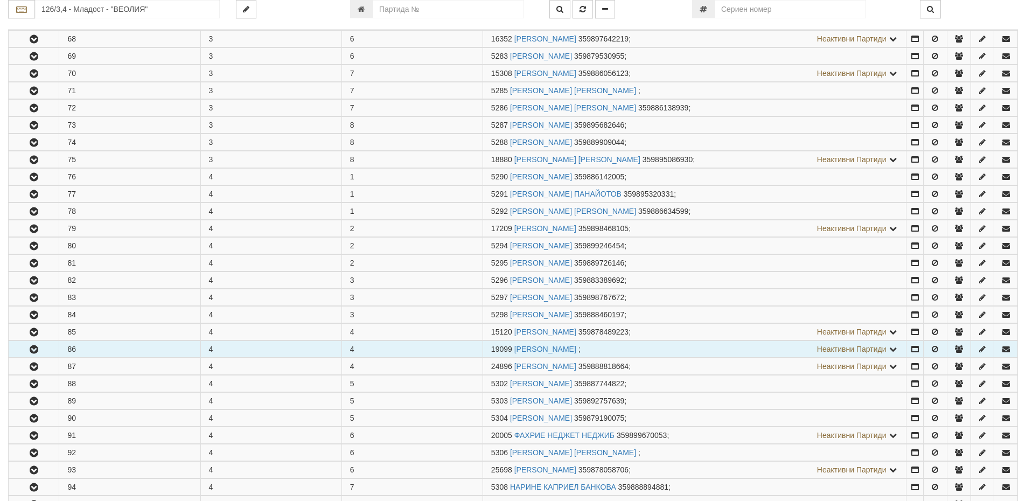
click at [50, 351] on button "button" at bounding box center [34, 349] width 50 height 16
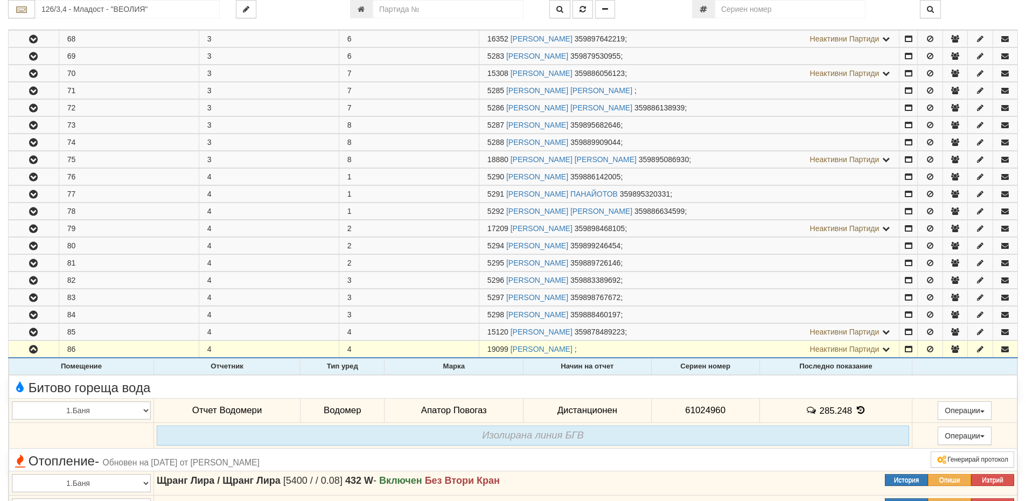
click at [858, 411] on icon at bounding box center [861, 410] width 12 height 9
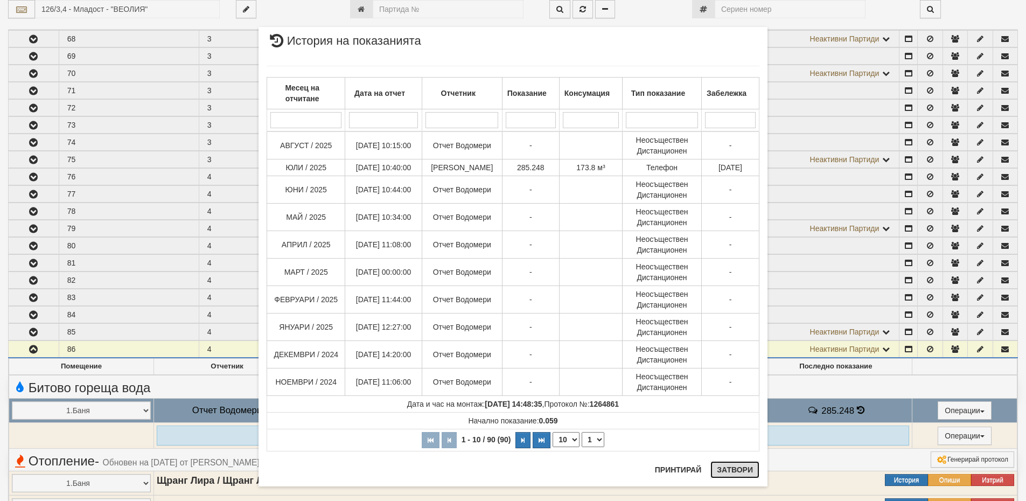
click at [736, 467] on button "Затвори" at bounding box center [735, 469] width 49 height 17
